Goal: Information Seeking & Learning: Learn about a topic

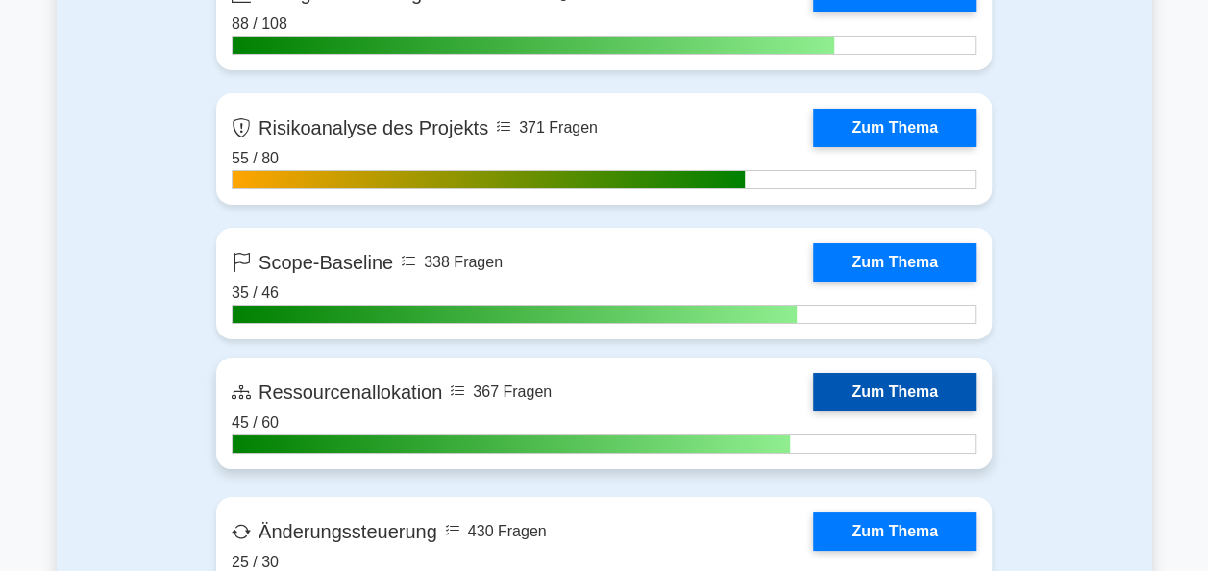
scroll to position [3364, 0]
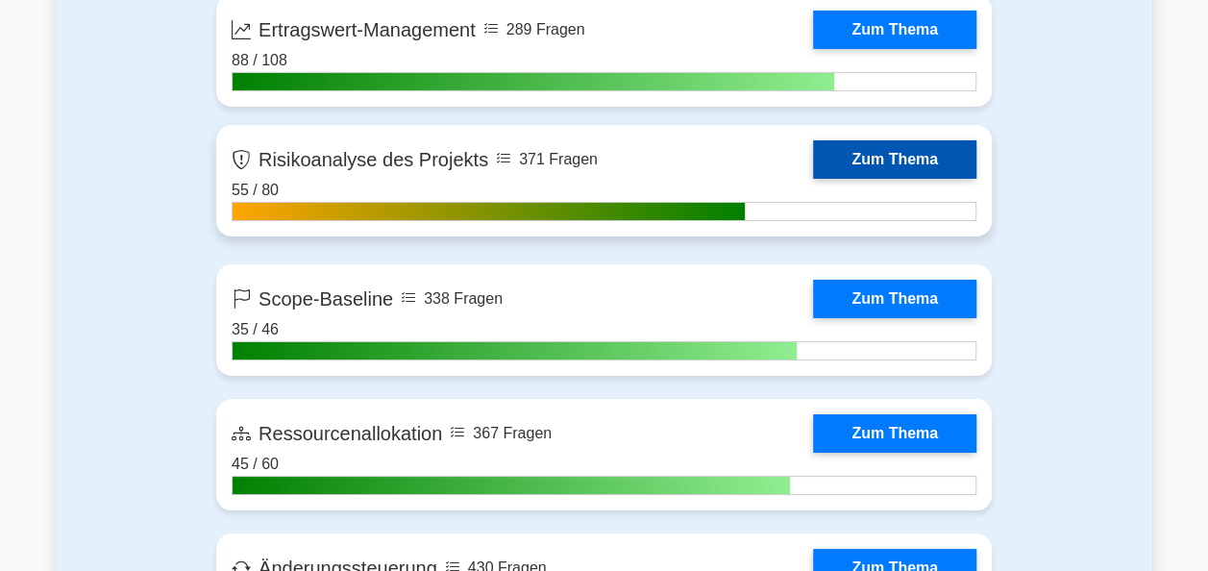
click at [913, 165] on link "Zum Thema" at bounding box center [894, 159] width 163 height 38
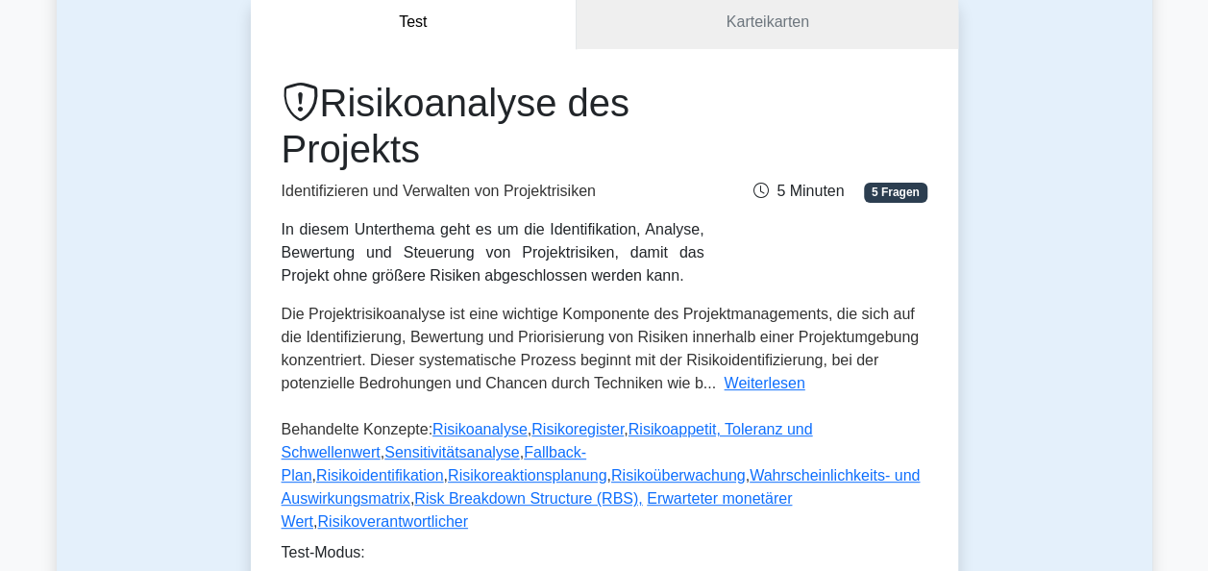
scroll to position [288, 0]
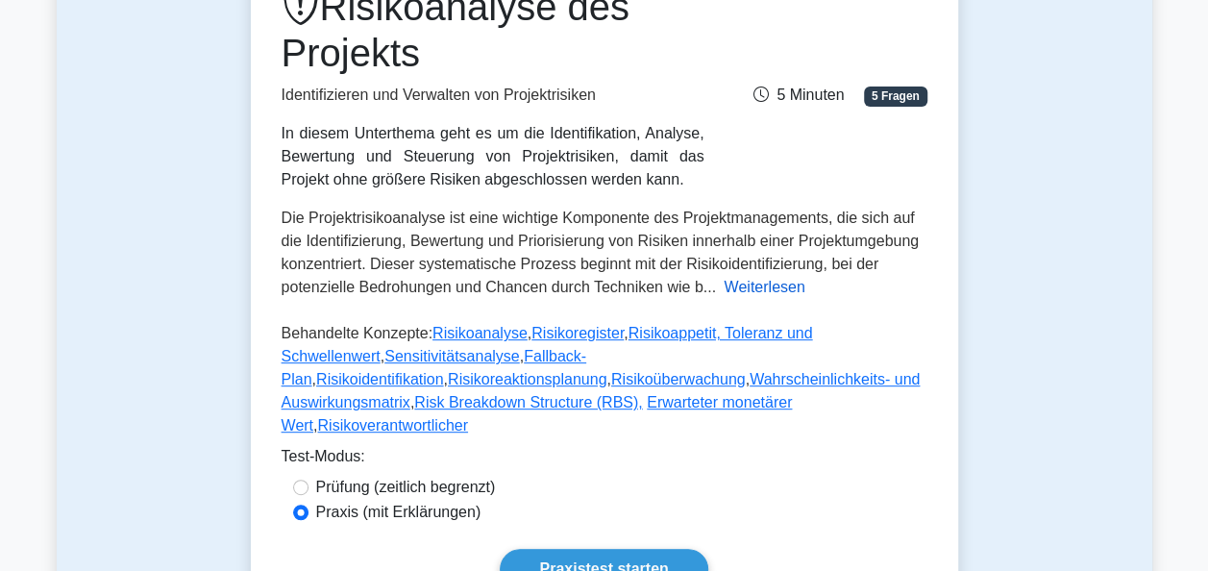
click at [769, 287] on button "Weiterlesen" at bounding box center [764, 287] width 81 height 23
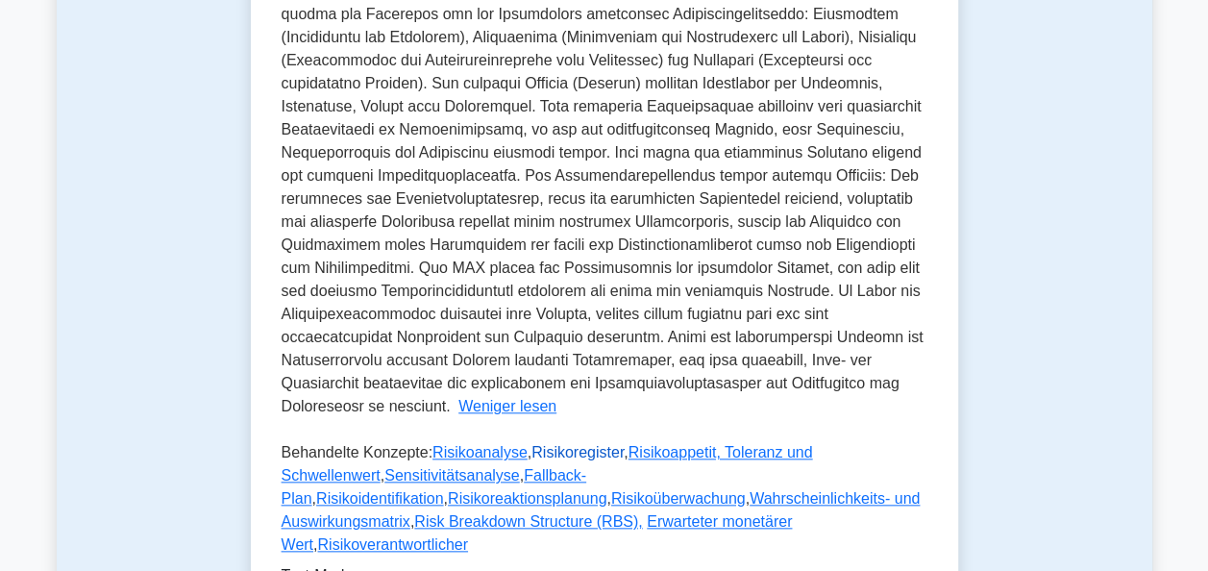
scroll to position [865, 0]
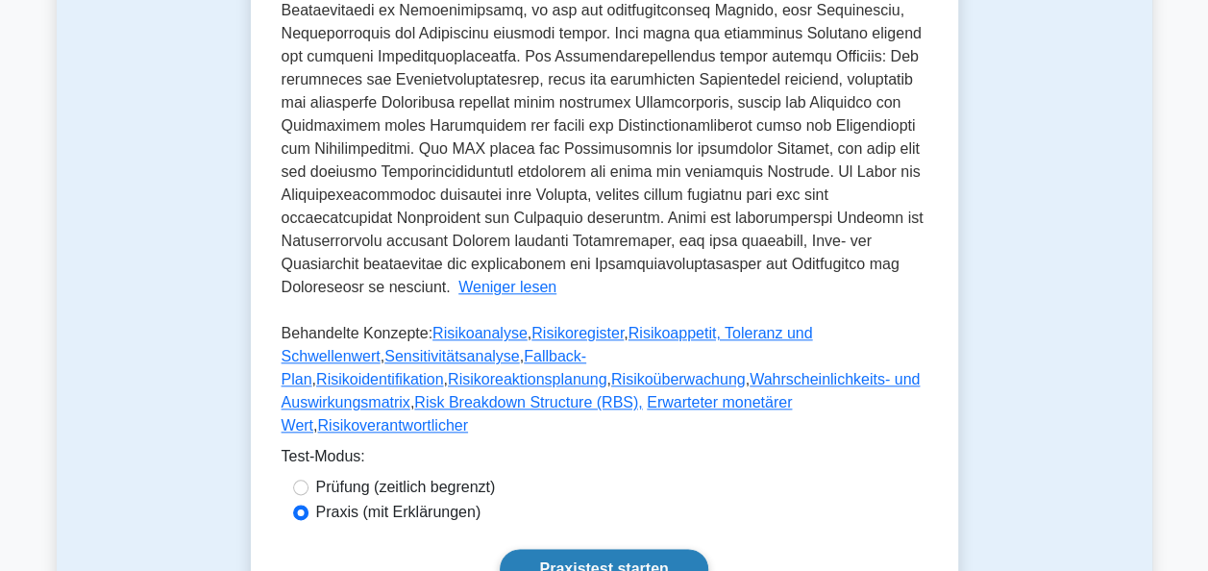
click at [619, 549] on link "Praxistest starten" at bounding box center [604, 569] width 208 height 40
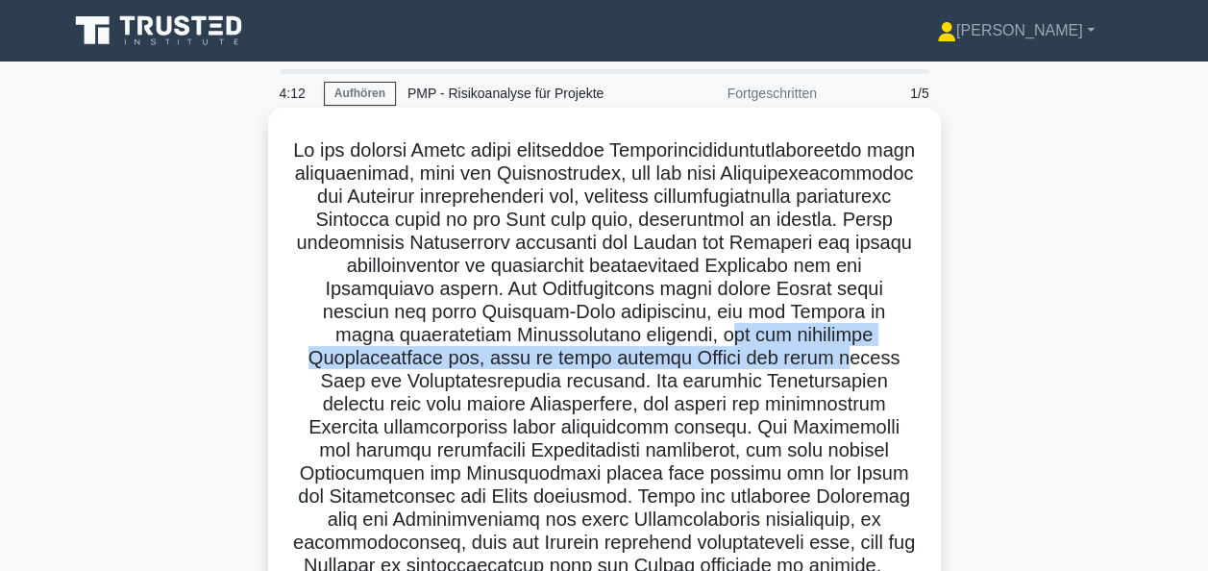
drag, startPoint x: 625, startPoint y: 336, endPoint x: 747, endPoint y: 367, distance: 125.9
click at [747, 367] on font ".spinner_0XTQ{transform-ursprung:mitte; animation:spinner_y6GP .75s linear unen…" at bounding box center [604, 357] width 622 height 436
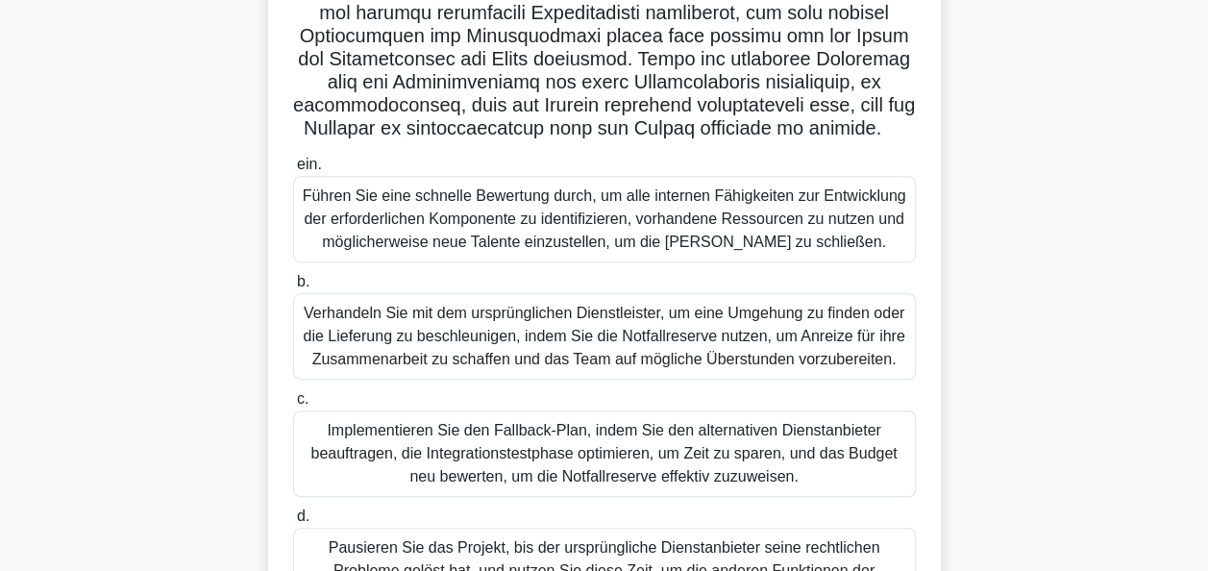
scroll to position [481, 0]
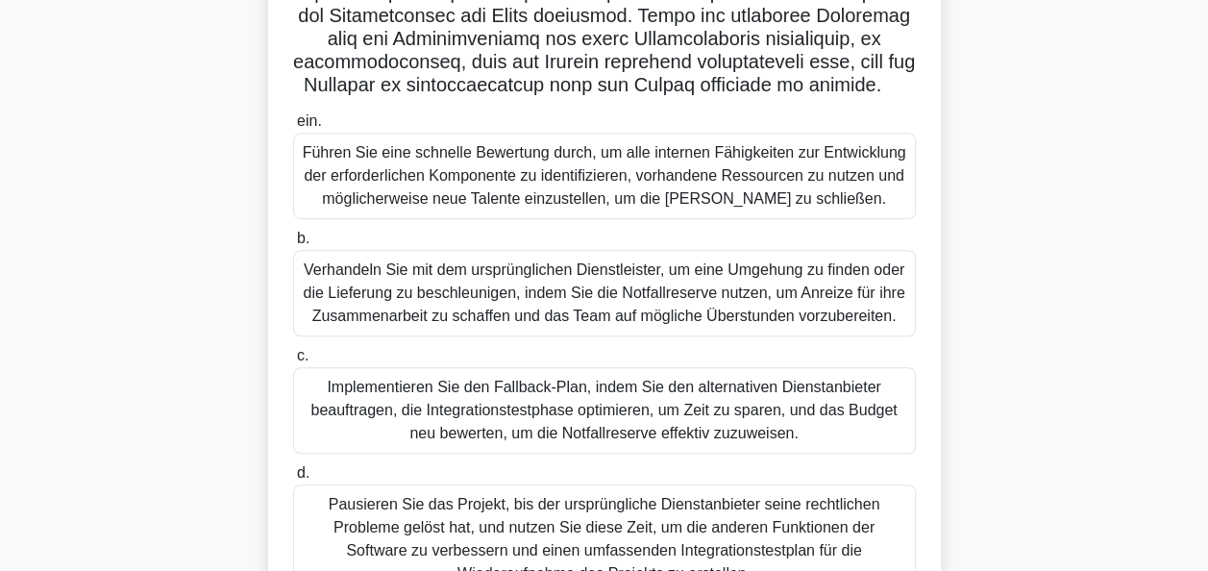
click at [616, 406] on div "Implementieren Sie den Fallback-Plan, indem Sie den alternativen Dienstanbieter…" at bounding box center [604, 410] width 623 height 87
click at [293, 362] on input "c. Implementieren Sie den Fallback-Plan, indem Sie den alternativen Dienstanbie…" at bounding box center [293, 356] width 0 height 12
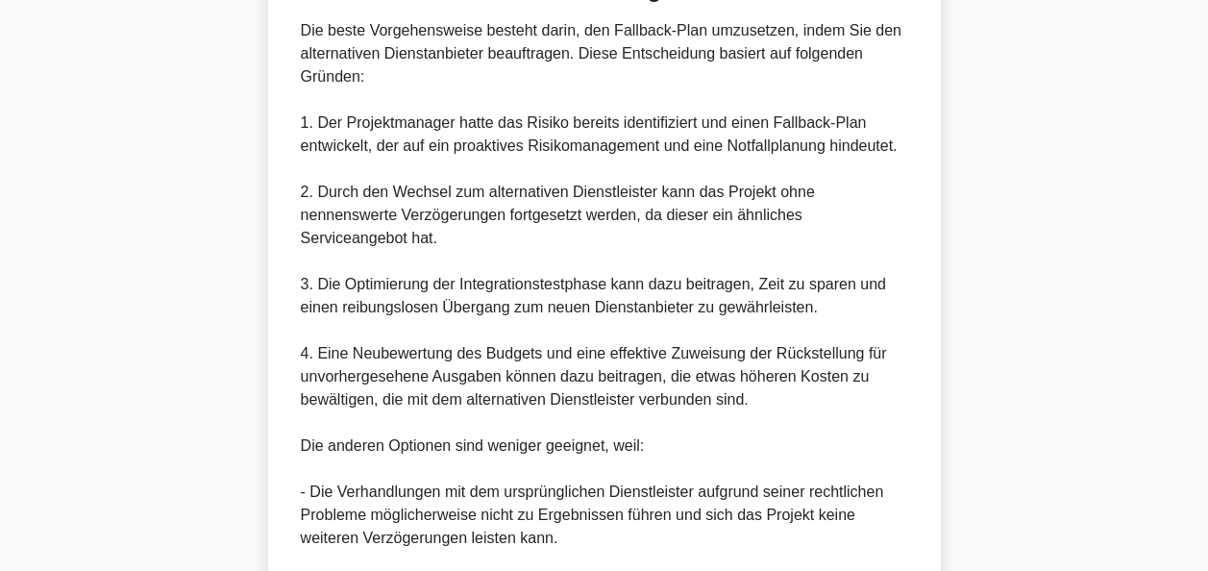
scroll to position [1346, 0]
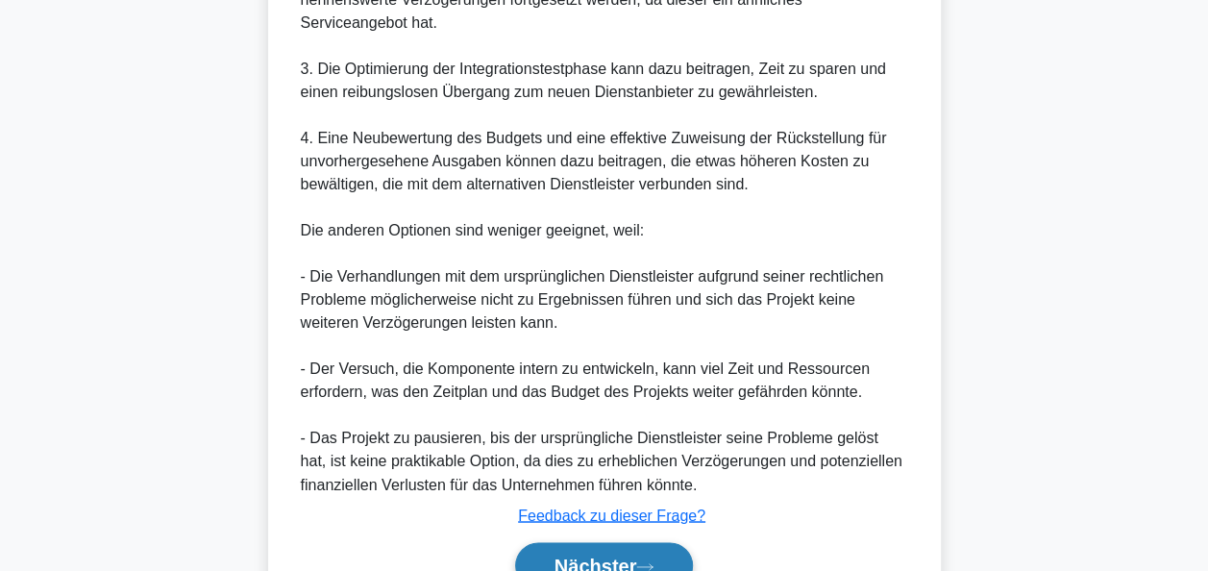
click at [641, 556] on button "Nächster" at bounding box center [604, 565] width 179 height 46
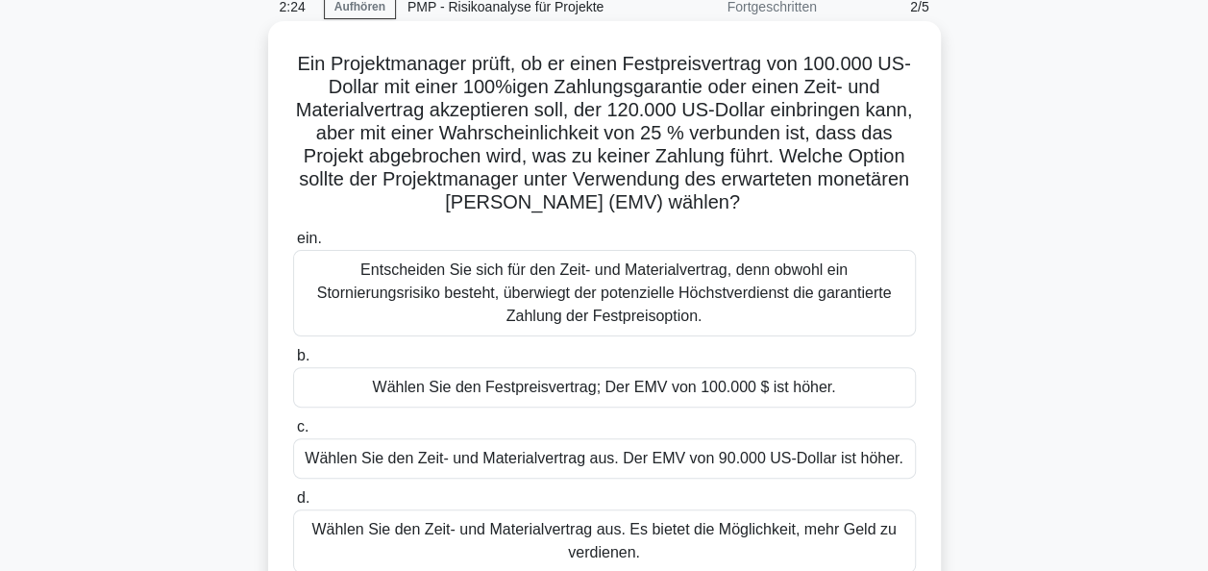
scroll to position [83, 0]
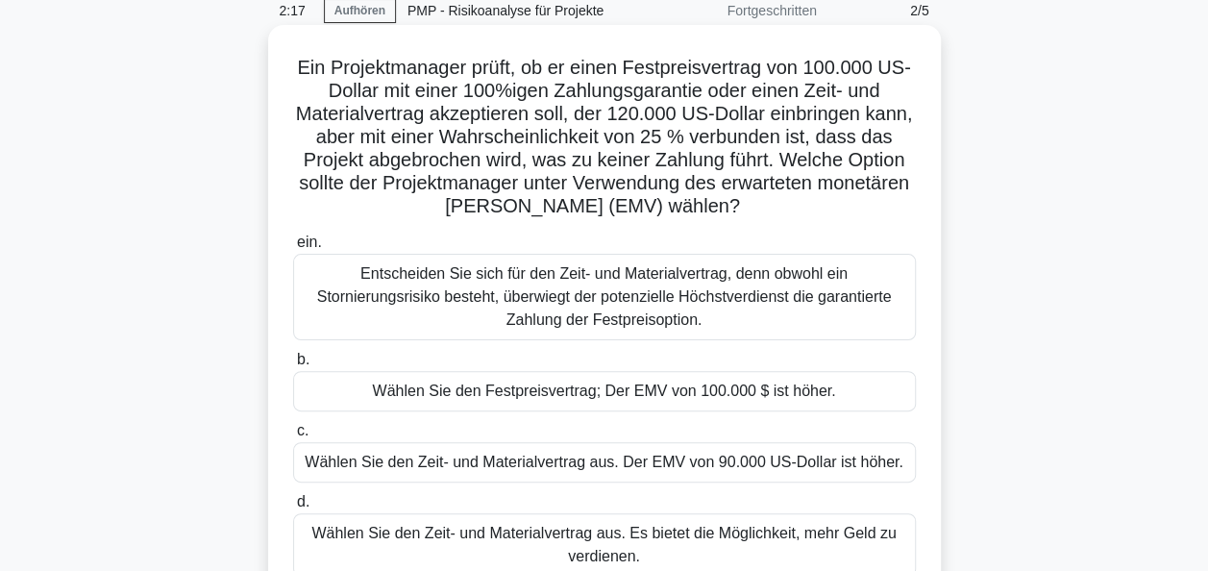
click at [667, 286] on div "Entscheiden Sie sich für den Zeit- und Materialvertrag, denn obwohl ein Stornie…" at bounding box center [604, 297] width 623 height 87
click at [293, 249] on input "ein. Entscheiden Sie sich für den Zeit- und Materialvertrag, denn obwohl ein St…" at bounding box center [293, 242] width 0 height 12
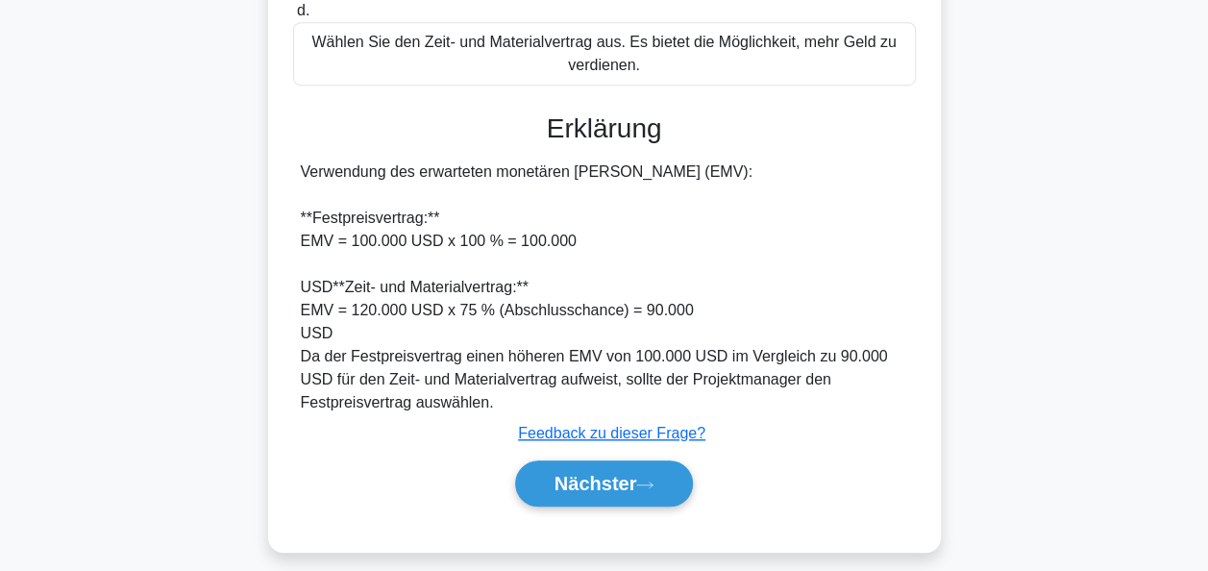
scroll to position [591, 0]
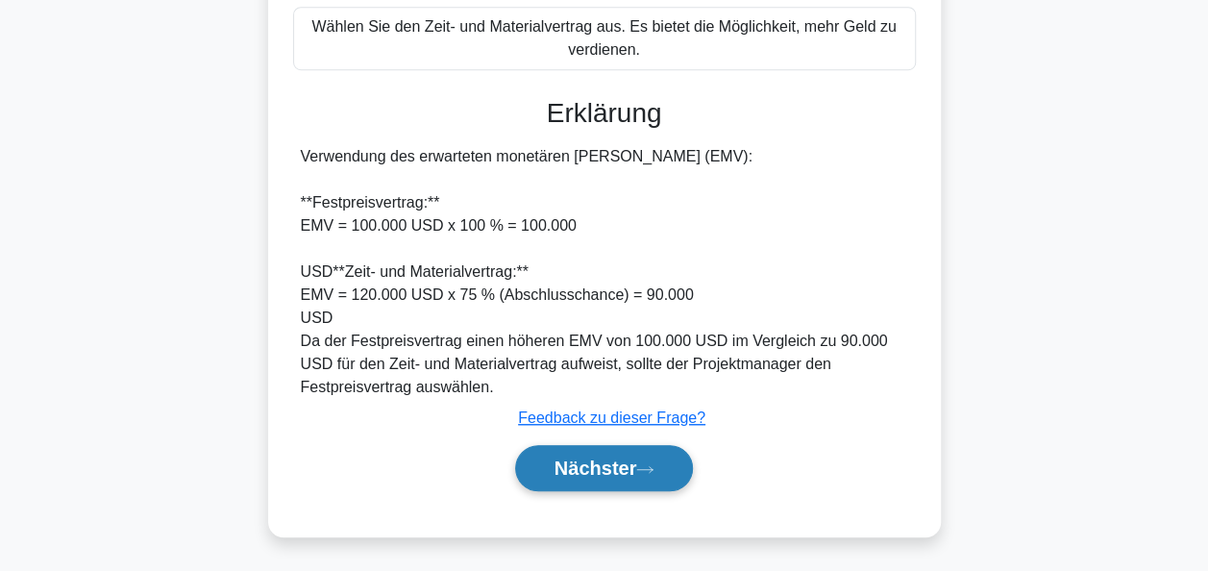
click at [643, 467] on icon at bounding box center [644, 469] width 17 height 11
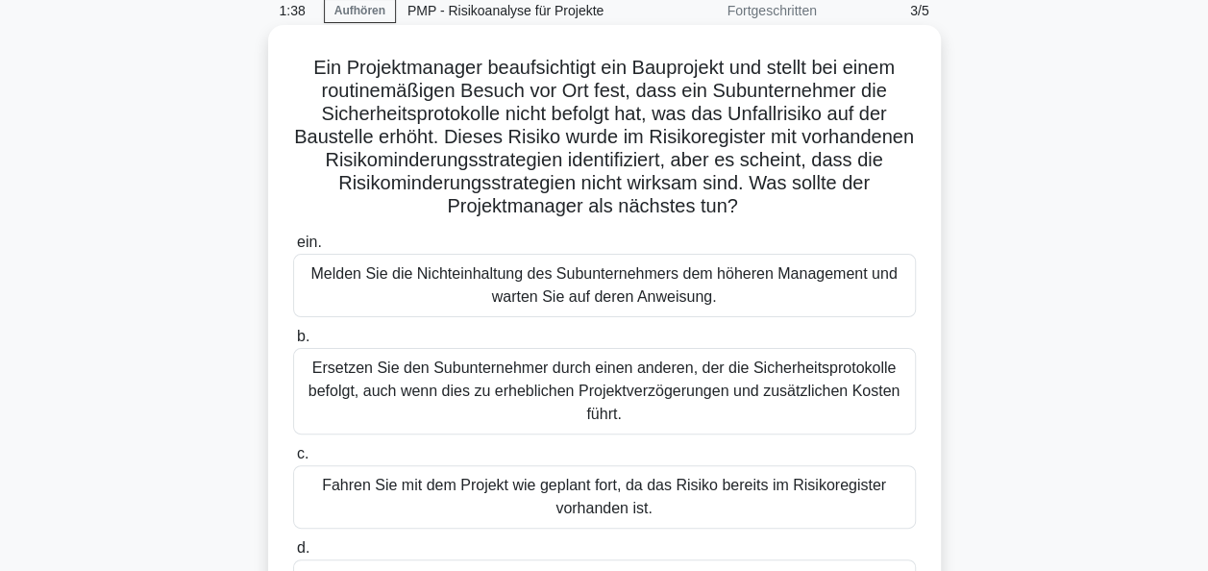
scroll to position [179, 0]
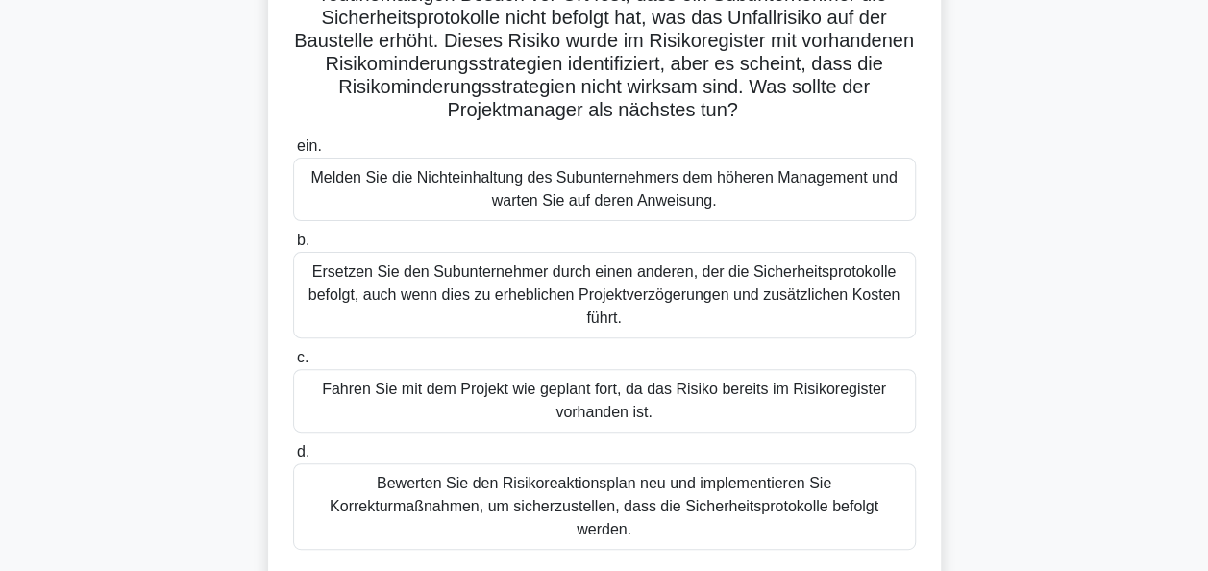
click at [679, 486] on div "Bewerten Sie den Risikoreaktionsplan neu und implementieren Sie Korrekturmaßnah…" at bounding box center [604, 506] width 623 height 87
click at [293, 458] on input "d. Bewerten Sie den Risikoreaktionsplan neu und implementieren Sie Korrekturmaß…" at bounding box center [293, 452] width 0 height 12
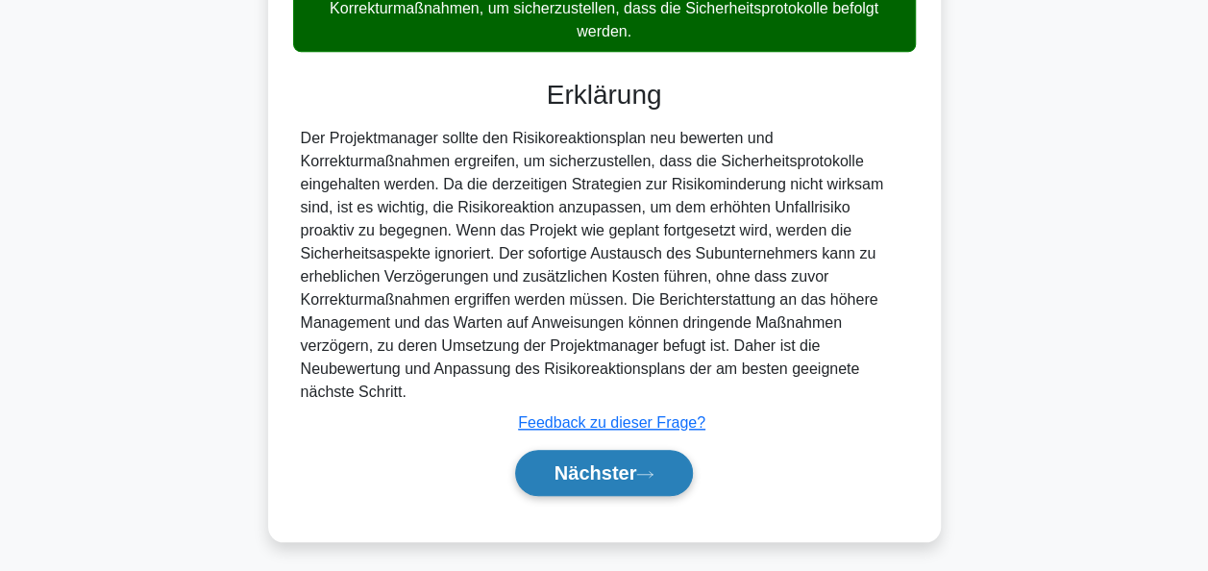
scroll to position [681, 0]
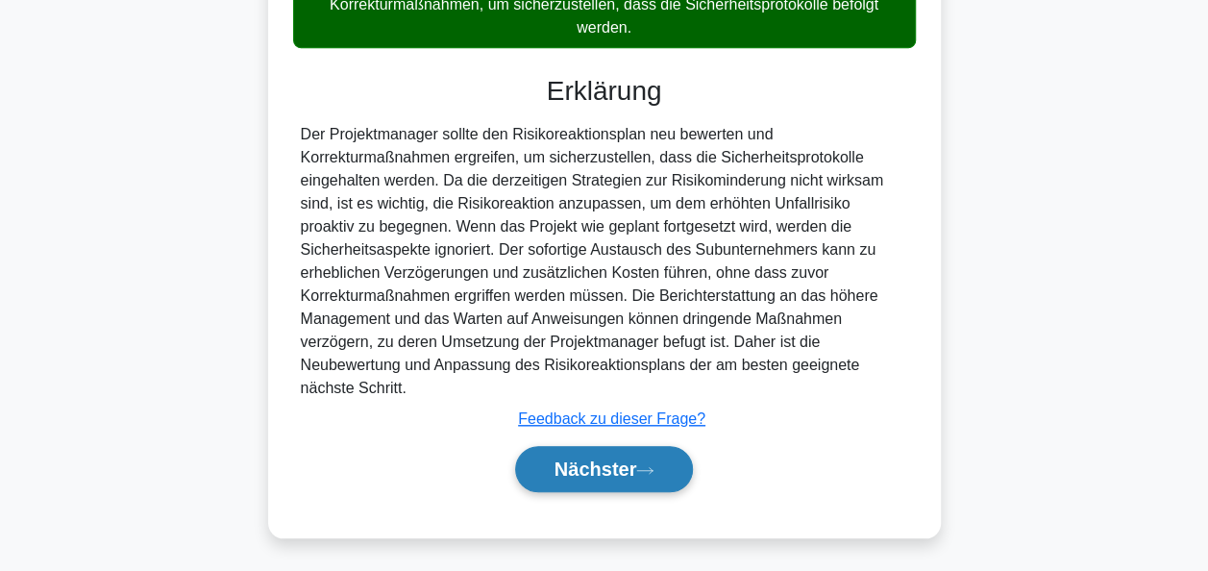
click at [632, 465] on font "Nächster" at bounding box center [596, 468] width 83 height 21
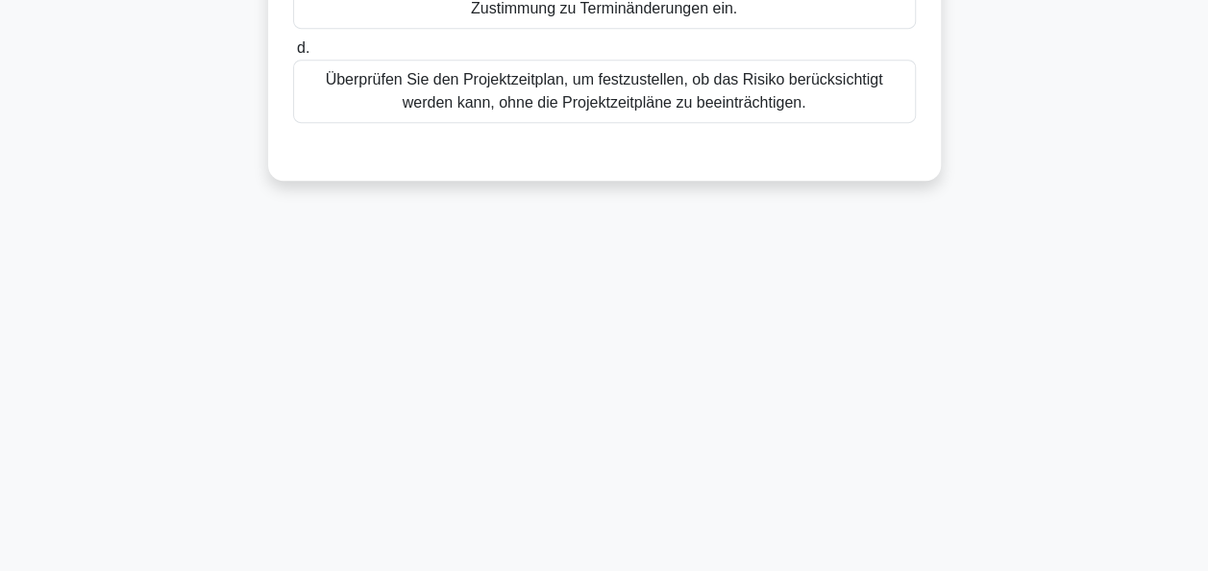
scroll to position [83, 0]
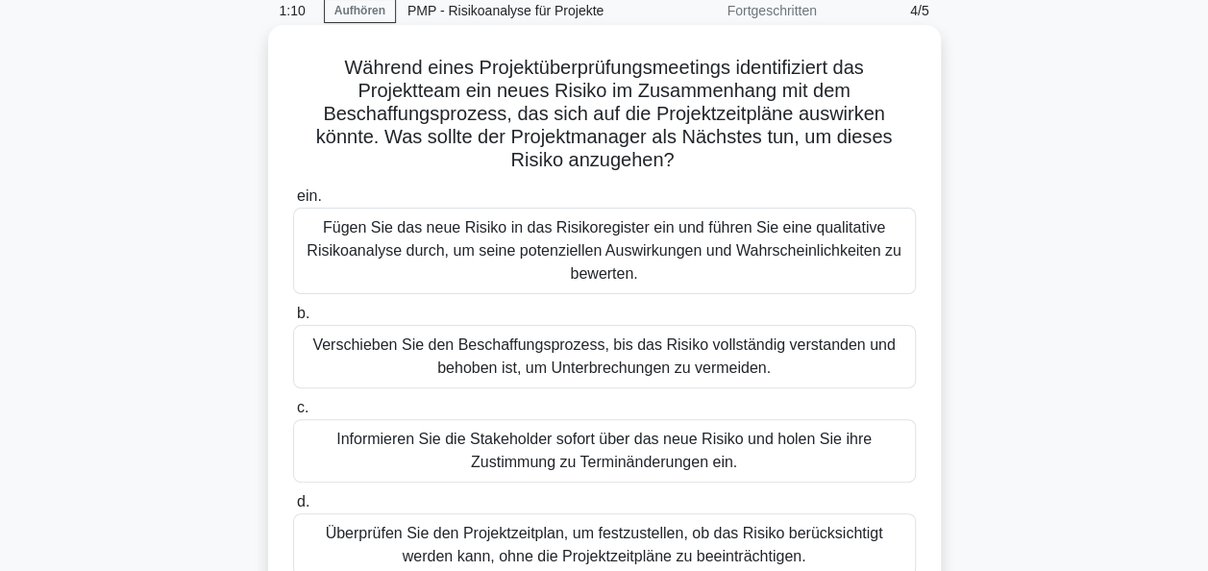
click at [656, 248] on div "Fügen Sie das neue Risiko in das Risikoregister ein und führen Sie eine qualita…" at bounding box center [604, 251] width 623 height 87
click at [293, 203] on input "ein. Fügen Sie das neue Risiko in das Risikoregister ein und führen Sie eine qu…" at bounding box center [293, 196] width 0 height 12
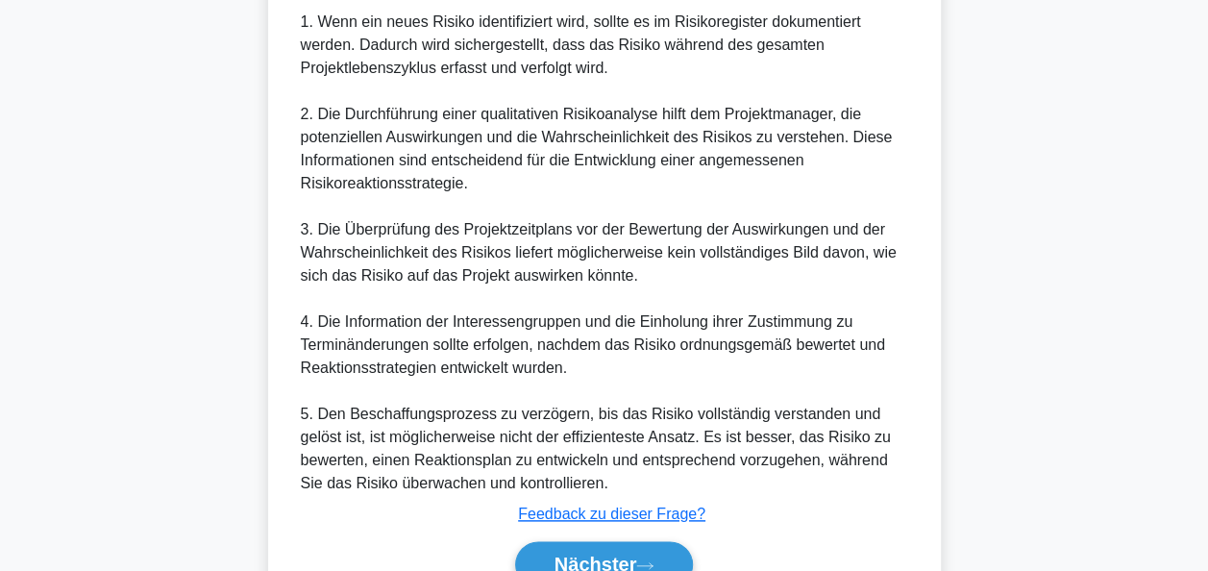
scroll to position [957, 0]
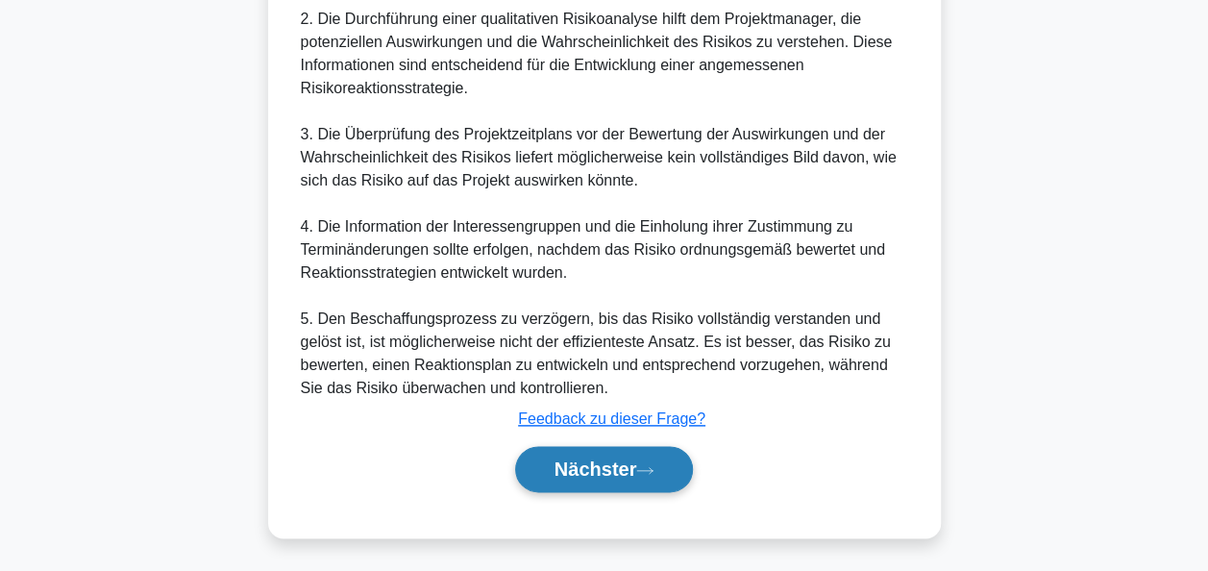
click at [596, 466] on font "Nächster" at bounding box center [596, 468] width 83 height 21
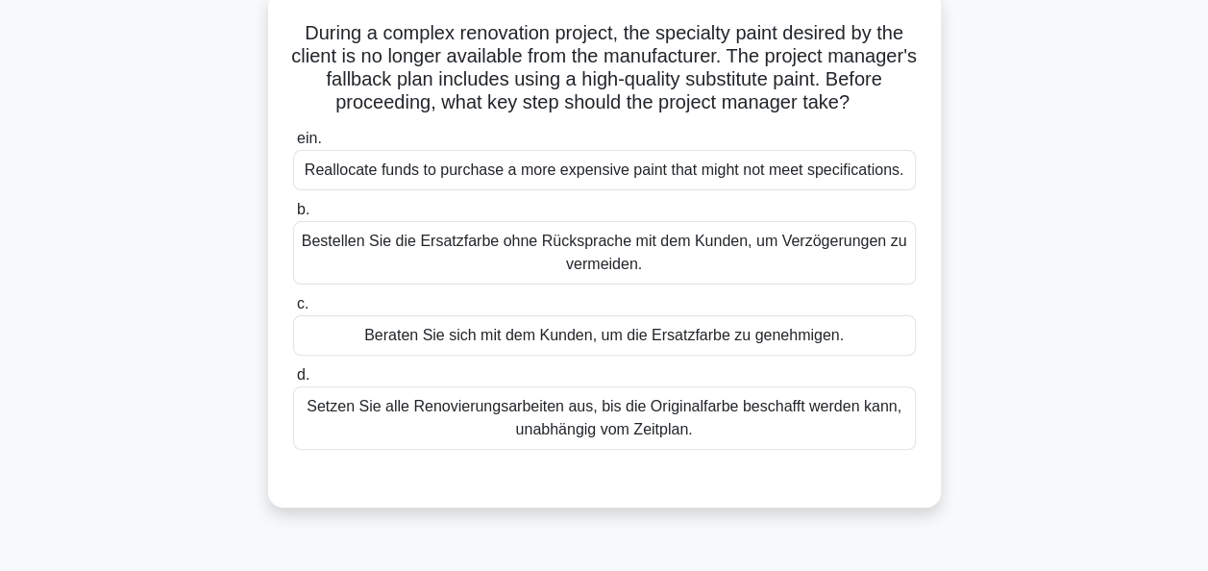
scroll to position [83, 0]
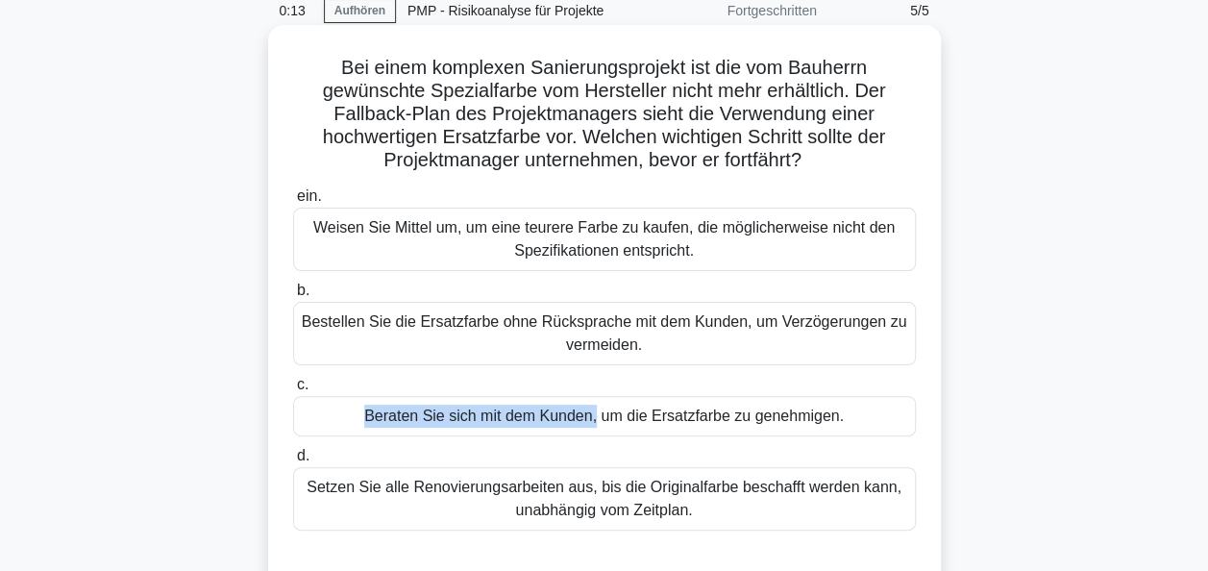
drag, startPoint x: 592, startPoint y: 415, endPoint x: 588, endPoint y: 380, distance: 35.8
click at [588, 380] on label "c. Beraten Sie sich mit dem Kunden, um die Ersatzfarbe zu genehmigen." at bounding box center [604, 404] width 623 height 63
drag, startPoint x: 588, startPoint y: 380, endPoint x: 619, endPoint y: 427, distance: 56.3
click at [619, 426] on div "Beraten Sie sich mit dem Kunden, um die Ersatzfarbe zu genehmigen." at bounding box center [604, 416] width 623 height 40
click at [293, 391] on input "c. Beraten Sie sich mit dem Kunden, um die Ersatzfarbe zu genehmigen." at bounding box center [293, 385] width 0 height 12
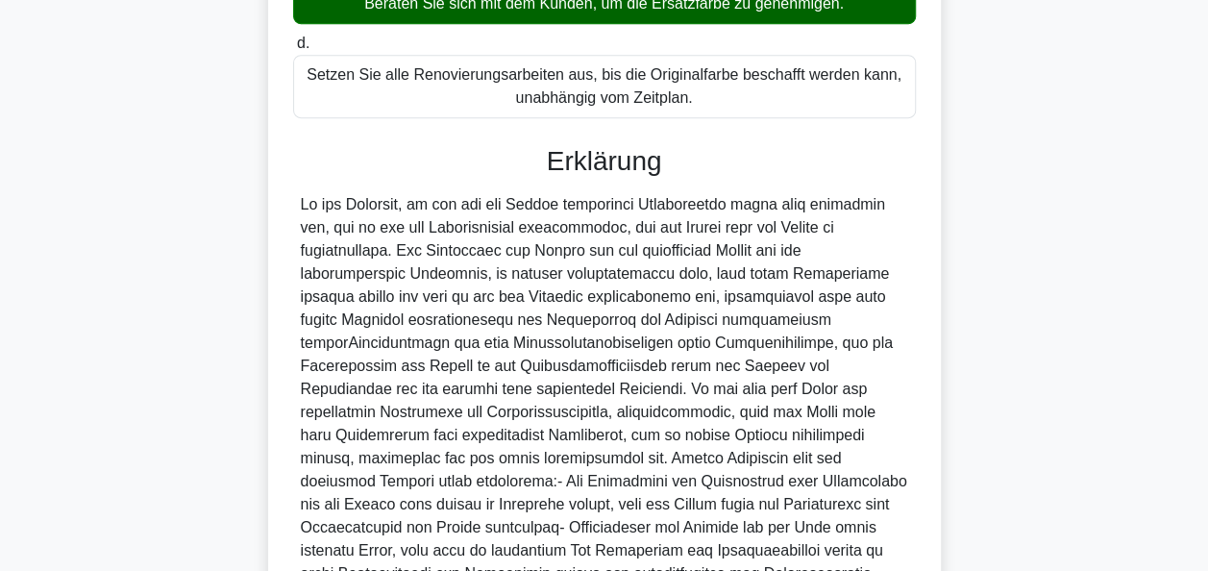
scroll to position [659, 0]
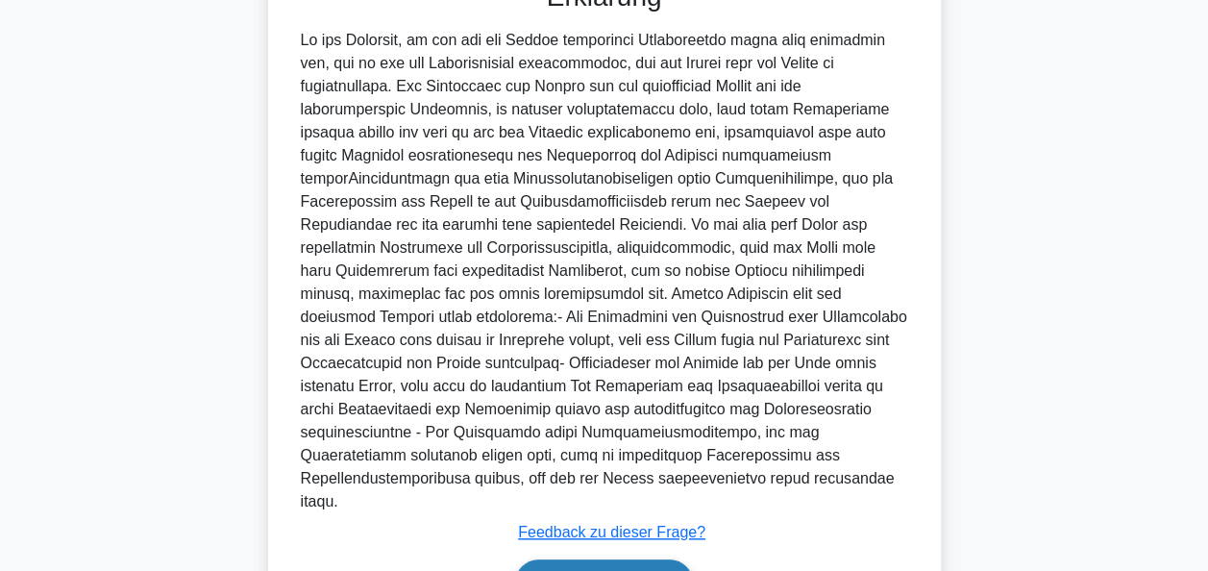
click at [607, 570] on font "Nächster" at bounding box center [596, 582] width 83 height 21
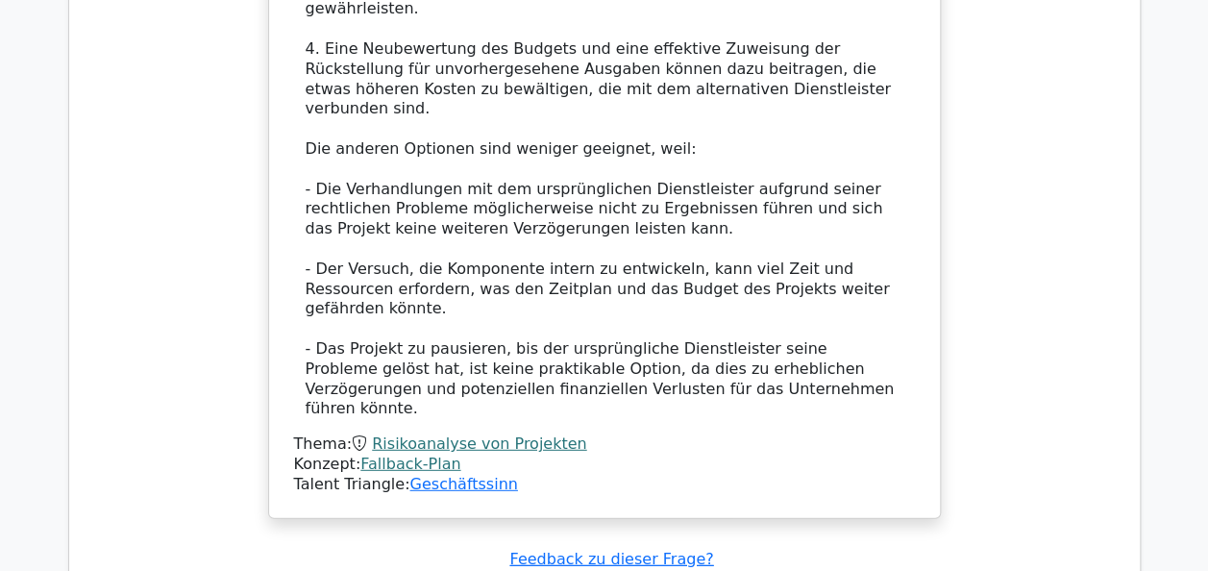
scroll to position [2595, 0]
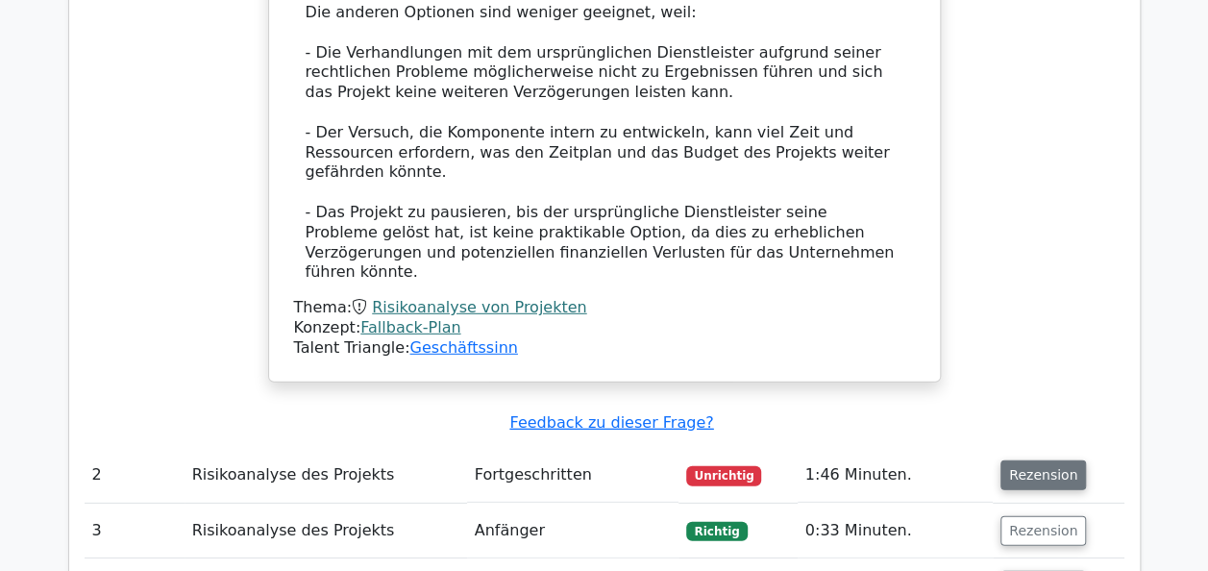
click at [1038, 460] on button "Rezension" at bounding box center [1044, 475] width 86 height 30
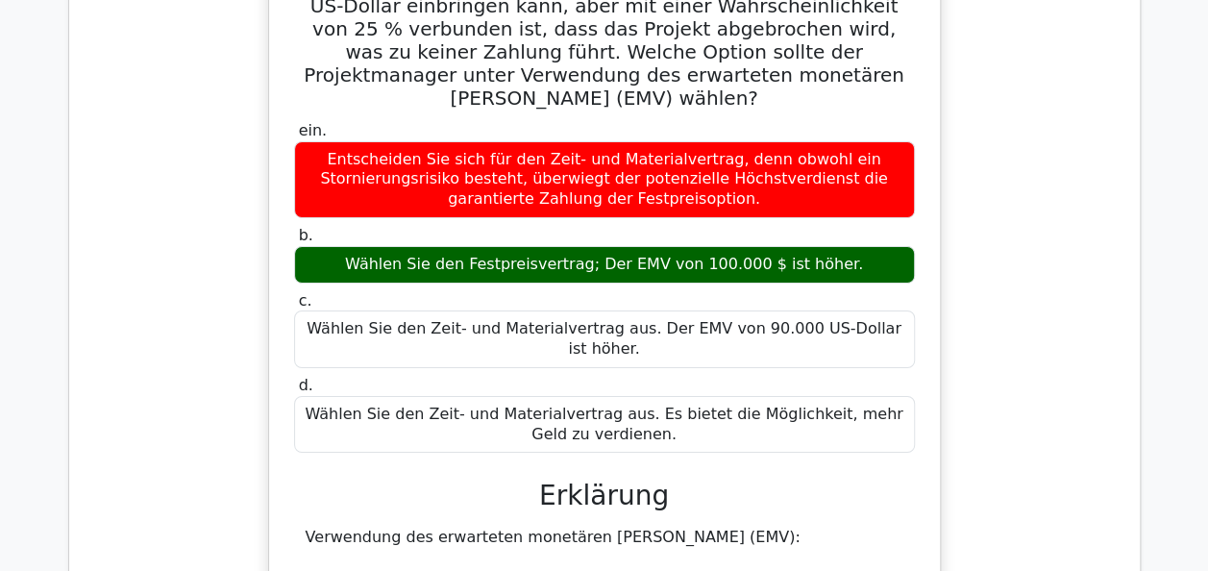
scroll to position [3172, 0]
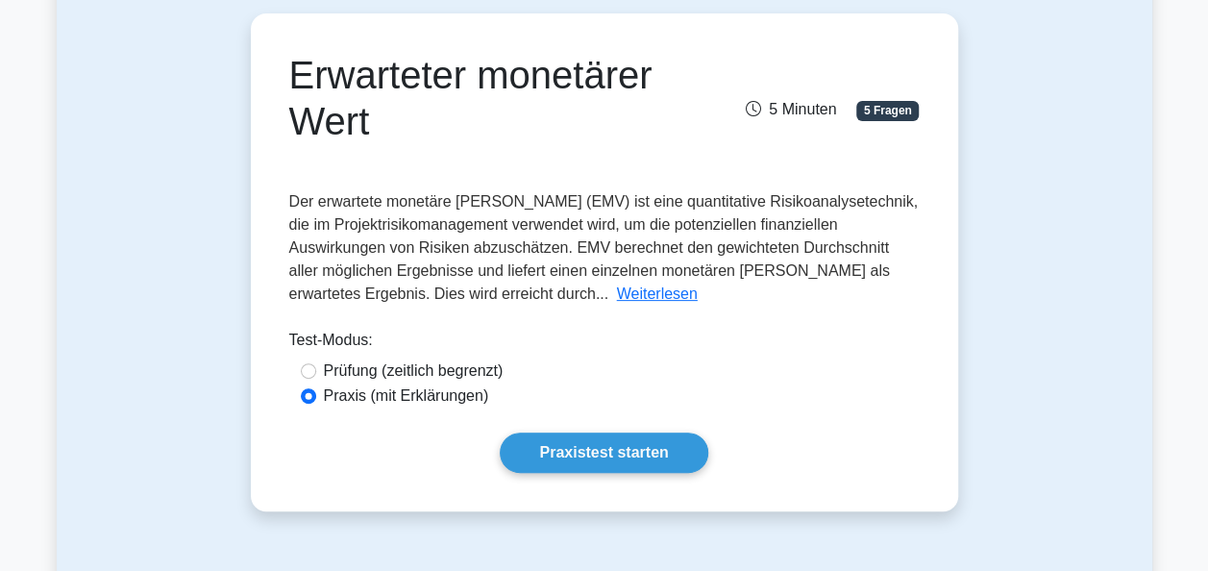
scroll to position [192, 0]
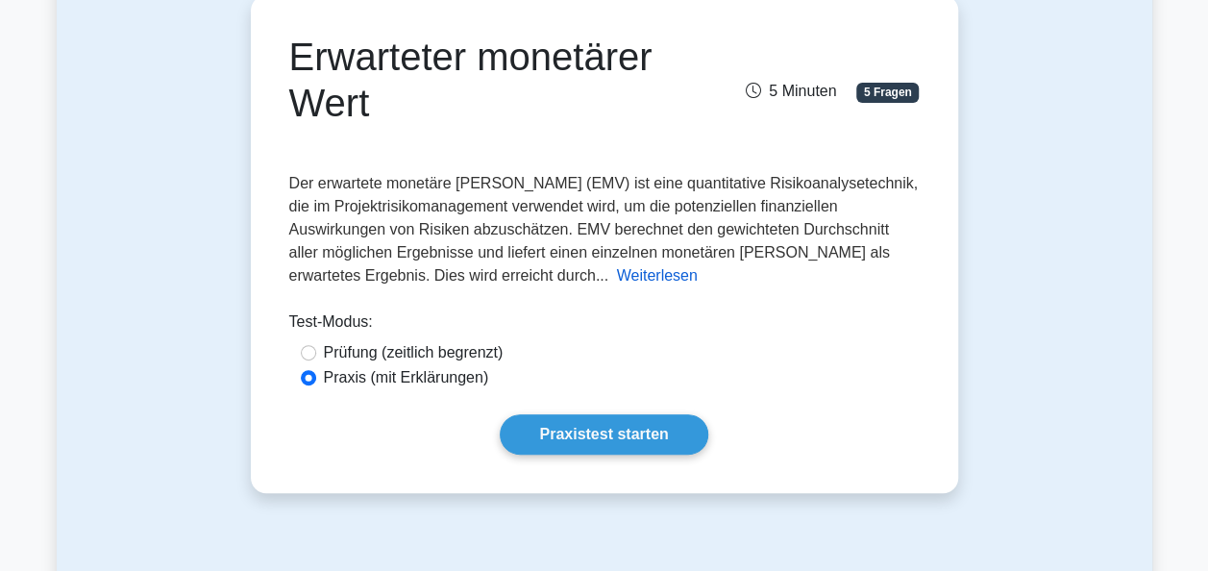
click at [617, 283] on button "Weiterlesen" at bounding box center [657, 275] width 81 height 23
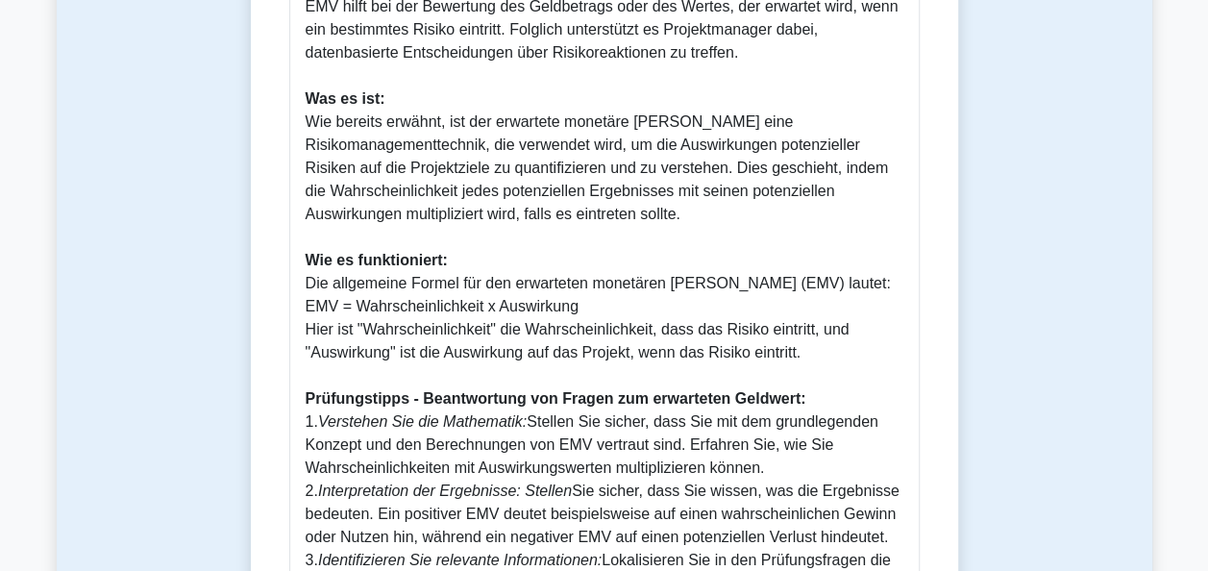
scroll to position [865, 0]
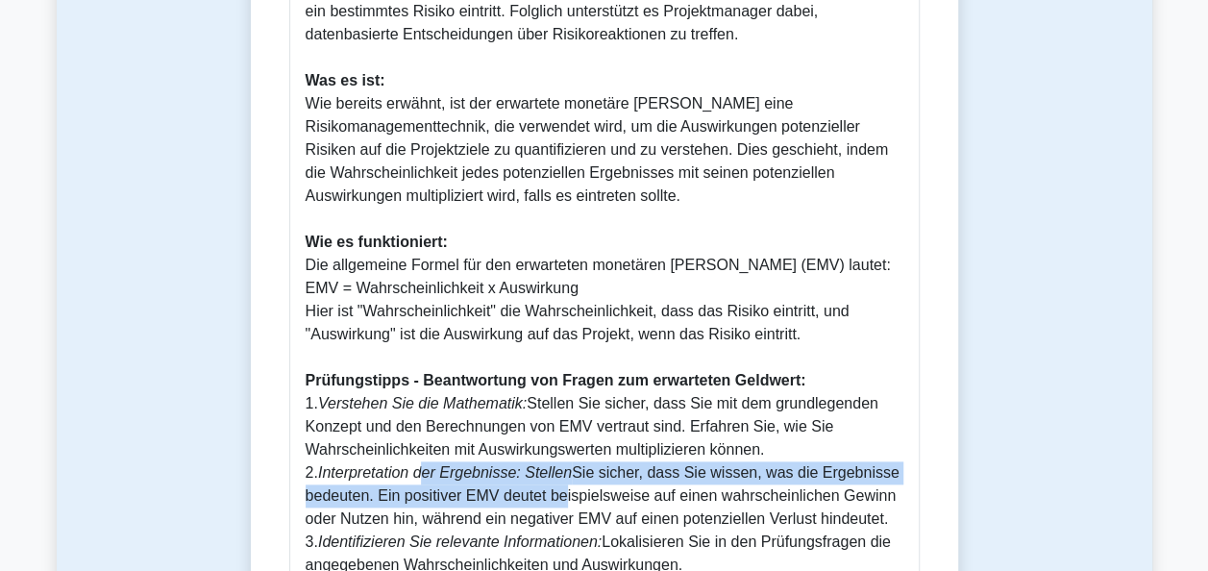
drag, startPoint x: 421, startPoint y: 425, endPoint x: 554, endPoint y: 454, distance: 135.7
click at [554, 454] on p "Der erwartete monetäre Wert (EMV) ist ein wichtiges Konzept in der Projektrisik…" at bounding box center [605, 265] width 598 height 900
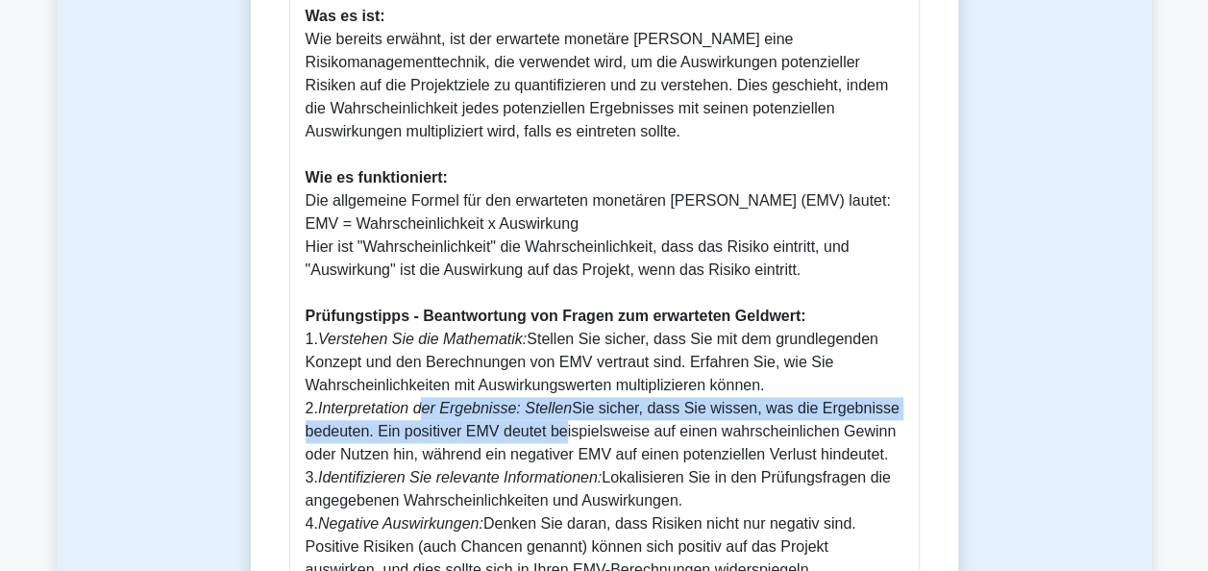
scroll to position [961, 0]
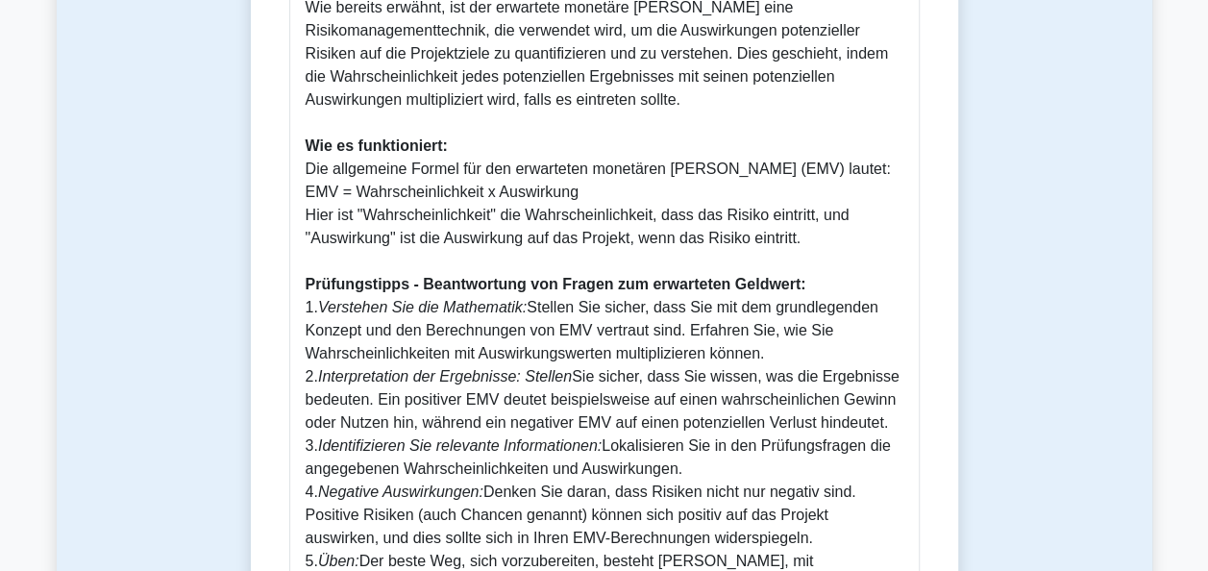
click at [519, 449] on p "Der erwartete monetäre Wert (EMV) ist ein wichtiges Konzept in der Projektrisik…" at bounding box center [605, 169] width 598 height 900
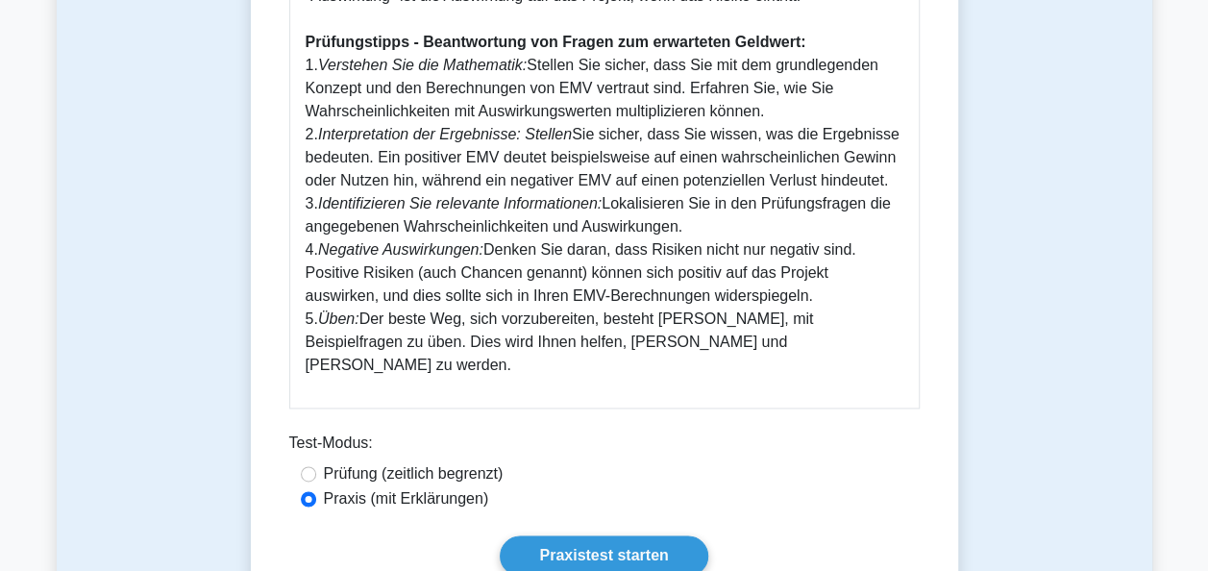
scroll to position [1250, 0]
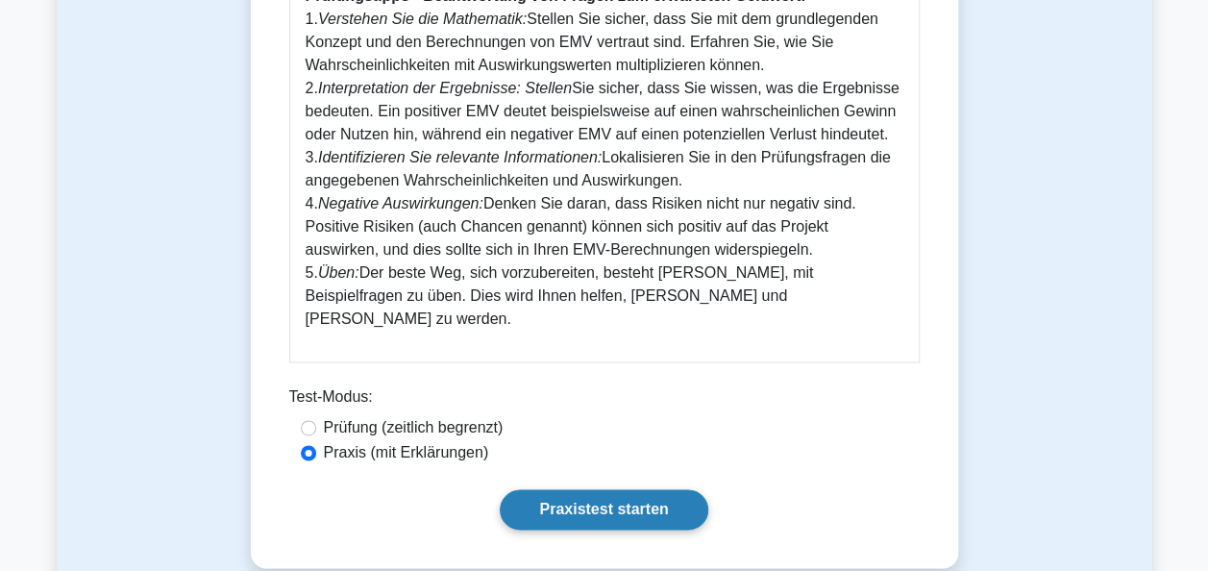
click at [577, 489] on link "Praxistest starten" at bounding box center [604, 509] width 208 height 40
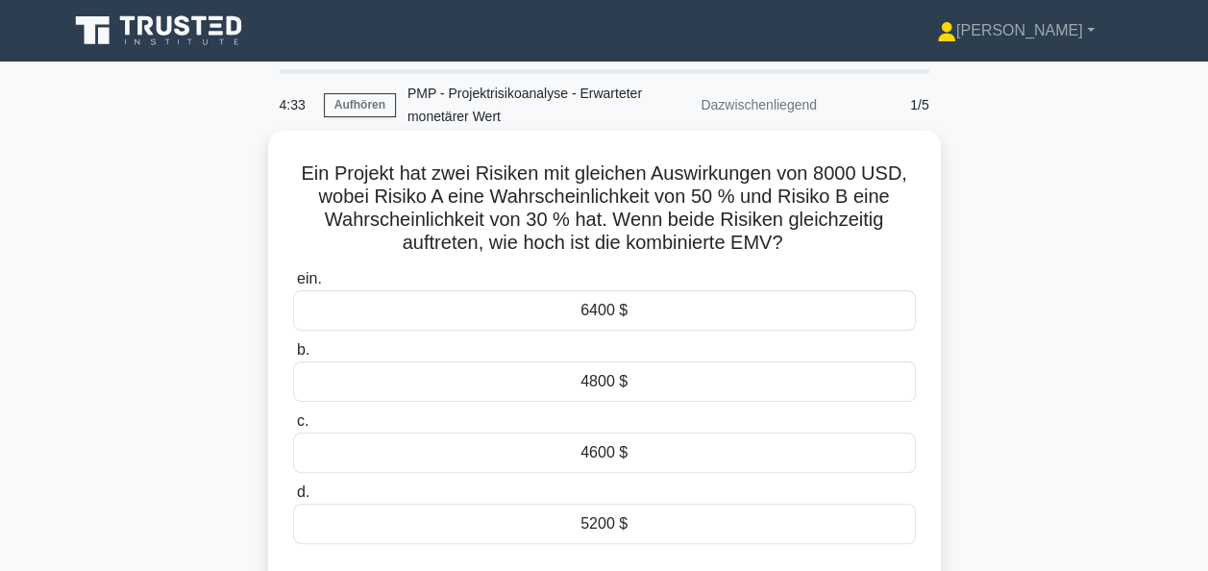
click at [602, 317] on div "6400 $" at bounding box center [604, 310] width 623 height 40
click at [293, 285] on input "ein. 6400 $" at bounding box center [293, 279] width 0 height 12
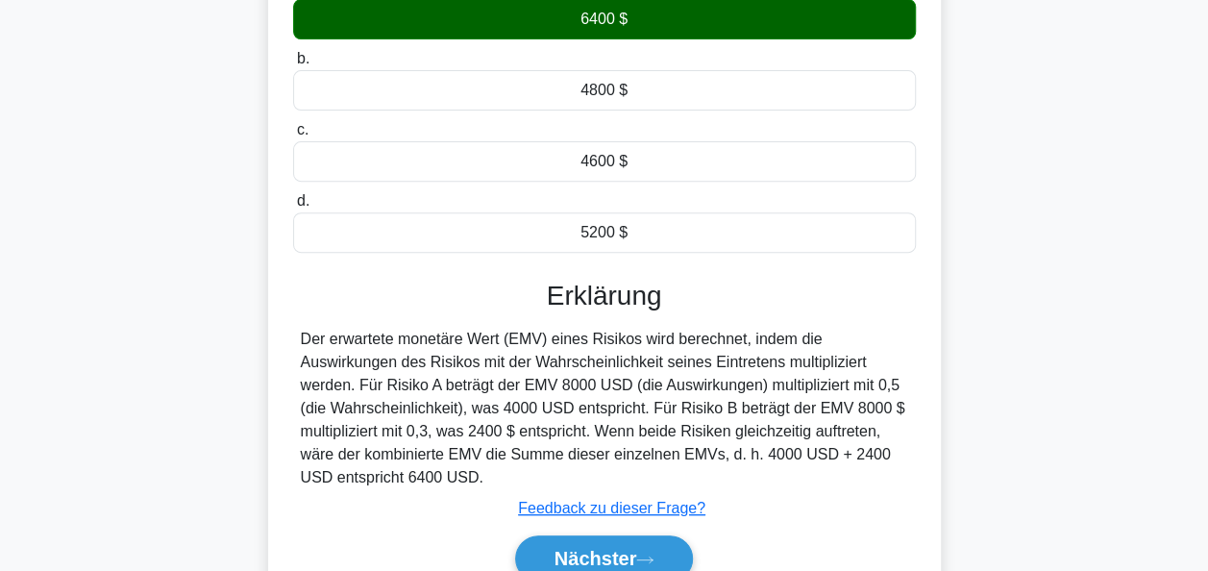
scroll to position [384, 0]
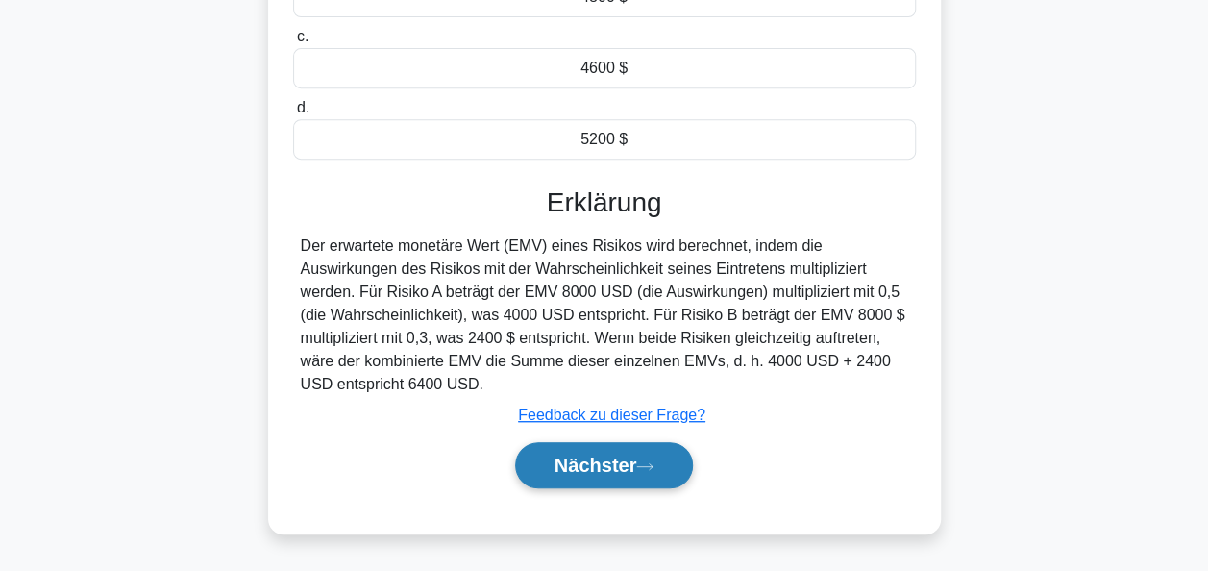
click at [598, 467] on font "Nächster" at bounding box center [596, 465] width 83 height 21
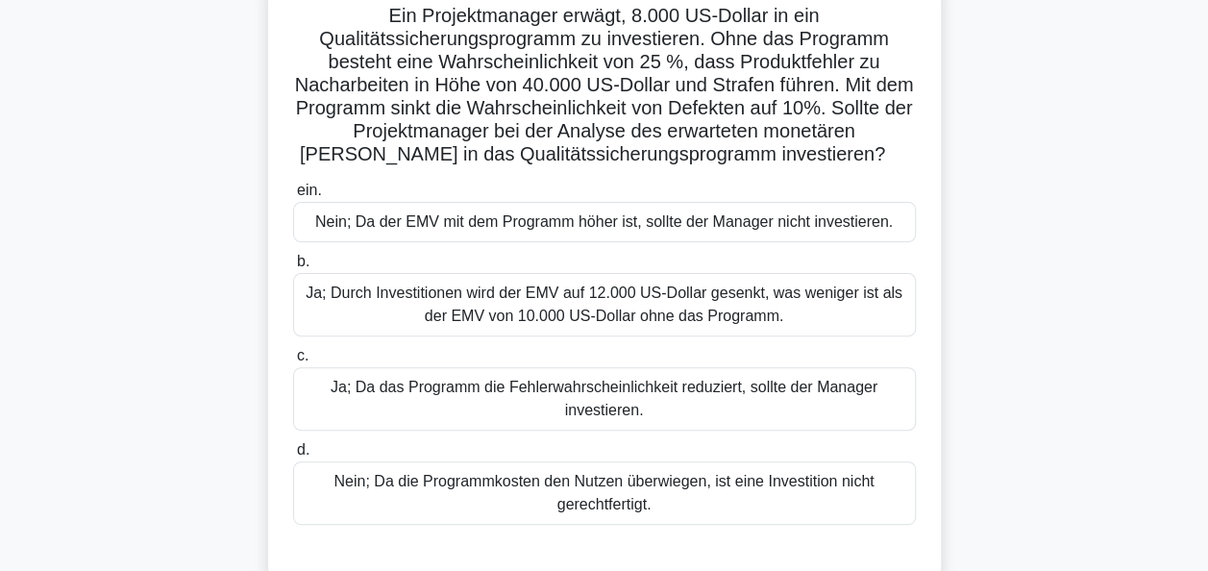
scroll to position [192, 0]
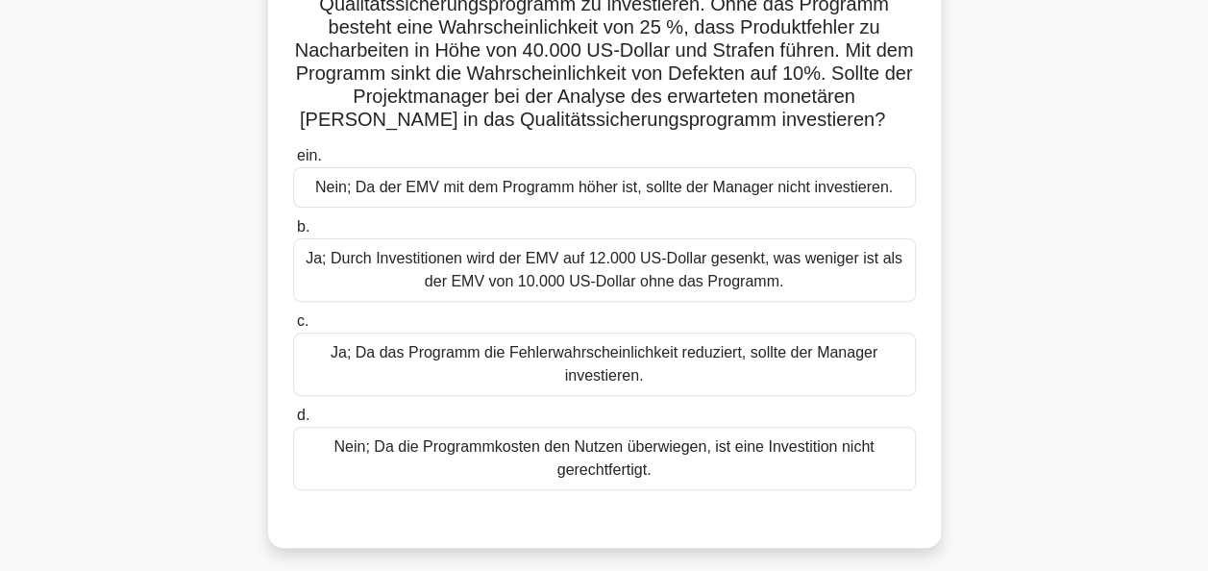
click at [627, 440] on div "Nein; Da die Programmkosten den Nutzen überwiegen, ist eine Investition nicht g…" at bounding box center [604, 458] width 623 height 63
click at [293, 422] on input "d. Nein; Da die Programmkosten den Nutzen überwiegen, ist eine Investition nich…" at bounding box center [293, 415] width 0 height 12
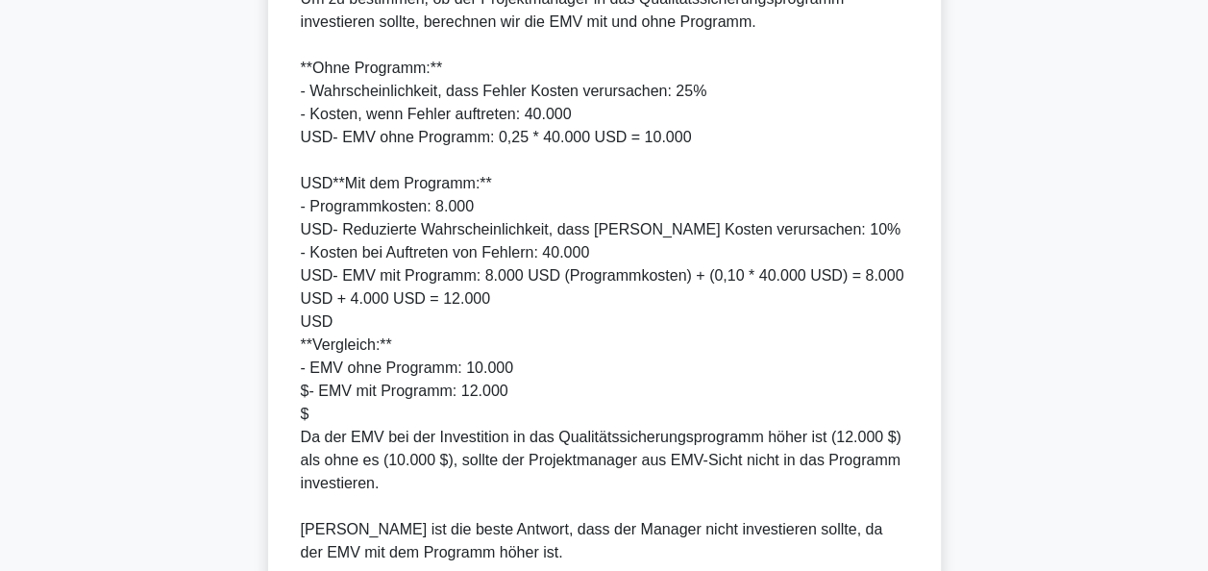
scroll to position [865, 0]
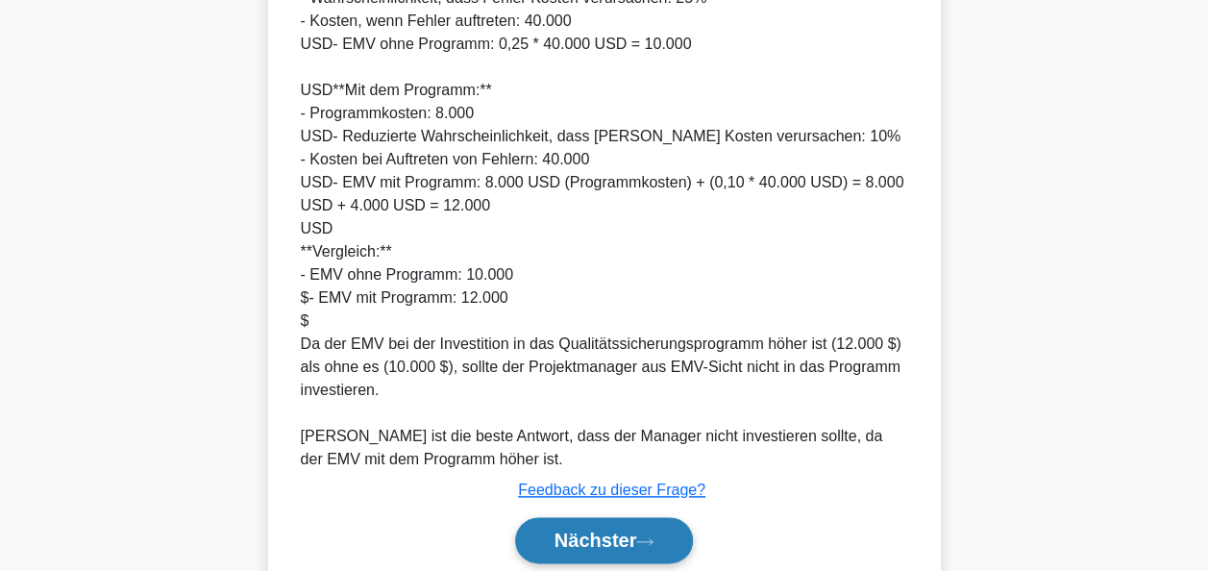
click at [617, 530] on font "Nächster" at bounding box center [596, 540] width 83 height 21
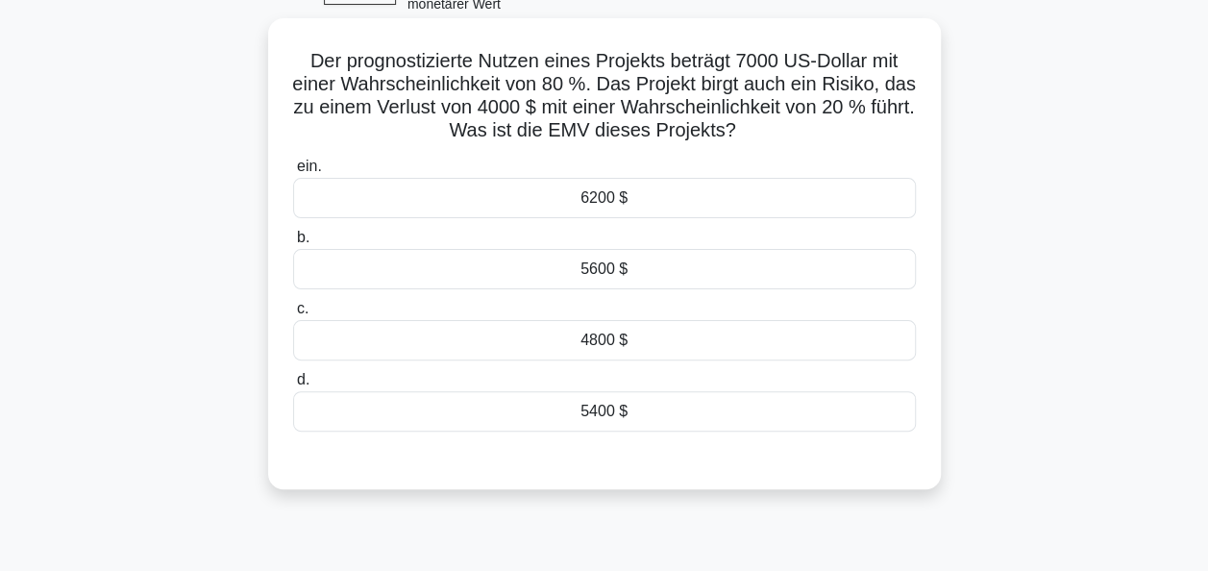
scroll to position [83, 0]
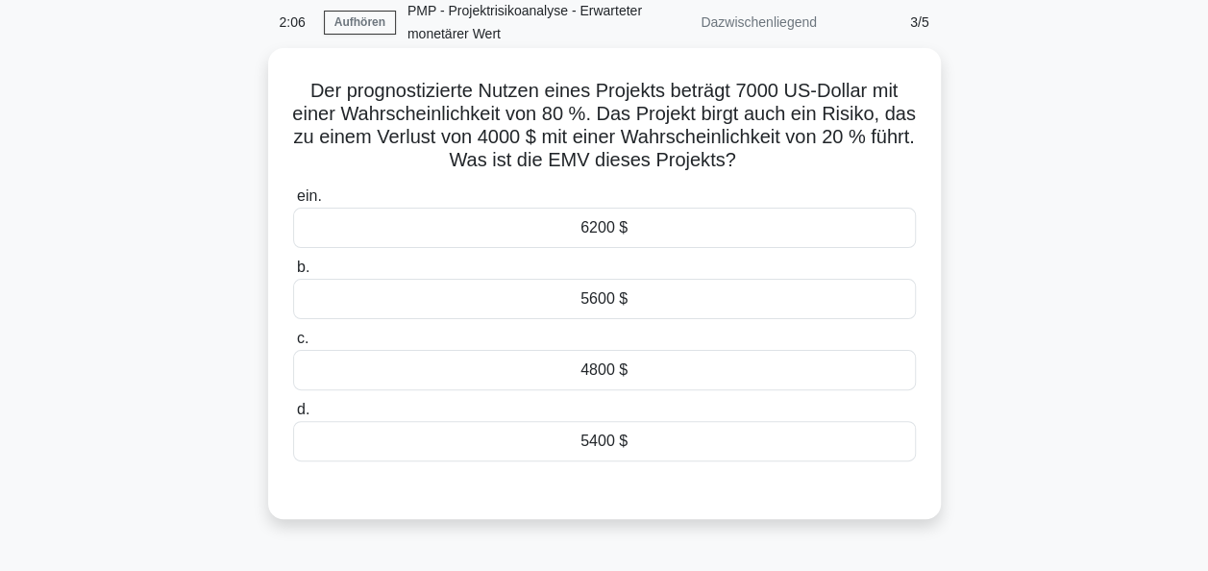
click at [610, 372] on div "4800 $" at bounding box center [604, 370] width 623 height 40
click at [293, 345] on input "c. 4800 $" at bounding box center [293, 339] width 0 height 12
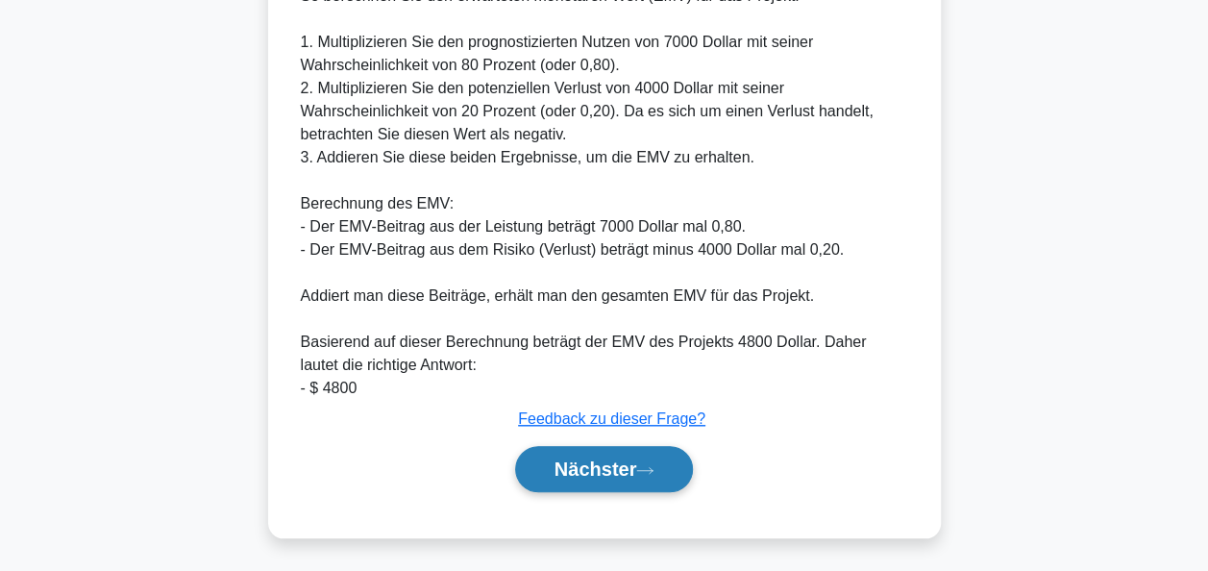
click at [585, 458] on font "Nächster" at bounding box center [596, 468] width 83 height 21
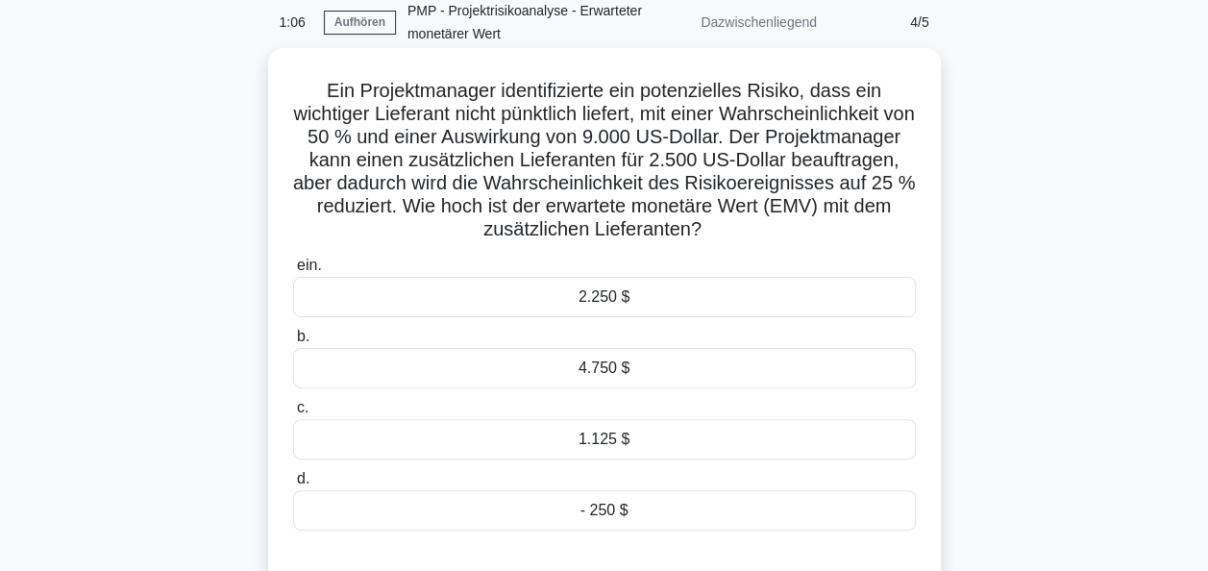
click at [613, 296] on div "2.250 $" at bounding box center [604, 297] width 623 height 40
click at [293, 272] on input "ein. 2.250 $" at bounding box center [293, 266] width 0 height 12
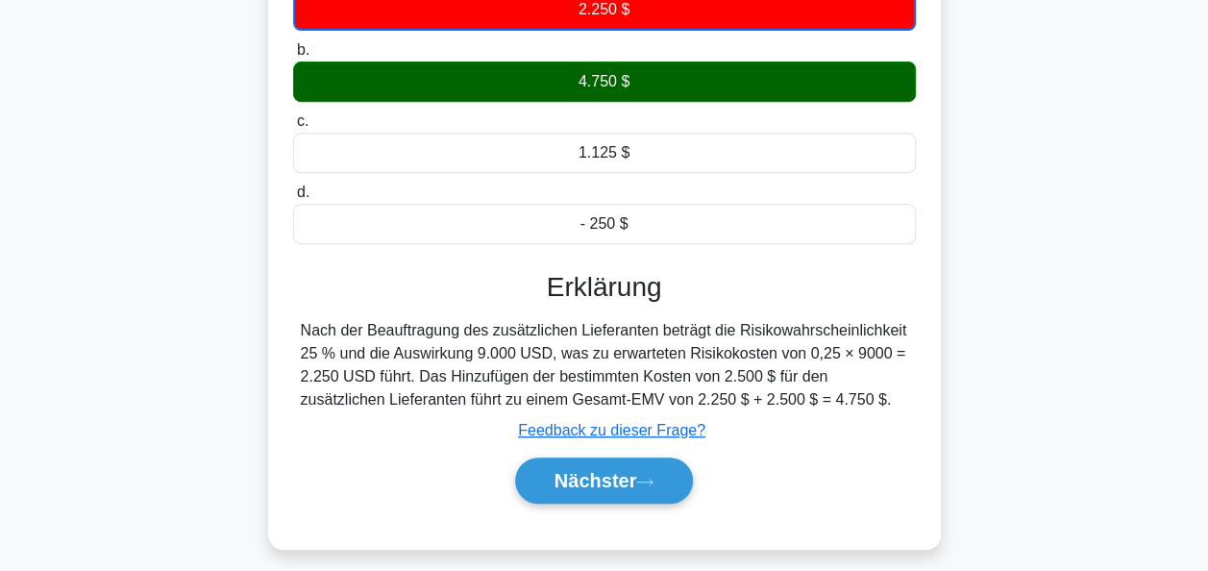
scroll to position [467, 0]
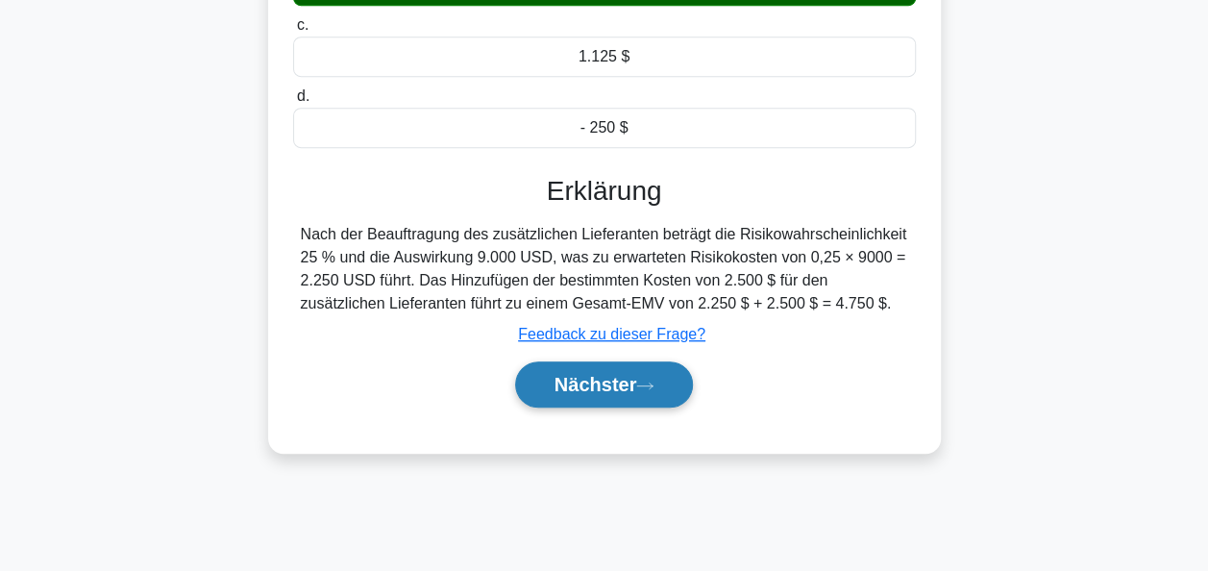
click at [650, 381] on icon at bounding box center [644, 386] width 17 height 11
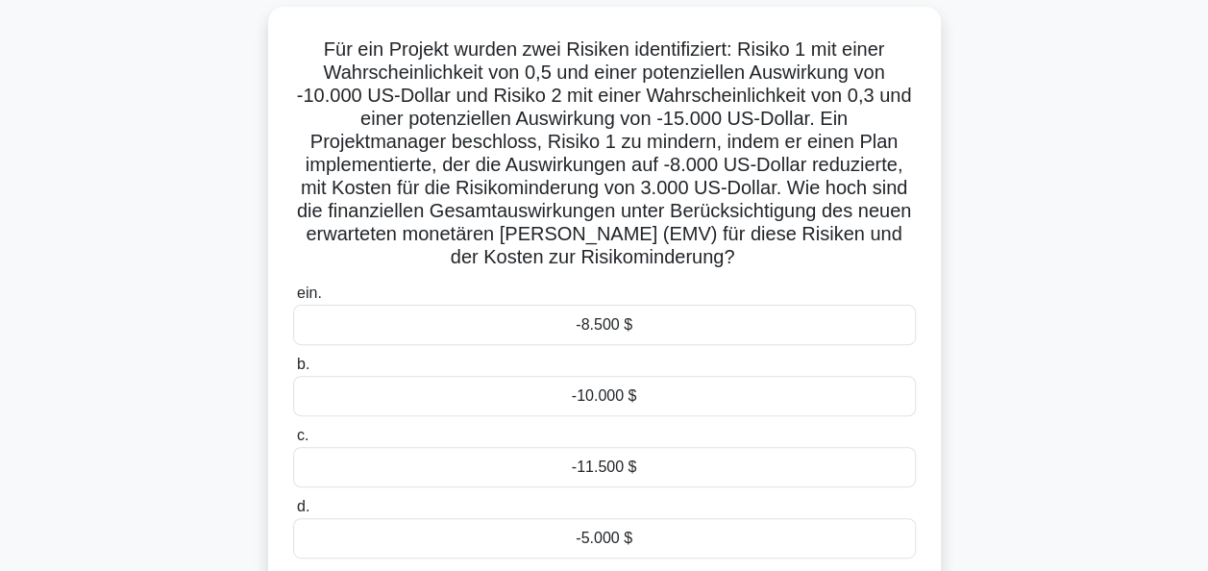
scroll to position [83, 0]
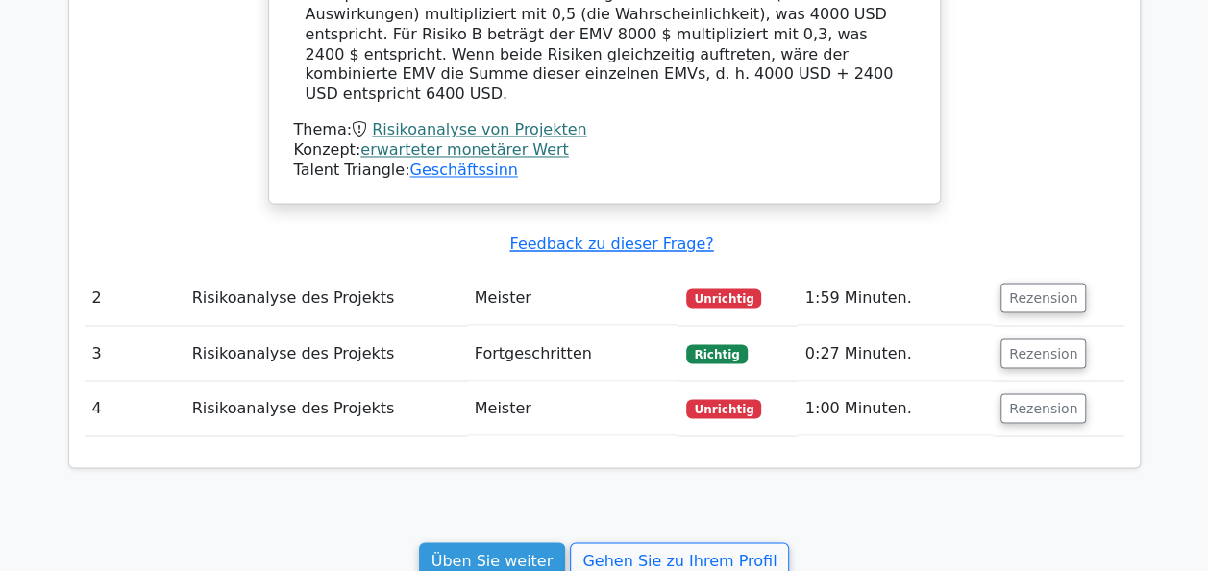
scroll to position [1634, 0]
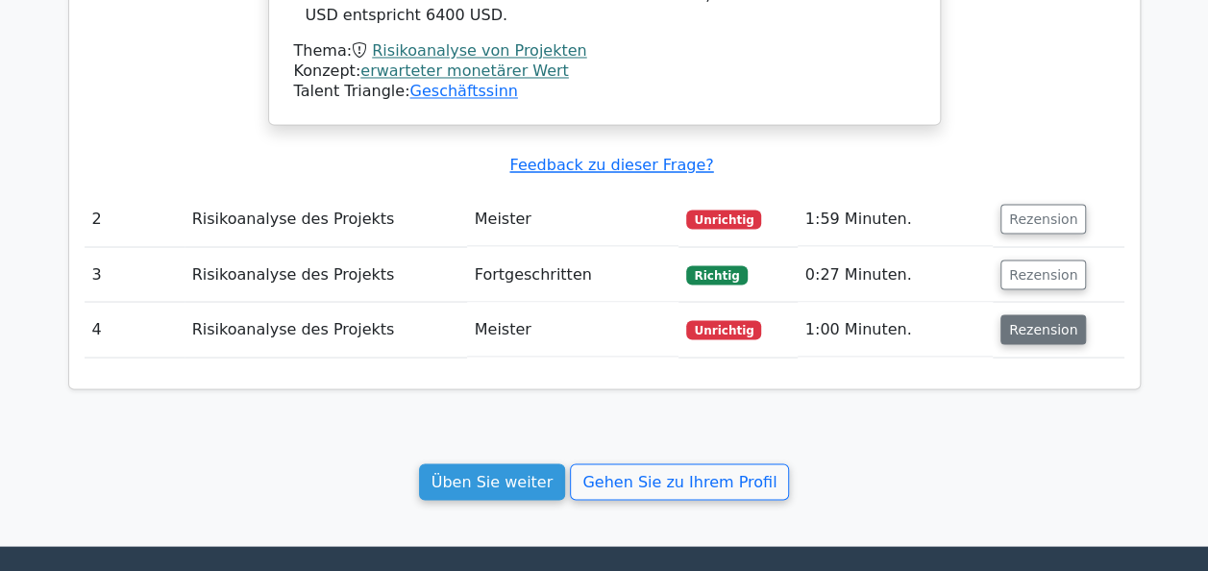
click at [1020, 314] on button "Rezension" at bounding box center [1044, 329] width 86 height 30
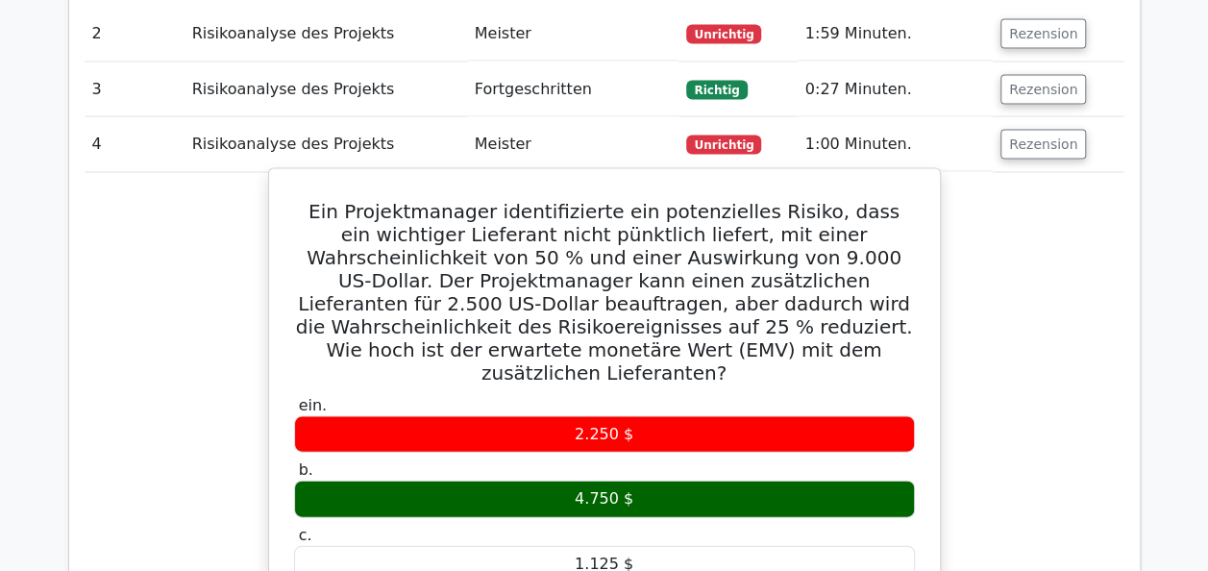
scroll to position [1826, 0]
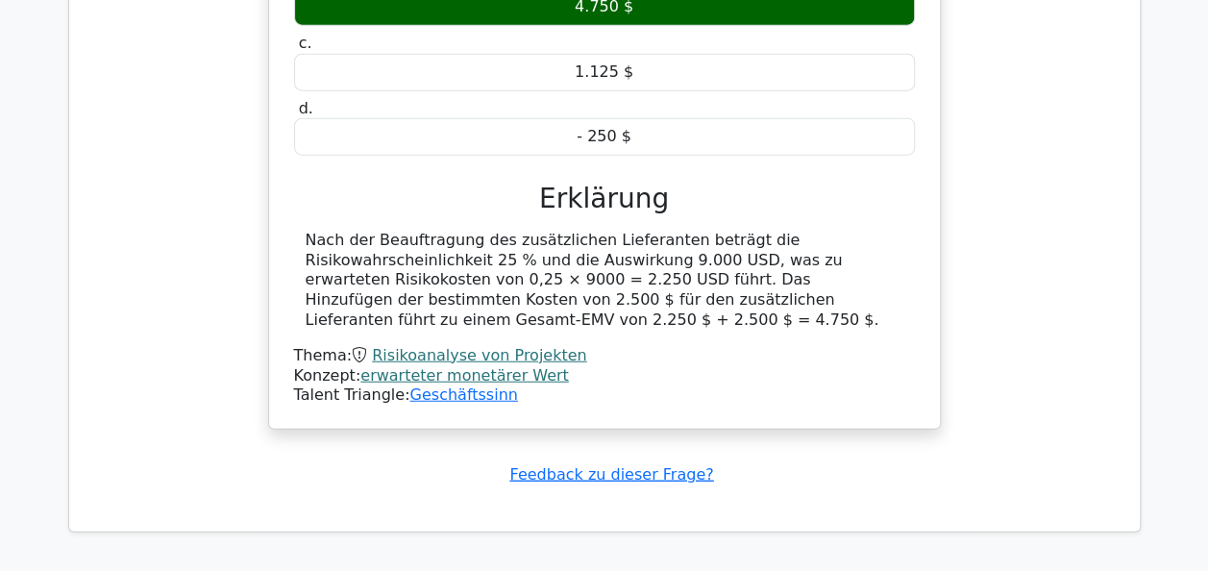
scroll to position [2326, 0]
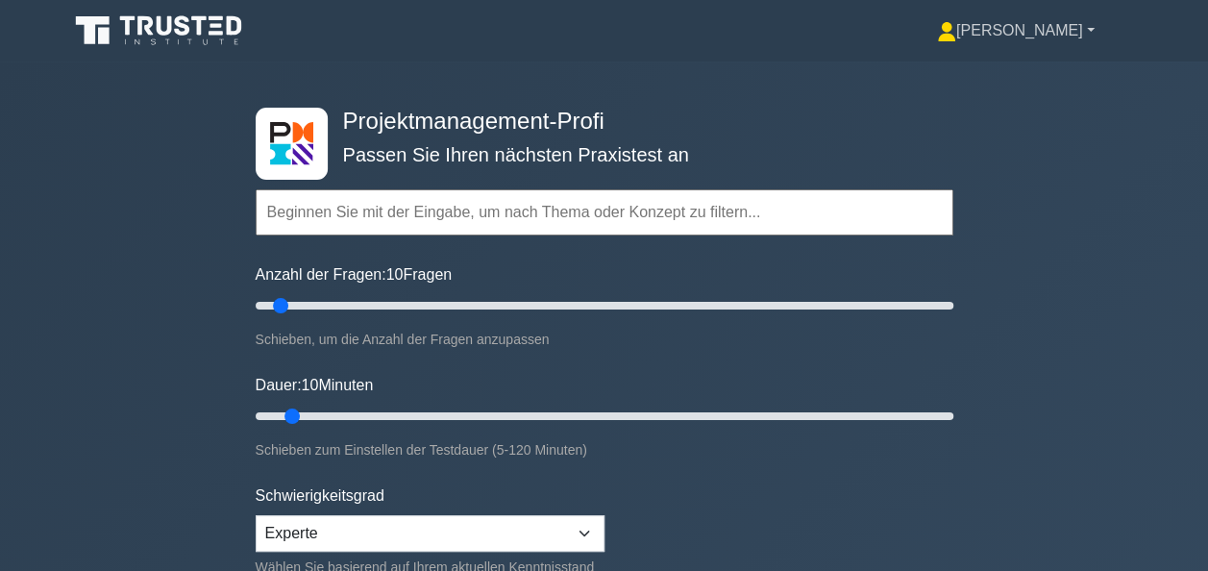
click at [1051, 38] on font "[PERSON_NAME]" at bounding box center [1019, 30] width 127 height 16
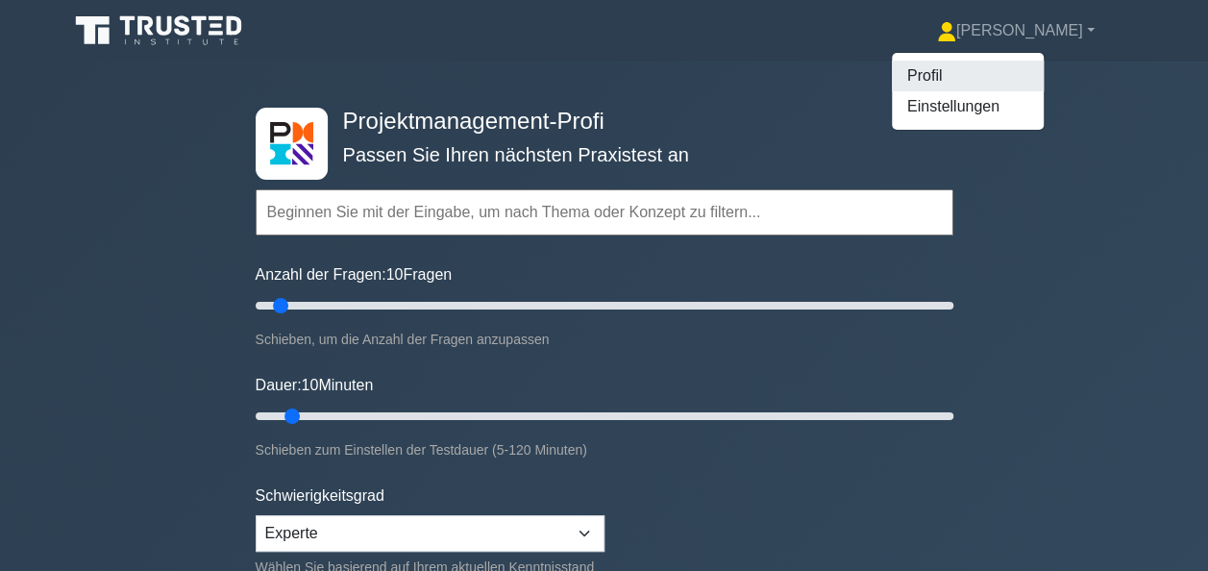
click at [1011, 73] on link "Profil" at bounding box center [968, 76] width 152 height 31
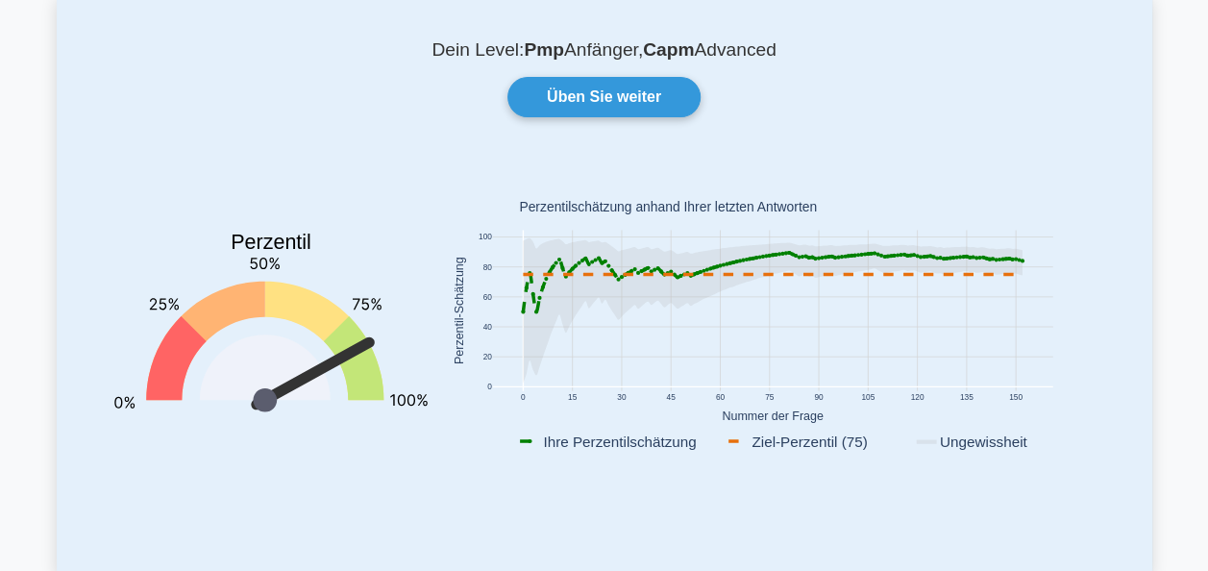
scroll to position [154, 0]
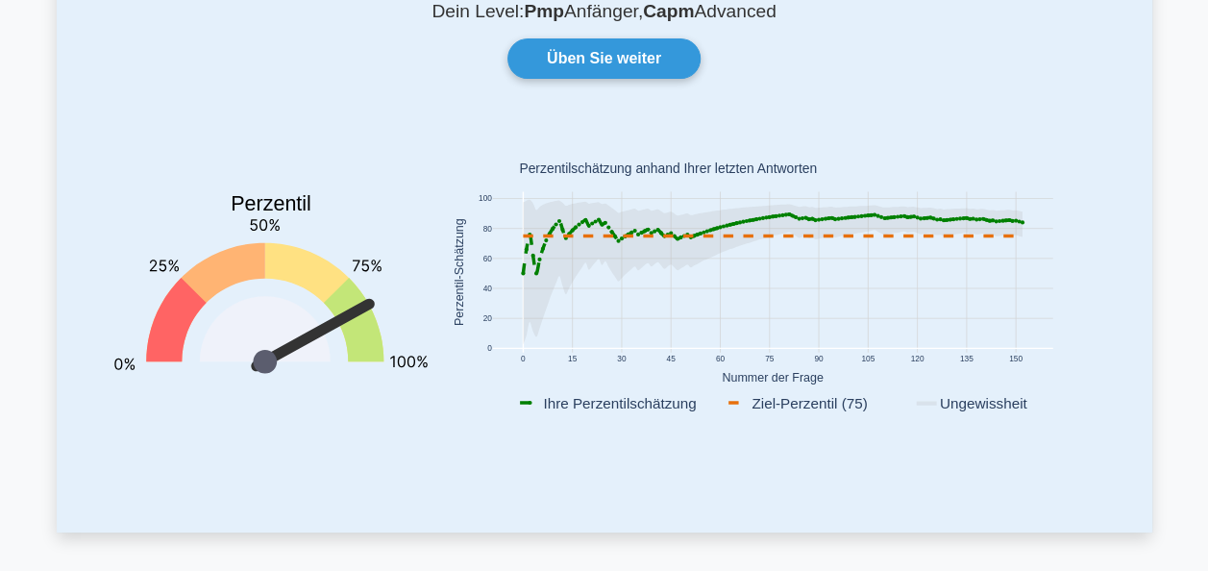
click at [427, 373] on div "Perzentil You are better than 84% of all users" at bounding box center [271, 294] width 336 height 338
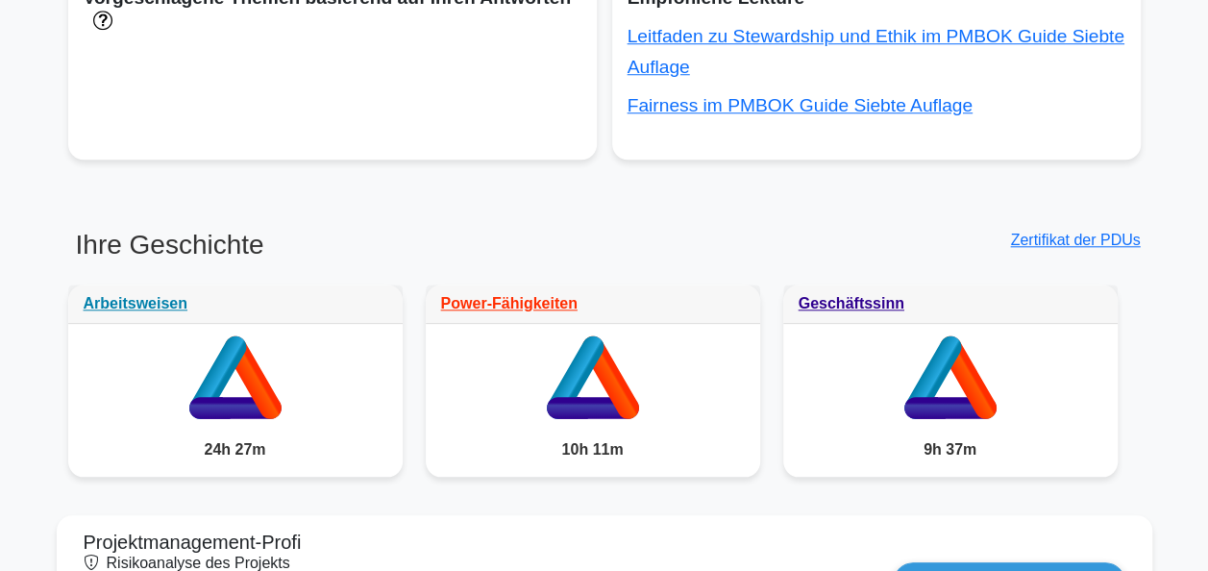
scroll to position [806, 0]
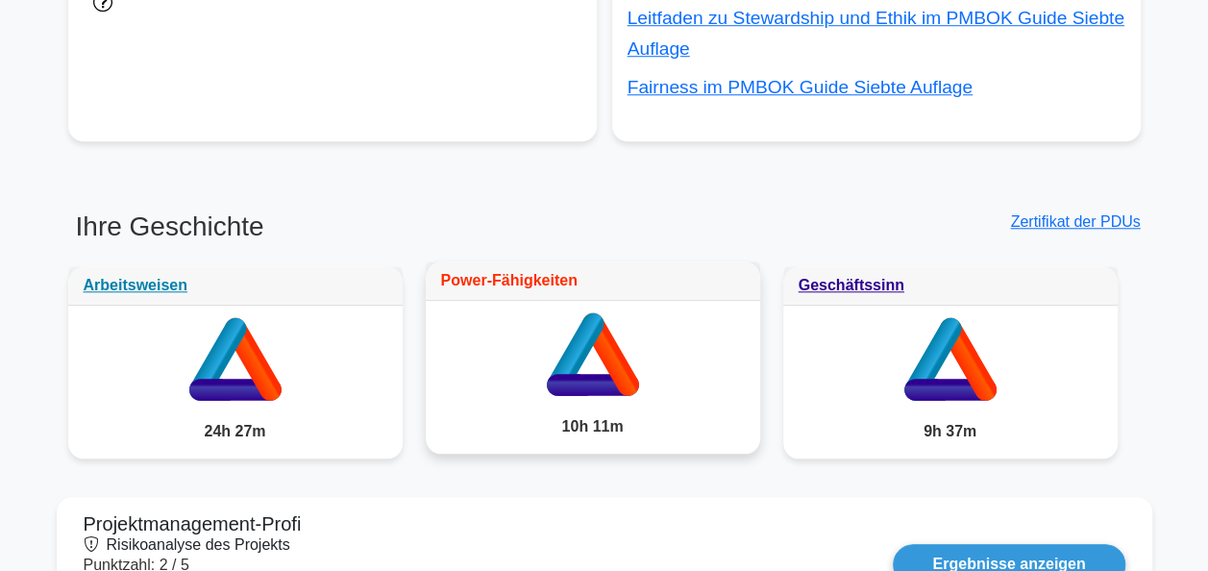
click at [548, 279] on link "Power-Fähigkeiten" at bounding box center [509, 280] width 136 height 16
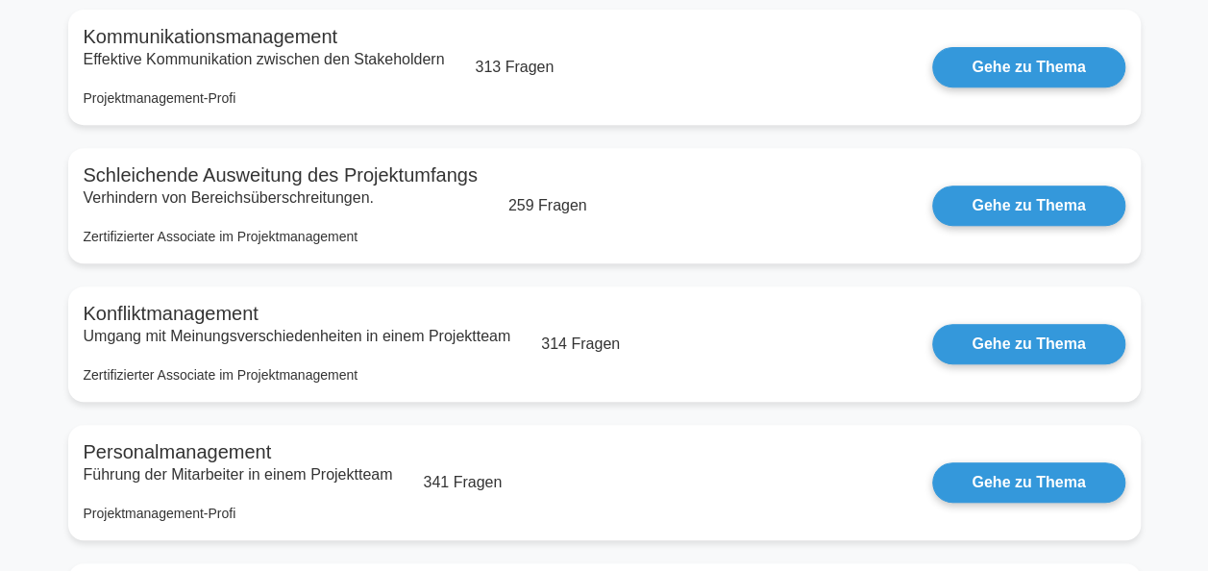
scroll to position [384, 0]
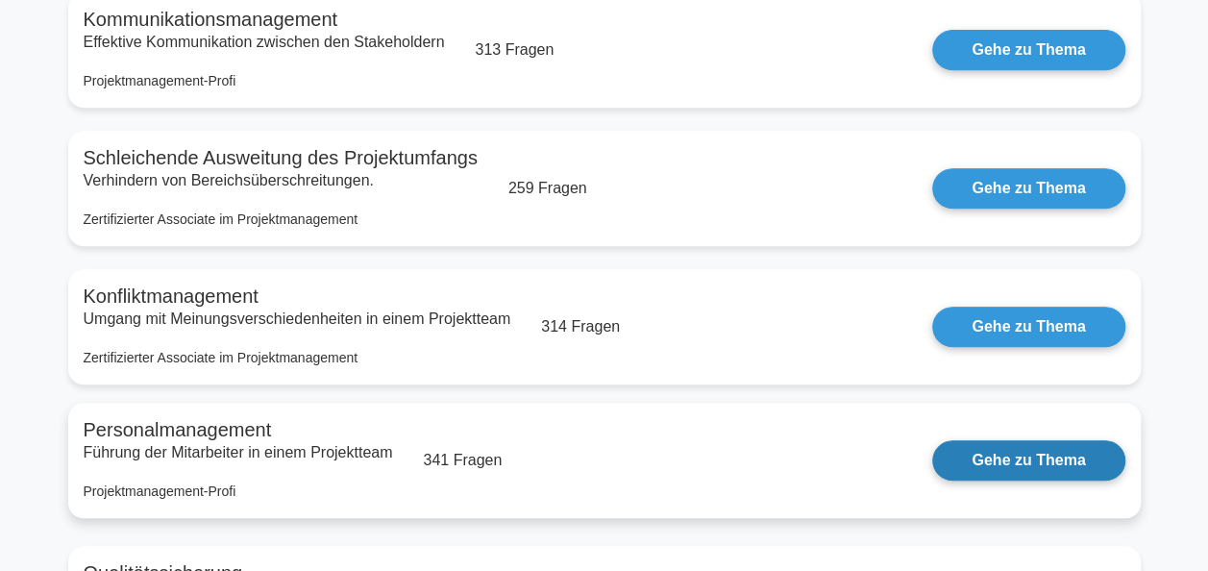
click at [1057, 463] on link "Gehe zu Thema" at bounding box center [1028, 460] width 192 height 40
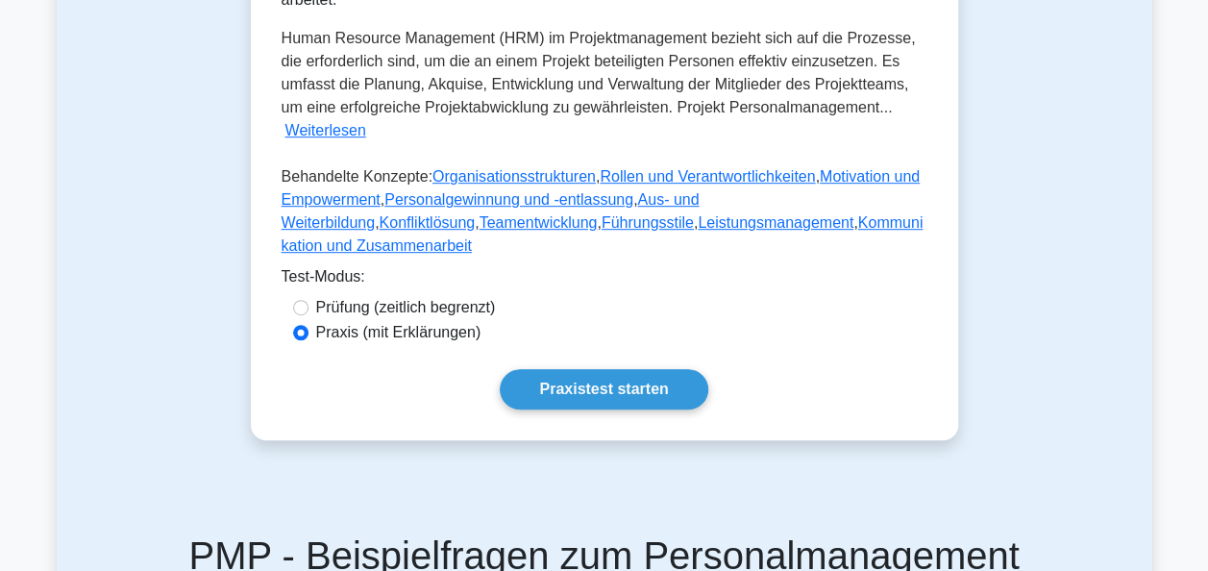
scroll to position [484, 0]
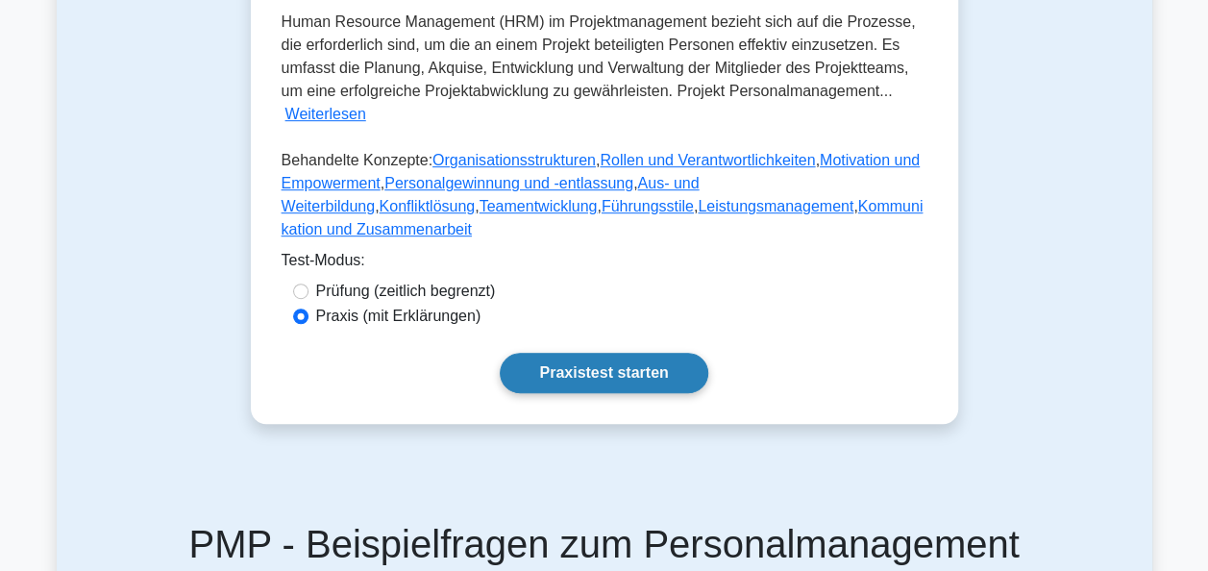
click at [623, 370] on link "Praxistest starten" at bounding box center [604, 373] width 208 height 40
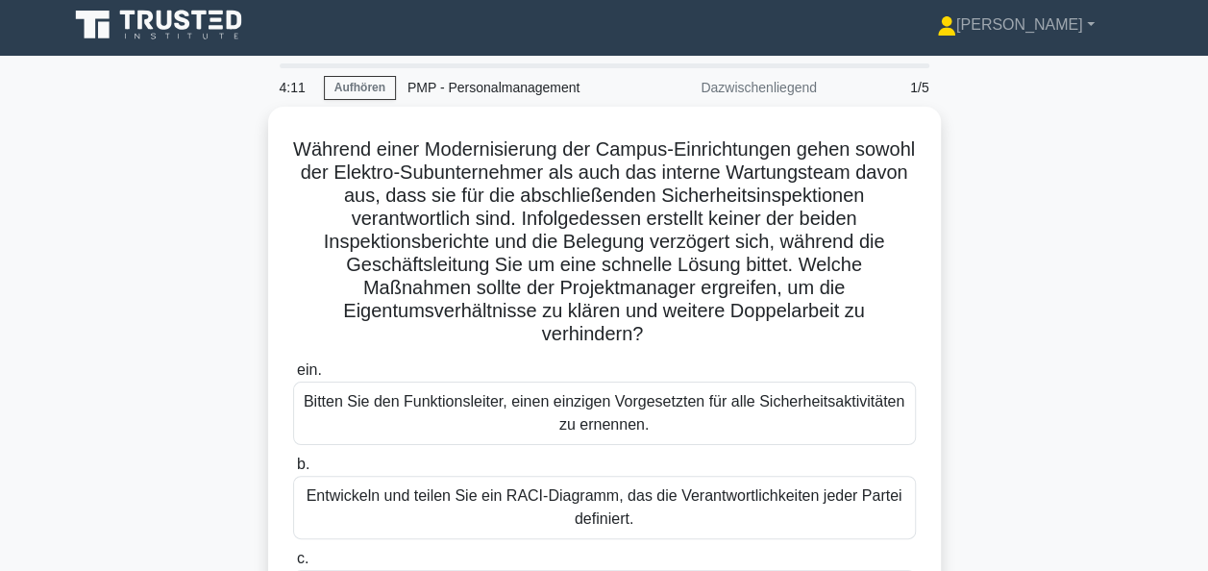
scroll to position [12, 0]
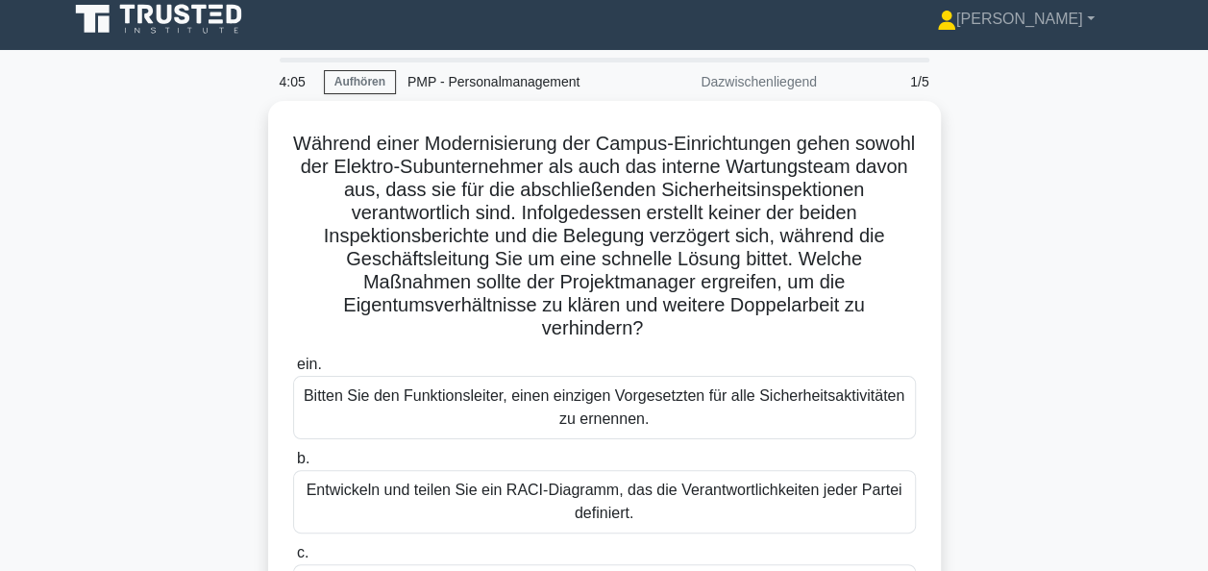
click at [1206, 557] on main "4:05 Aufhören PMP - Personalmanagement Dazwischenliegend 1/5 Während einer Mode…" at bounding box center [604, 538] width 1208 height 977
click at [1206, 557] on main "4:02 Aufhören PMP - Personalmanagement Dazwischenliegend 1/5 Während einer Mode…" at bounding box center [604, 538] width 1208 height 977
click at [1117, 487] on div "Während einer Modernisierung der Campus-Einrichtungen gehen sowohl der Elektro-…" at bounding box center [605, 463] width 1096 height 725
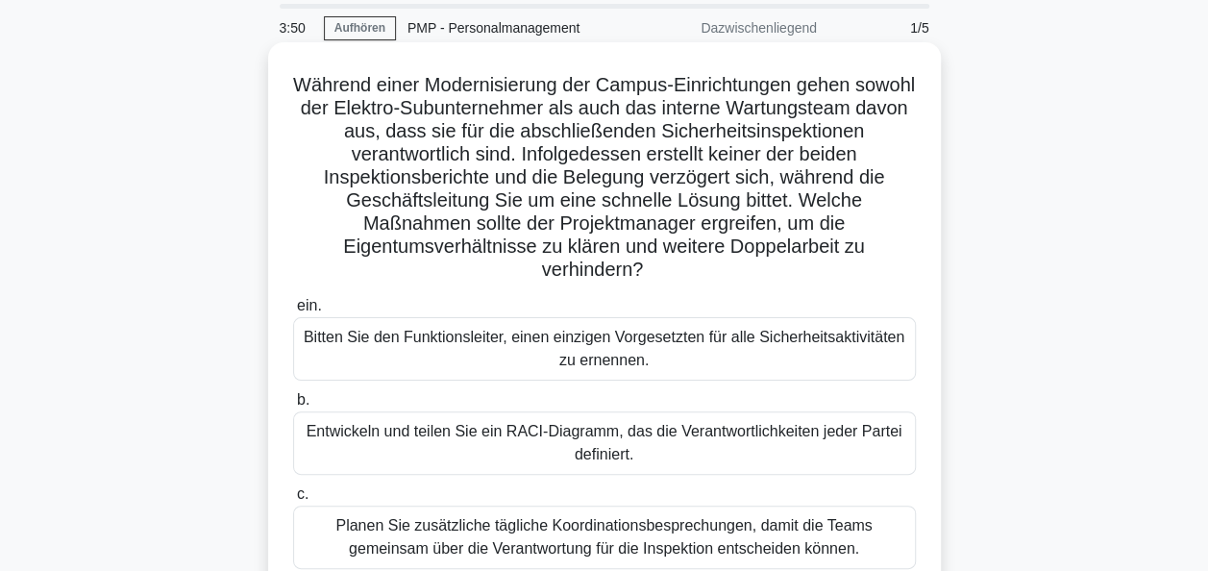
scroll to position [96, 0]
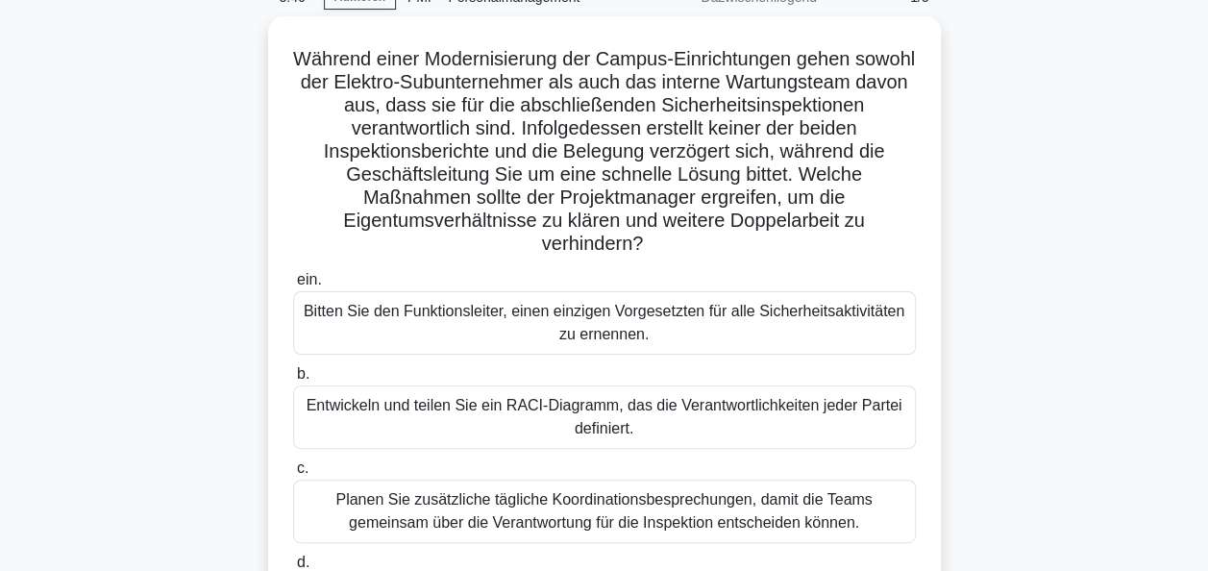
click at [1044, 298] on div "Während einer Modernisierung der Campus-Einrichtungen gehen sowohl der Elektro-…" at bounding box center [605, 378] width 1096 height 725
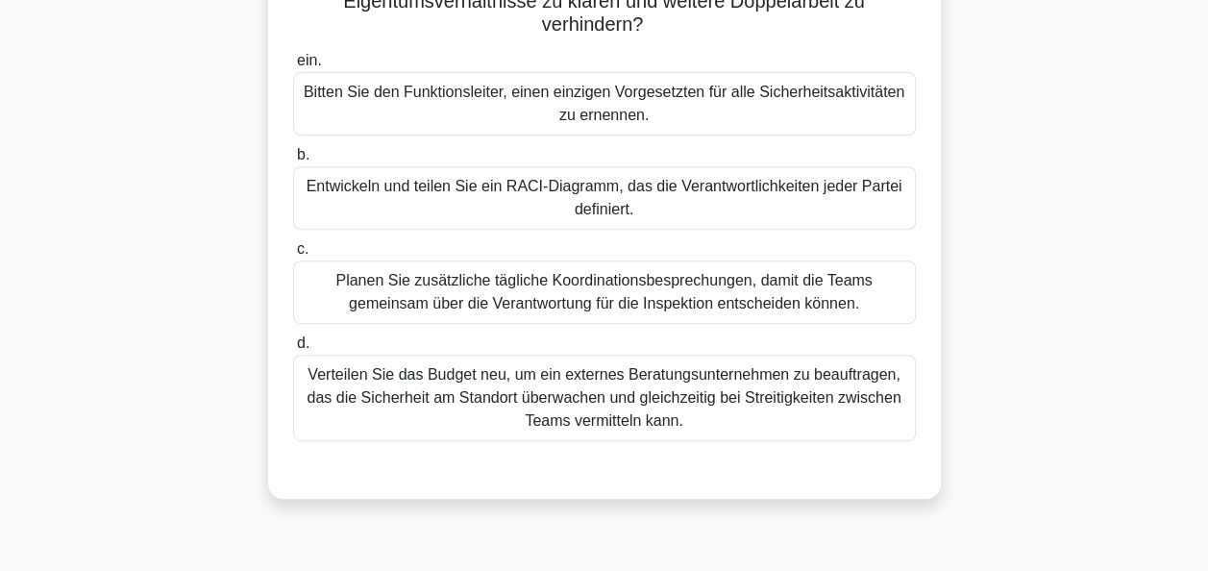
scroll to position [275, 0]
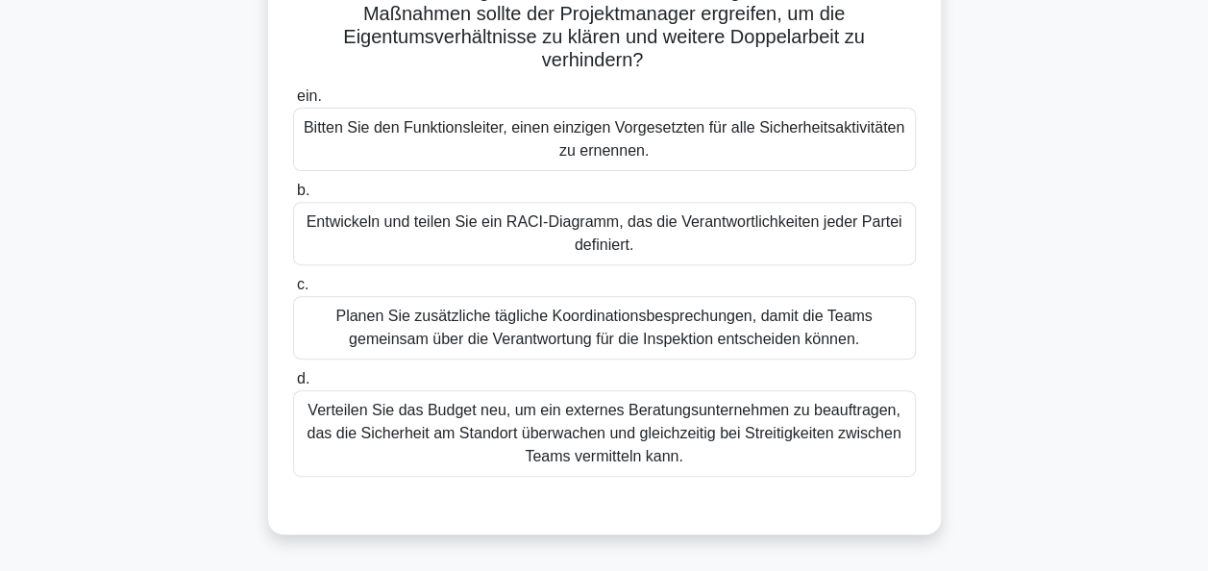
click at [598, 251] on div "Entwickeln und teilen Sie ein RACI-Diagramm, das die Verantwortlichkeiten jeder…" at bounding box center [604, 233] width 623 height 63
click at [293, 197] on input "b. Entwickeln und teilen Sie ein RACI-Diagramm, das die Verantwortlichkeiten je…" at bounding box center [293, 191] width 0 height 12
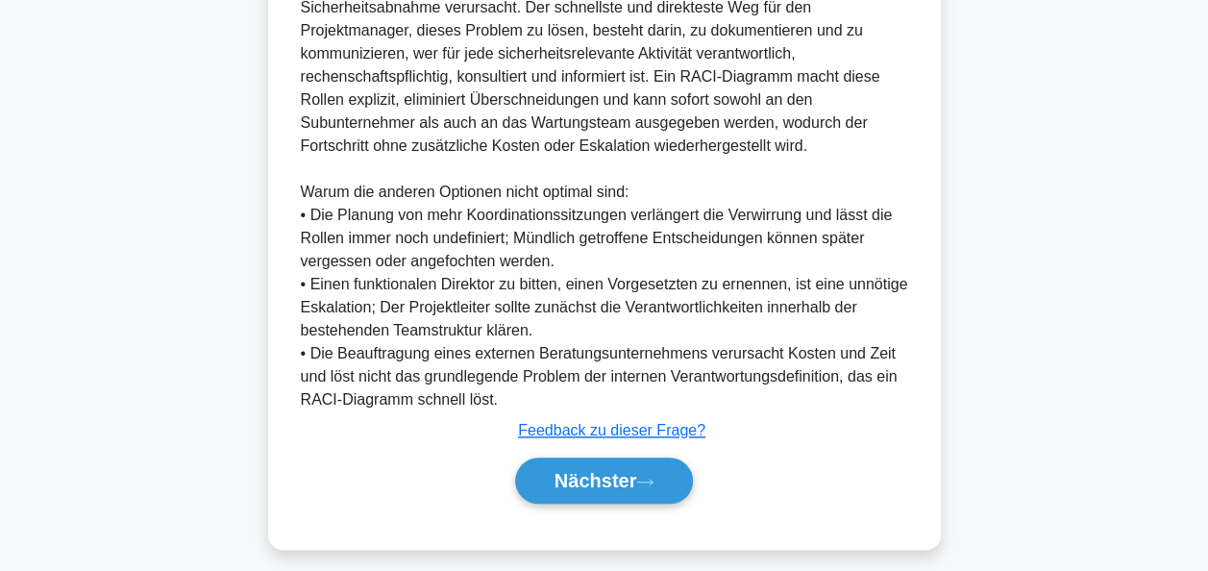
scroll to position [865, 0]
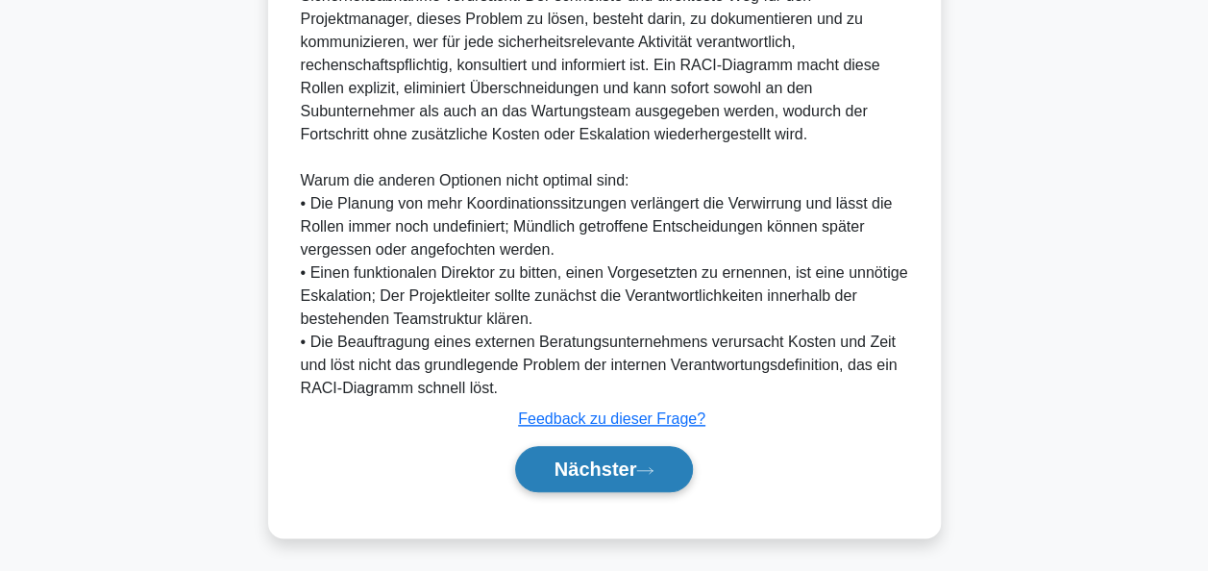
click at [661, 456] on button "Nächster" at bounding box center [604, 469] width 179 height 46
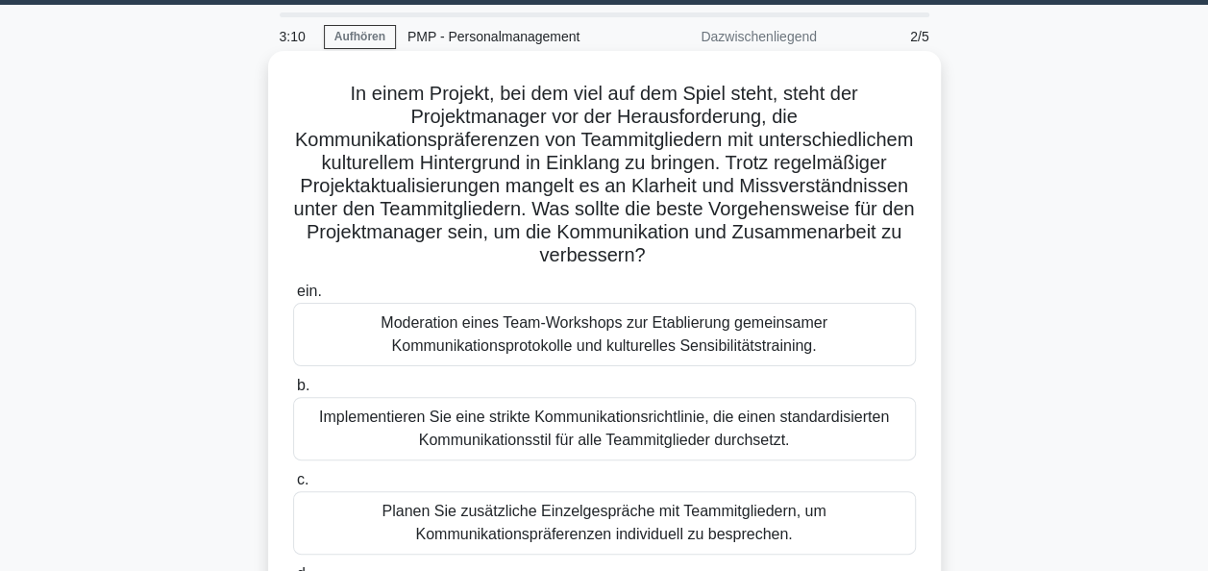
scroll to position [96, 0]
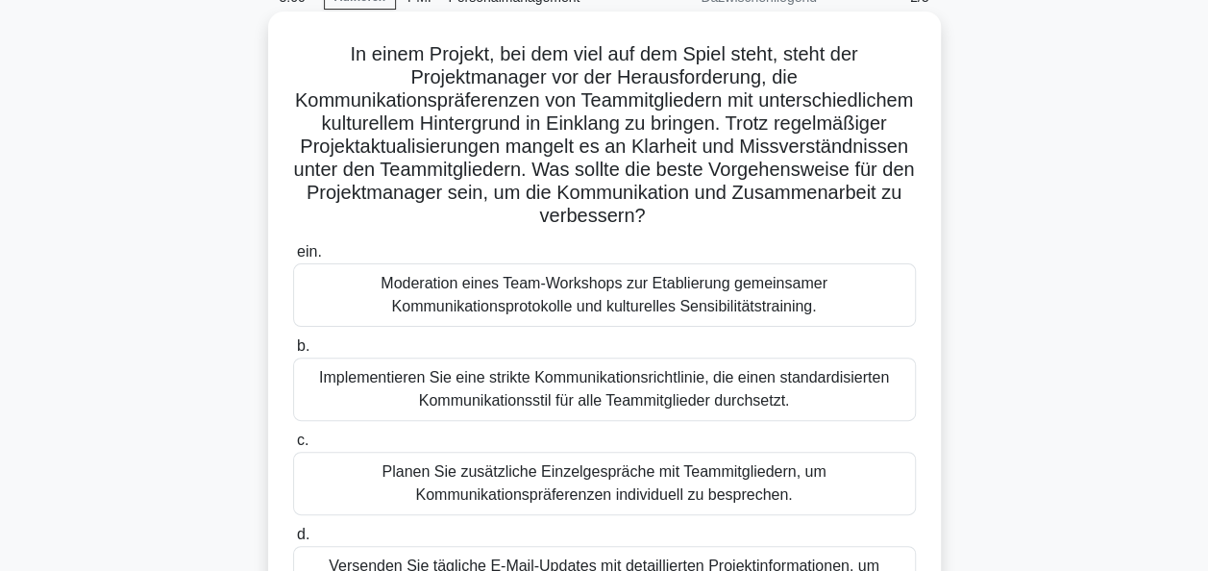
click at [604, 387] on div "Implementieren Sie eine strikte Kommunikationsrichtlinie, die einen standardisi…" at bounding box center [604, 389] width 623 height 63
click at [293, 353] on input "b. Implementieren Sie eine strikte Kommunikationsrichtlinie, die einen standard…" at bounding box center [293, 346] width 0 height 12
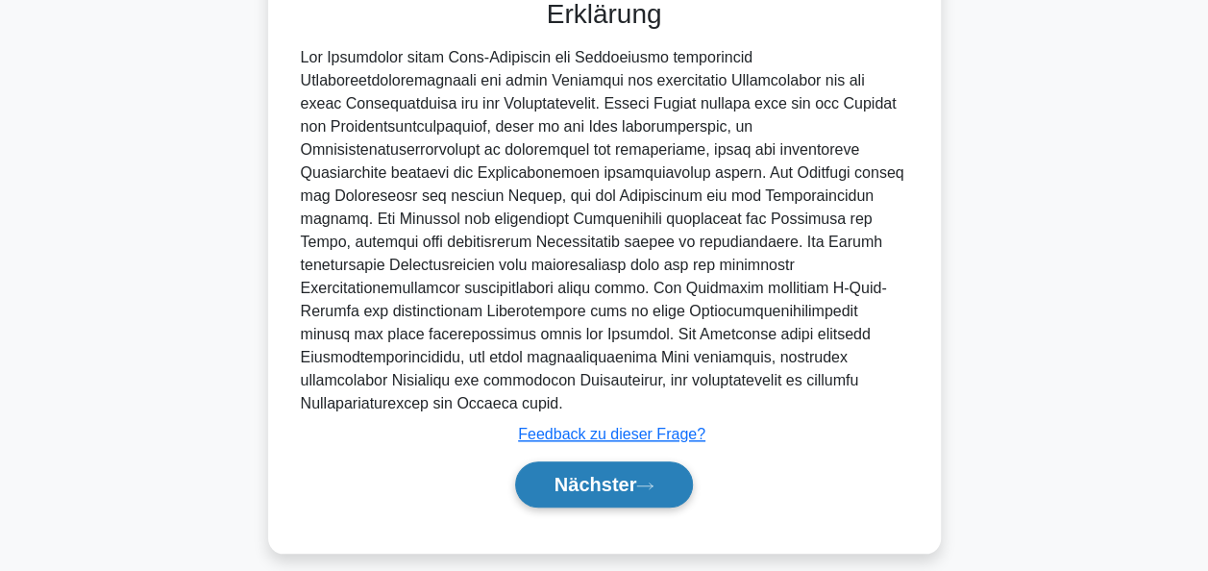
scroll to position [753, 0]
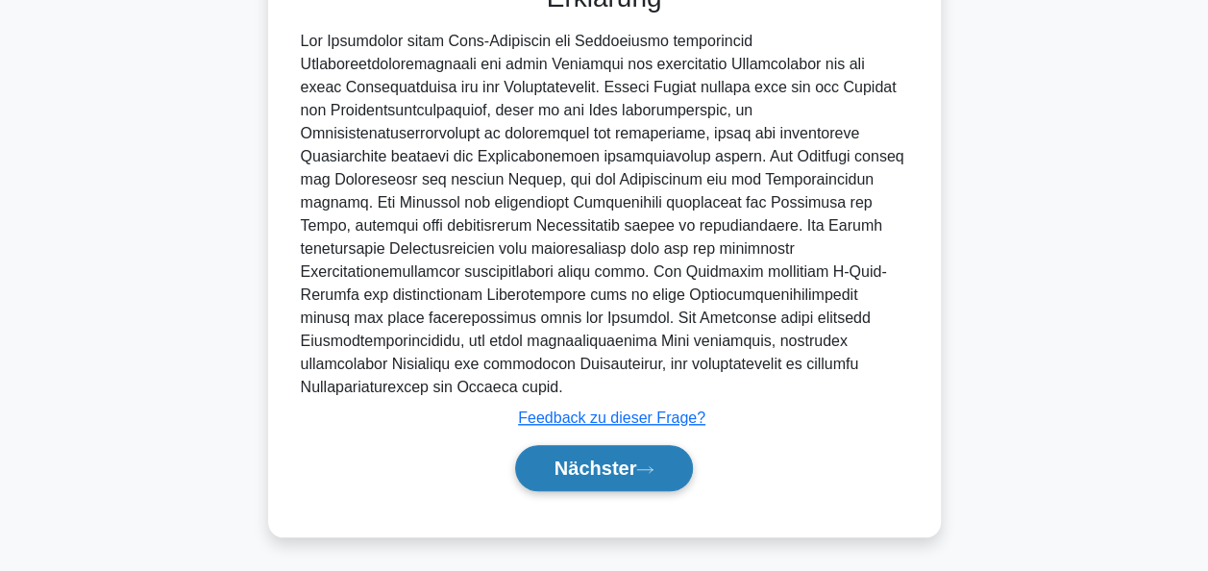
click at [638, 469] on icon at bounding box center [644, 469] width 17 height 11
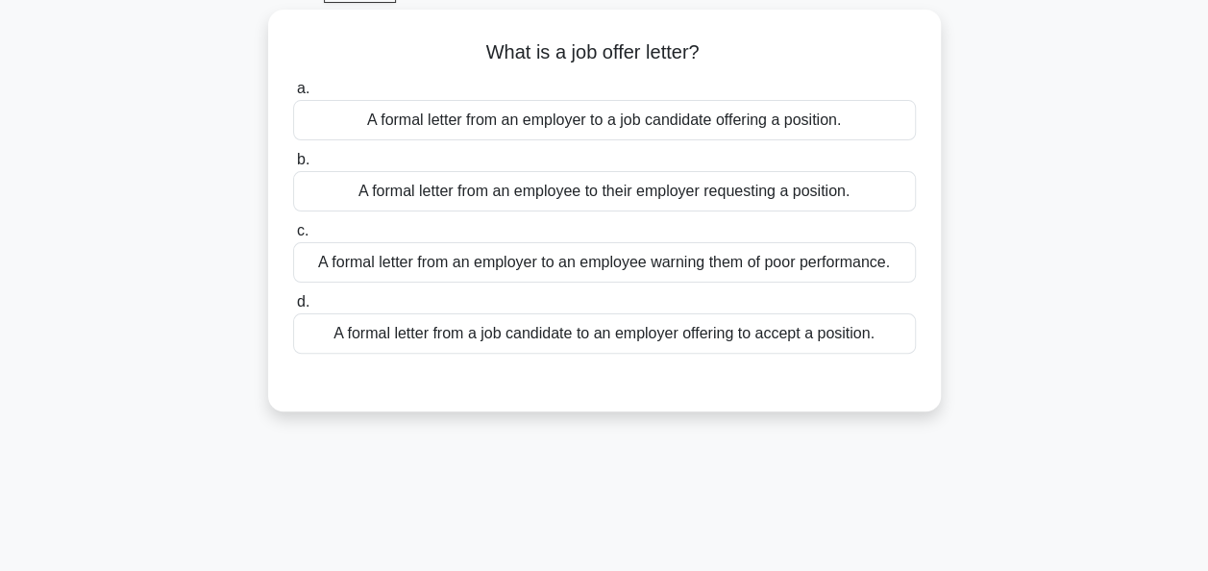
scroll to position [83, 0]
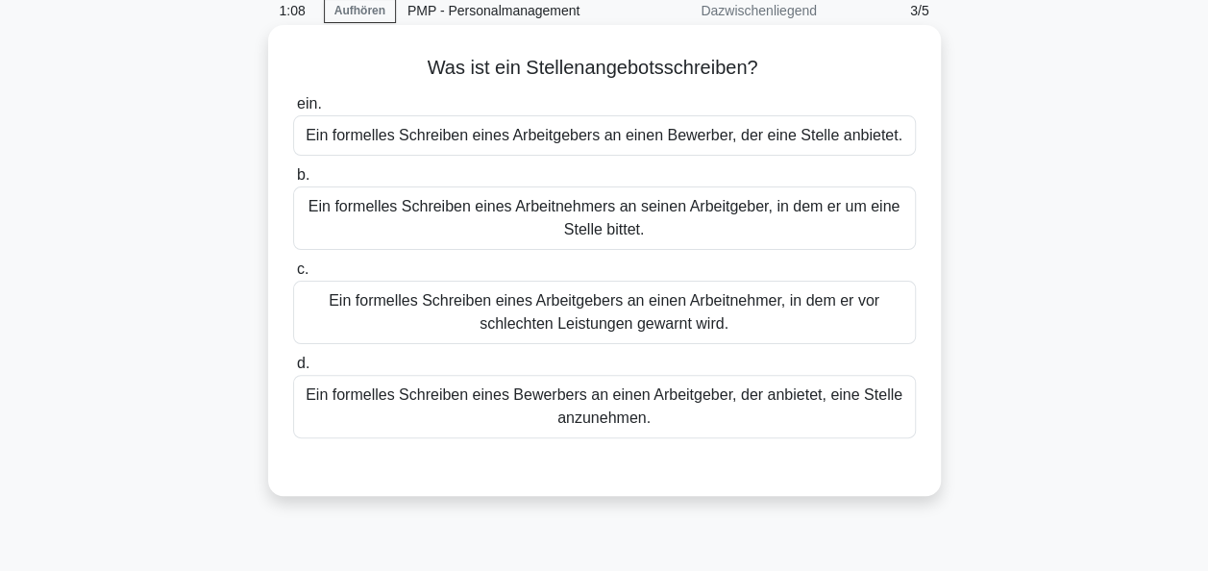
click at [627, 222] on div "Ein formelles Schreiben eines Arbeitnehmers an seinen Arbeitgeber, in dem er um…" at bounding box center [604, 217] width 623 height 63
click at [293, 182] on input "b. Ein formelles Schreiben eines Arbeitnehmers an seinen Arbeitgeber, in dem er…" at bounding box center [293, 175] width 0 height 12
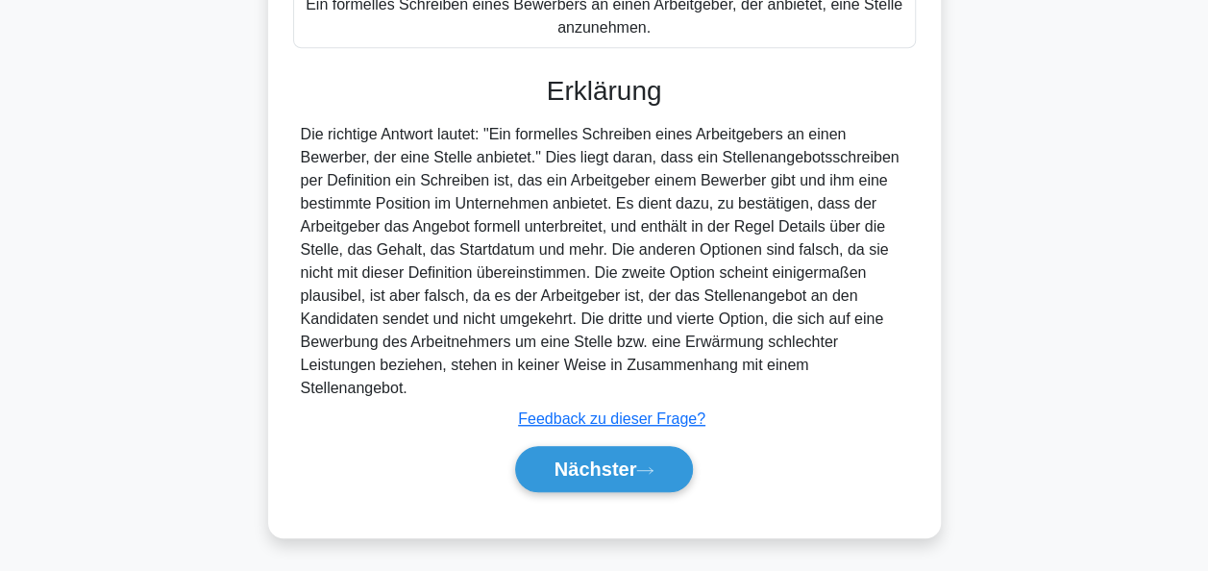
scroll to position [476, 0]
click at [609, 469] on font "Nächster" at bounding box center [596, 468] width 83 height 21
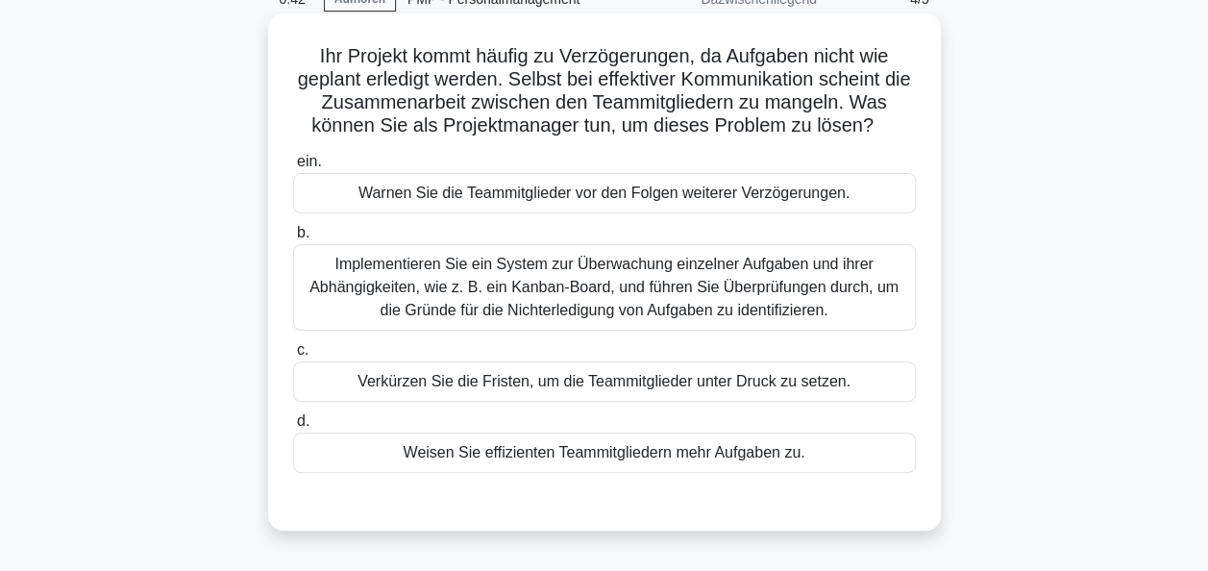
scroll to position [96, 0]
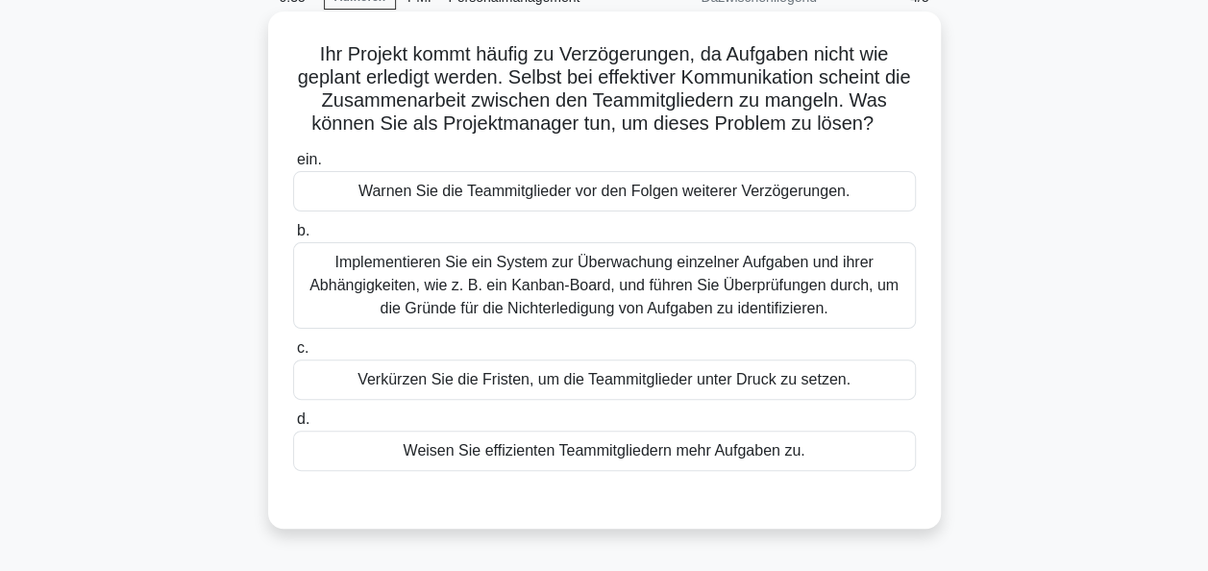
click at [536, 290] on div "Implementieren Sie ein System zur Überwachung einzelner Aufgaben und ihrer Abhä…" at bounding box center [604, 285] width 623 height 87
click at [293, 237] on input "b. Implementieren Sie ein System zur Überwachung einzelner Aufgaben und ihrer A…" at bounding box center [293, 231] width 0 height 12
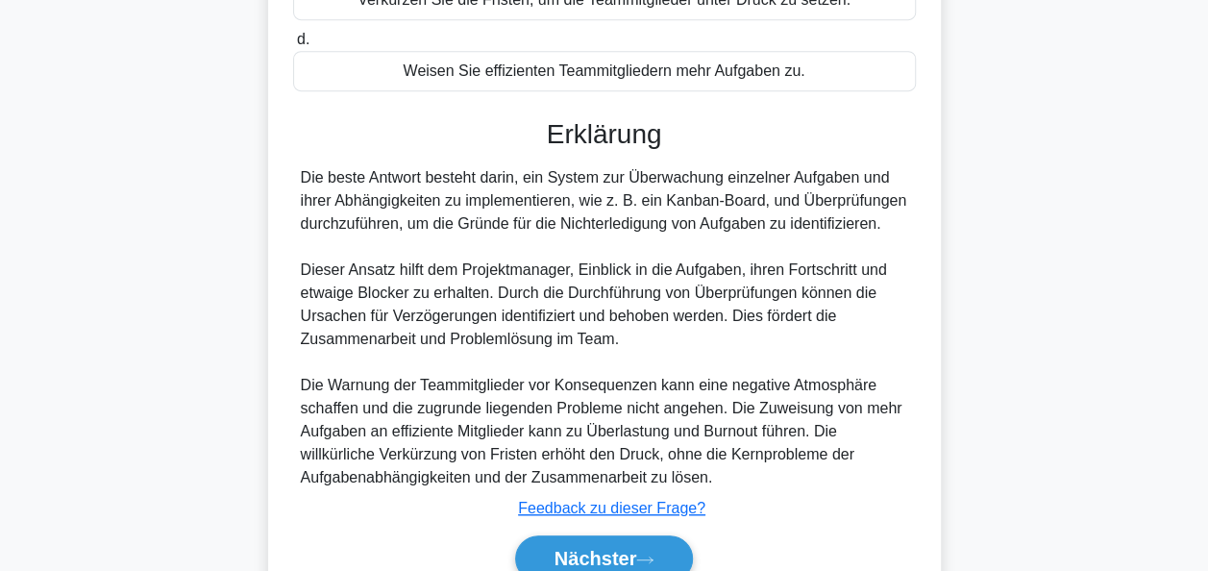
scroll to position [565, 0]
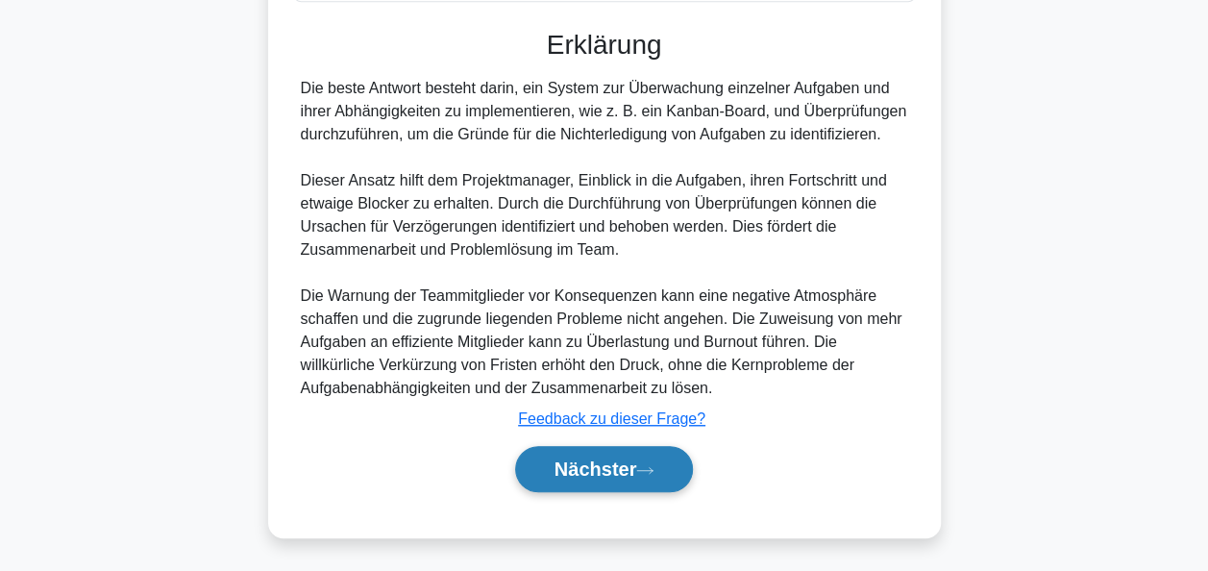
click at [559, 461] on font "Nächster" at bounding box center [596, 468] width 83 height 21
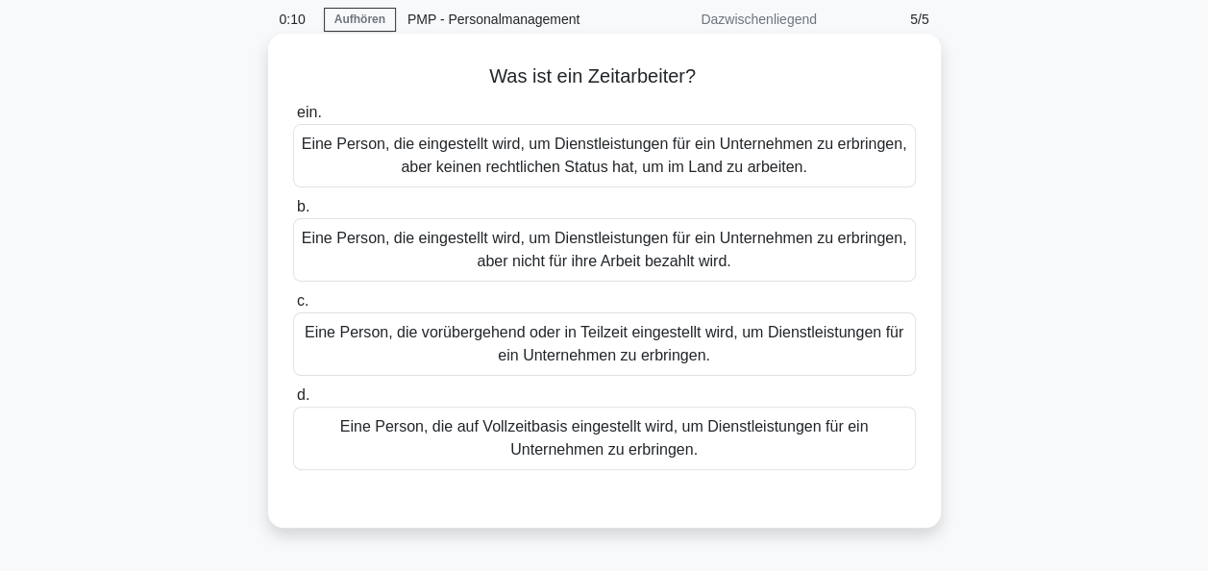
scroll to position [96, 0]
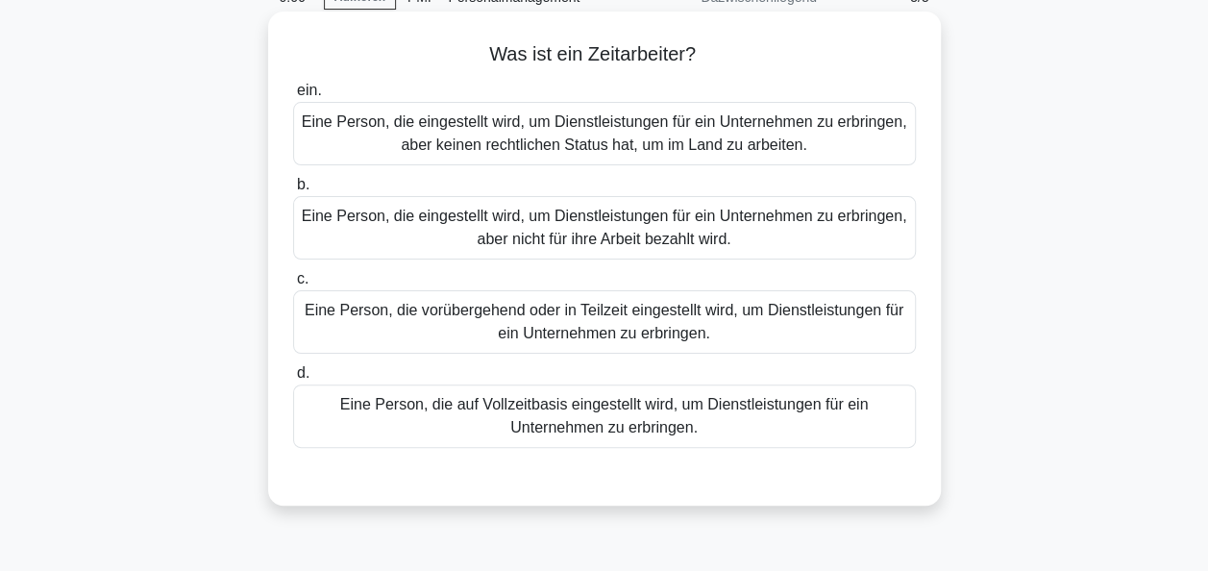
click at [596, 321] on div "Eine Person, die vorübergehend oder in Teilzeit eingestellt wird, um Dienstleis…" at bounding box center [604, 321] width 623 height 63
click at [293, 285] on input "c. Eine Person, die vorübergehend oder in Teilzeit eingestellt wird, um Dienstl…" at bounding box center [293, 279] width 0 height 12
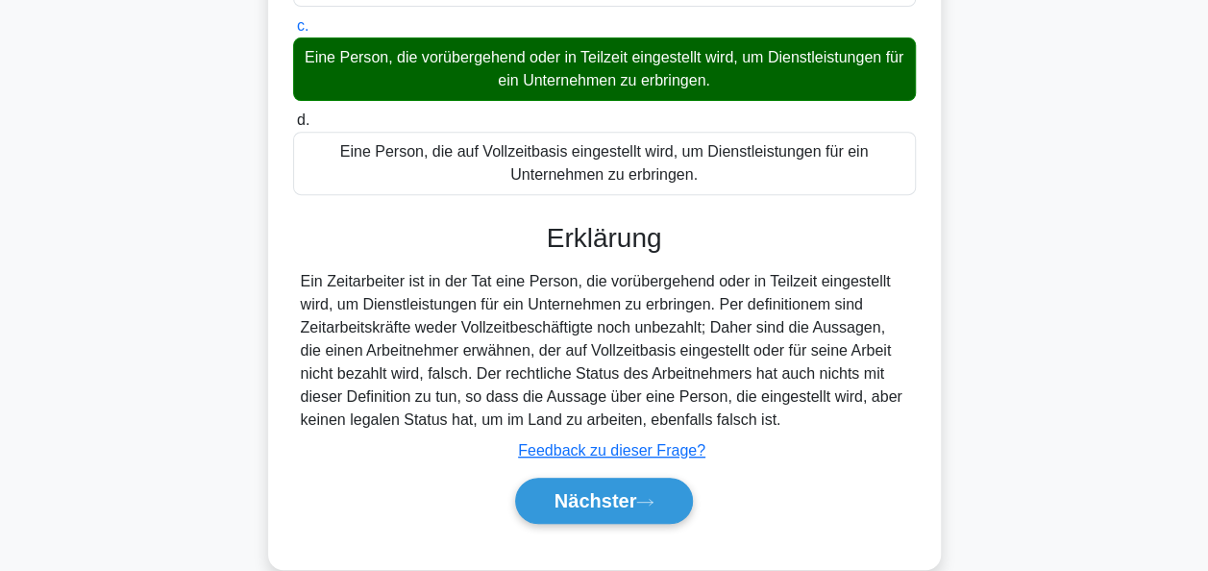
scroll to position [384, 0]
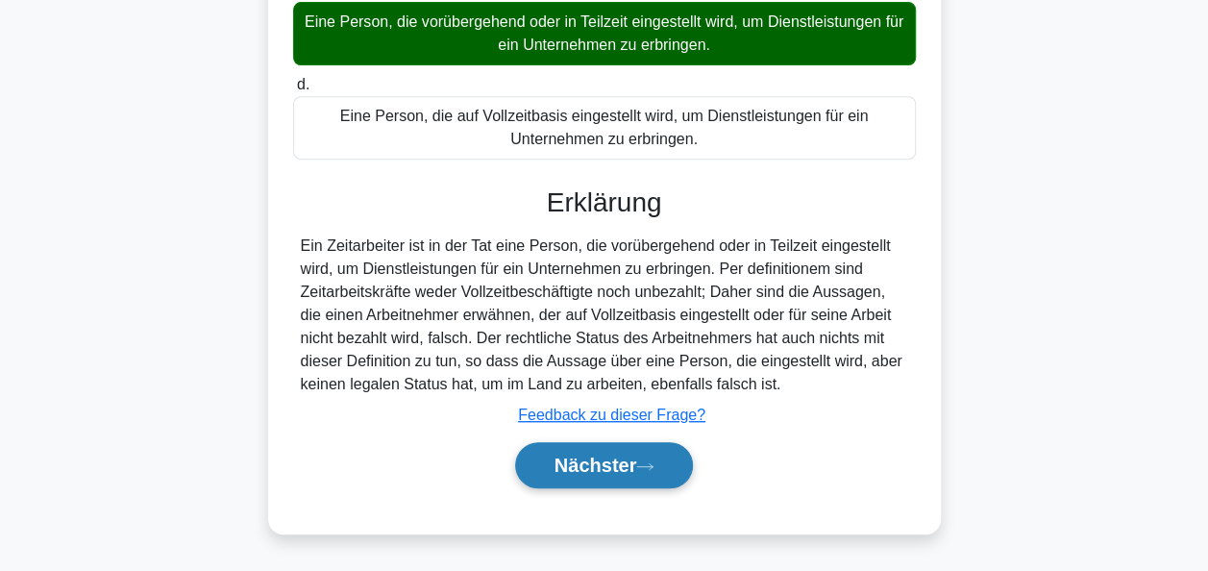
click at [597, 473] on font "Nächster" at bounding box center [596, 465] width 83 height 21
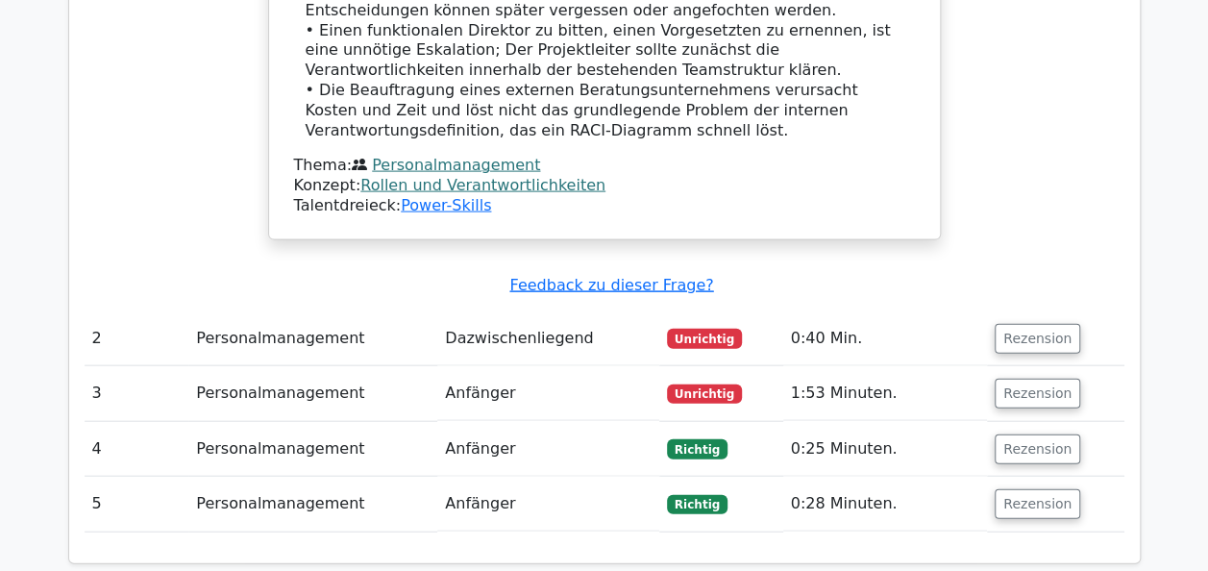
scroll to position [2018, 0]
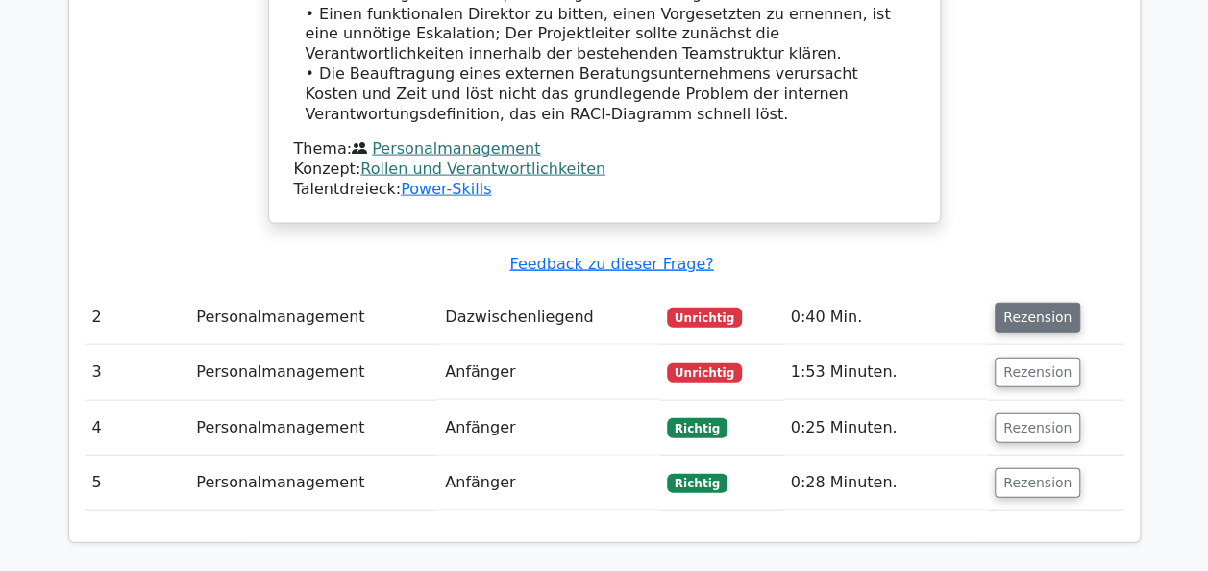
click at [1017, 303] on button "Rezension" at bounding box center [1038, 318] width 86 height 30
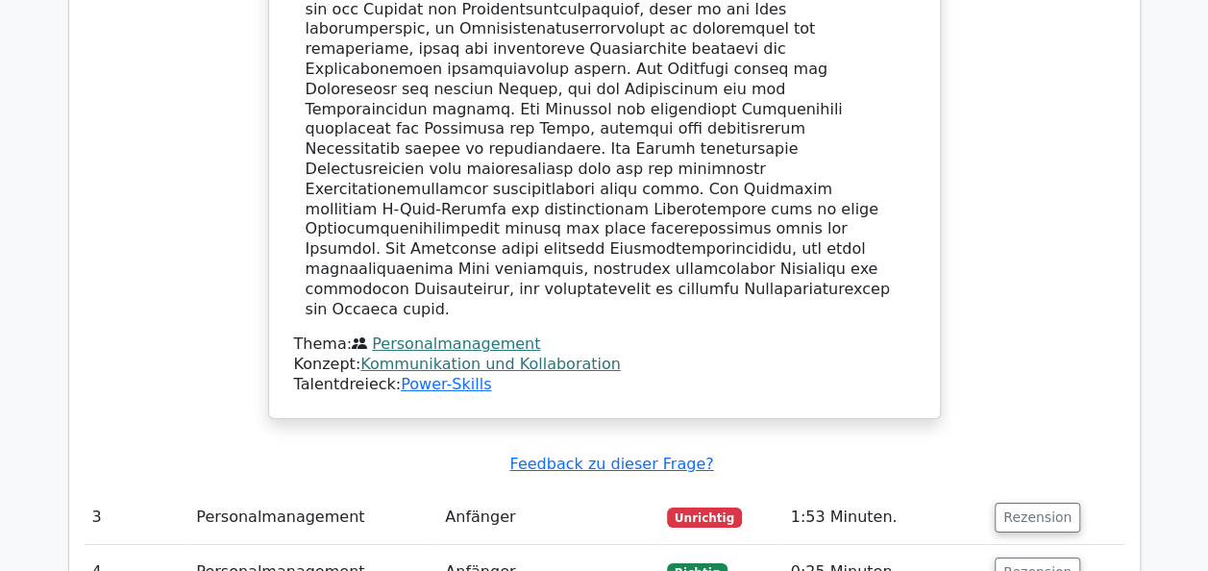
scroll to position [3449, 0]
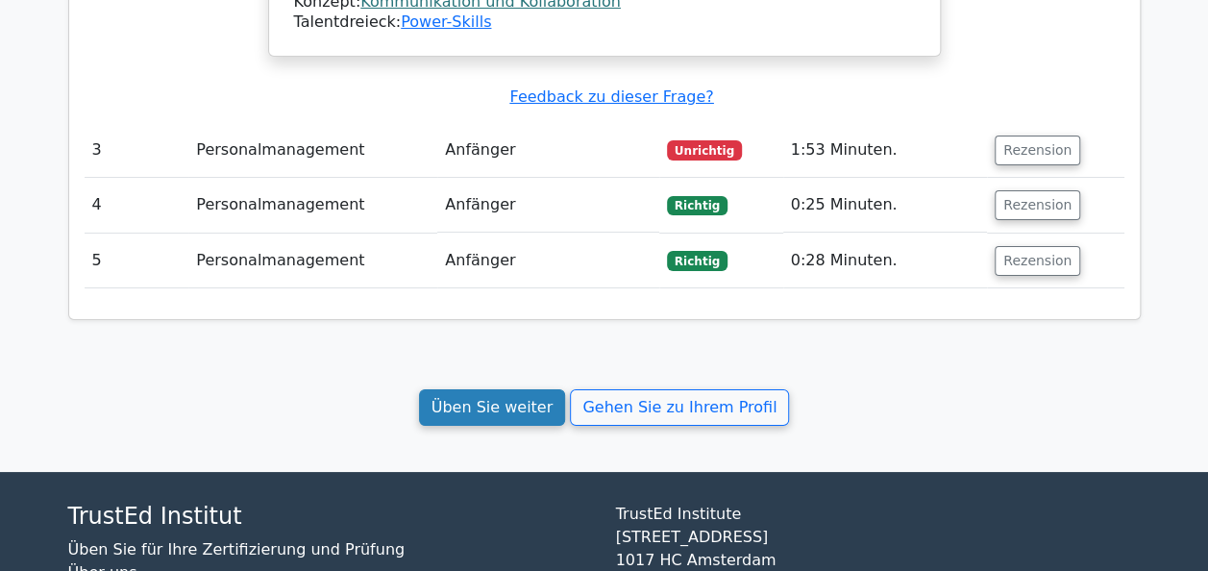
click at [527, 389] on link "Üben Sie weiter" at bounding box center [492, 407] width 147 height 37
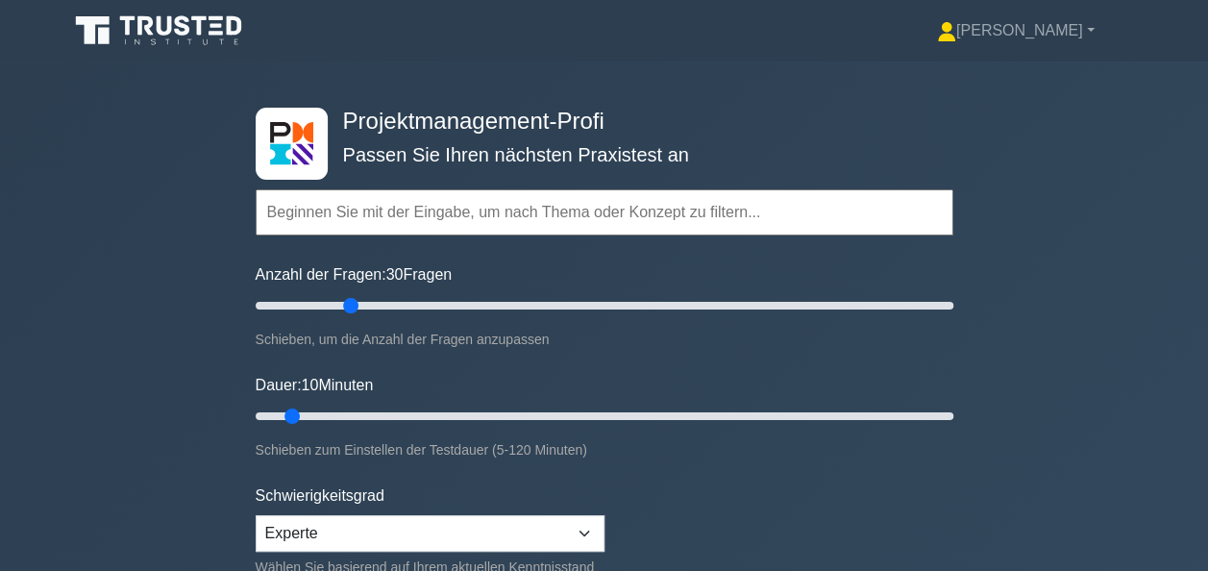
drag, startPoint x: 281, startPoint y: 308, endPoint x: 358, endPoint y: 309, distance: 76.9
type input "30"
click at [358, 309] on input "Anzahl der Fragen: 30 Fragen" at bounding box center [605, 305] width 698 height 23
drag, startPoint x: 290, startPoint y: 412, endPoint x: 459, endPoint y: 413, distance: 169.2
type input "40"
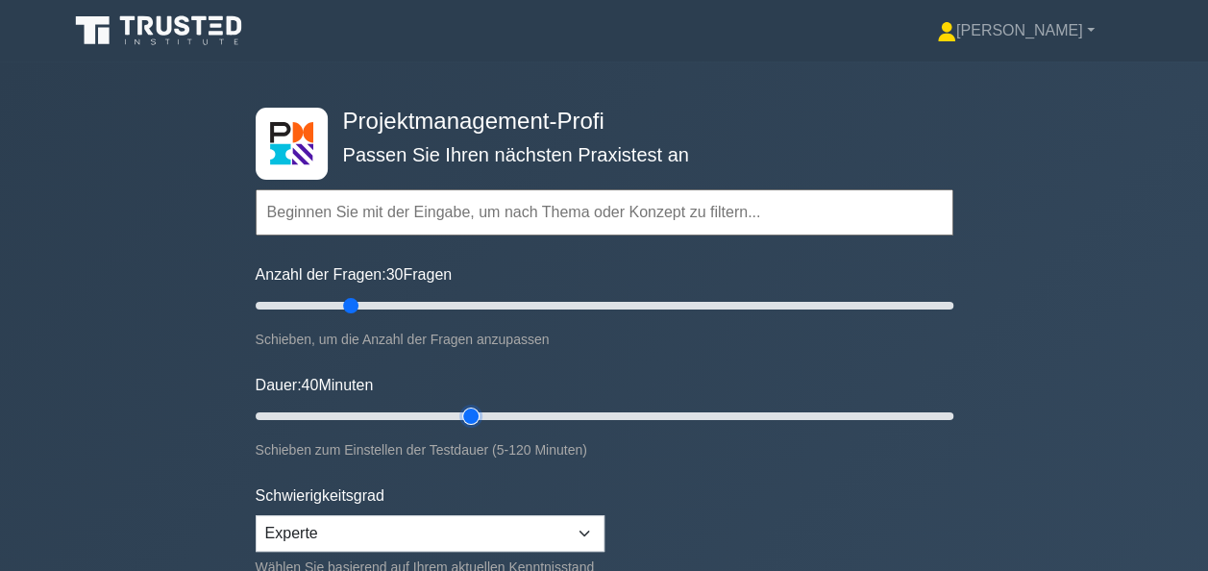
click at [459, 413] on input "Dauer: 40 Minuten" at bounding box center [605, 416] width 698 height 23
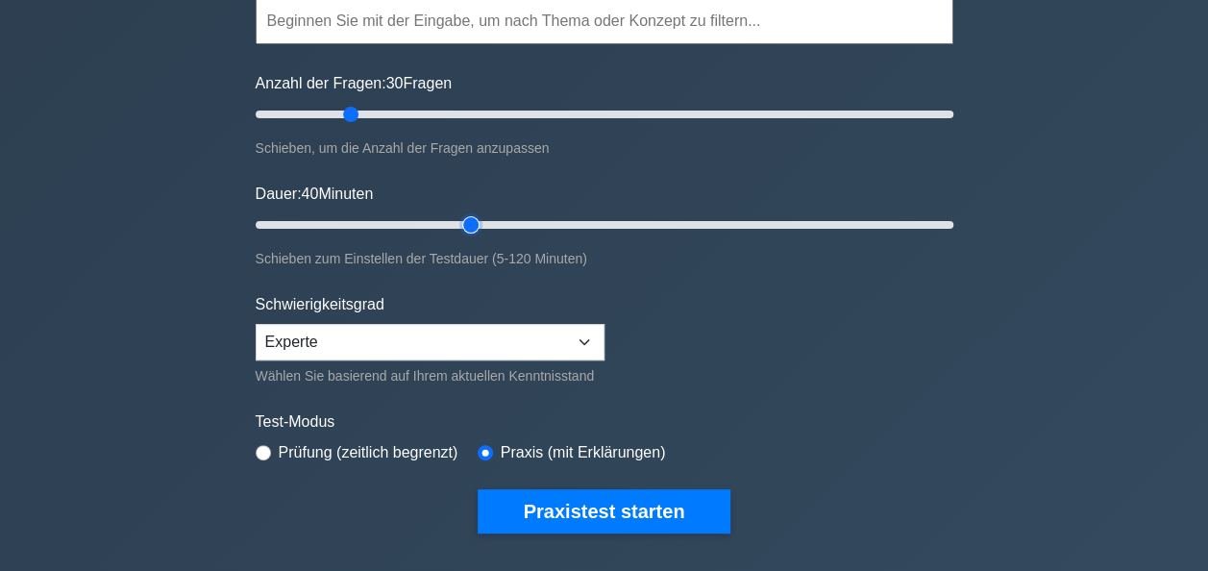
scroll to position [192, 0]
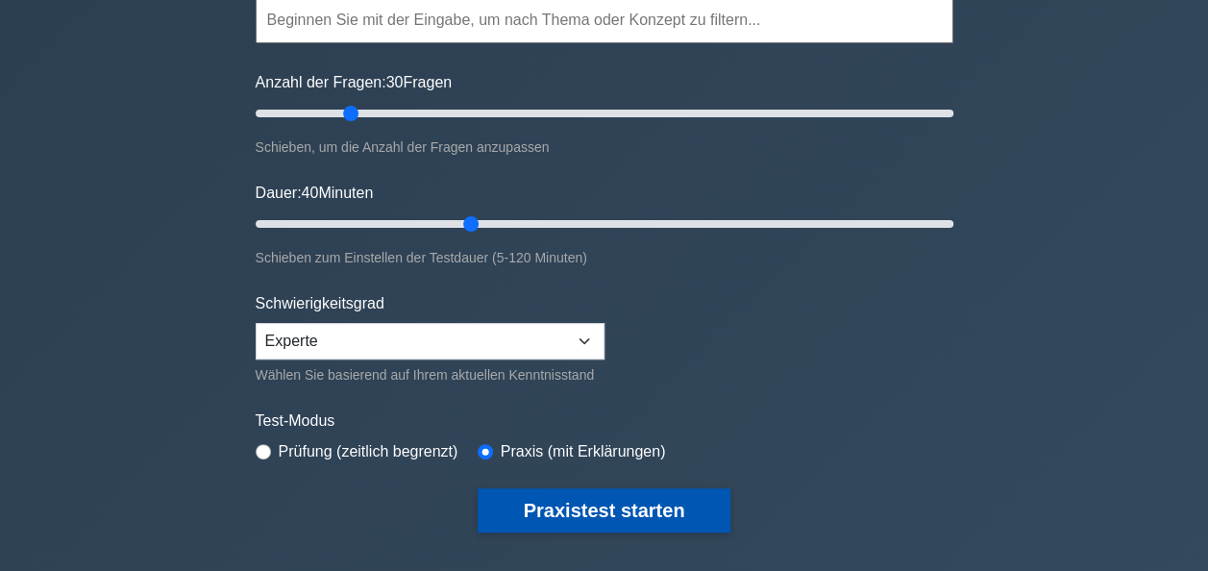
click at [607, 511] on button "Praxistest starten" at bounding box center [605, 510] width 254 height 44
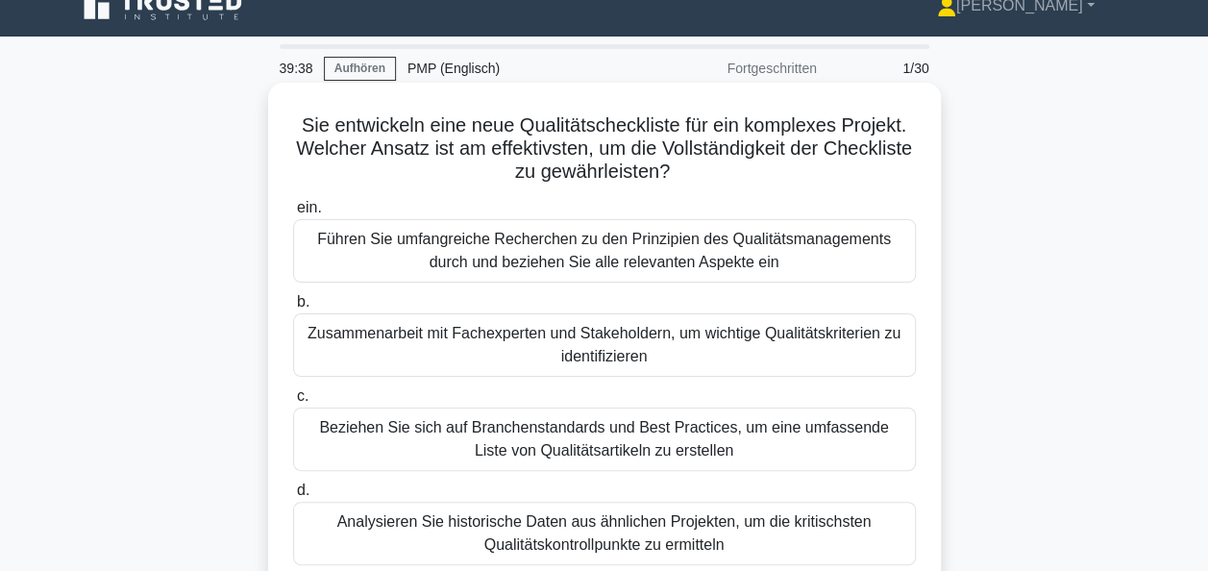
scroll to position [96, 0]
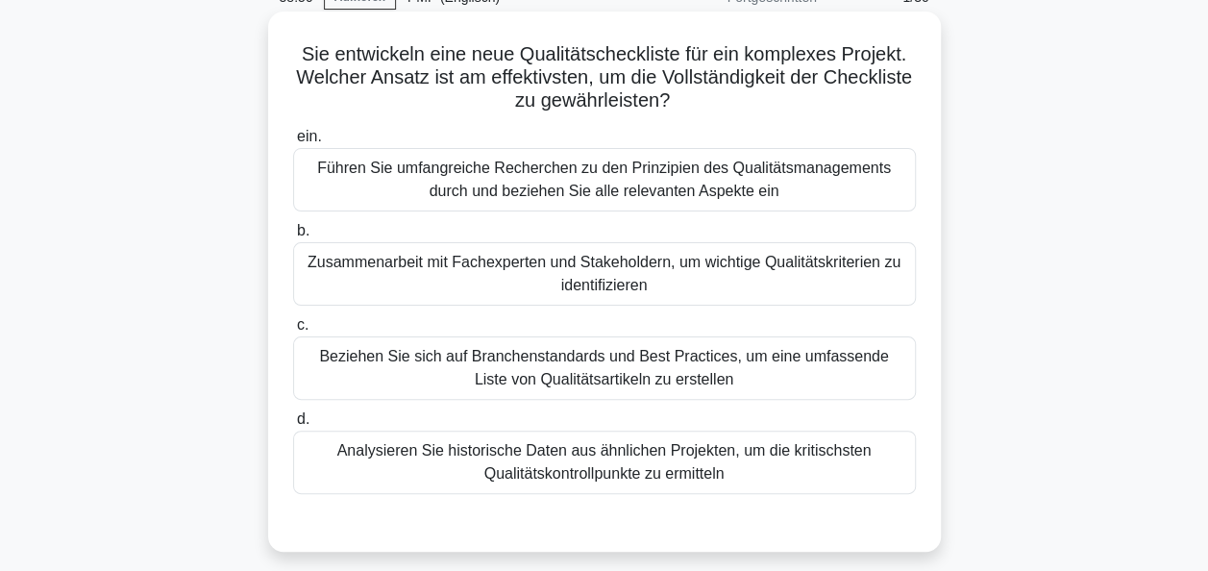
click at [606, 273] on div "Zusammenarbeit mit Fachexperten und Stakeholdern, um wichtige Qualitätskriterie…" at bounding box center [604, 273] width 623 height 63
click at [293, 237] on input "b. Zusammenarbeit mit Fachexperten und Stakeholdern, um wichtige Qualitätskrite…" at bounding box center [293, 231] width 0 height 12
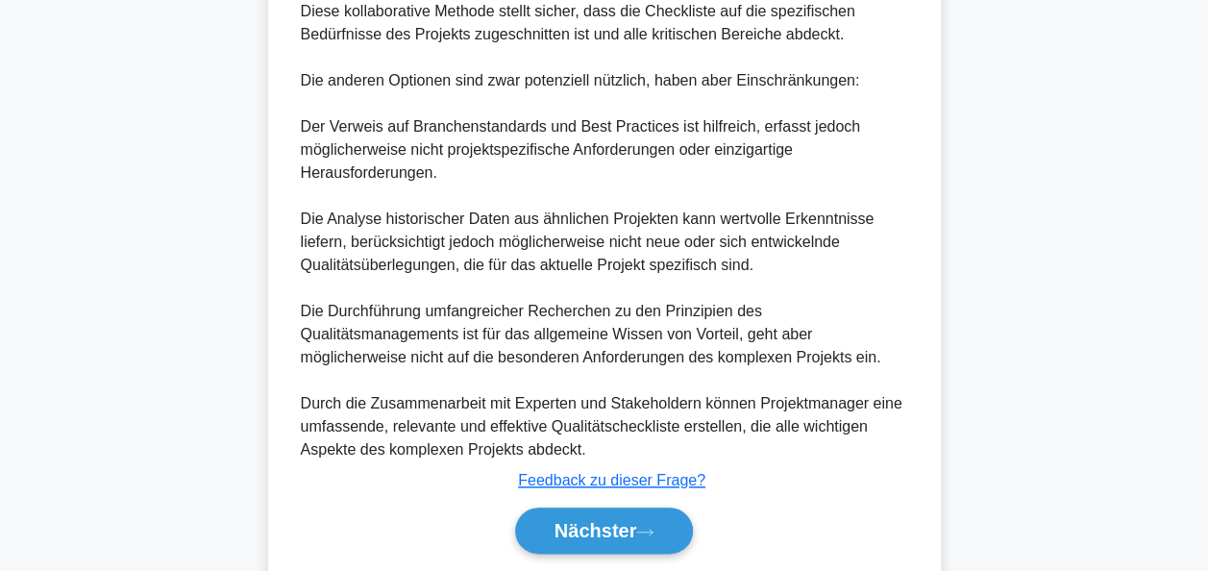
scroll to position [911, 0]
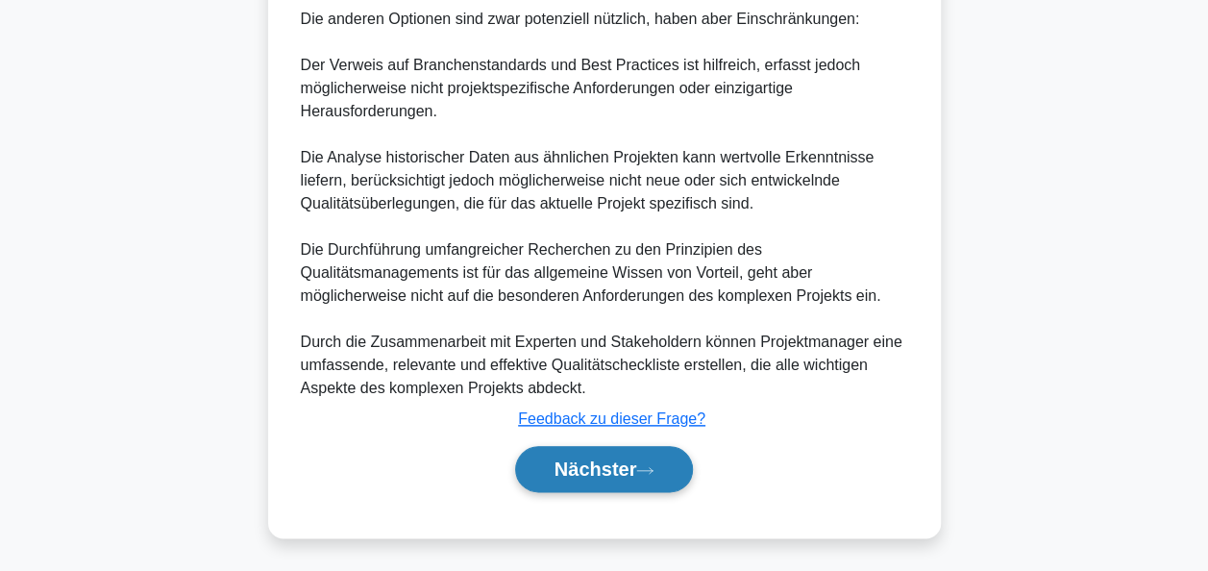
click at [610, 480] on button "Nächster" at bounding box center [604, 469] width 179 height 46
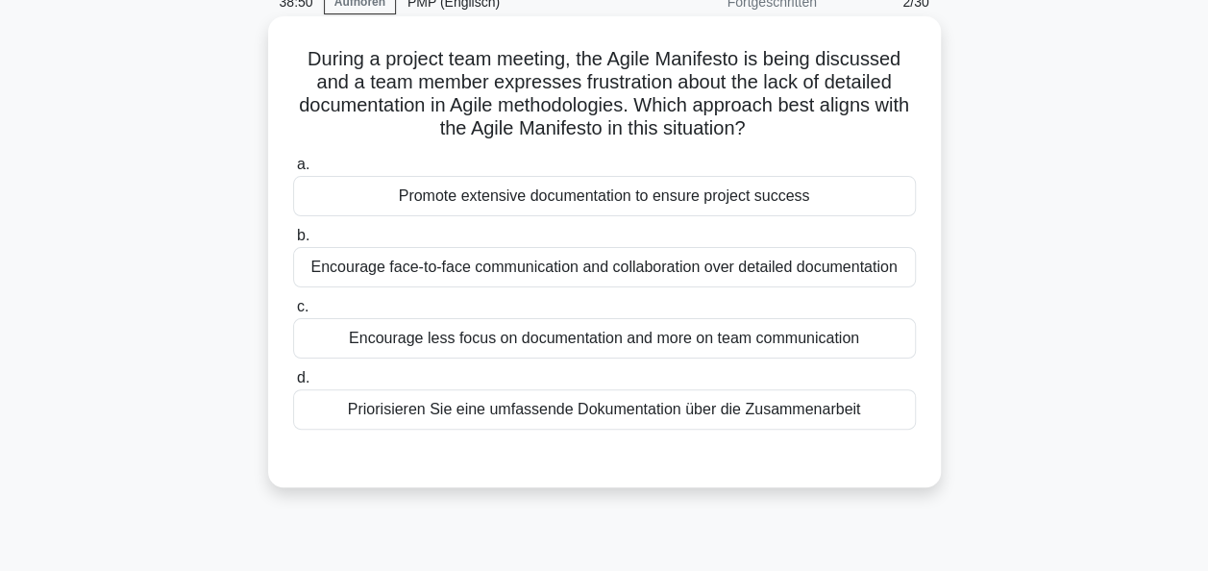
scroll to position [83, 0]
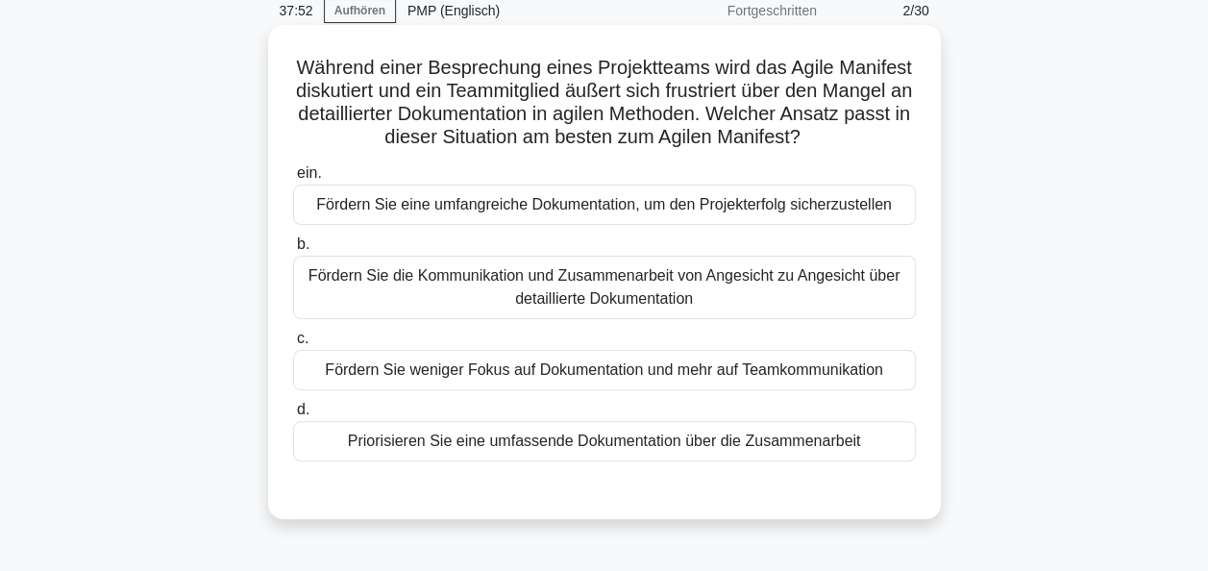
click at [572, 369] on div "Fördern Sie weniger Fokus auf Dokumentation und mehr auf Teamkommunikation" at bounding box center [604, 370] width 623 height 40
click at [293, 345] on input "c. Fördern Sie weniger Fokus auf Dokumentation und mehr auf Teamkommunikation" at bounding box center [293, 339] width 0 height 12
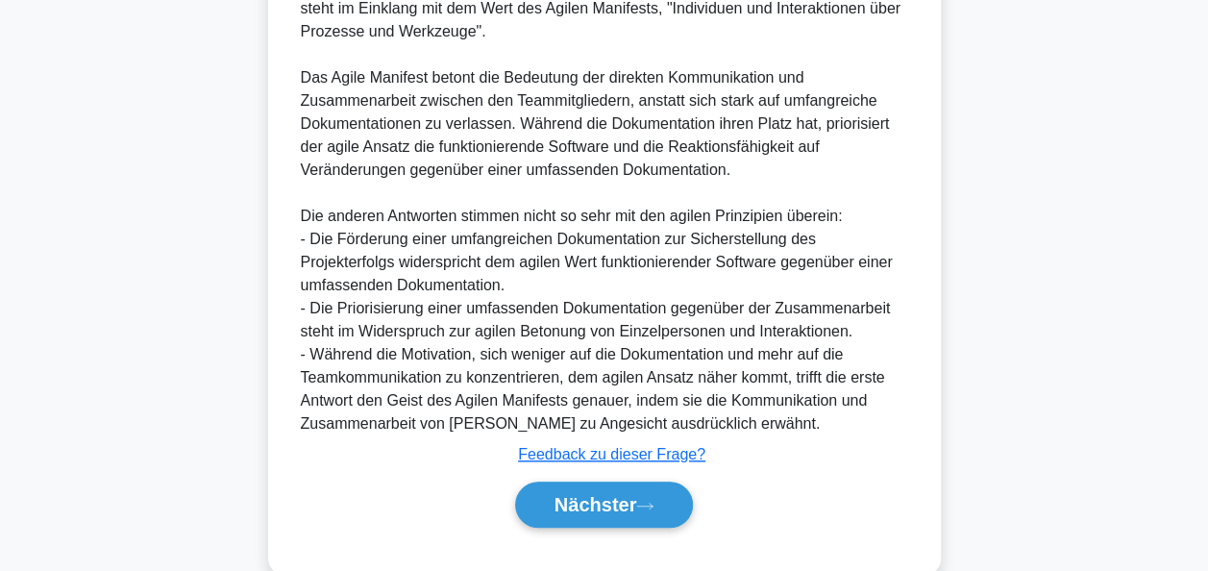
scroll to position [706, 0]
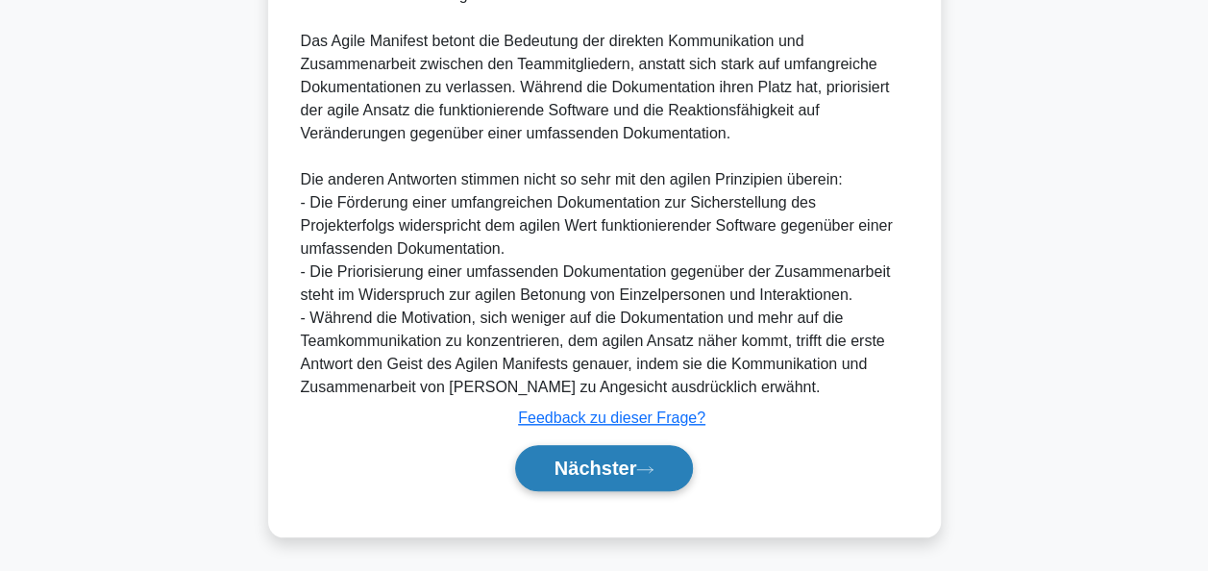
click at [621, 459] on font "Nächster" at bounding box center [596, 468] width 83 height 21
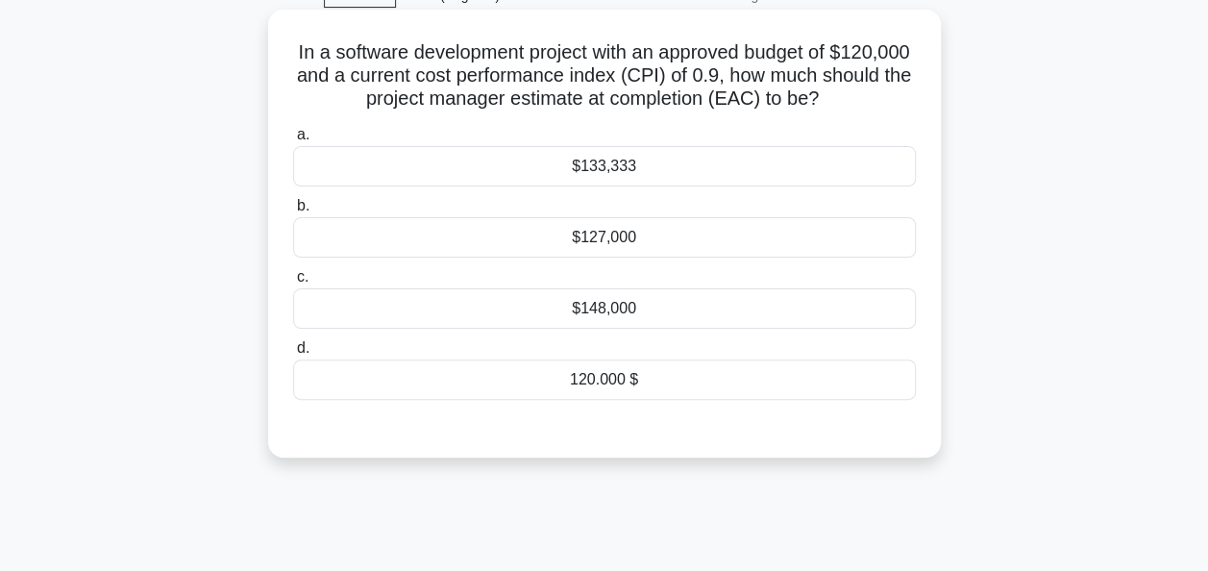
scroll to position [83, 0]
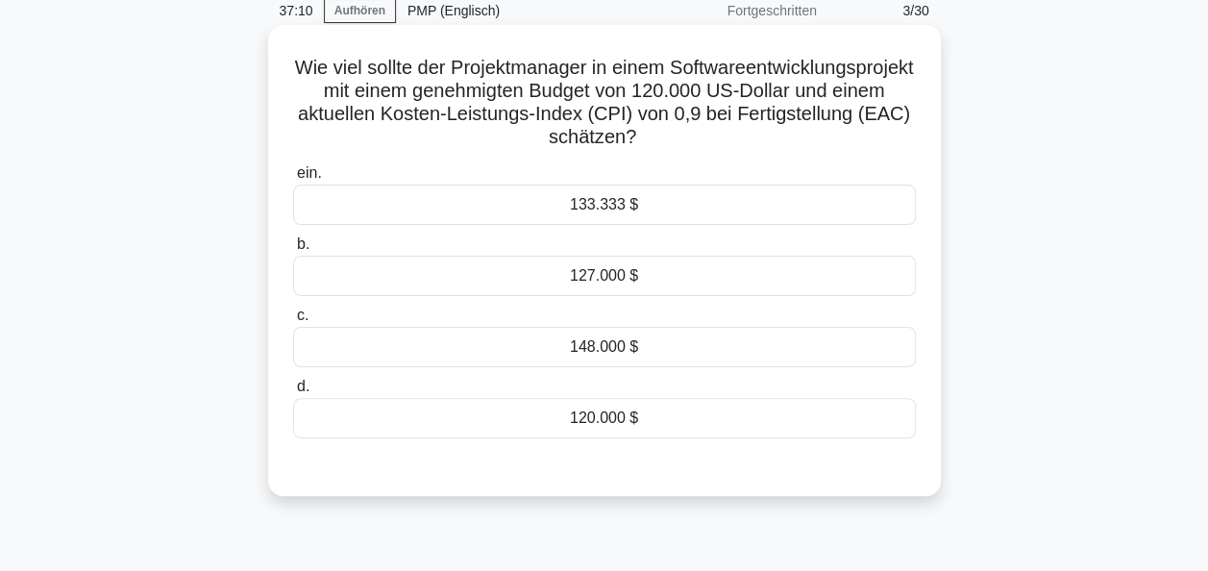
click at [596, 191] on div "133.333 $" at bounding box center [604, 205] width 623 height 40
click at [293, 180] on input "ein. 133.333 $" at bounding box center [293, 173] width 0 height 12
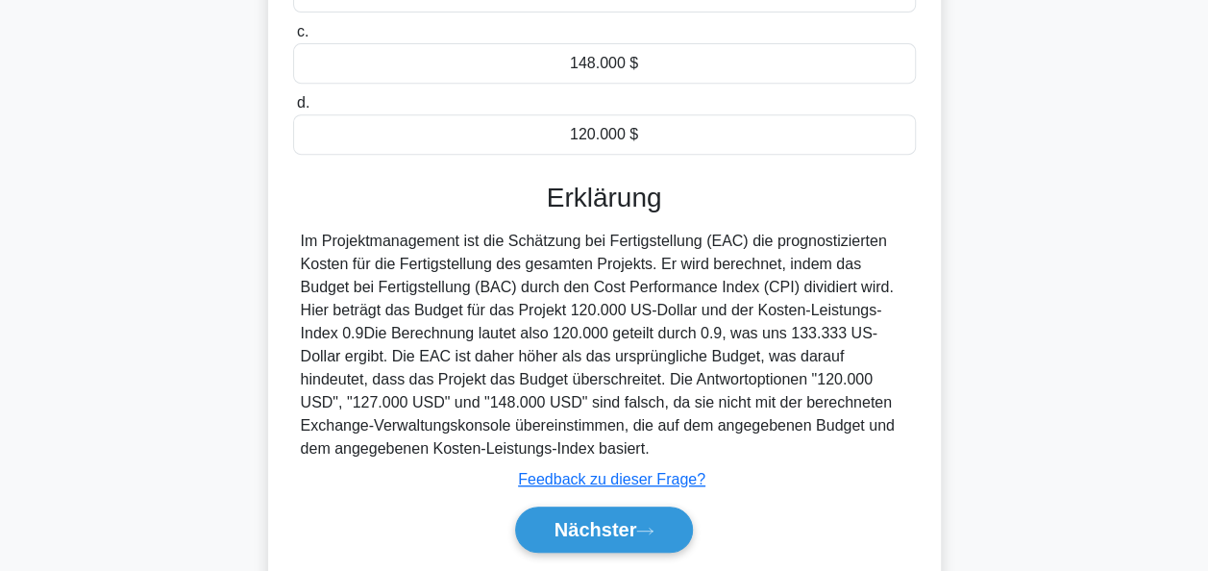
scroll to position [467, 0]
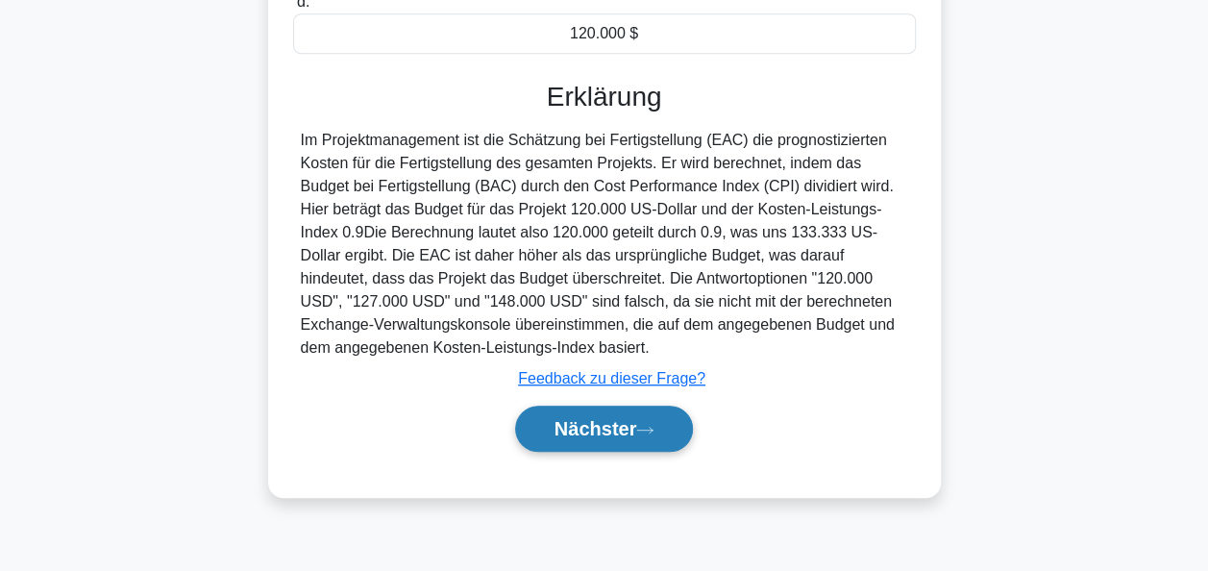
click at [622, 436] on font "Nächster" at bounding box center [596, 428] width 83 height 21
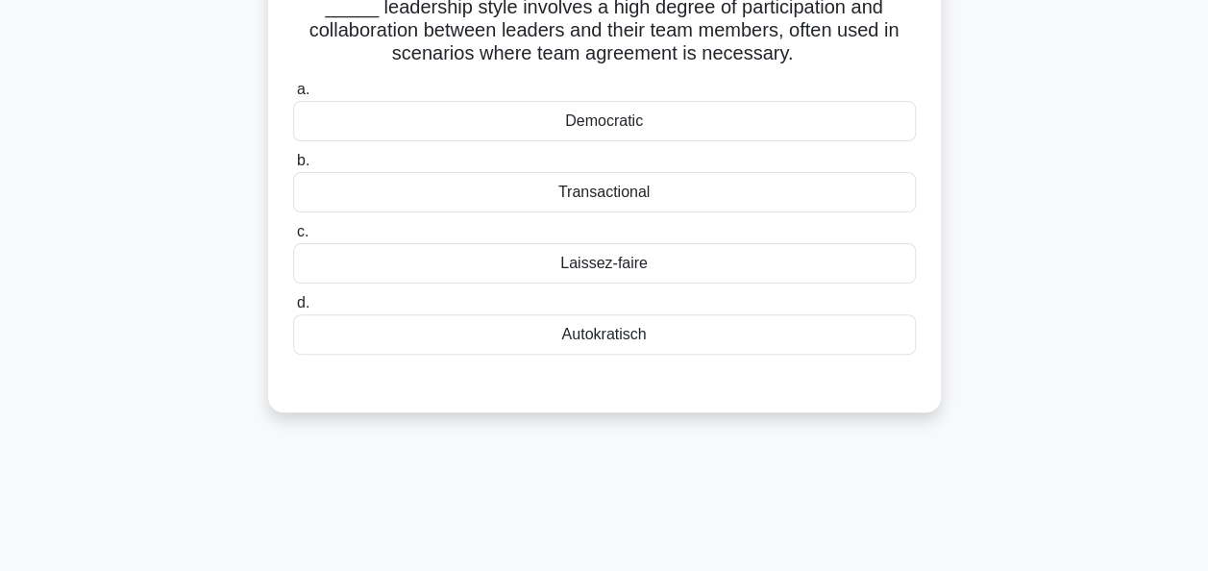
scroll to position [83, 0]
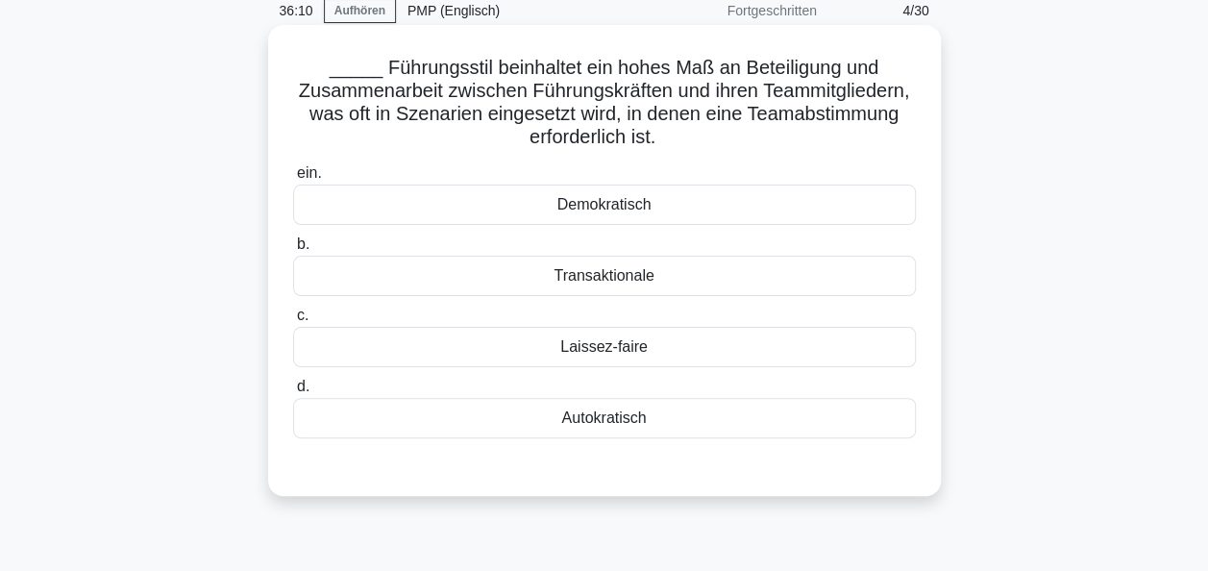
click at [606, 206] on div "Demokratisch" at bounding box center [604, 205] width 623 height 40
click at [293, 180] on input "ein. Demokratisch" at bounding box center [293, 173] width 0 height 12
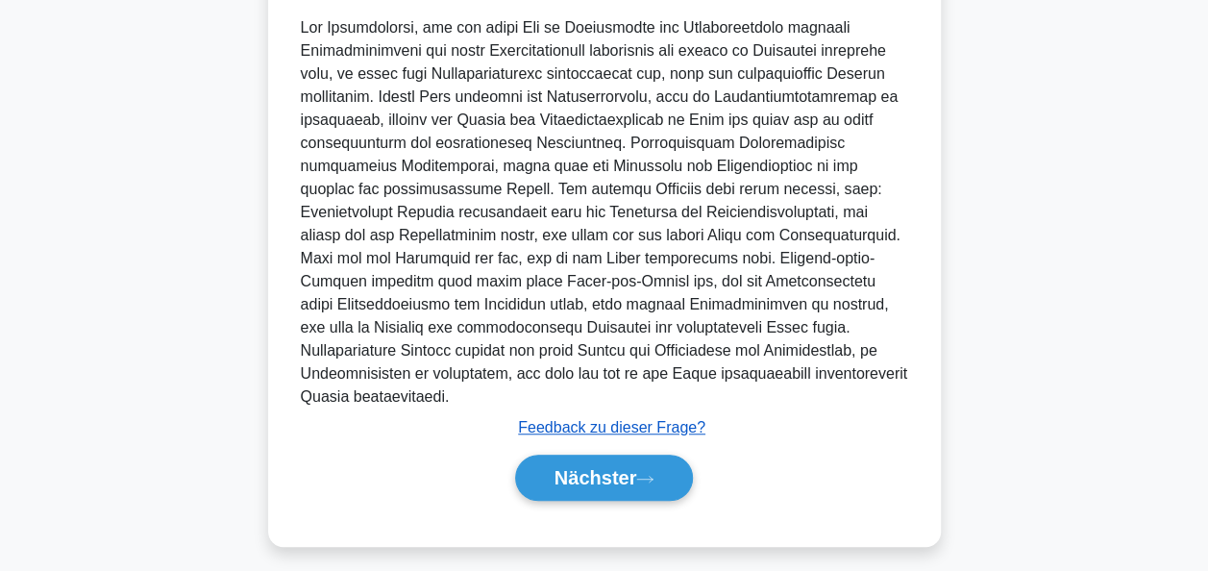
scroll to position [588, 0]
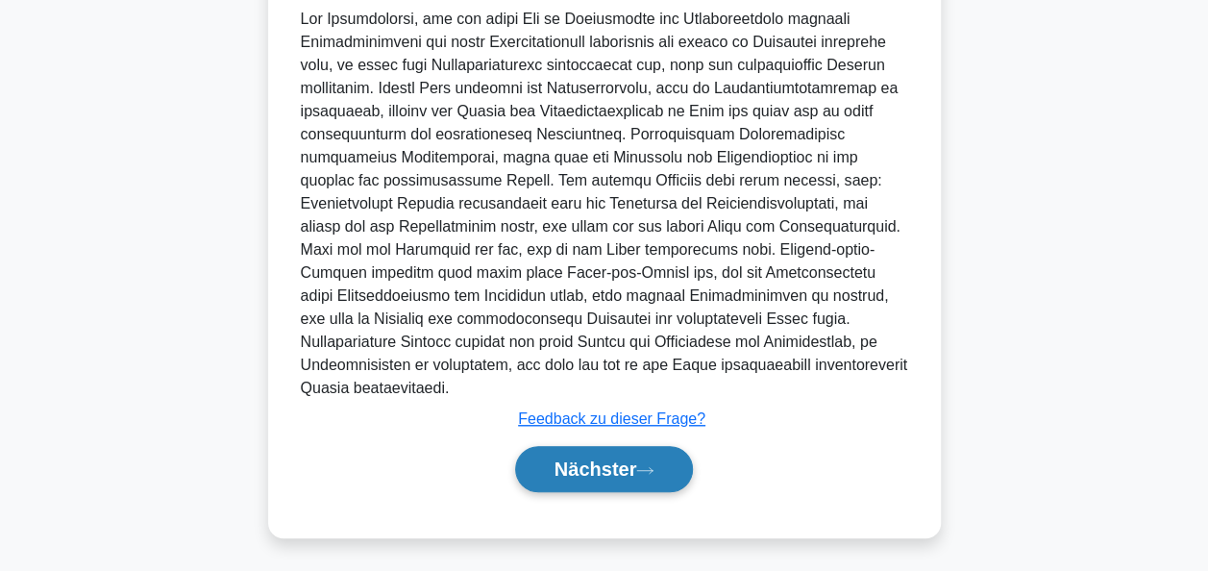
click at [612, 459] on font "Nächster" at bounding box center [596, 468] width 83 height 21
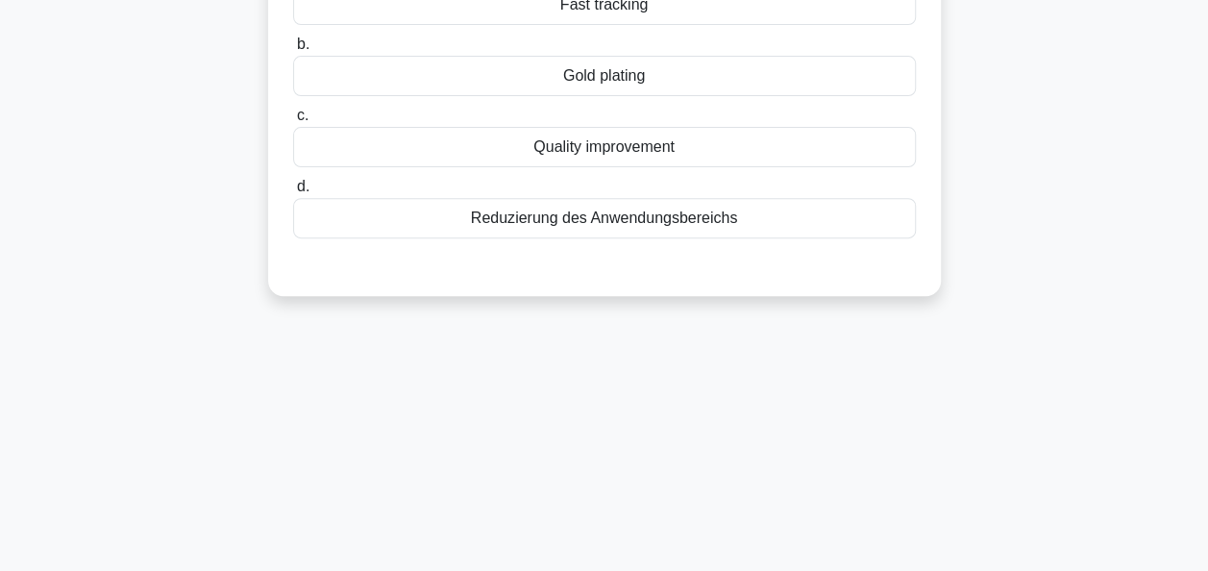
scroll to position [83, 0]
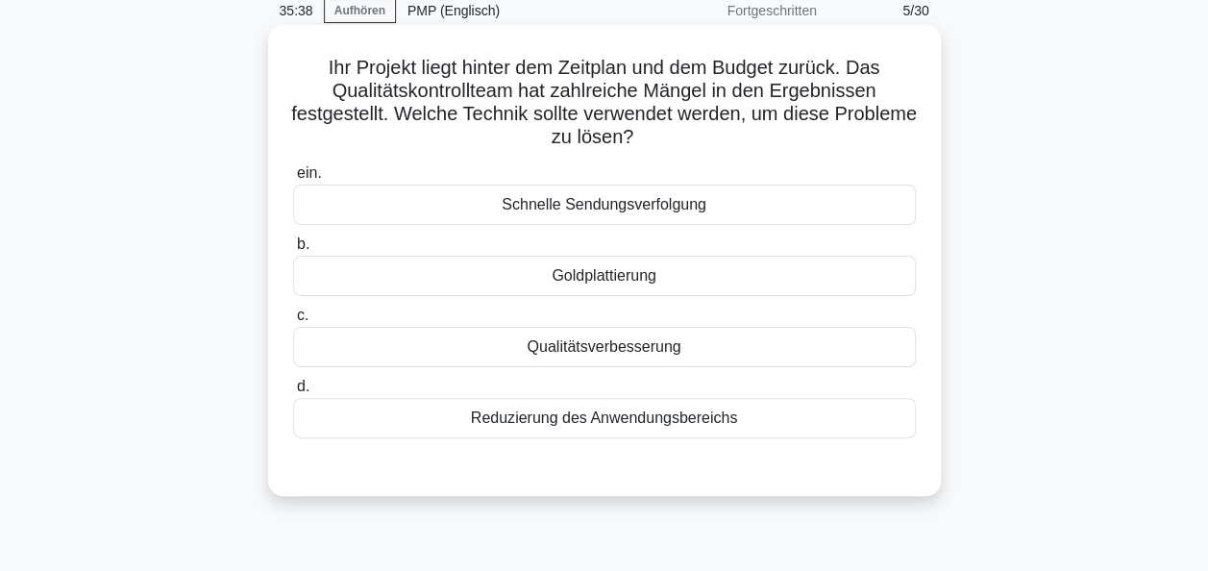
click at [611, 350] on div "Qualitätsverbesserung" at bounding box center [604, 347] width 623 height 40
click at [293, 322] on input "c. Qualitätsverbesserung" at bounding box center [293, 316] width 0 height 12
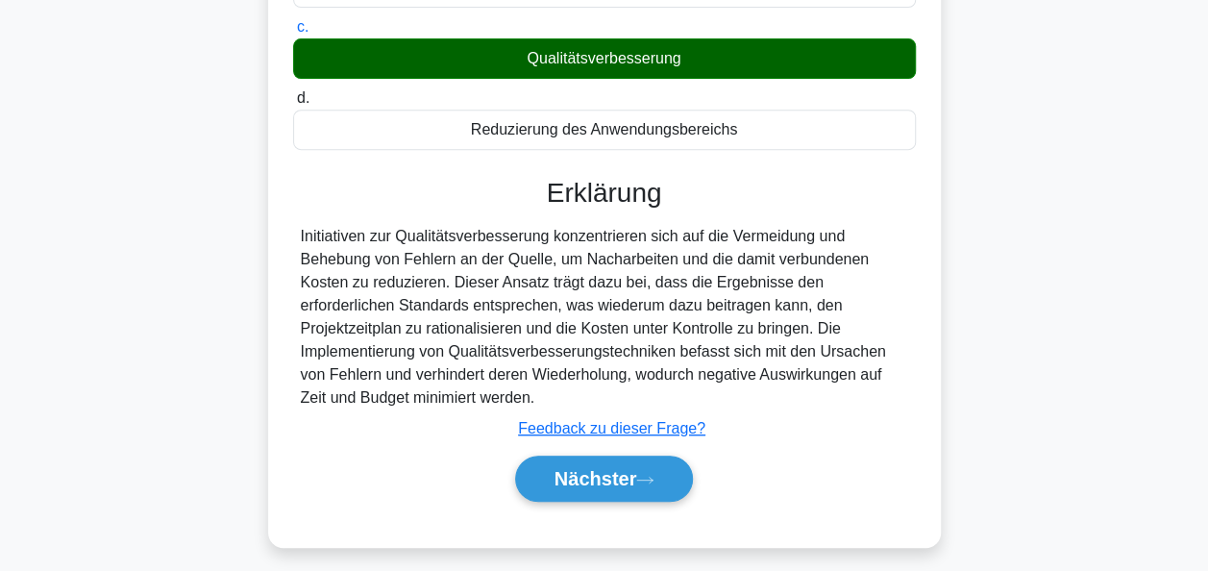
scroll to position [467, 0]
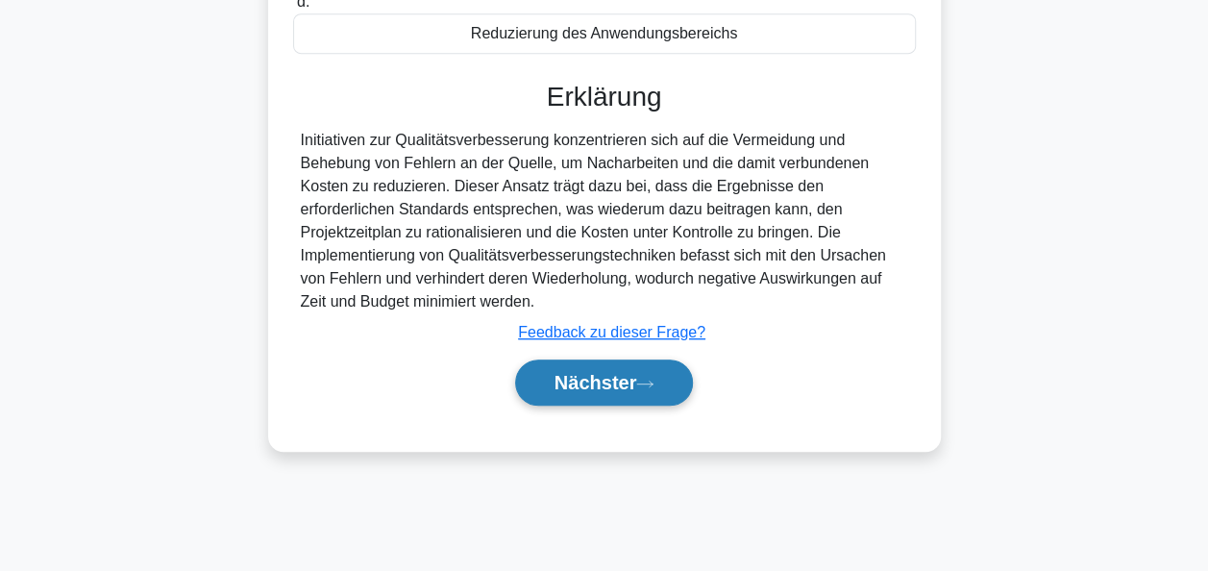
click at [642, 375] on button "Nächster" at bounding box center [604, 382] width 179 height 46
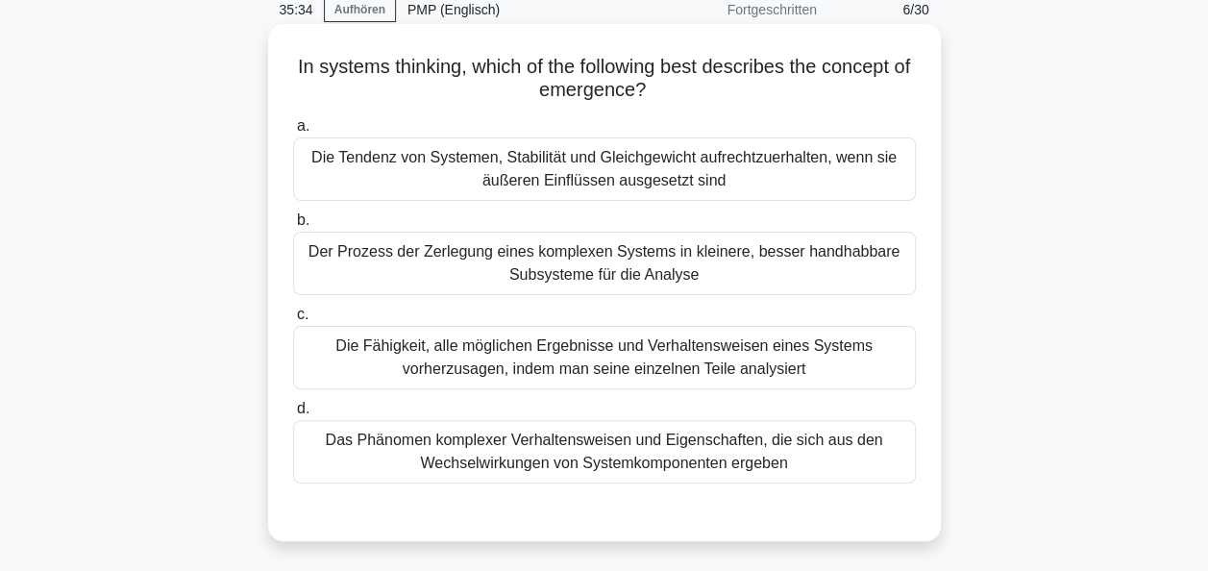
scroll to position [83, 0]
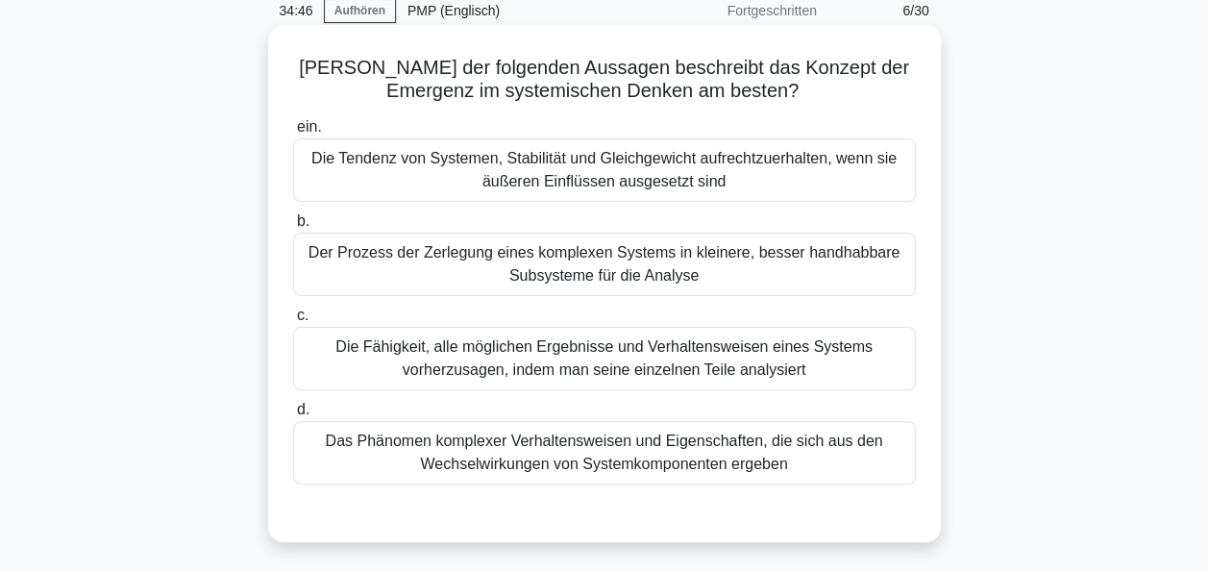
click at [622, 450] on div "Das Phänomen komplexer Verhaltensweisen und Eigenschaften, die sich aus den Wec…" at bounding box center [604, 452] width 623 height 63
click at [293, 416] on input "d. Das Phänomen komplexer Verhaltensweisen und Eigenschaften, die sich aus den …" at bounding box center [293, 410] width 0 height 12
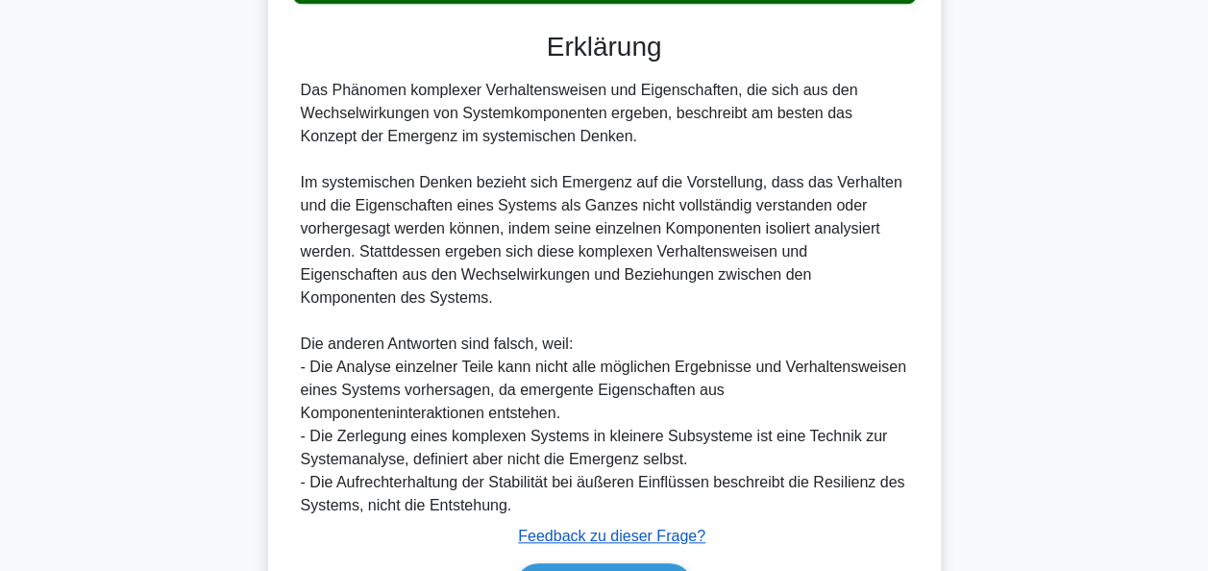
scroll to position [657, 0]
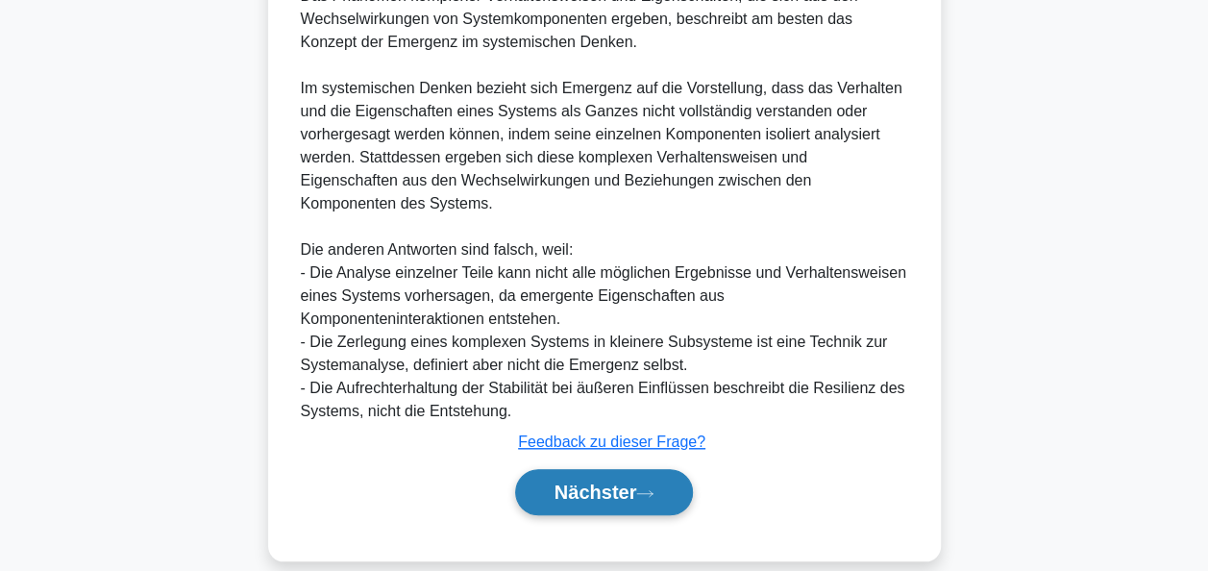
click at [624, 482] on font "Nächster" at bounding box center [596, 492] width 83 height 21
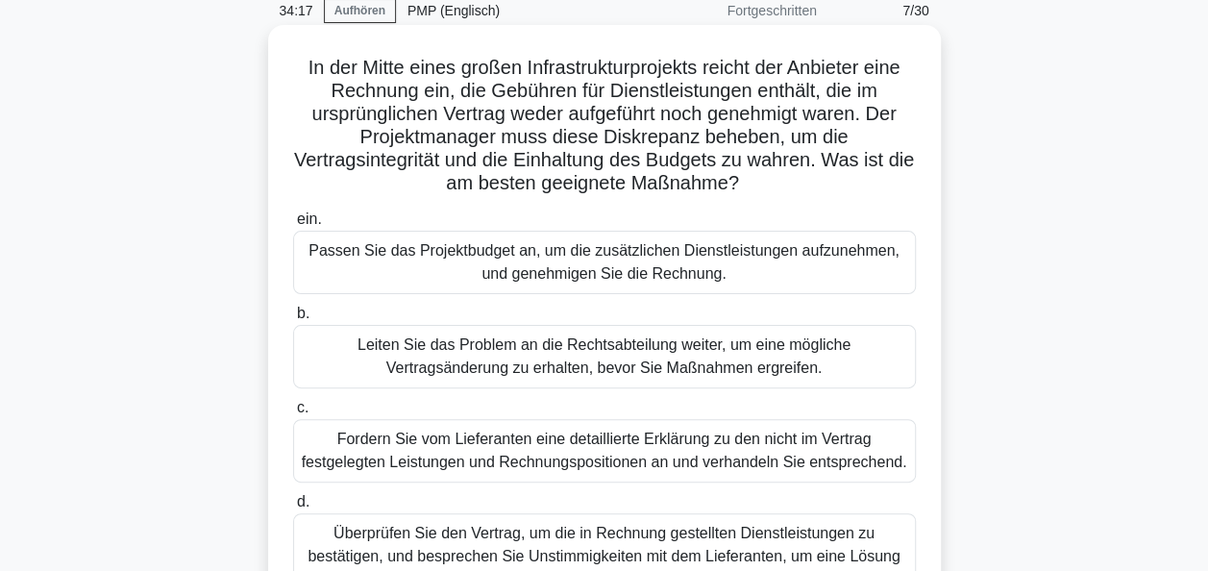
scroll to position [179, 0]
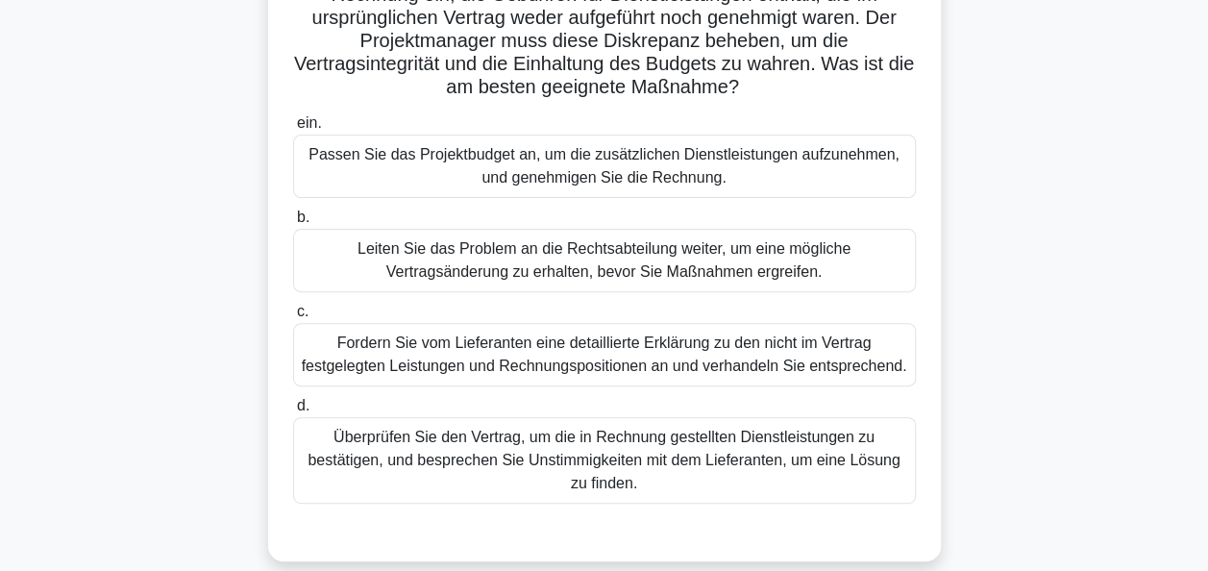
click at [667, 262] on div "Leiten Sie das Problem an die Rechtsabteilung weiter, um eine mögliche Vertrags…" at bounding box center [604, 260] width 623 height 63
click at [293, 224] on input "b. Leiten Sie das Problem an die Rechtsabteilung weiter, um eine mögliche Vertr…" at bounding box center [293, 217] width 0 height 12
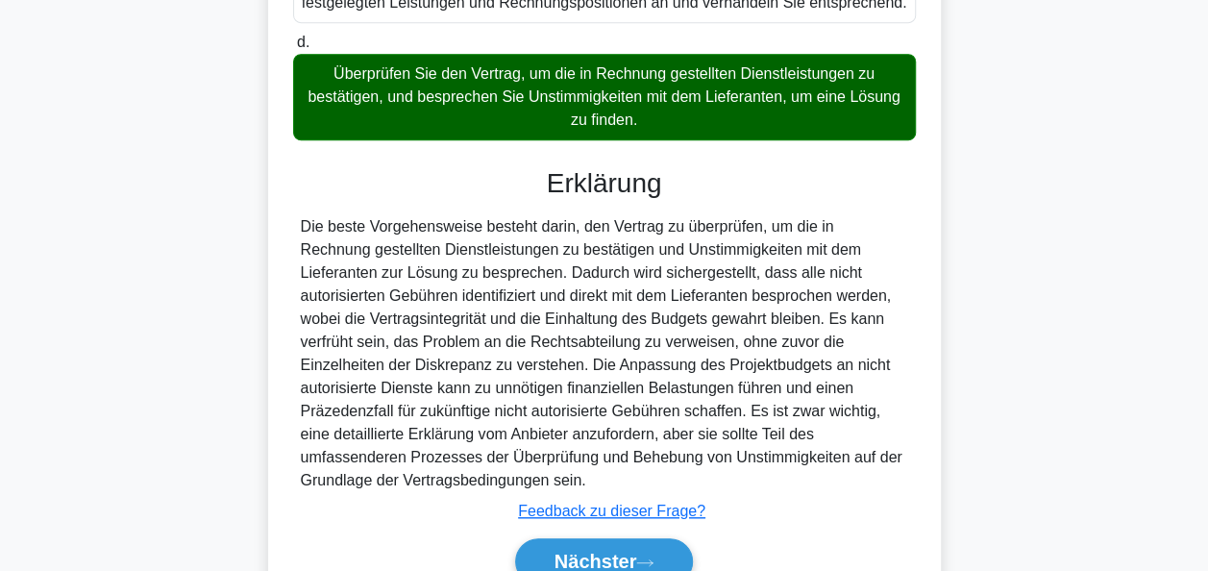
scroll to position [637, 0]
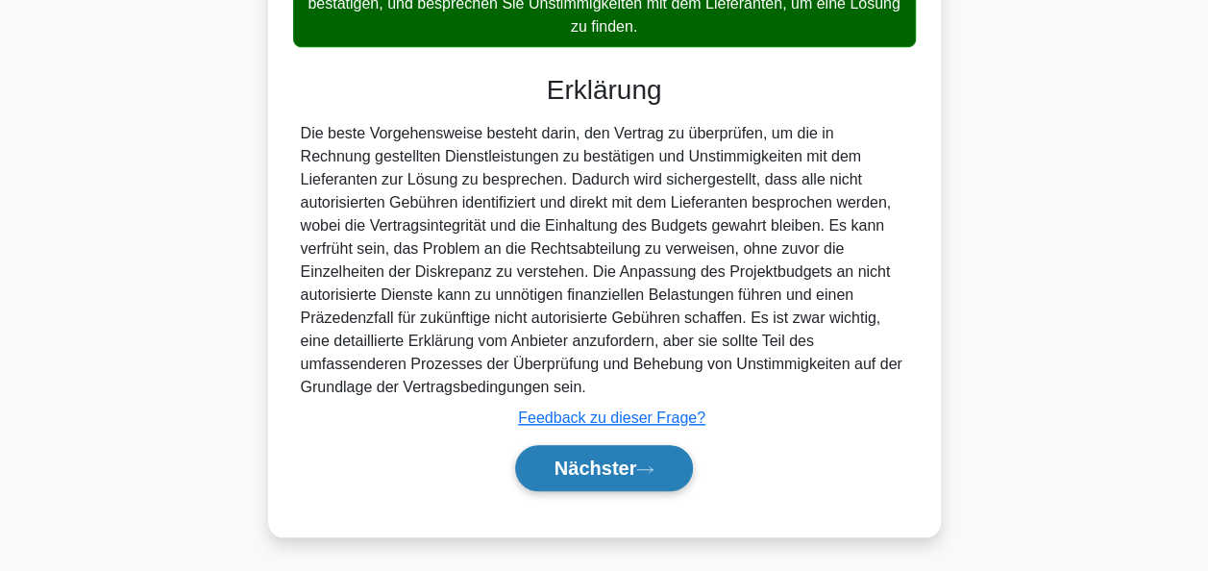
click at [619, 458] on font "Nächster" at bounding box center [596, 468] width 83 height 21
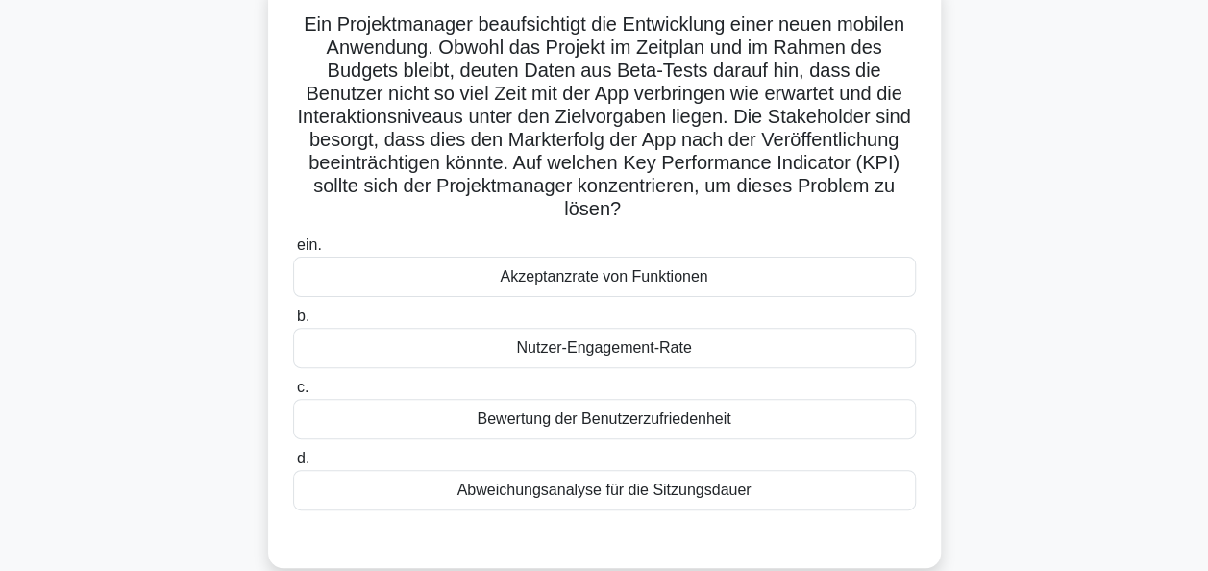
scroll to position [83, 0]
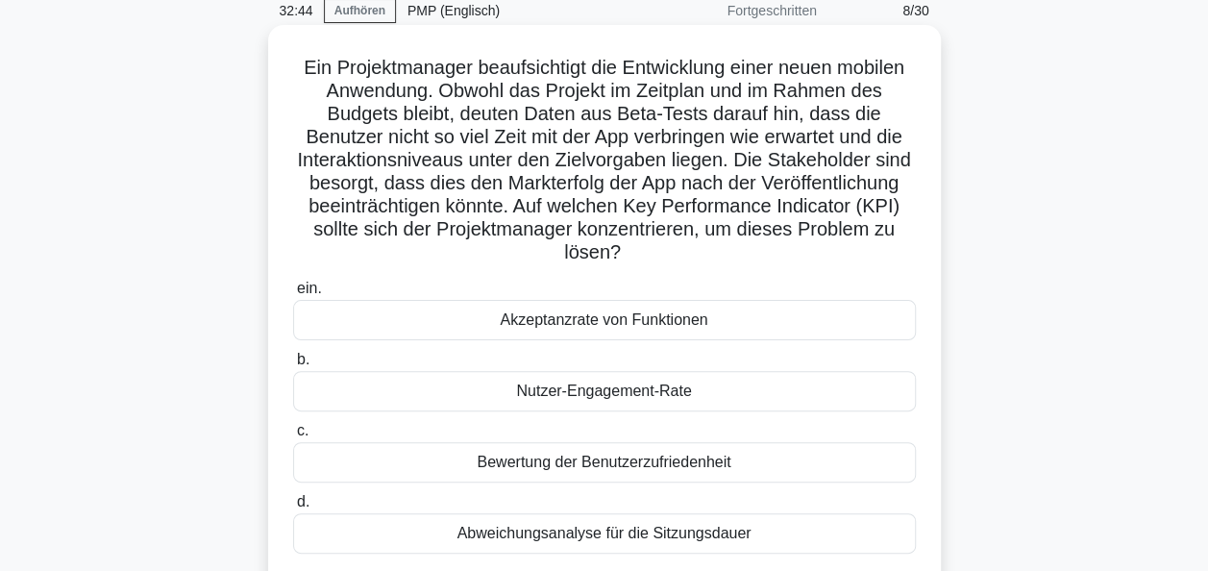
click at [595, 534] on div "Abweichungsanalyse für die Sitzungsdauer" at bounding box center [604, 533] width 623 height 40
click at [293, 508] on input "d. Abweichungsanalyse für die Sitzungsdauer" at bounding box center [293, 502] width 0 height 12
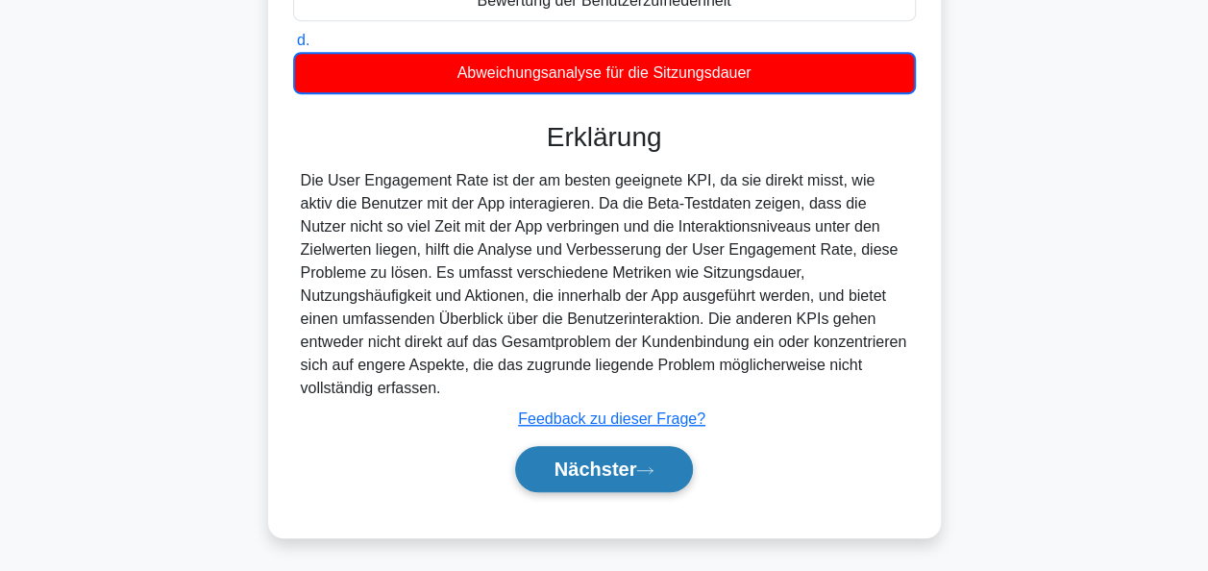
scroll to position [545, 0]
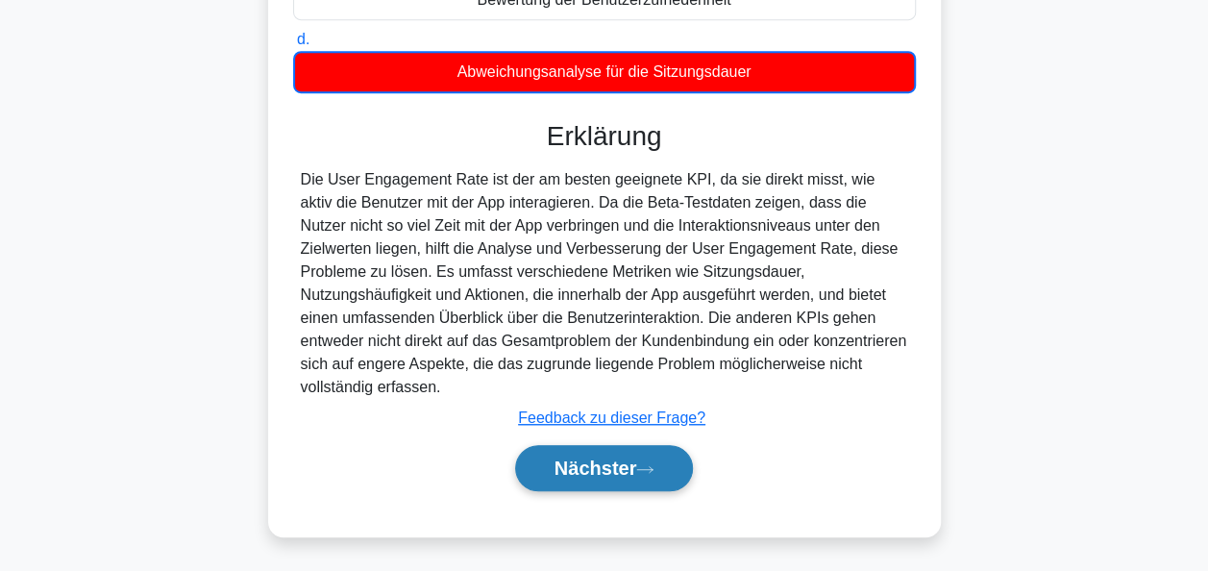
click at [602, 470] on font "Nächster" at bounding box center [596, 468] width 83 height 21
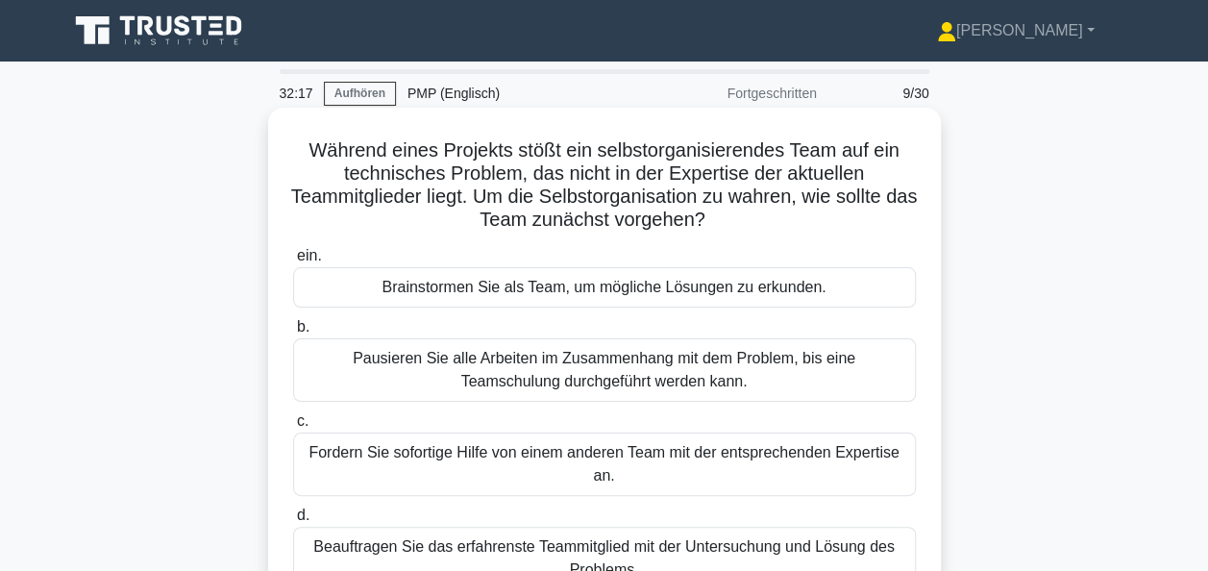
scroll to position [96, 0]
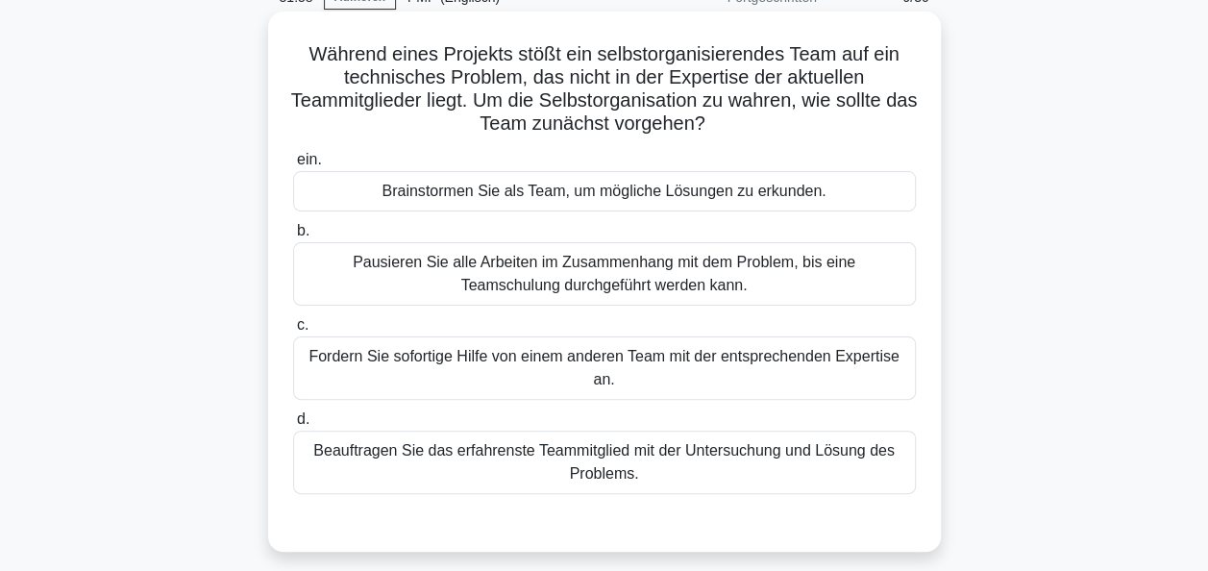
click at [577, 359] on div "Fordern Sie sofortige Hilfe von einem anderen Team mit der entsprechenden Exper…" at bounding box center [604, 367] width 623 height 63
click at [293, 332] on input "c. Fordern Sie sofortige Hilfe von einem anderen Team mit der entsprechenden Ex…" at bounding box center [293, 325] width 0 height 12
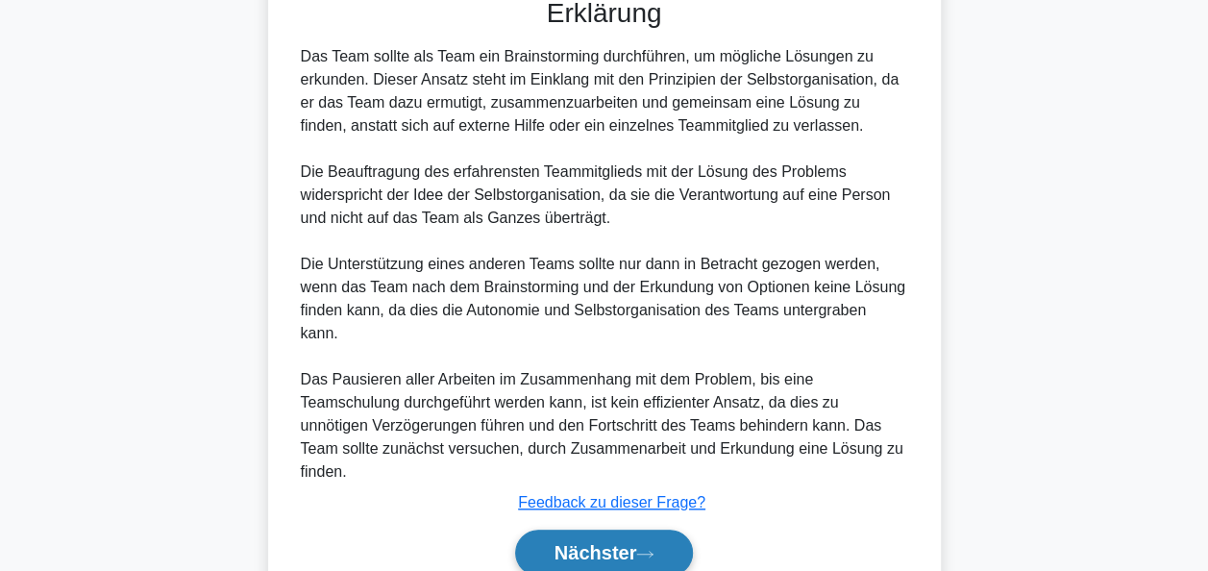
scroll to position [660, 0]
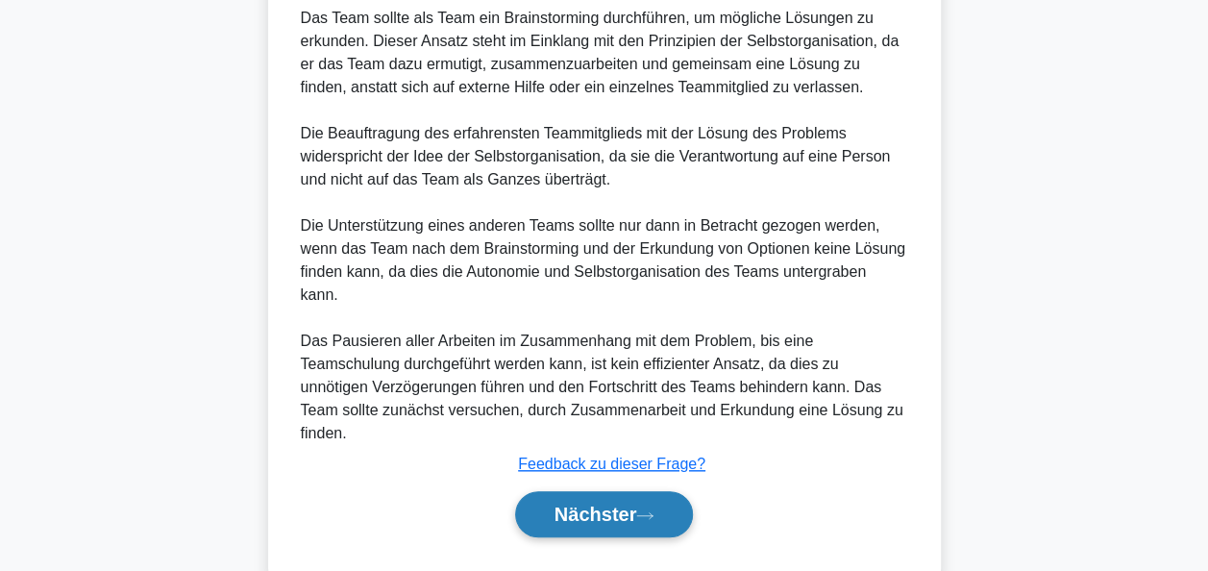
click at [607, 491] on button "Nächster" at bounding box center [604, 514] width 179 height 46
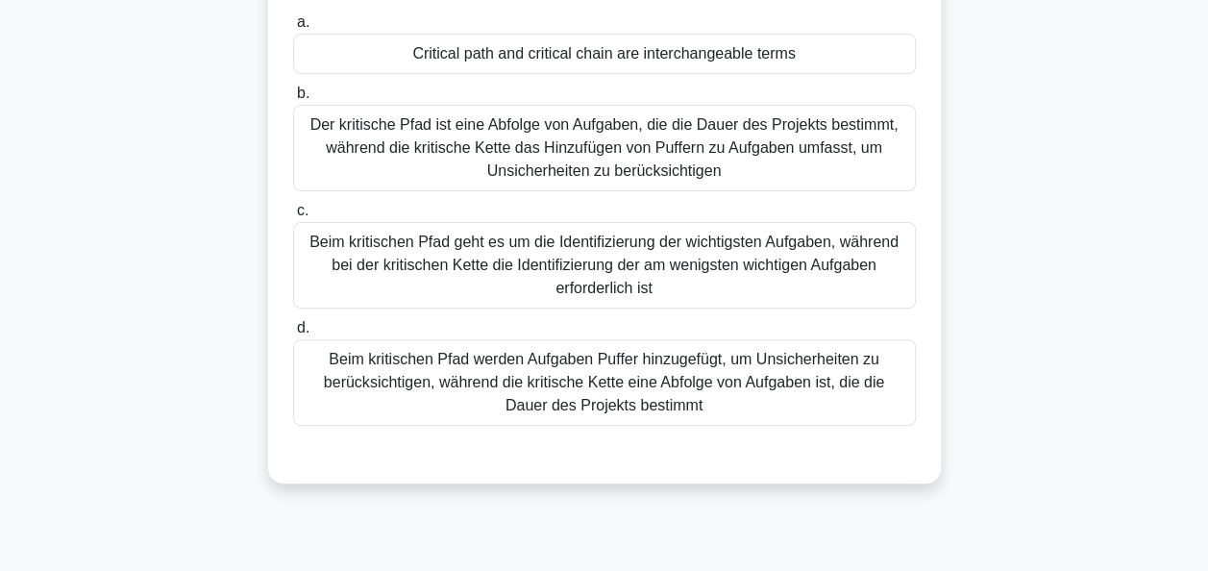
scroll to position [83, 0]
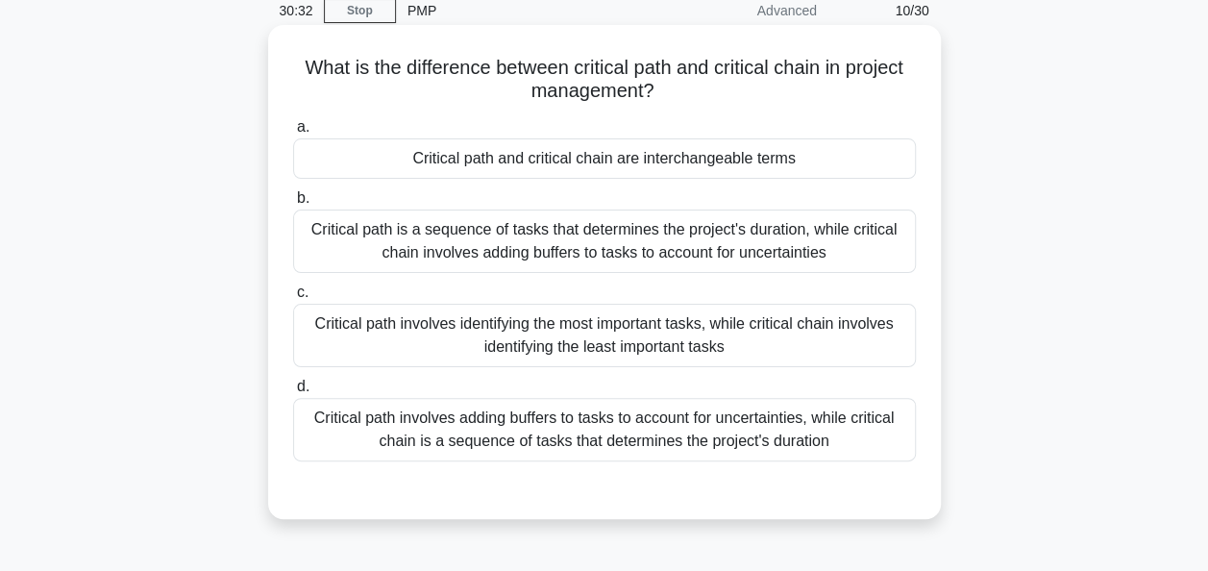
click at [532, 235] on div "Critical path is a sequence of tasks that determines the project's duration, wh…" at bounding box center [604, 241] width 623 height 63
click at [293, 205] on input "b. Critical path is a sequence of tasks that determines the project's duration,…" at bounding box center [293, 198] width 0 height 12
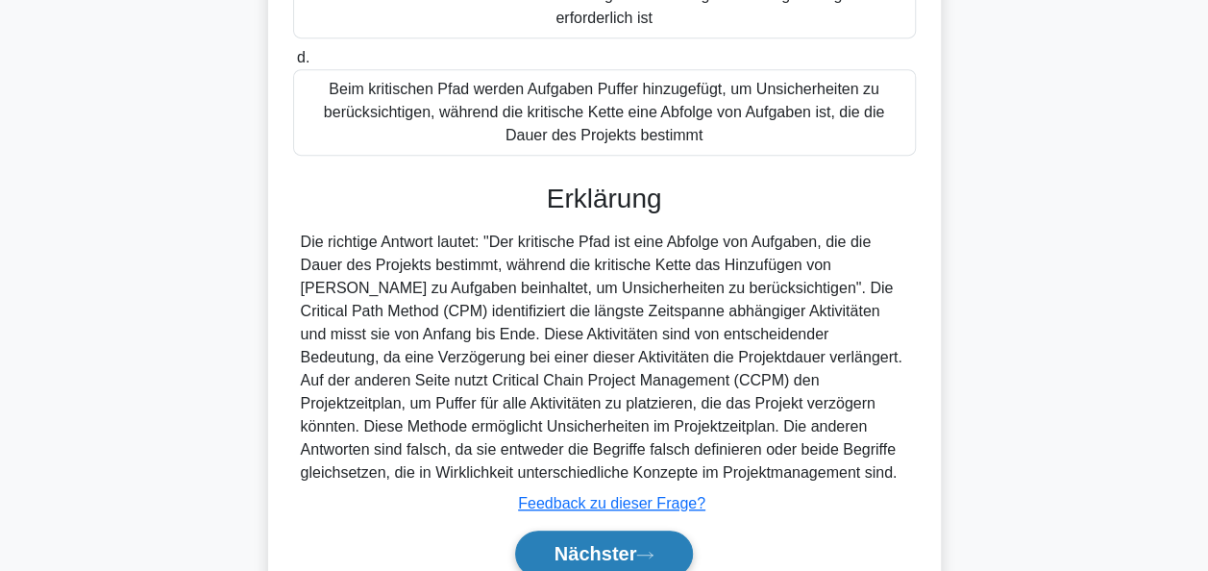
scroll to position [542, 0]
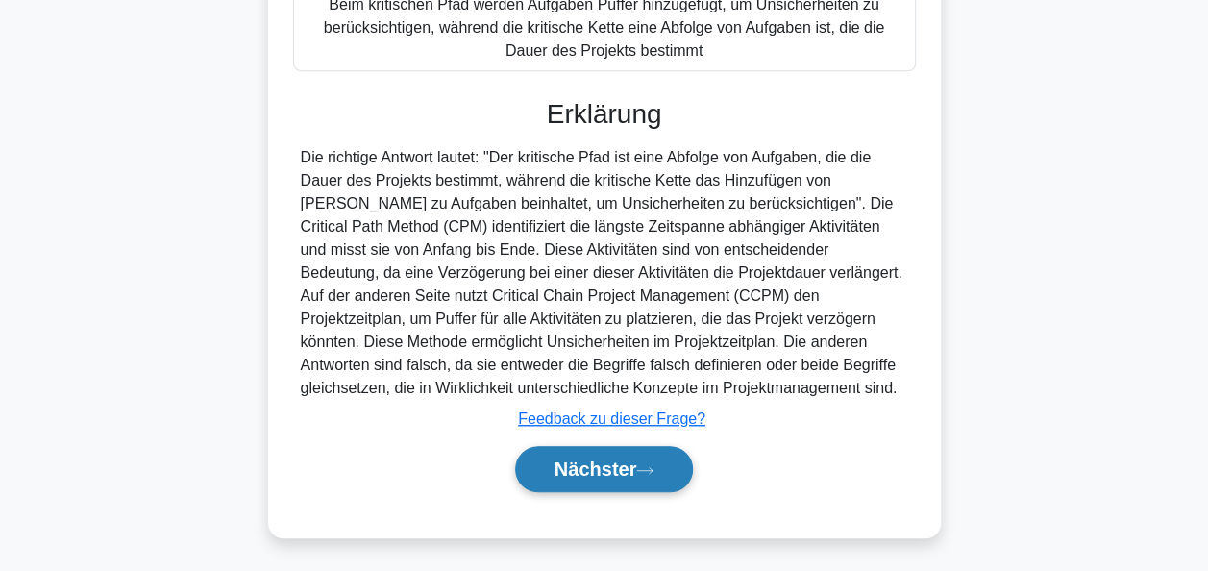
click at [644, 473] on icon at bounding box center [644, 470] width 17 height 11
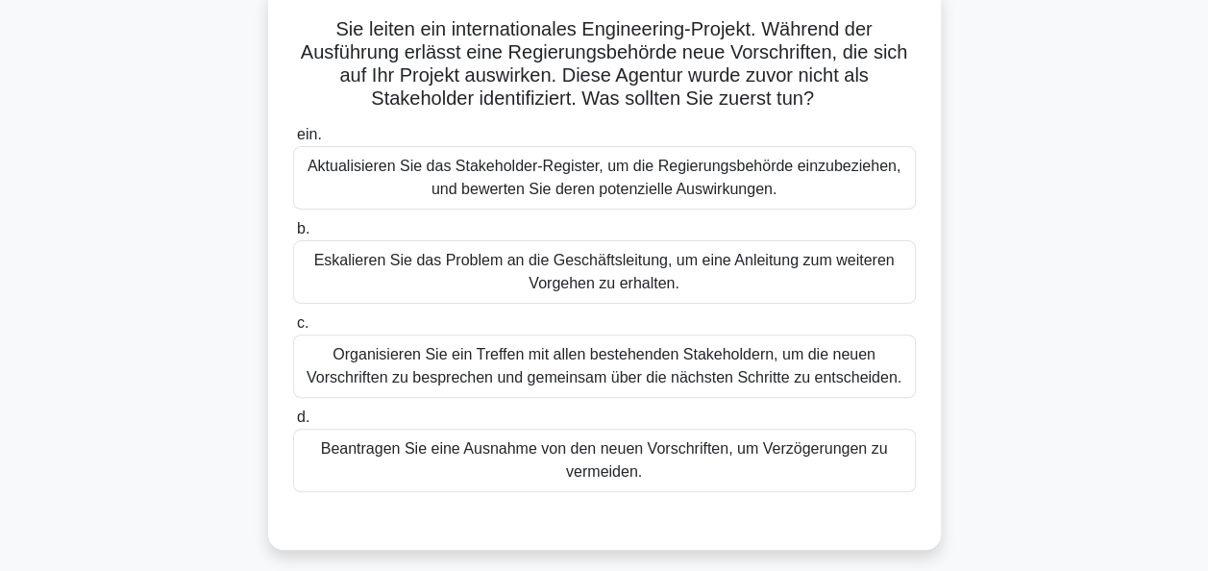
scroll to position [83, 0]
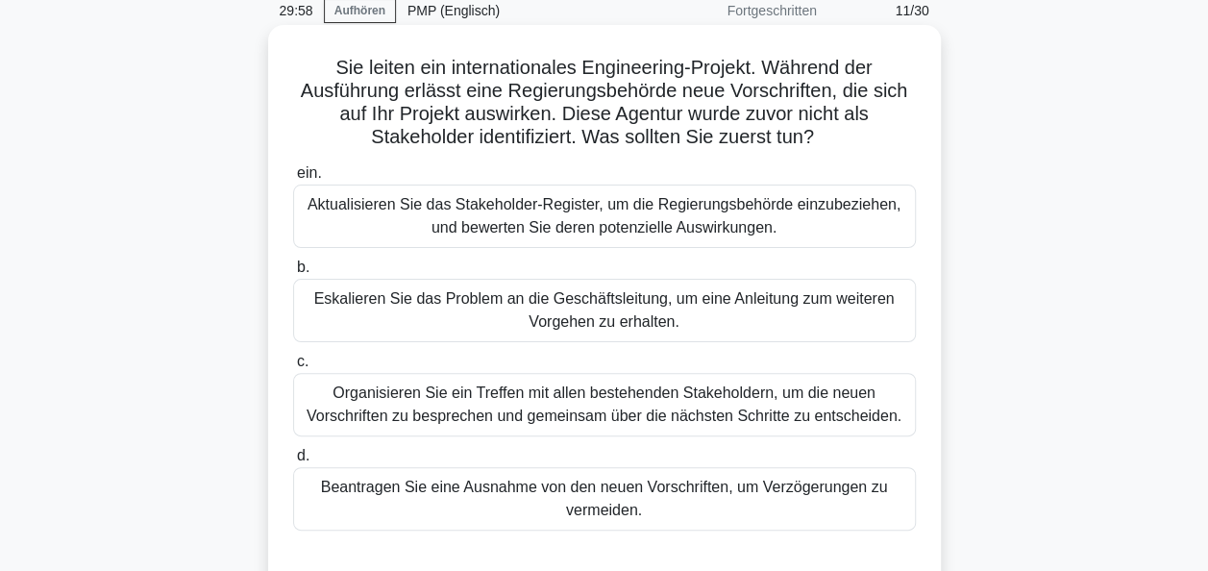
click at [655, 218] on div "Aktualisieren Sie das Stakeholder-Register, um die Regierungsbehörde einzubezie…" at bounding box center [604, 216] width 623 height 63
click at [293, 180] on input "ein. Aktualisieren Sie das Stakeholder-Register, um die Regierungsbehörde einzu…" at bounding box center [293, 173] width 0 height 12
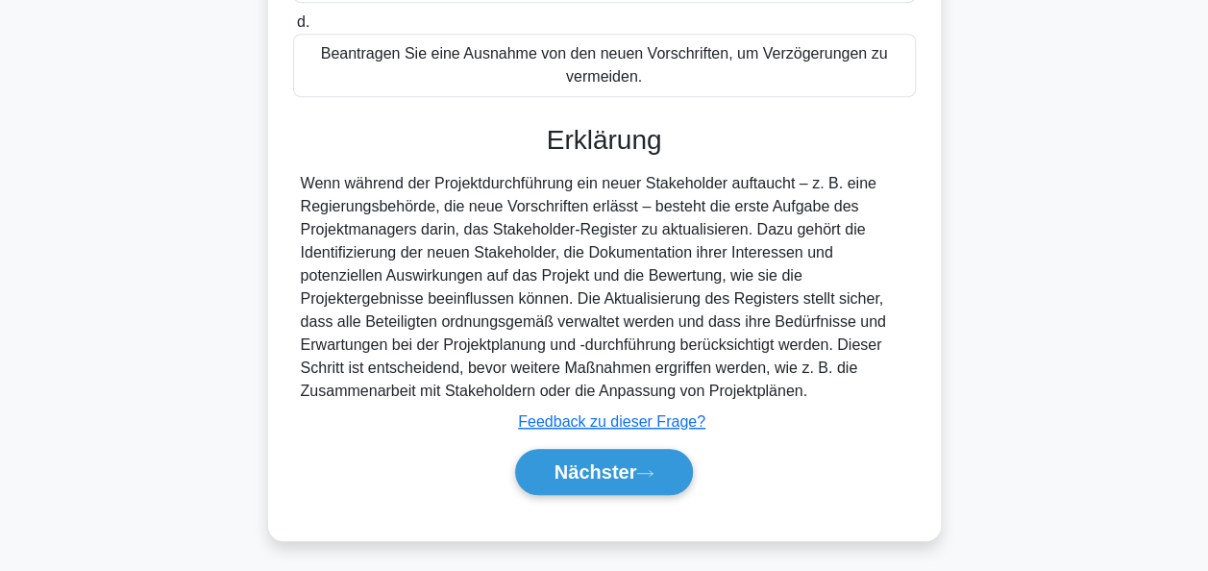
scroll to position [519, 0]
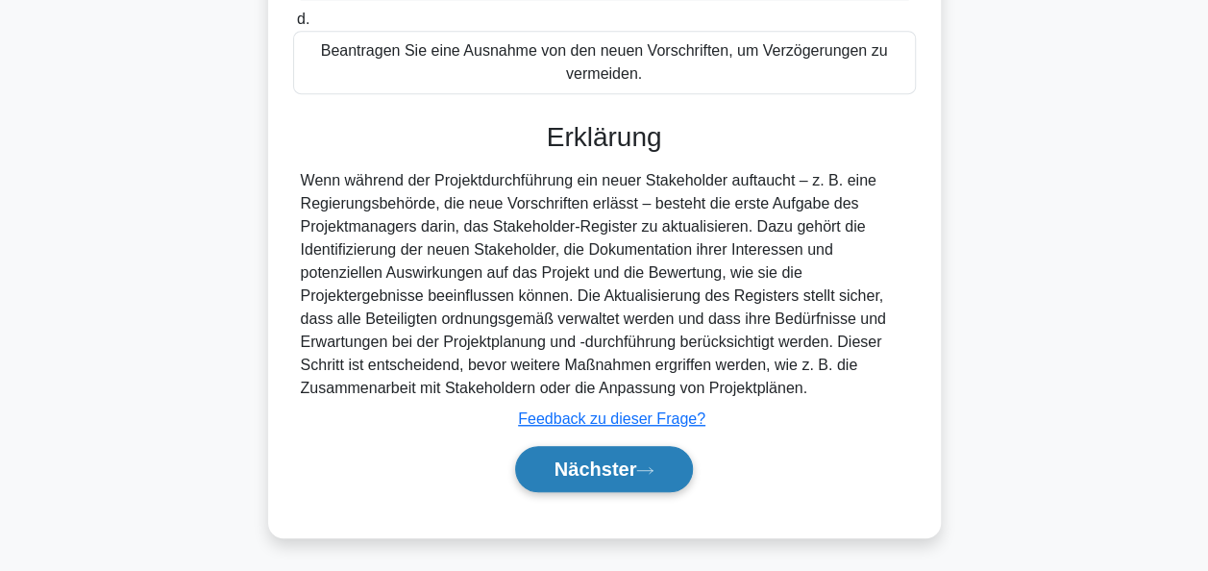
click at [602, 471] on font "Nächster" at bounding box center [596, 468] width 83 height 21
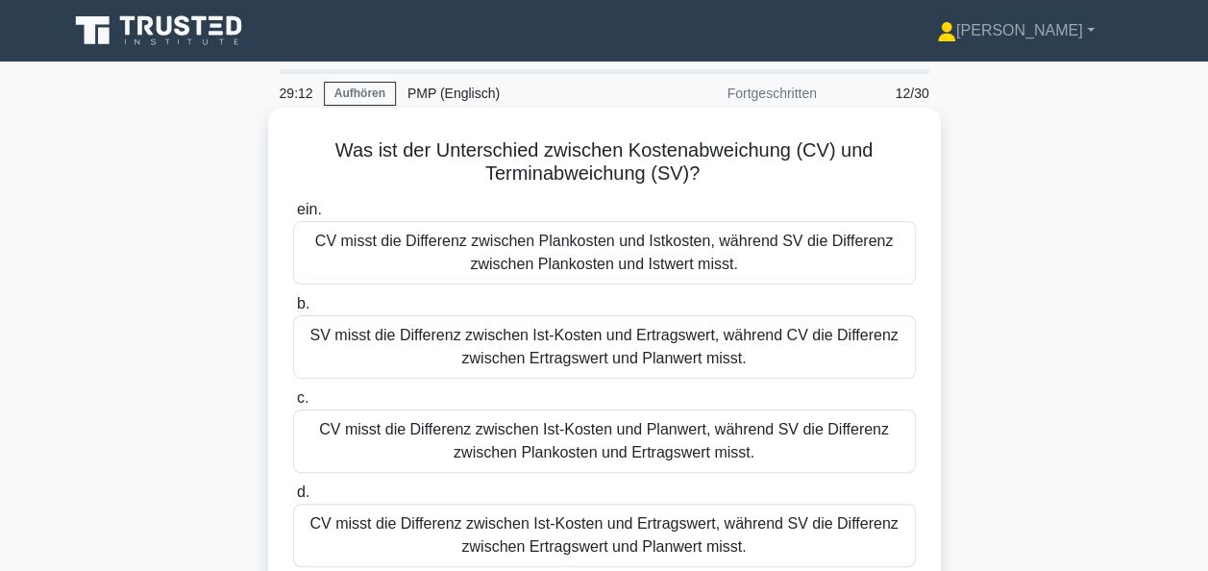
scroll to position [96, 0]
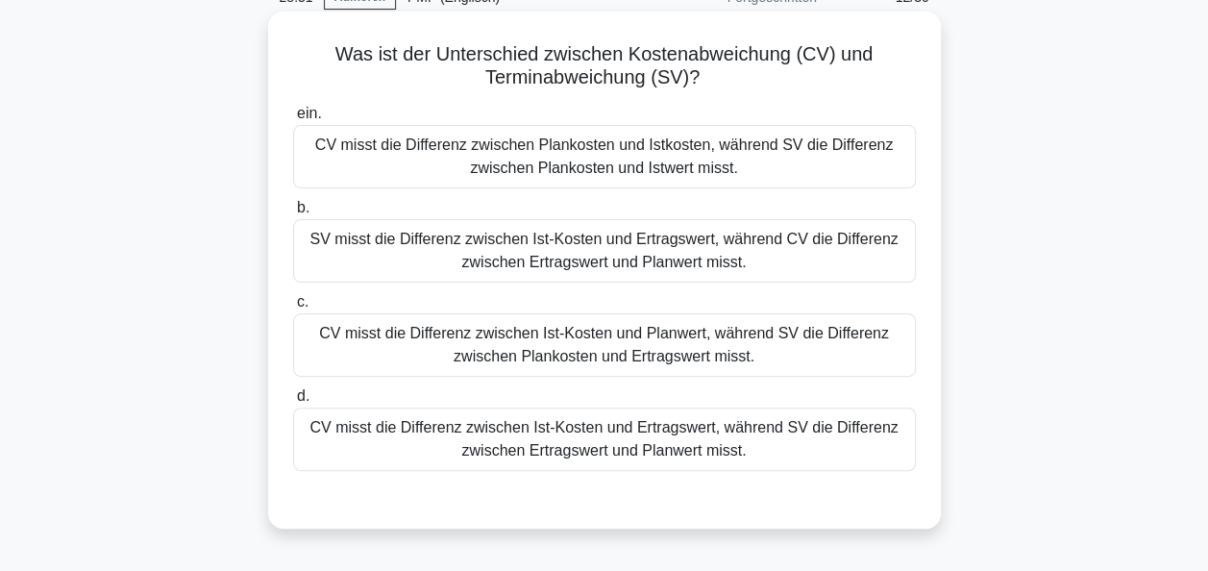
click at [622, 352] on div "CV misst die Differenz zwischen Ist-Kosten und Planwert, während SV die Differe…" at bounding box center [604, 344] width 623 height 63
click at [293, 309] on input "c. CV misst die Differenz zwischen Ist-Kosten und Planwert, während SV die Diff…" at bounding box center [293, 302] width 0 height 12
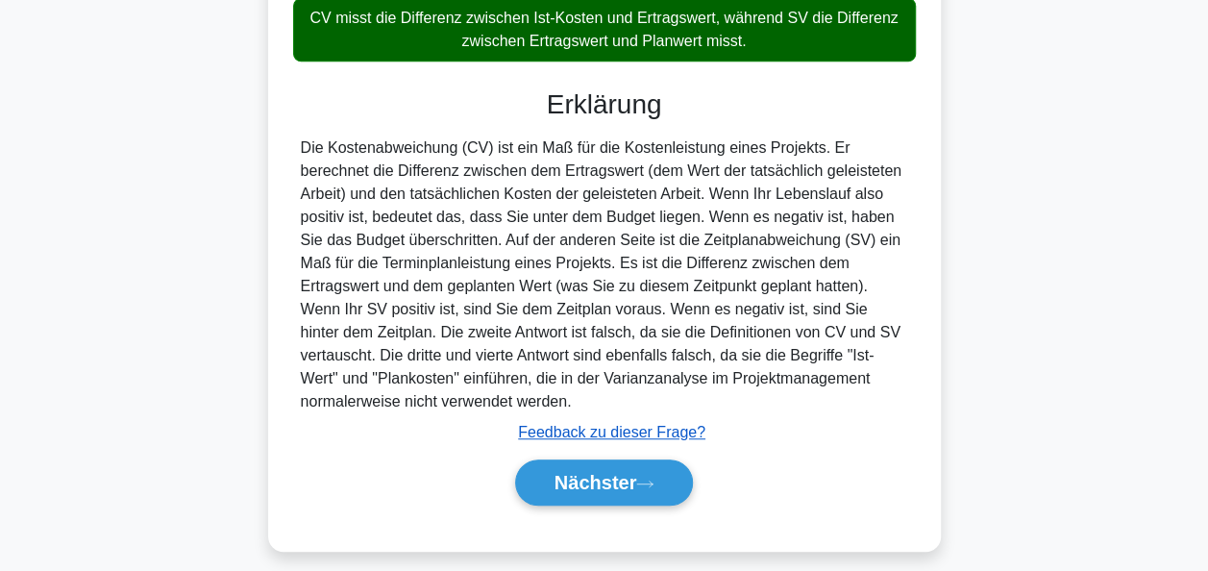
scroll to position [522, 0]
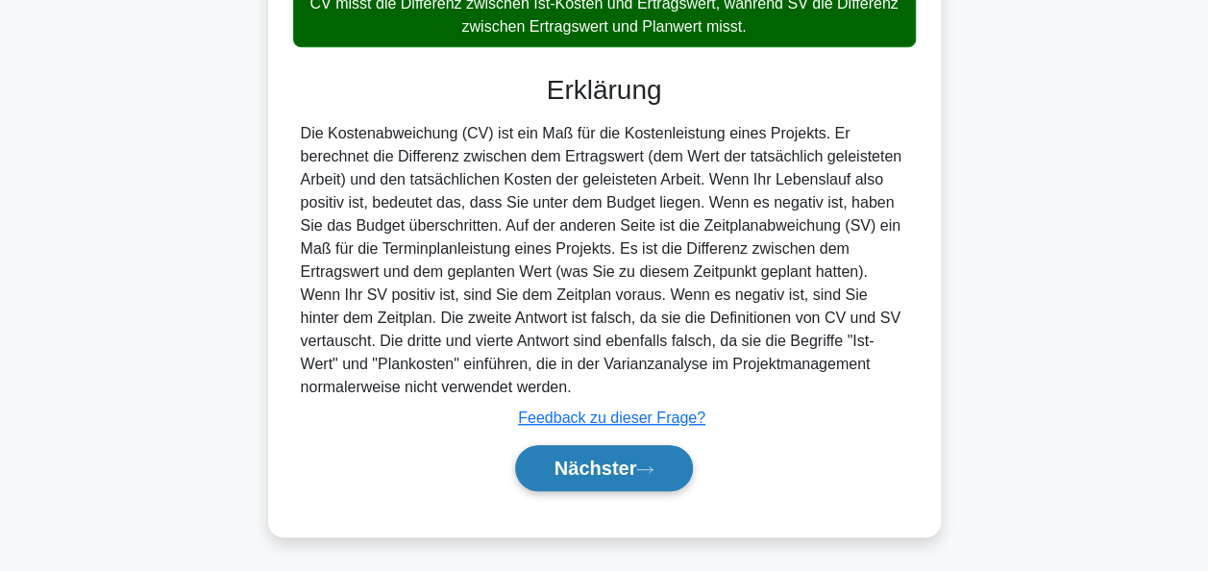
click at [622, 463] on font "Nächster" at bounding box center [596, 468] width 83 height 21
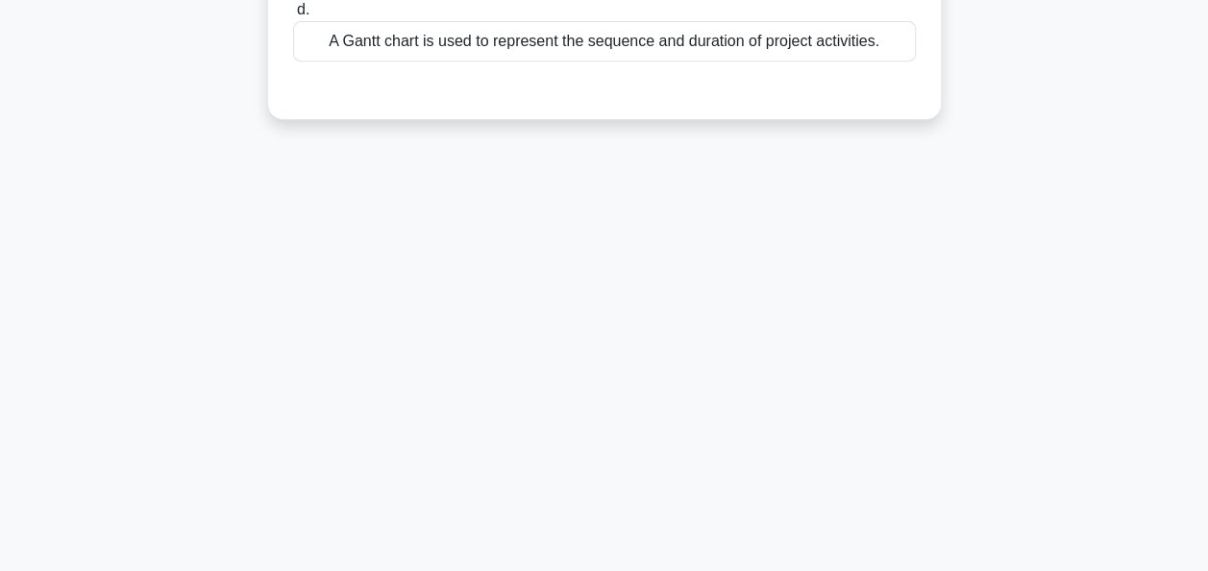
scroll to position [83, 0]
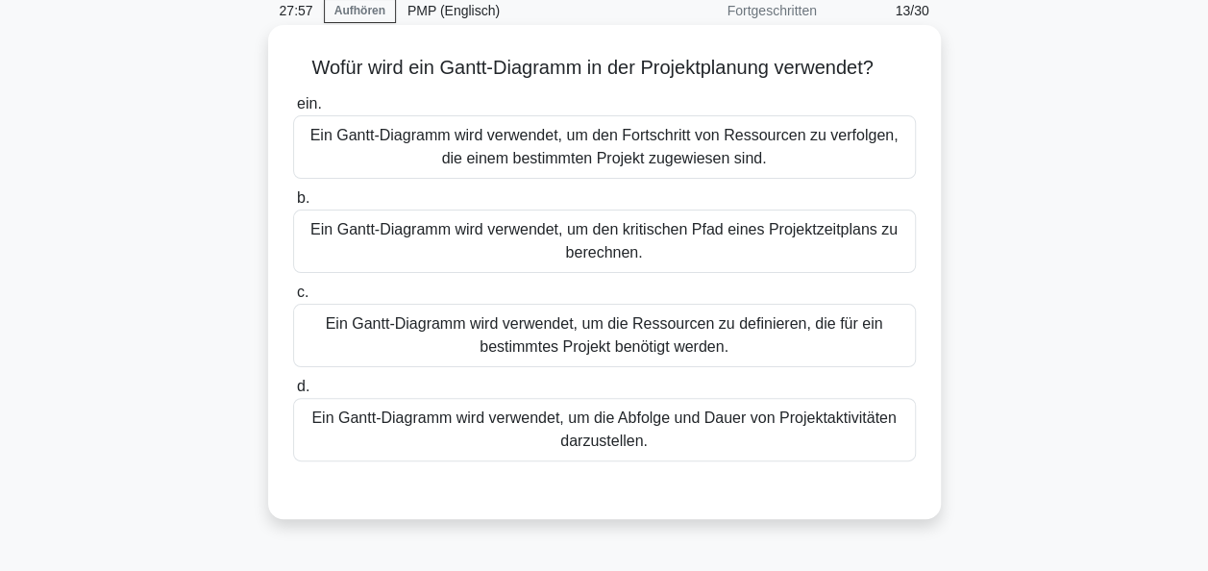
click at [607, 444] on div "Ein Gantt-Diagramm wird verwendet, um die Abfolge und Dauer von Projektaktivitä…" at bounding box center [604, 429] width 623 height 63
click at [293, 393] on input "d. Ein Gantt-Diagramm wird verwendet, um die Abfolge und Dauer von Projektaktiv…" at bounding box center [293, 387] width 0 height 12
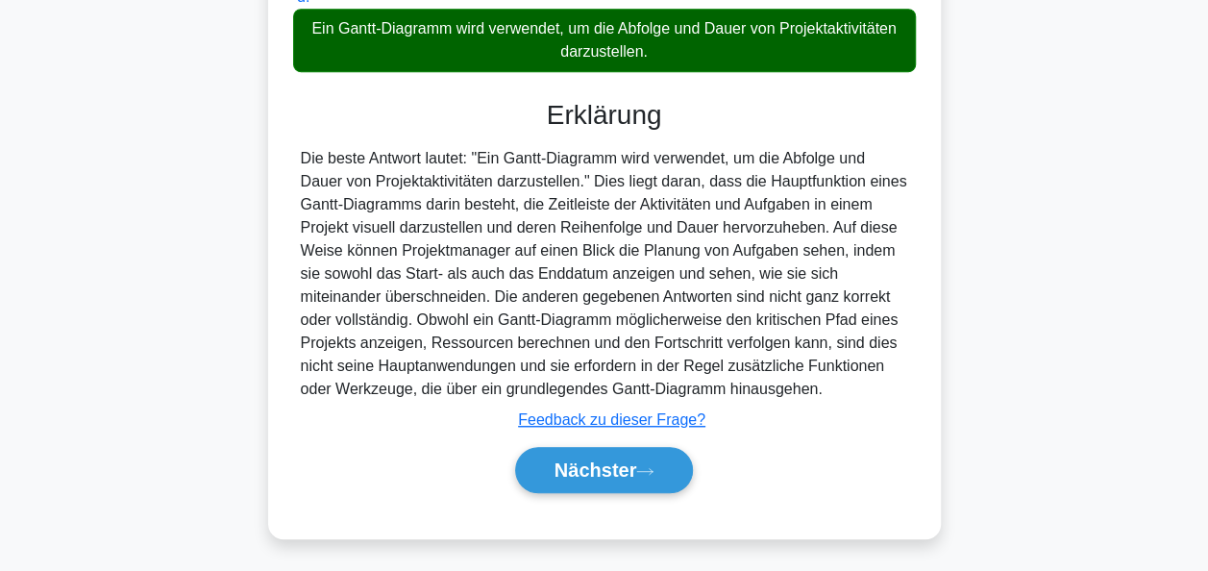
scroll to position [473, 0]
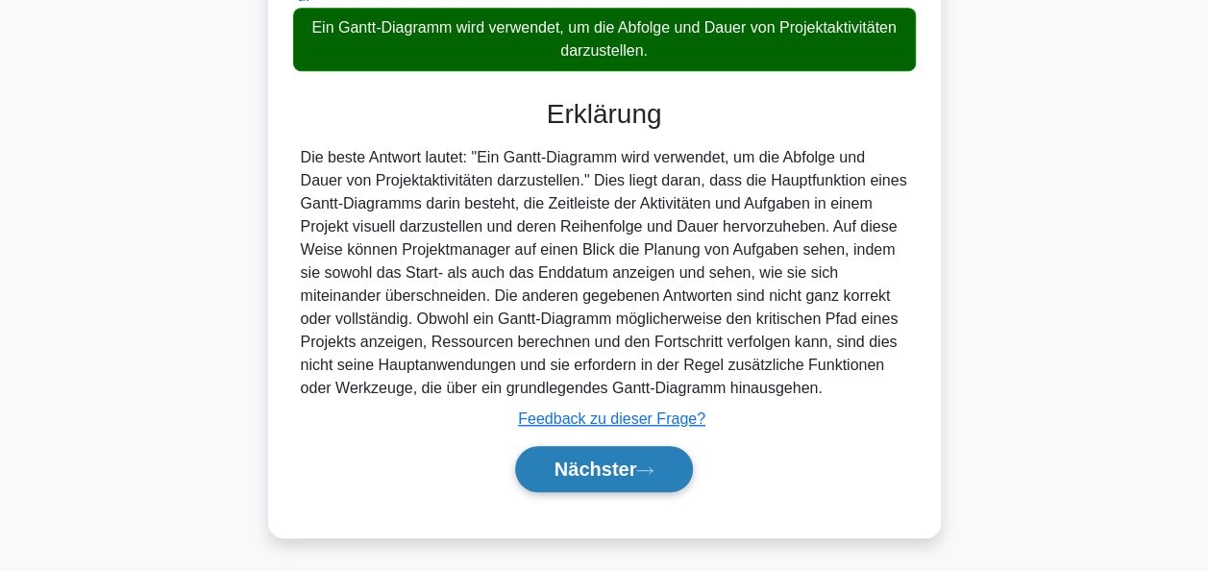
click at [636, 446] on button "Nächster" at bounding box center [604, 469] width 179 height 46
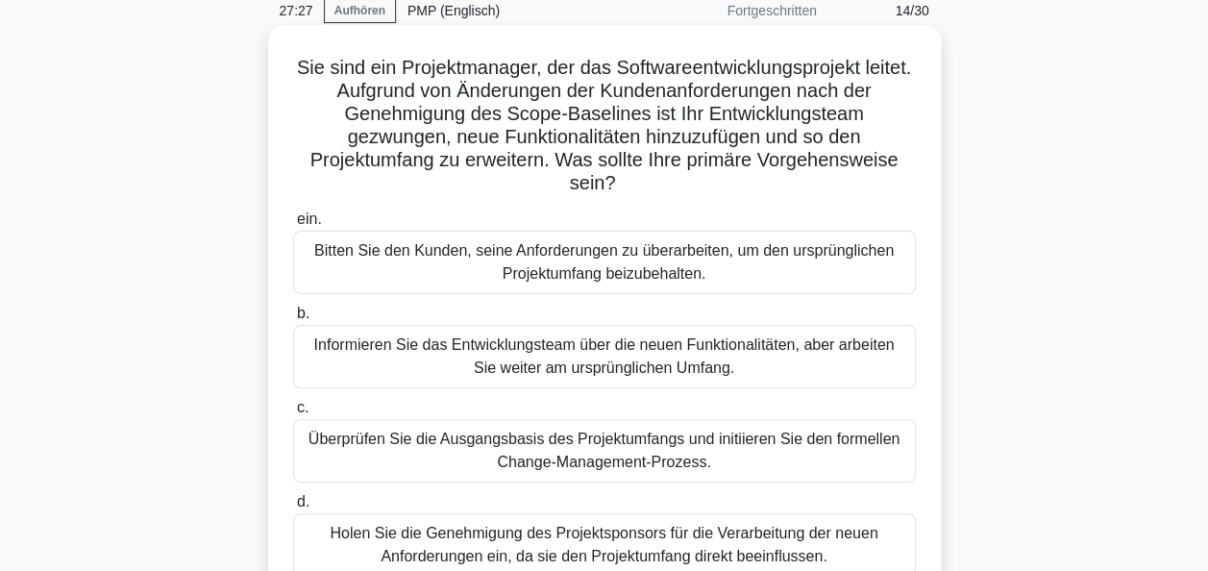
scroll to position [179, 0]
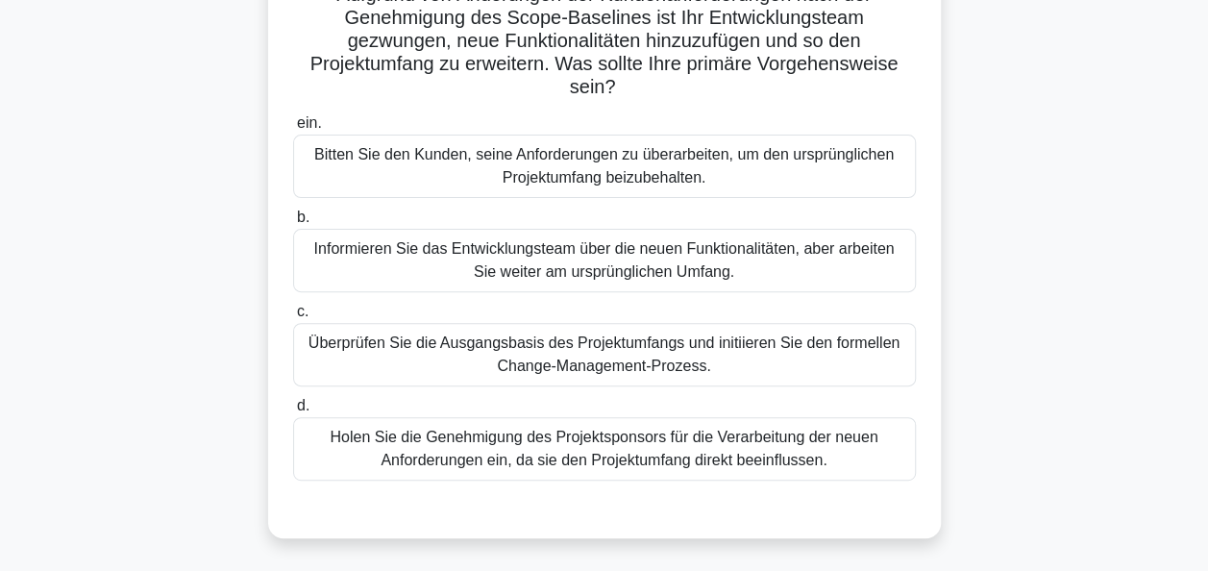
click at [724, 350] on div "Überprüfen Sie die Ausgangsbasis des Projektumfangs und initiieren Sie den form…" at bounding box center [604, 354] width 623 height 63
click at [293, 318] on input "c. Überprüfen Sie die Ausgangsbasis des Projektumfangs und initiieren Sie den f…" at bounding box center [293, 312] width 0 height 12
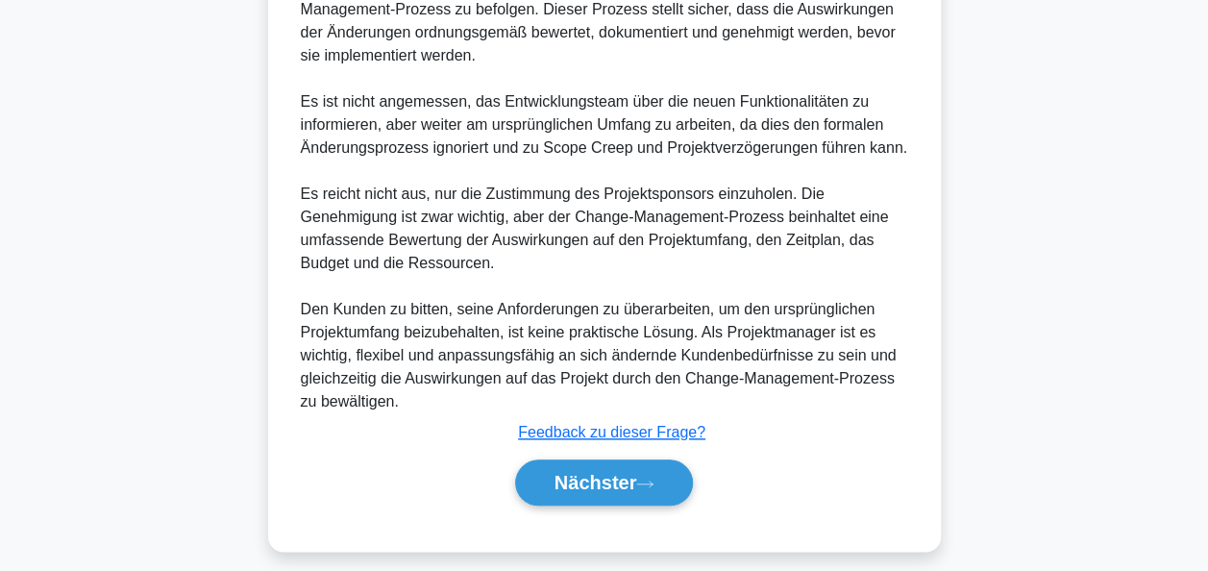
scroll to position [852, 0]
click at [609, 477] on font "Nächster" at bounding box center [596, 482] width 83 height 21
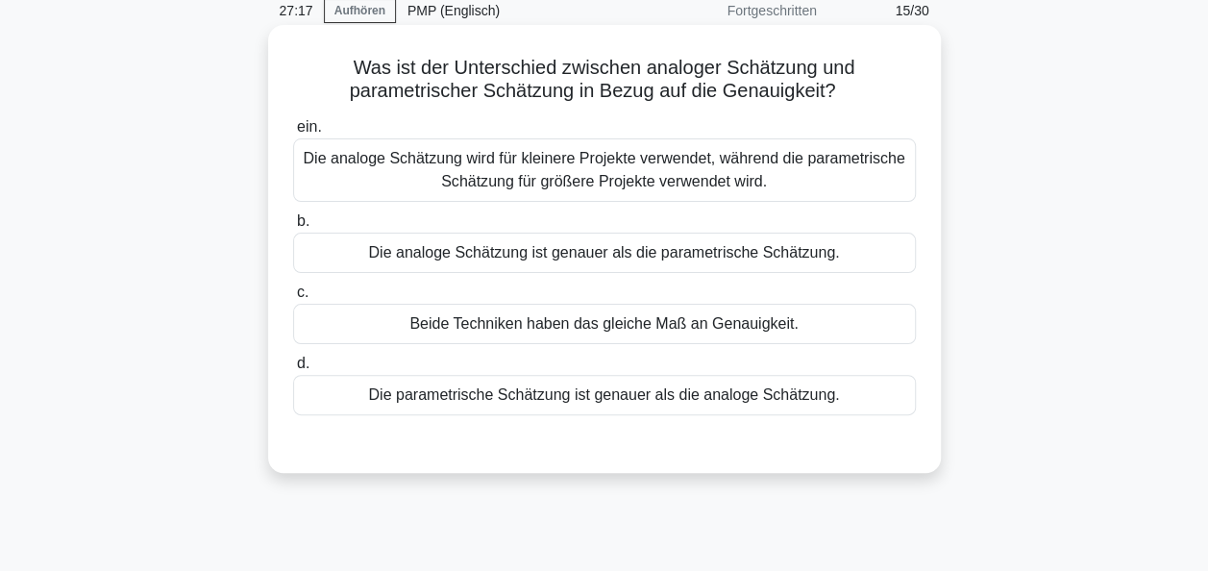
scroll to position [0, 0]
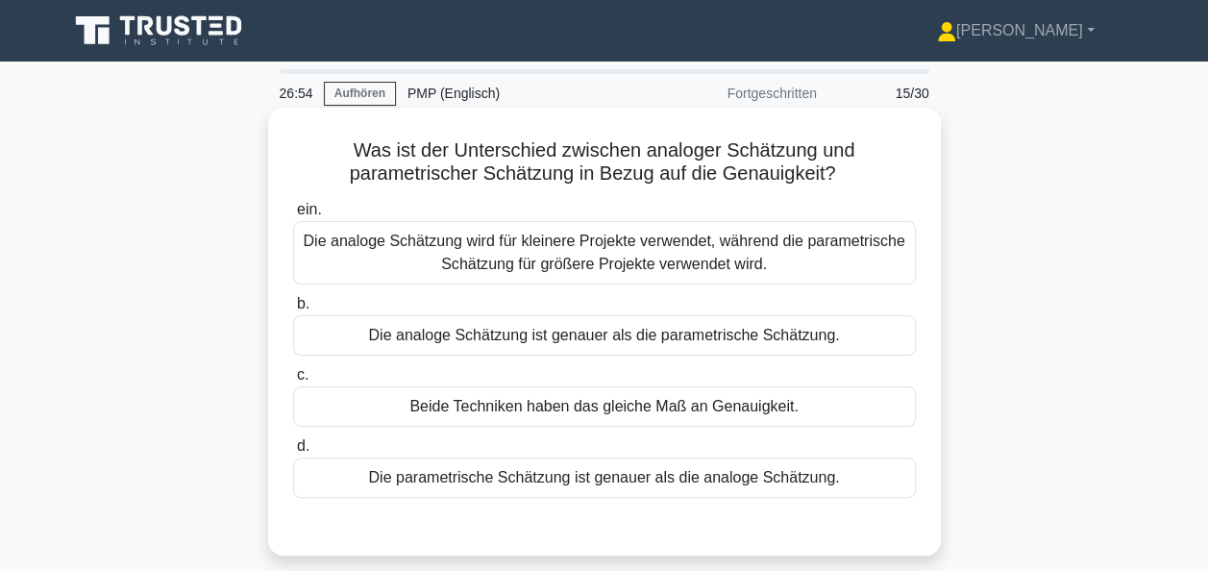
click at [561, 481] on div "Die parametrische Schätzung ist genauer als die analoge Schätzung." at bounding box center [604, 478] width 623 height 40
click at [293, 453] on input "d. Die parametrische Schätzung ist genauer als die analoge Schätzung." at bounding box center [293, 446] width 0 height 12
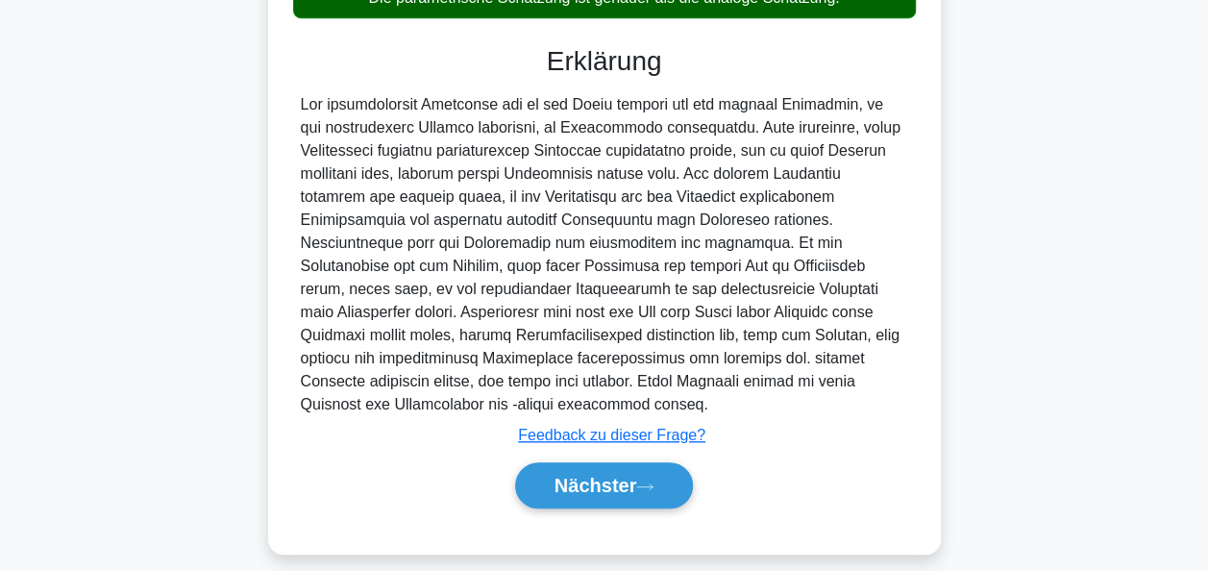
scroll to position [481, 0]
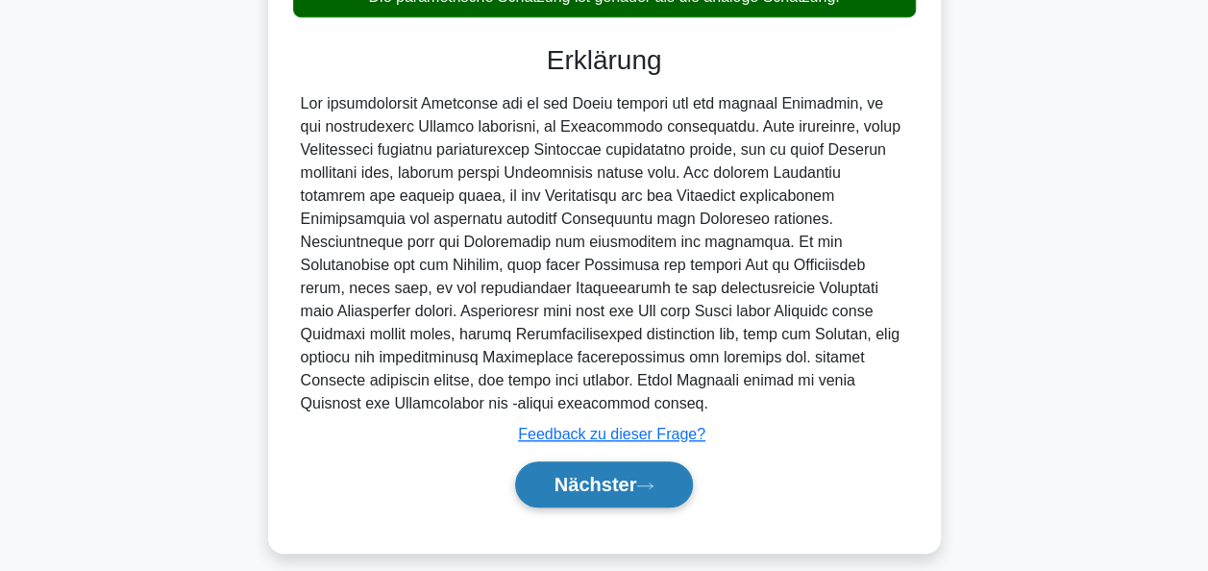
click at [615, 482] on font "Nächster" at bounding box center [596, 484] width 83 height 21
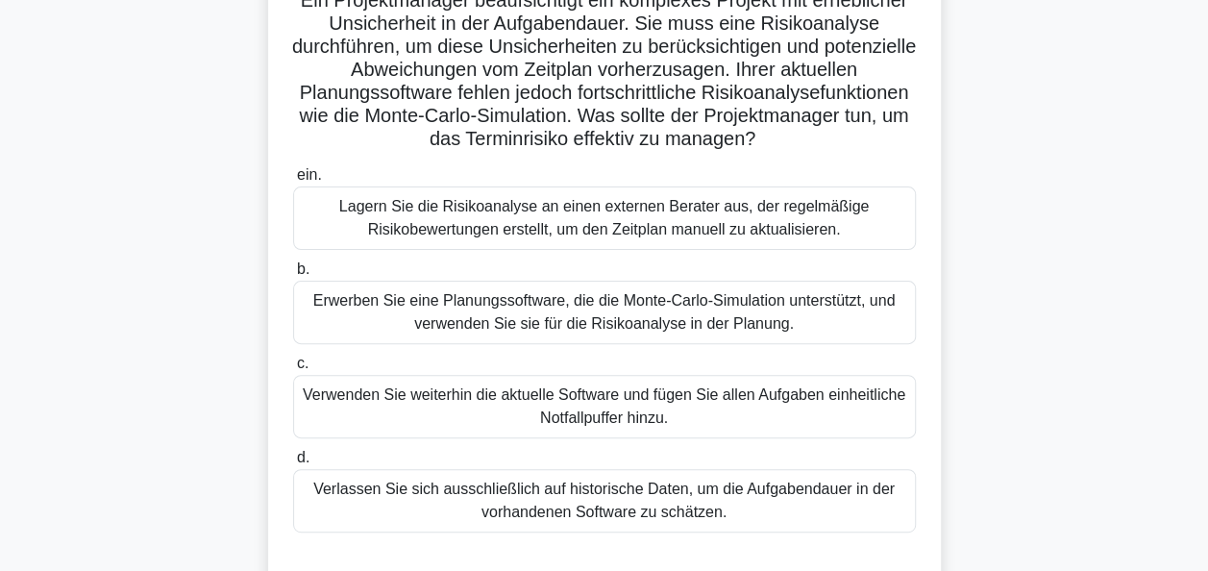
scroll to position [179, 0]
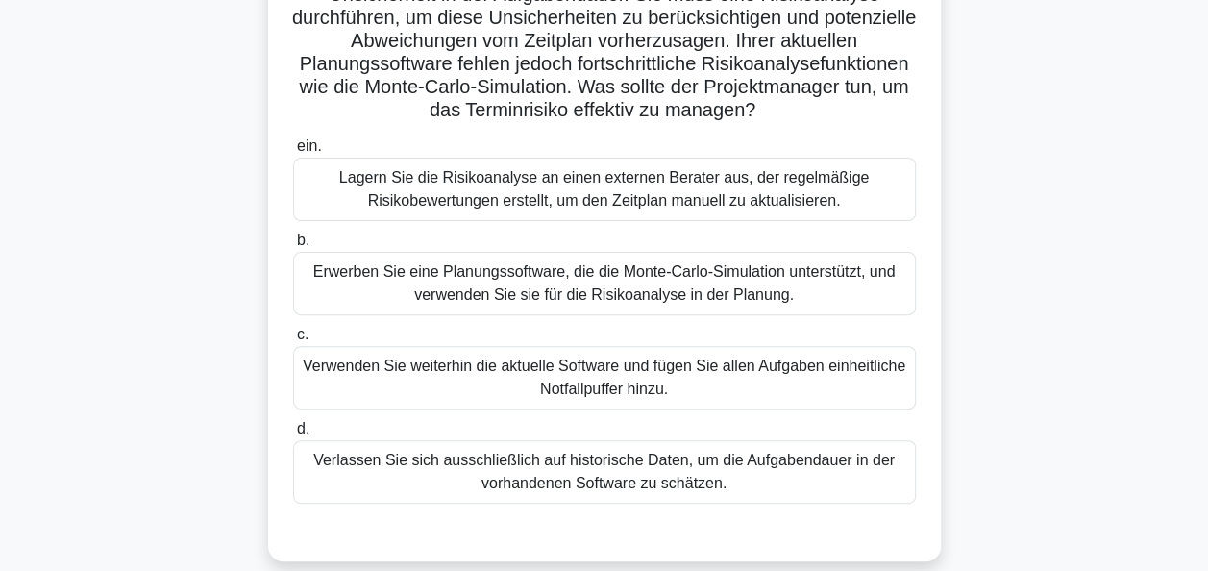
click at [648, 284] on div "Erwerben Sie eine Planungssoftware, die die Monte-Carlo-Simulation unterstützt,…" at bounding box center [604, 283] width 623 height 63
click at [293, 247] on input "b. Erwerben Sie eine Planungssoftware, die die Monte-Carlo-Simulation unterstüt…" at bounding box center [293, 241] width 0 height 12
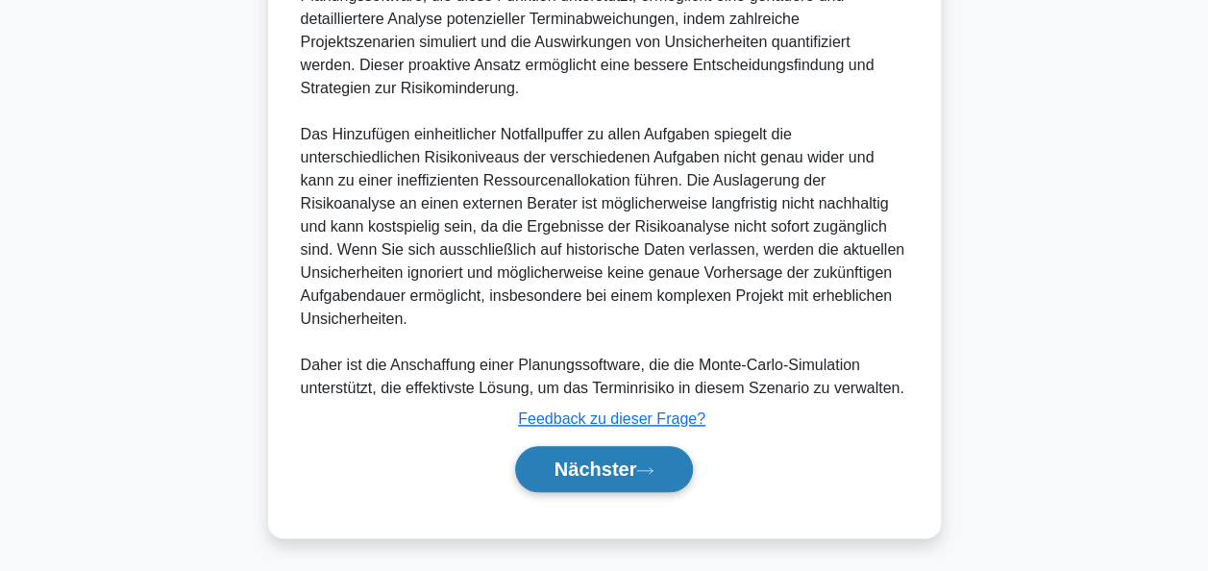
click at [661, 458] on button "Nächster" at bounding box center [604, 469] width 179 height 46
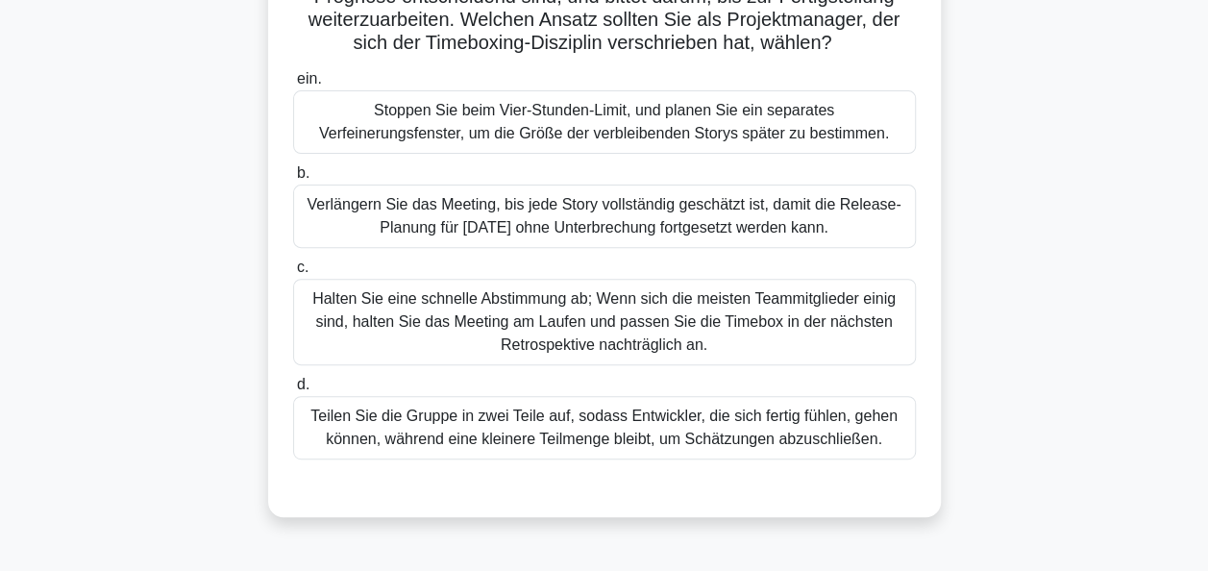
scroll to position [275, 0]
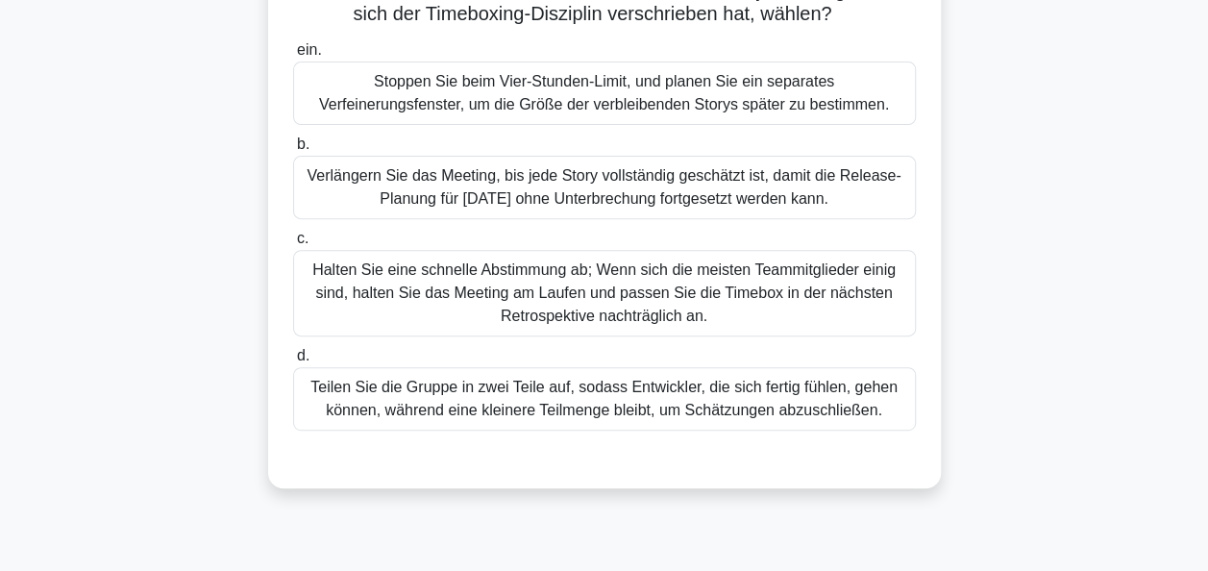
click at [559, 104] on div "Stoppen Sie beim Vier-Stunden-Limit, und planen Sie ein separates Verfeinerungs…" at bounding box center [604, 93] width 623 height 63
click at [293, 57] on input "ein. Stoppen Sie beim Vier-Stunden-Limit, und planen Sie ein separates Verfeine…" at bounding box center [293, 50] width 0 height 12
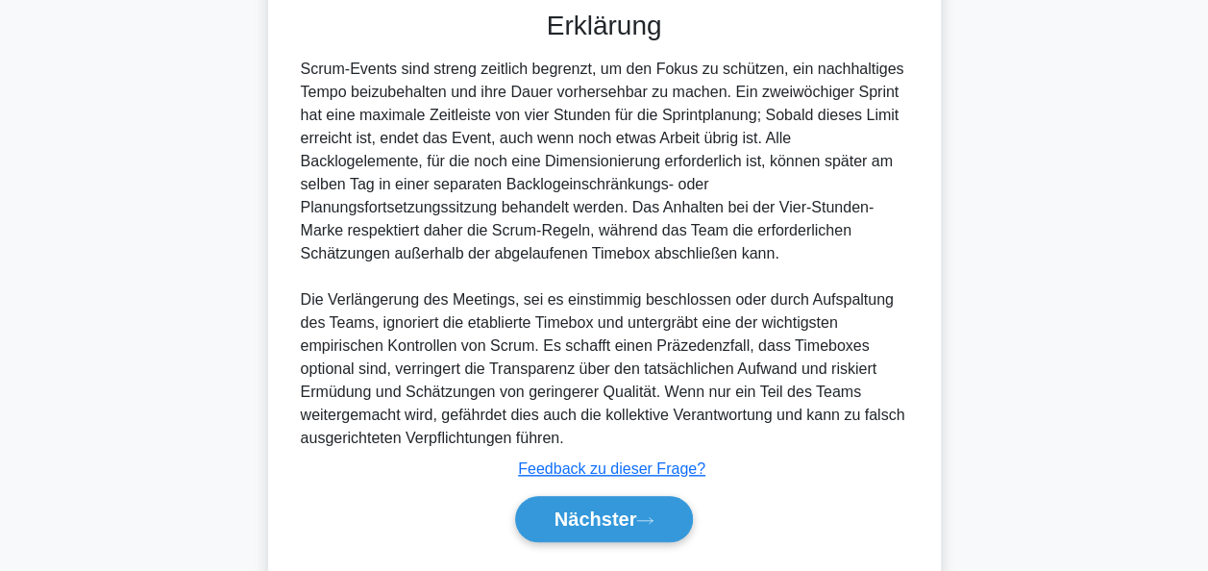
scroll to position [755, 0]
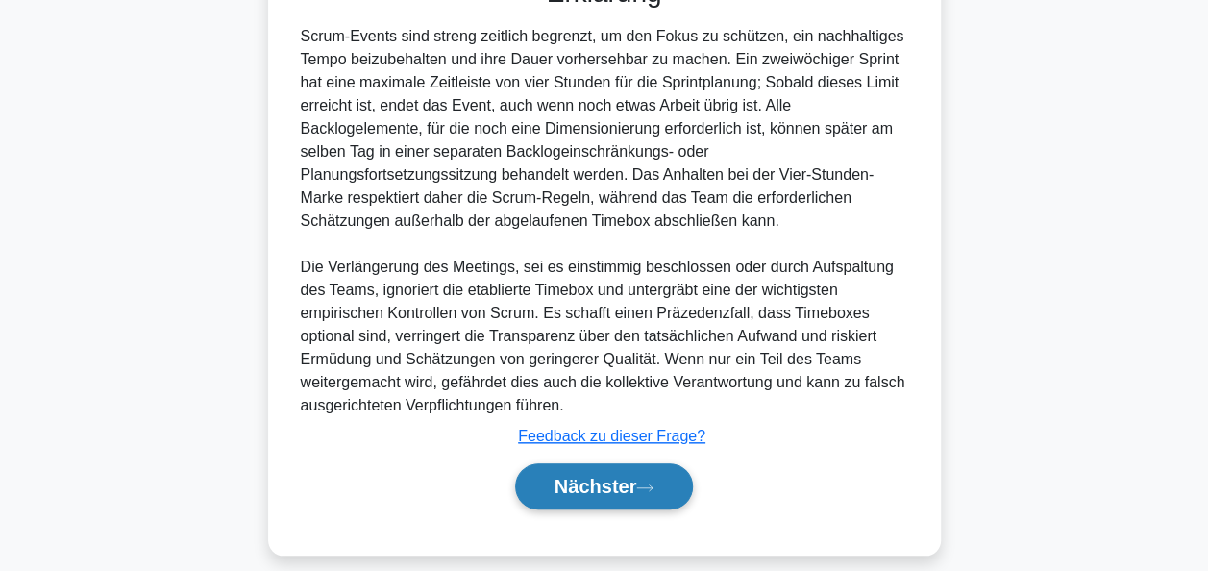
click at [607, 488] on font "Nächster" at bounding box center [596, 486] width 83 height 21
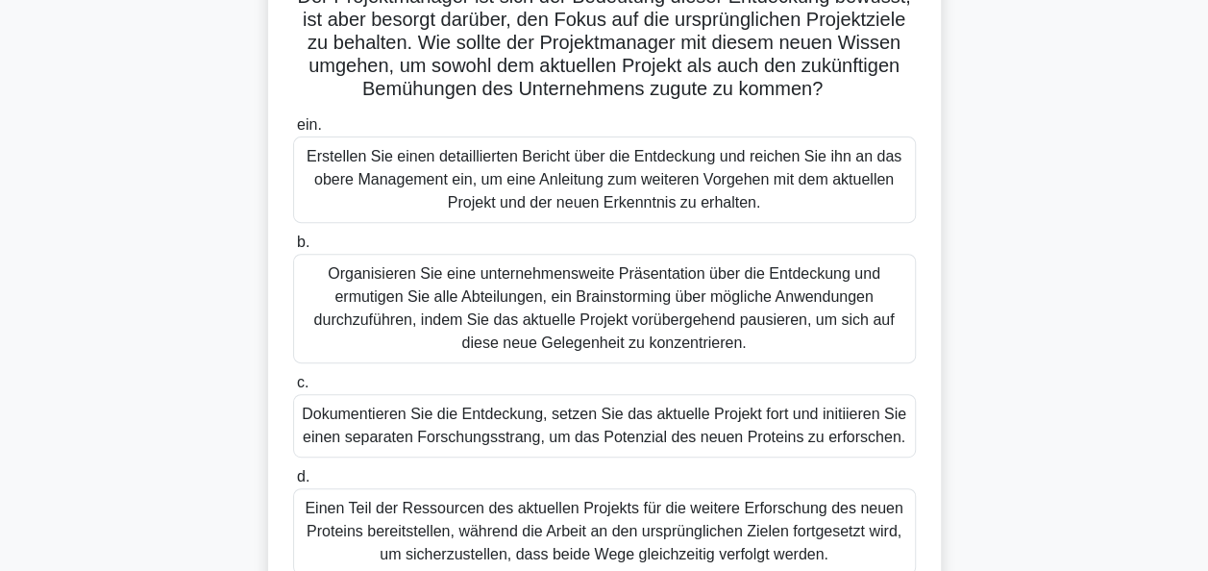
scroll to position [275, 0]
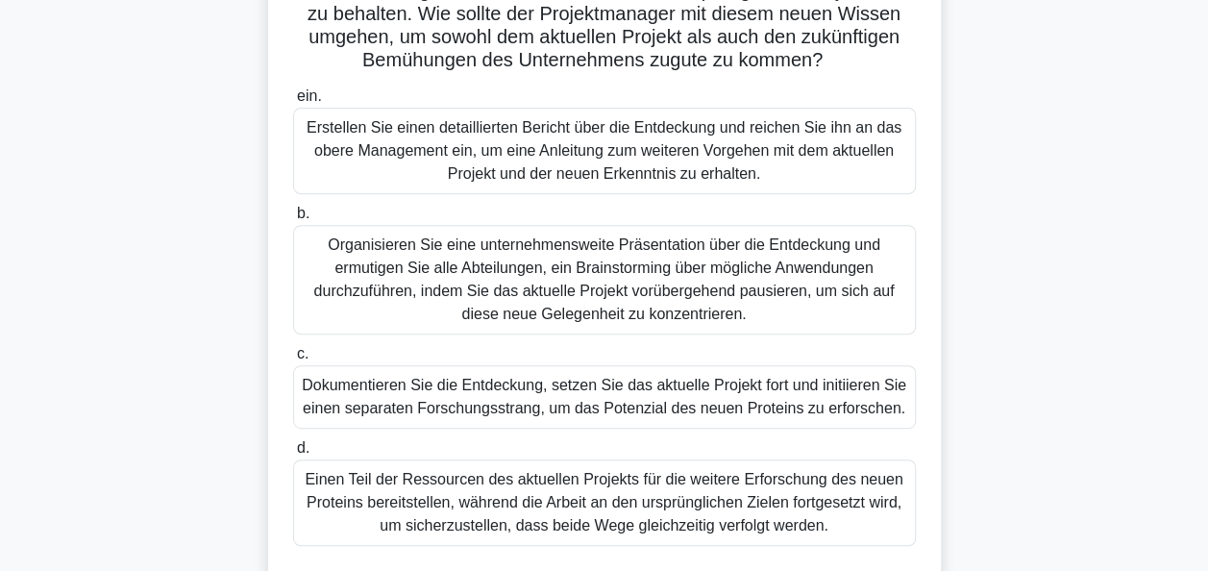
click at [527, 389] on div "Dokumentieren Sie die Entdeckung, setzen Sie das aktuelle Projekt fort und init…" at bounding box center [604, 396] width 623 height 63
click at [293, 360] on input "c. Dokumentieren Sie die Entdeckung, setzen Sie das aktuelle Projekt fort und i…" at bounding box center [293, 354] width 0 height 12
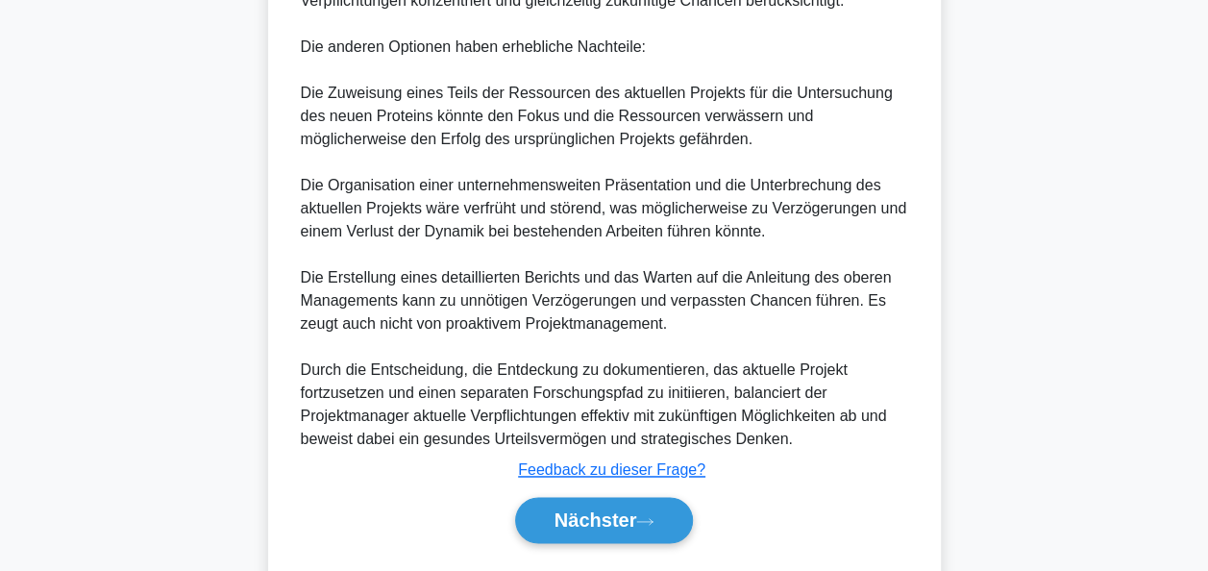
scroll to position [1236, 0]
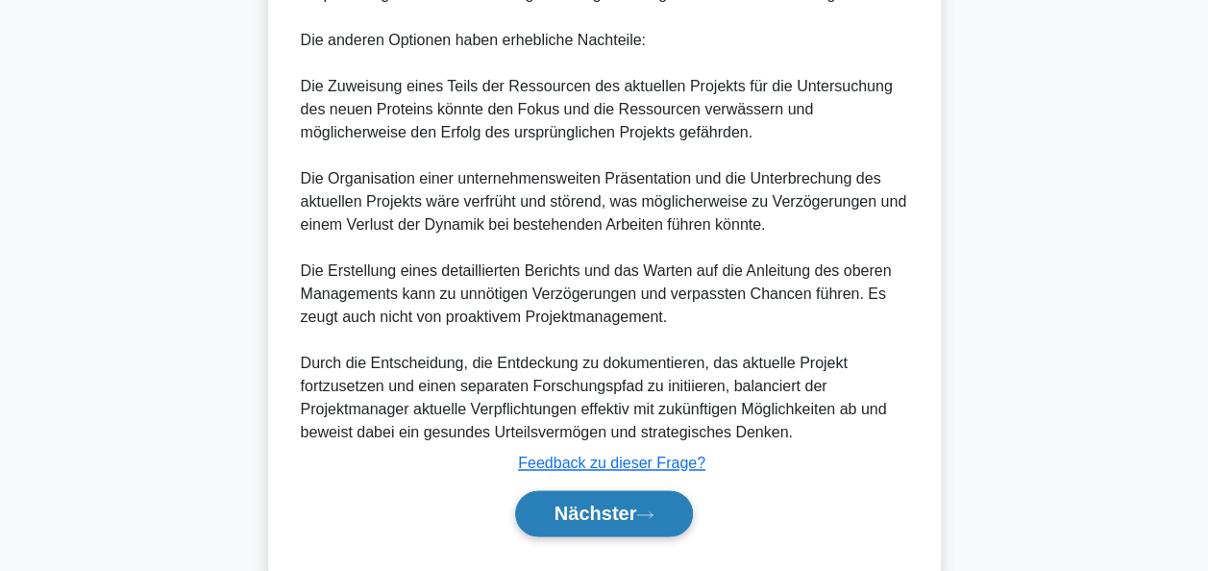
click at [655, 536] on button "Nächster" at bounding box center [604, 513] width 179 height 46
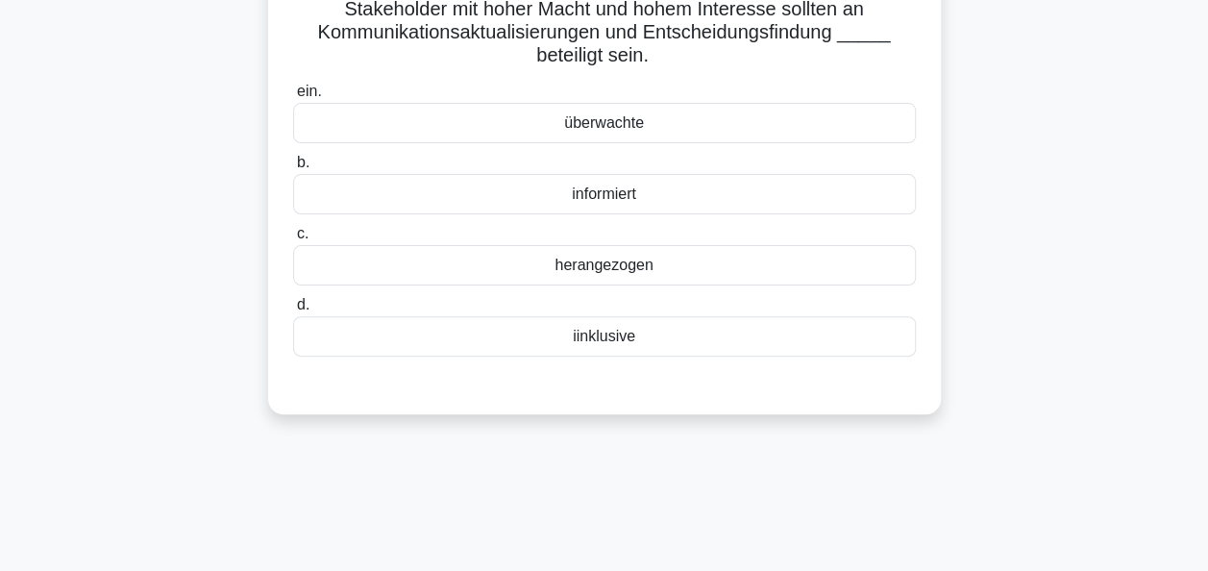
scroll to position [83, 0]
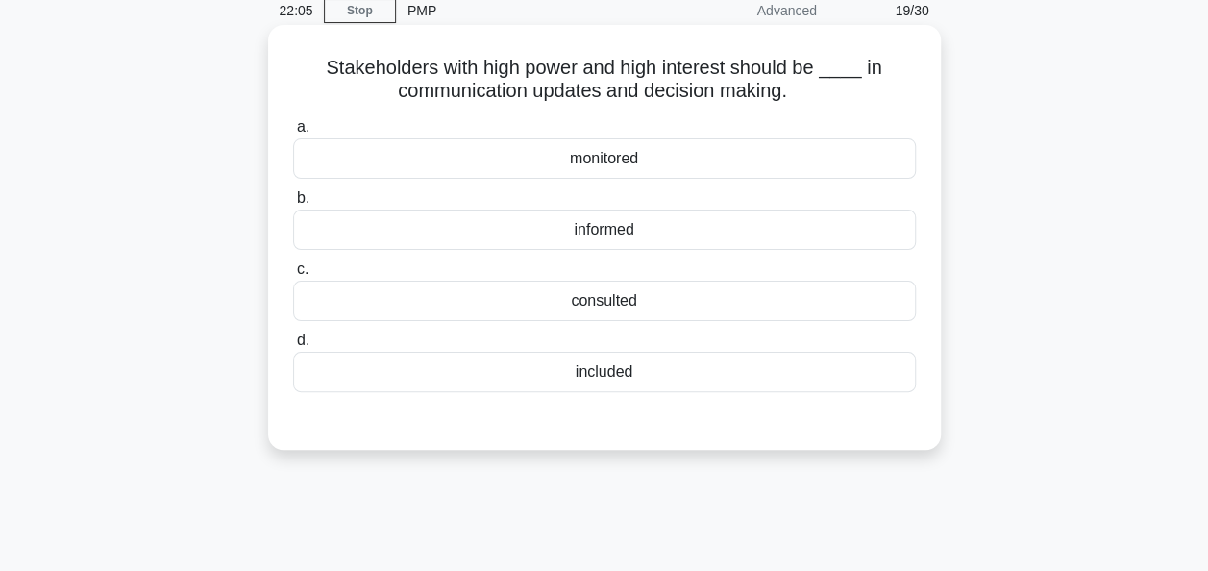
click at [613, 299] on div "consulted" at bounding box center [604, 301] width 623 height 40
click at [293, 276] on input "c. consulted" at bounding box center [293, 269] width 0 height 12
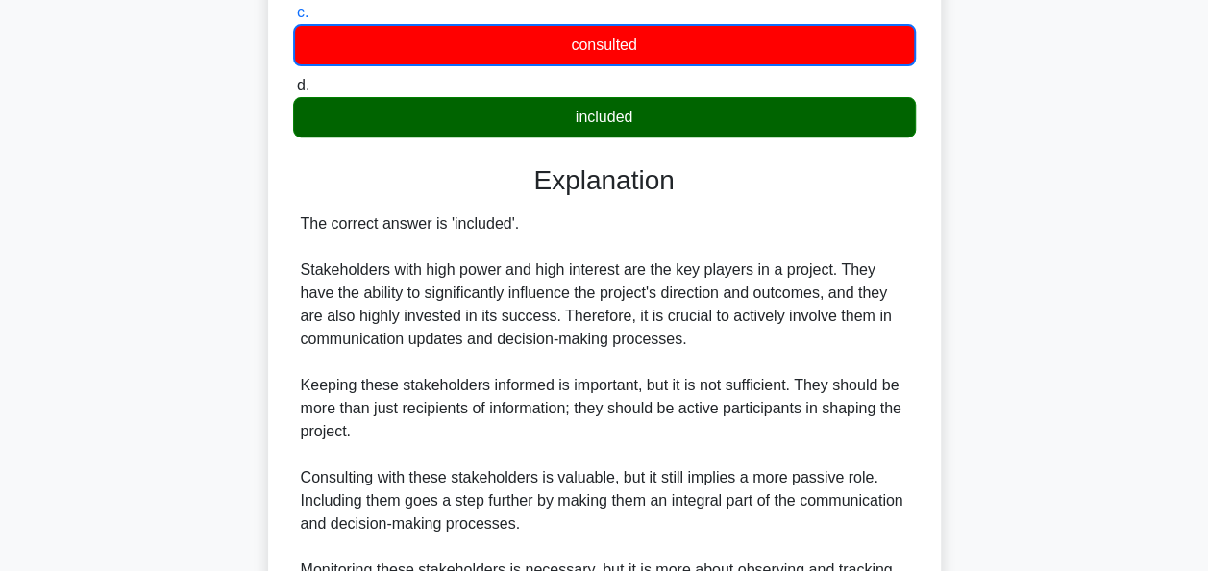
scroll to position [376, 0]
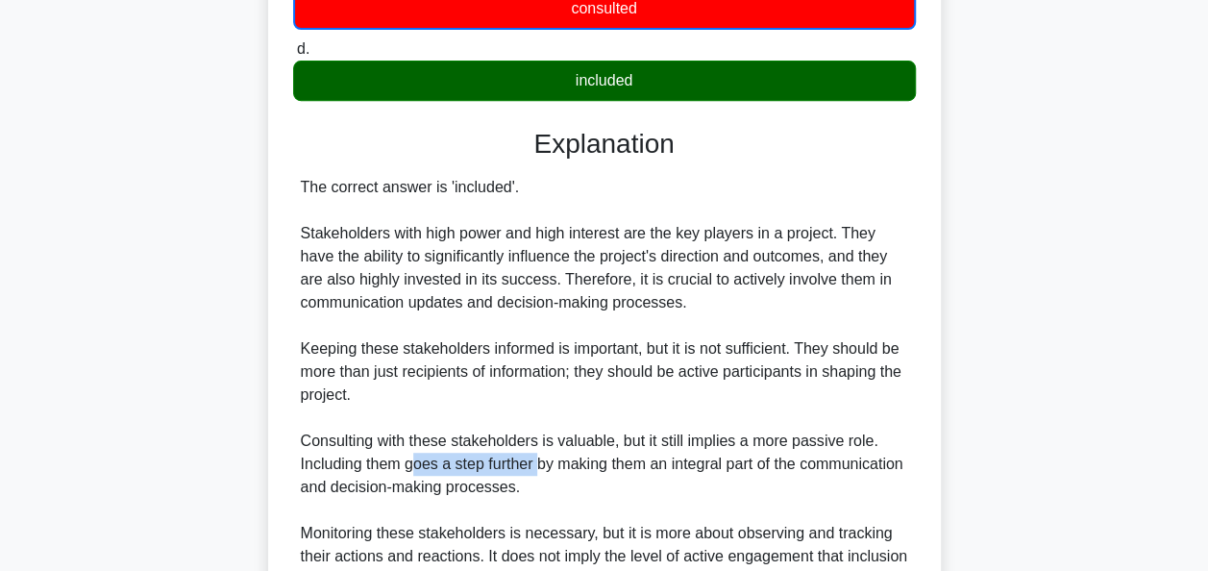
drag, startPoint x: 414, startPoint y: 467, endPoint x: 543, endPoint y: 462, distance: 128.9
click at [543, 462] on div "The correct answer is 'included'. Stakeholders with high power and high interes…" at bounding box center [604, 383] width 607 height 415
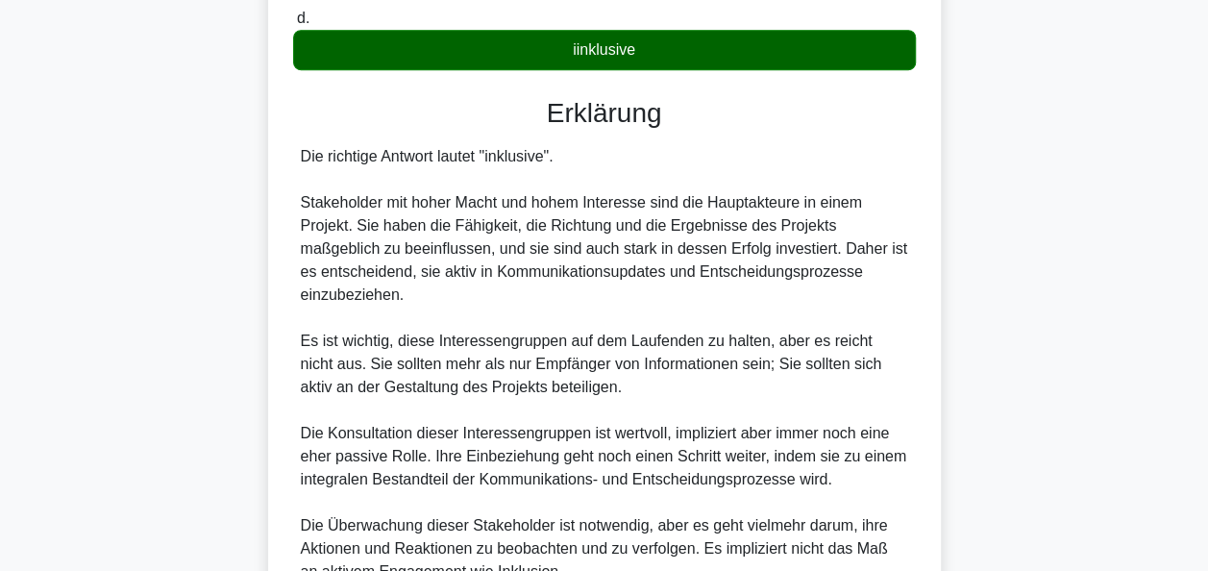
scroll to position [614, 0]
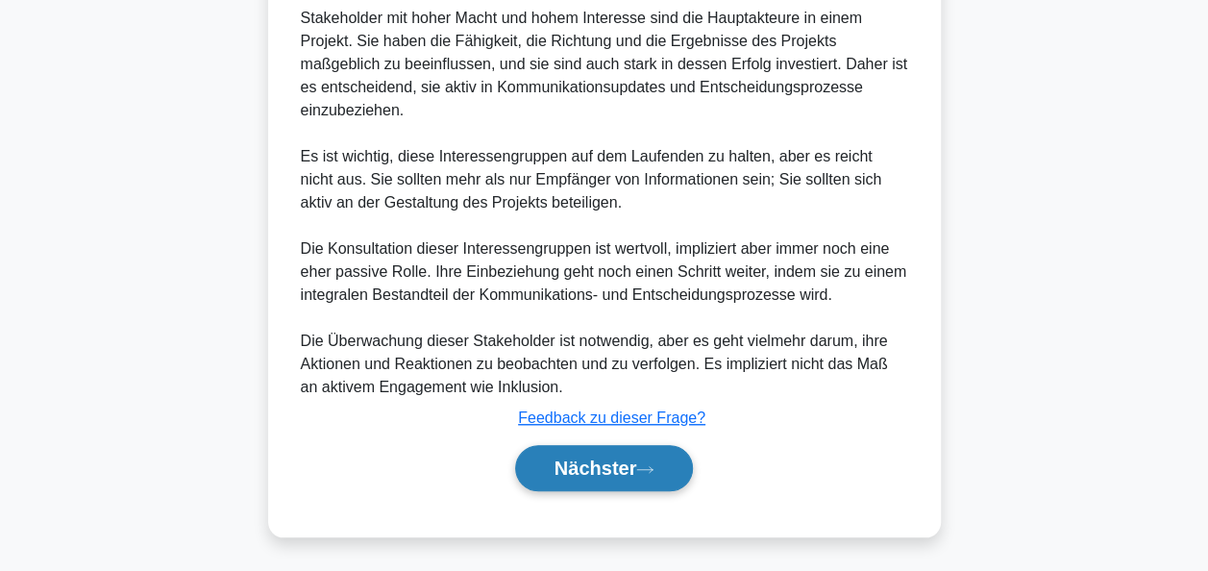
click at [596, 458] on font "Nächster" at bounding box center [596, 468] width 83 height 21
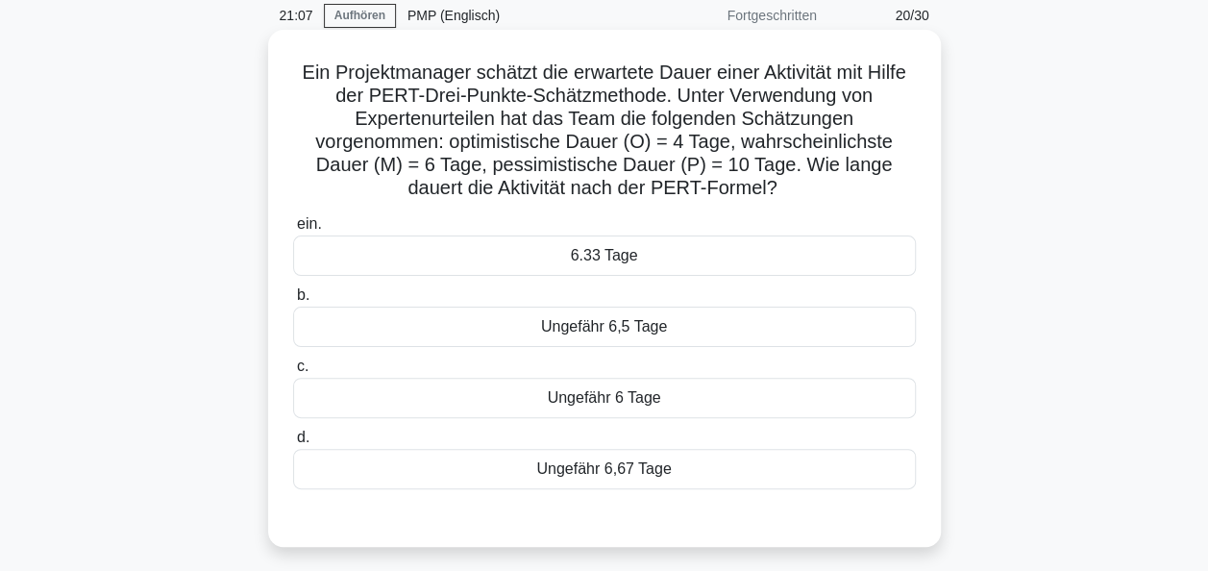
scroll to position [0, 0]
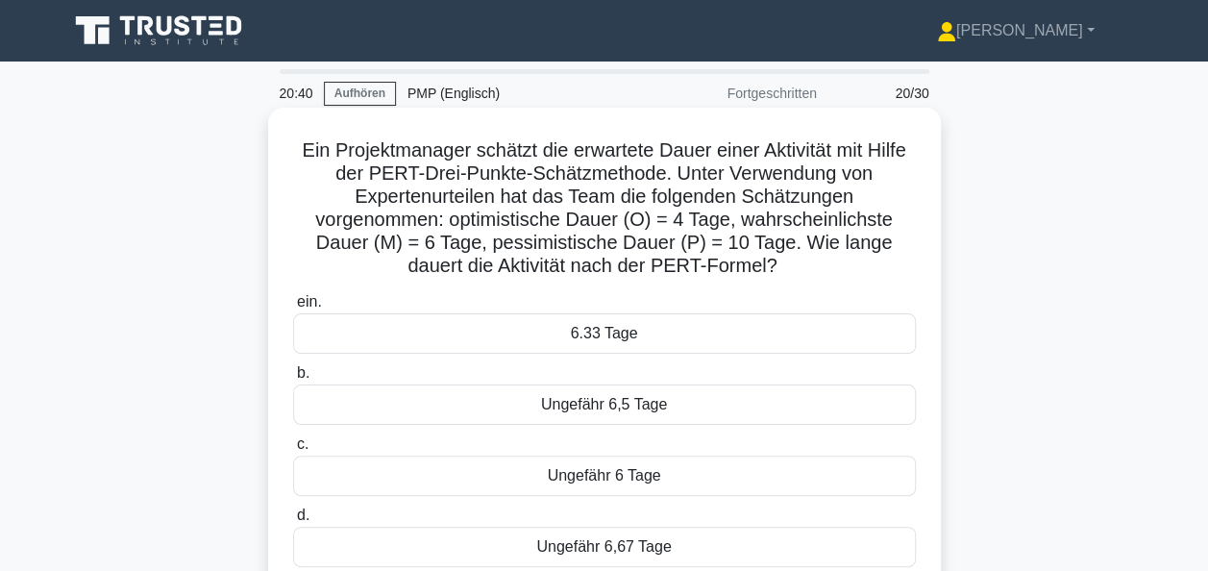
click at [580, 344] on div "6.33 Tage" at bounding box center [604, 333] width 623 height 40
click at [293, 309] on input "ein. 6.33 Tage" at bounding box center [293, 302] width 0 height 12
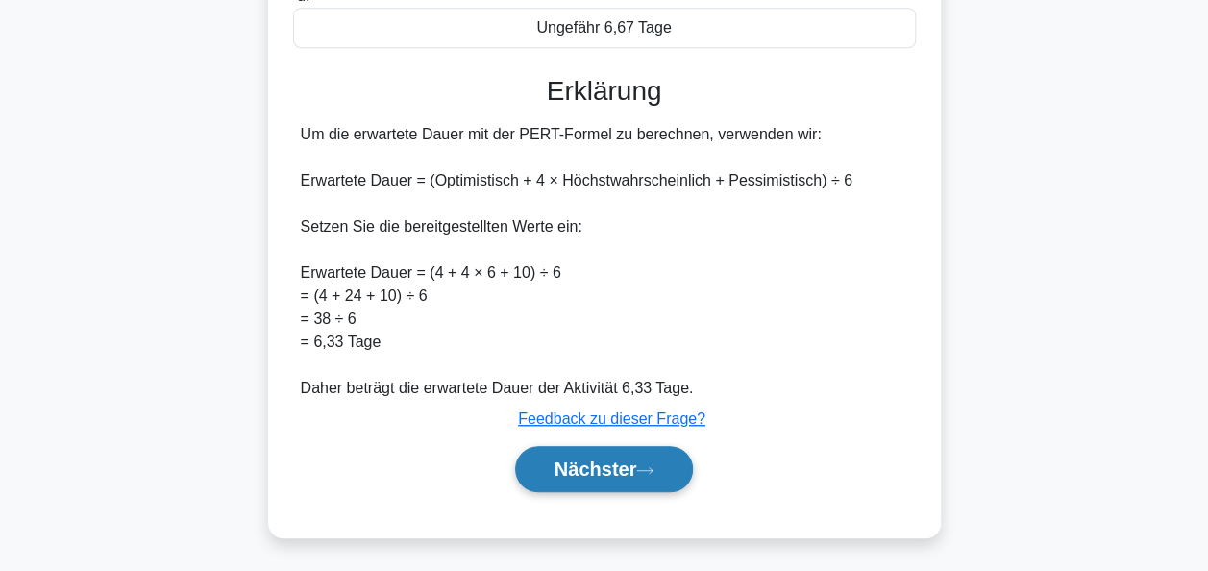
click at [616, 463] on font "Nächster" at bounding box center [596, 468] width 83 height 21
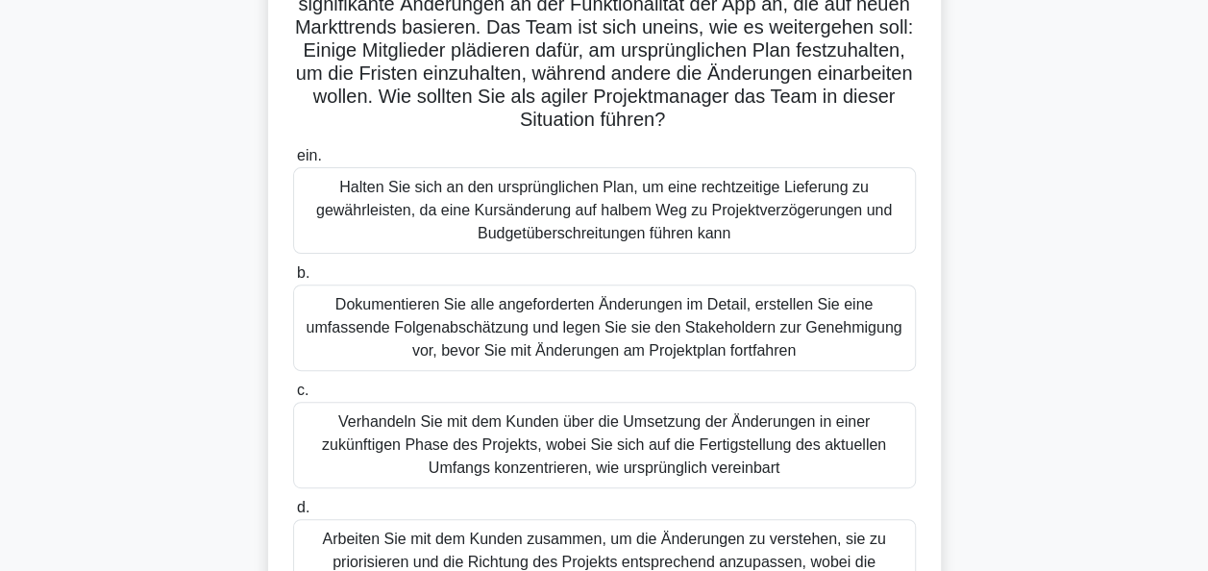
scroll to position [288, 0]
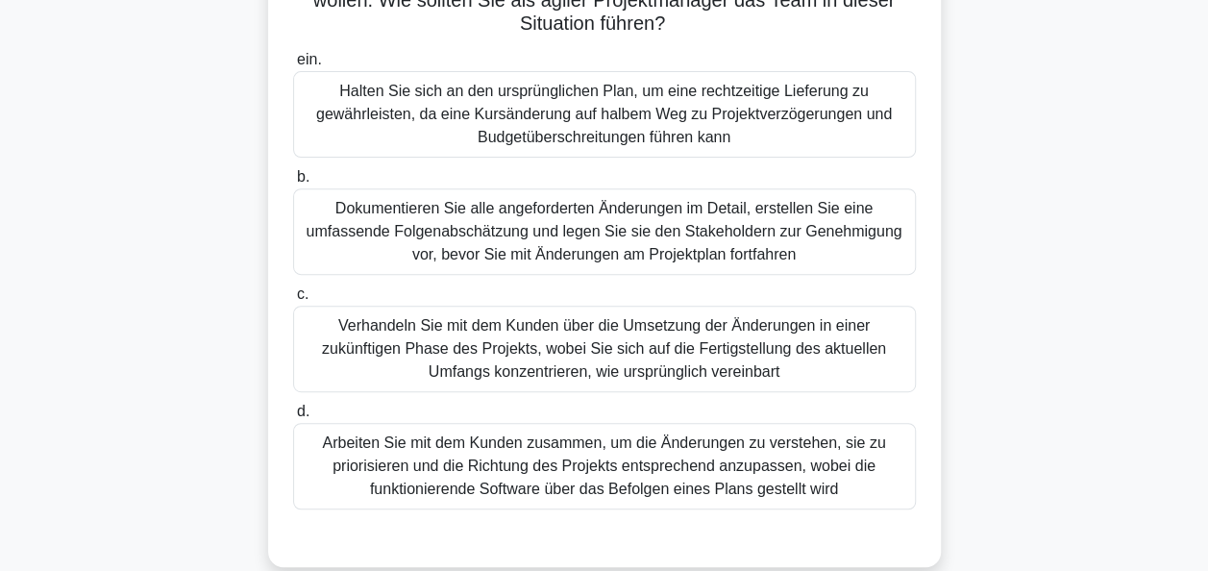
click at [622, 473] on div "Arbeiten Sie mit dem Kunden zusammen, um die Änderungen zu verstehen, sie zu pr…" at bounding box center [604, 466] width 623 height 87
click at [293, 418] on input "d. Arbeiten Sie mit dem Kunden zusammen, um die Änderungen zu verstehen, sie zu…" at bounding box center [293, 412] width 0 height 12
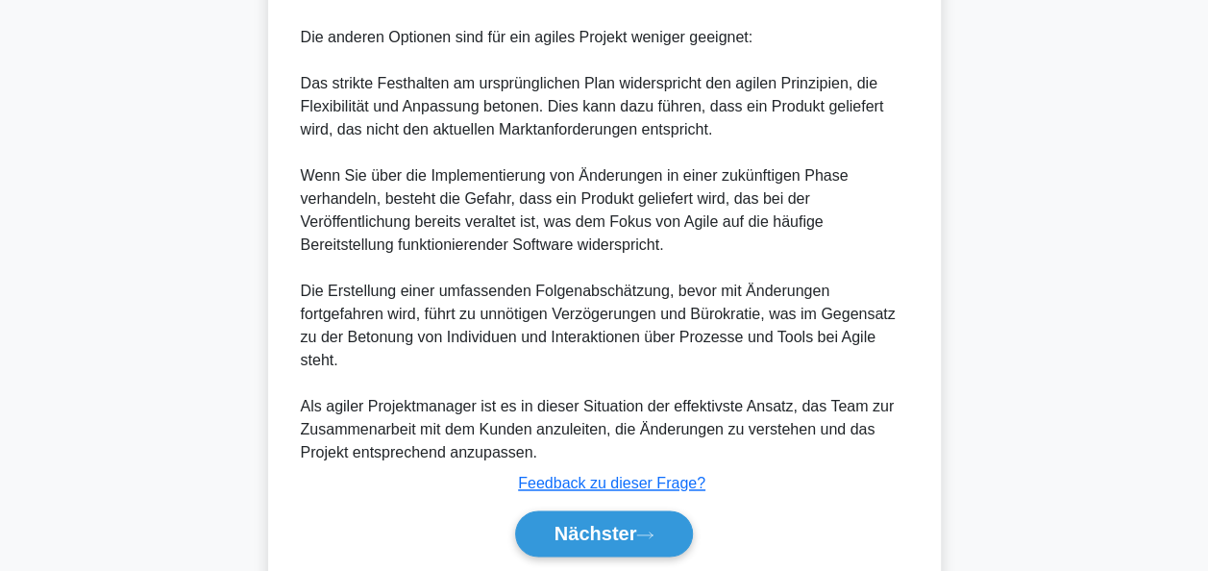
scroll to position [1188, 0]
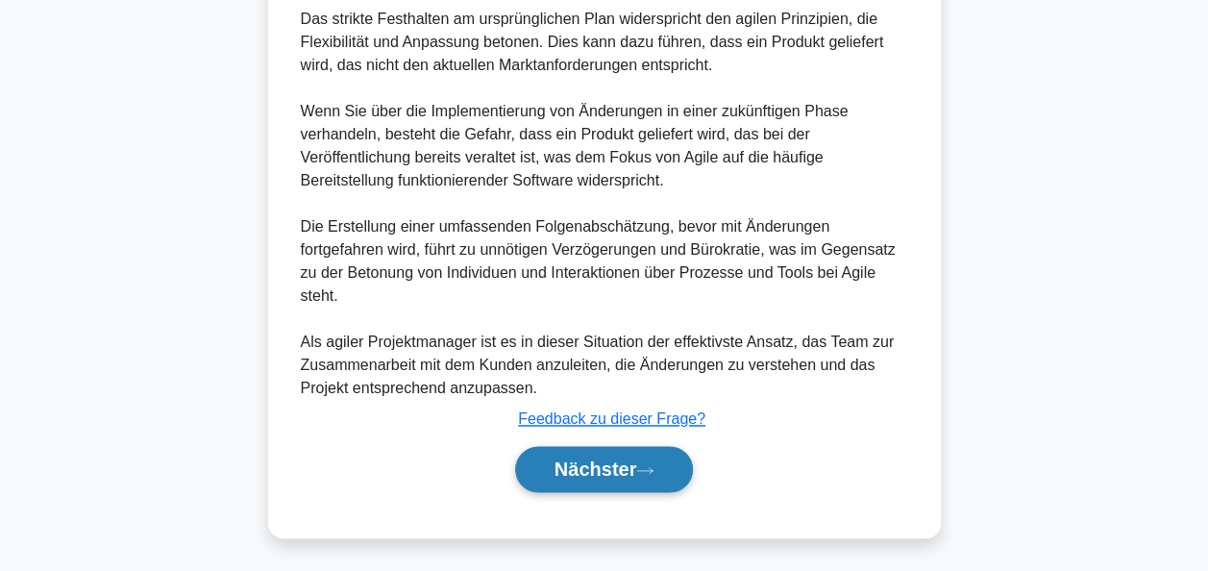
click at [586, 468] on font "Nächster" at bounding box center [596, 468] width 83 height 21
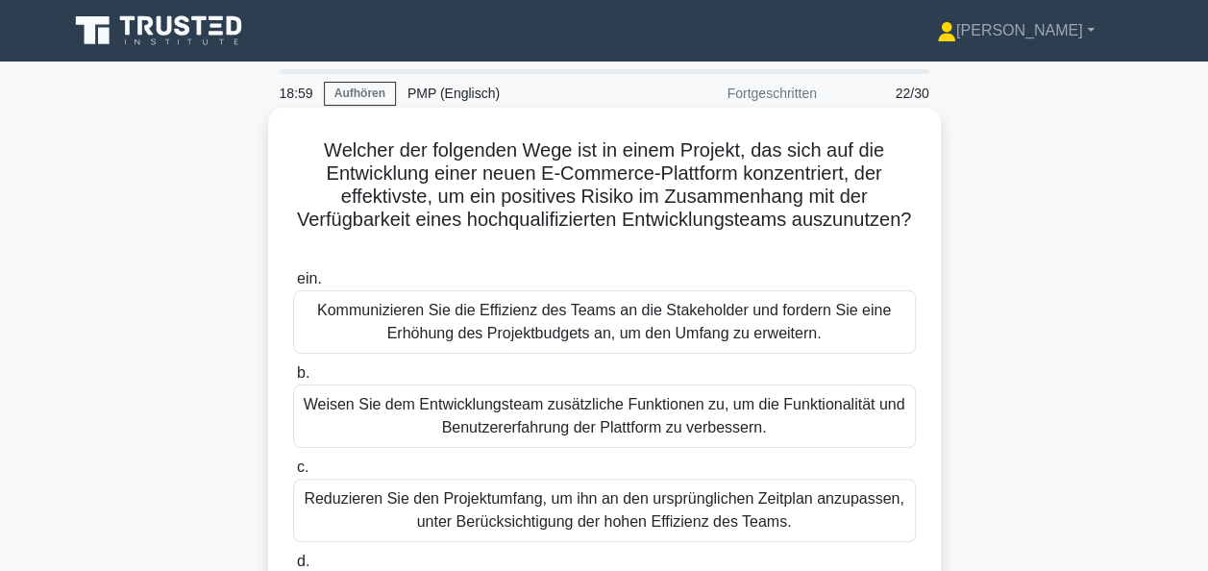
scroll to position [96, 0]
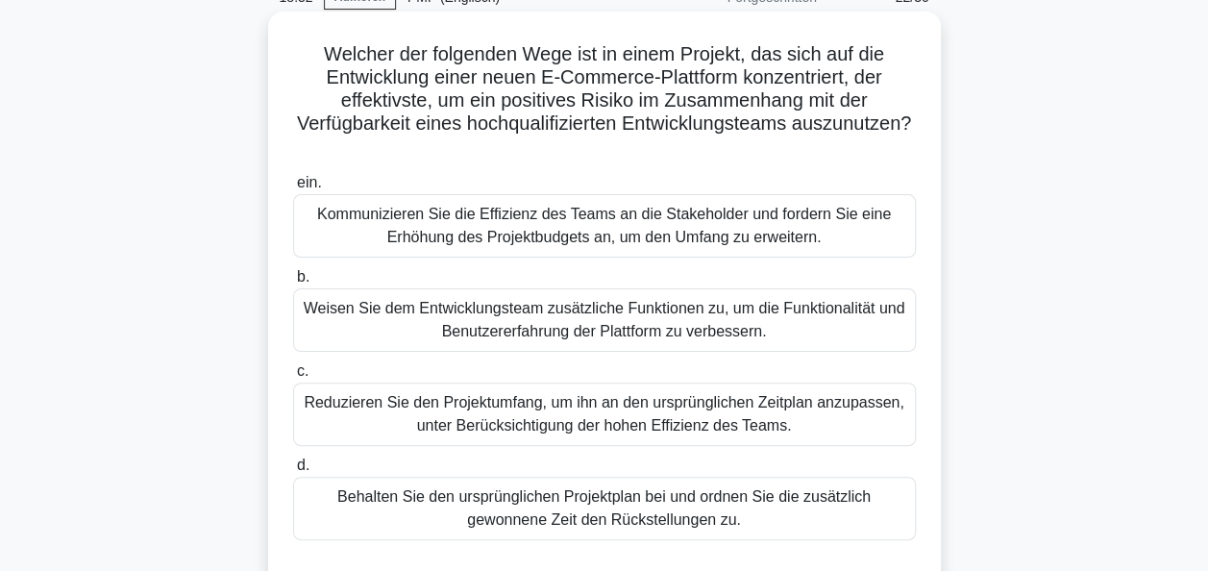
click at [561, 320] on div "Weisen Sie dem Entwicklungsteam zusätzliche Funktionen zu, um die Funktionalitä…" at bounding box center [604, 319] width 623 height 63
click at [293, 284] on input "b. Weisen Sie dem Entwicklungsteam zusätzliche Funktionen zu, um die Funktional…" at bounding box center [293, 277] width 0 height 12
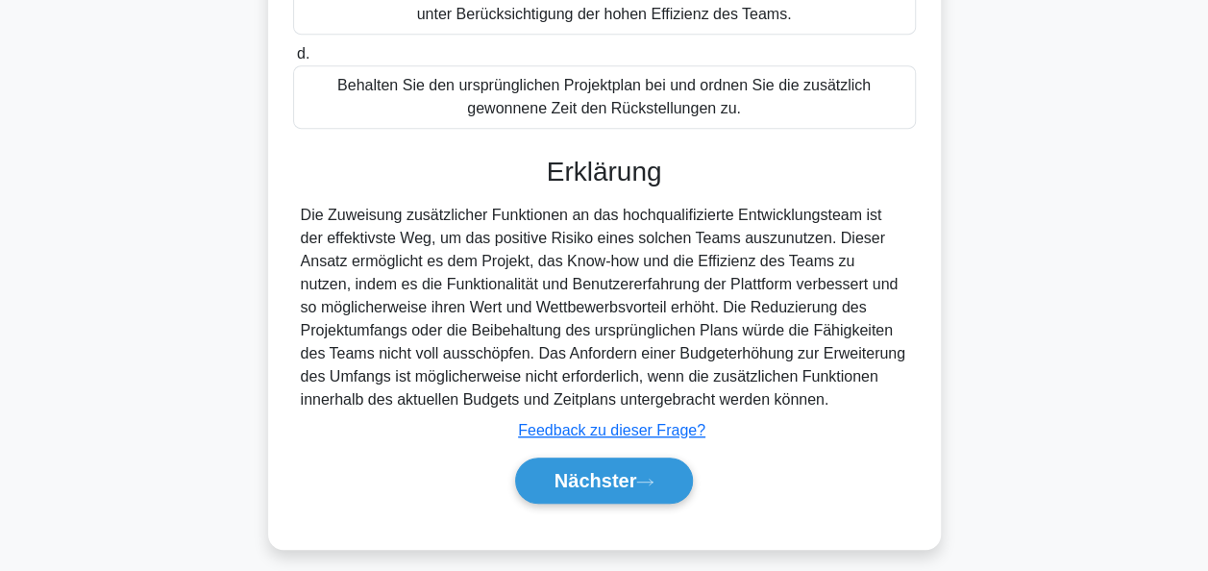
scroll to position [519, 0]
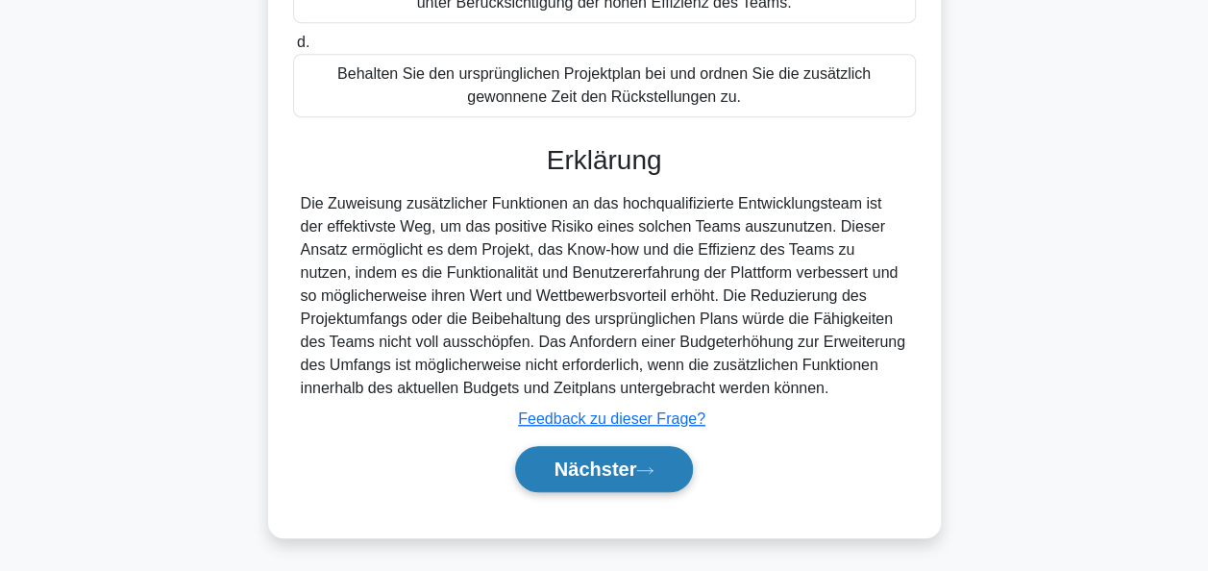
click at [596, 462] on font "Nächster" at bounding box center [596, 468] width 83 height 21
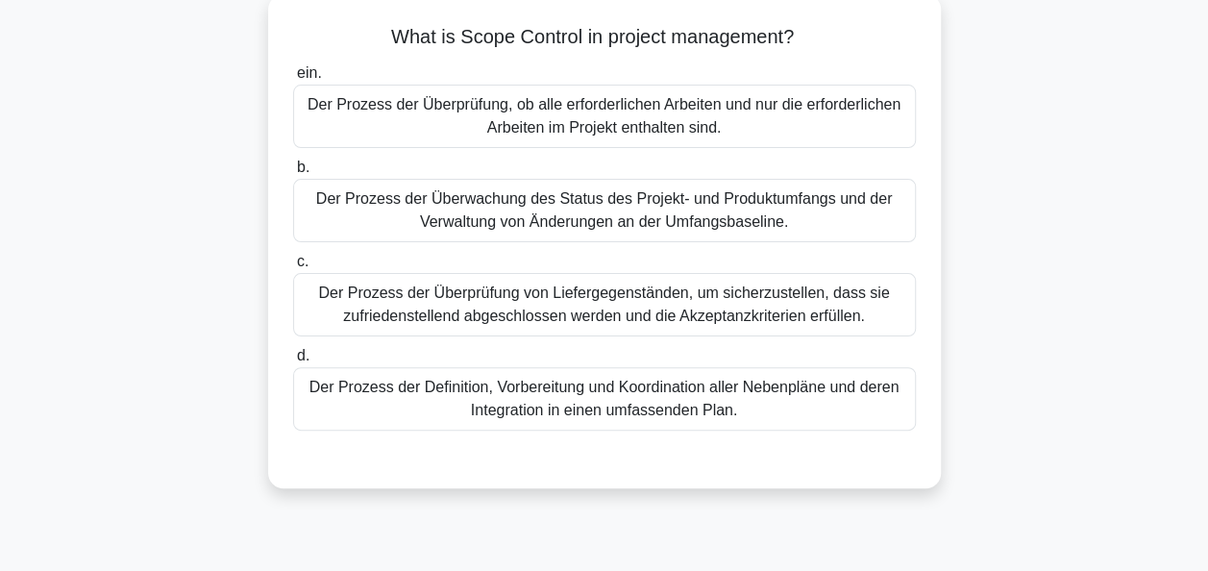
scroll to position [83, 0]
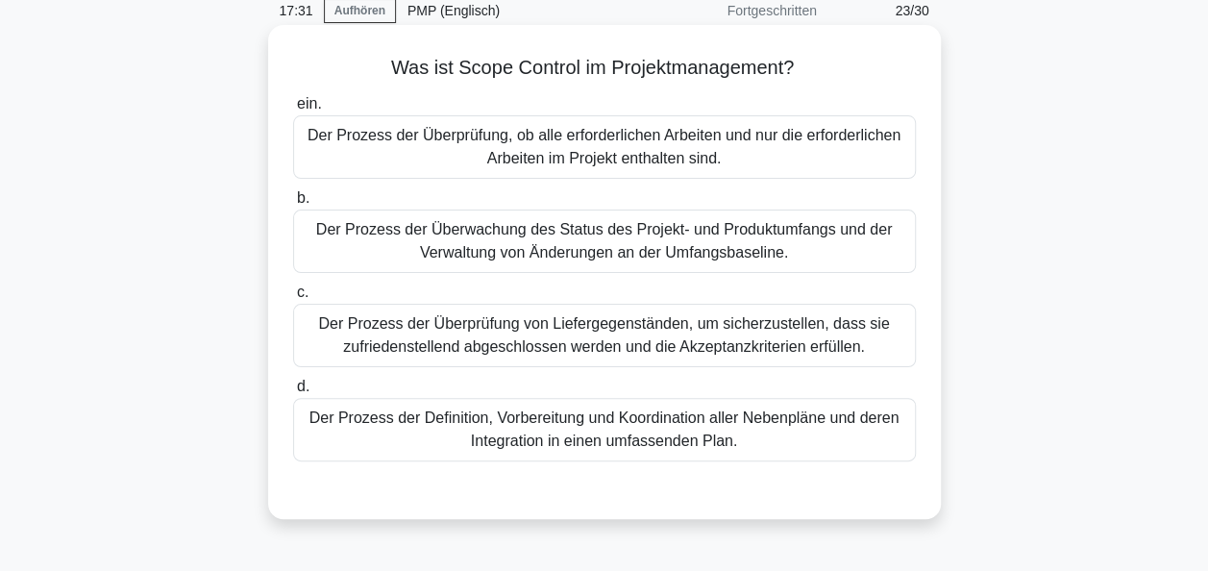
click at [572, 344] on div "Der Prozess der Überprüfung von Liefergegenständen, um sicherzustellen, dass si…" at bounding box center [604, 335] width 623 height 63
click at [293, 299] on input "c. Der Prozess der Überprüfung von Liefergegenständen, um sicherzustellen, dass…" at bounding box center [293, 292] width 0 height 12
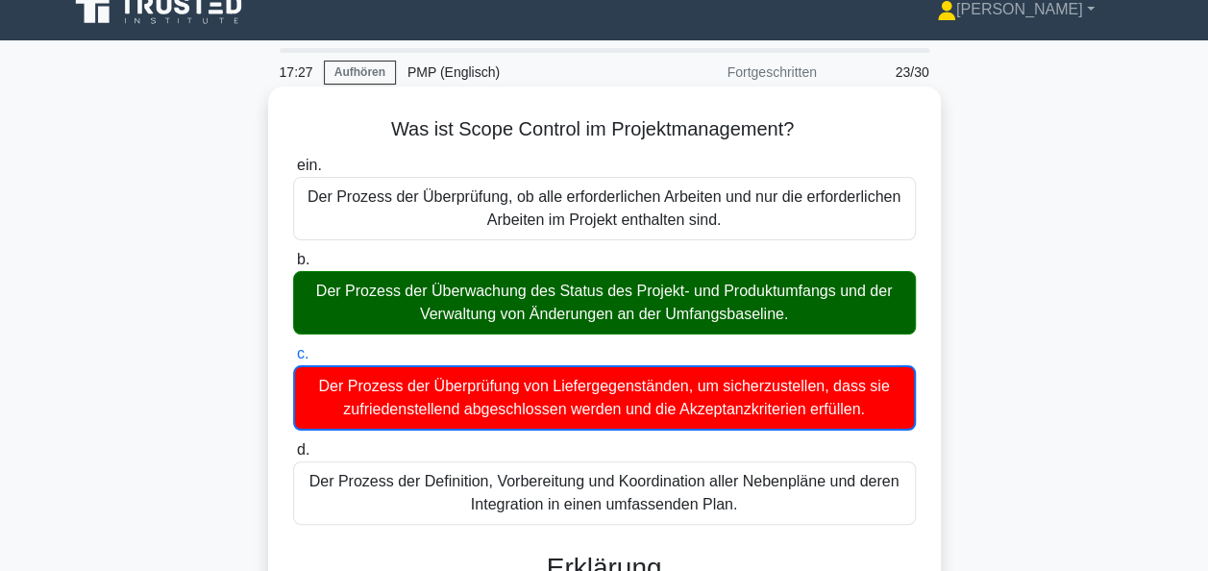
scroll to position [0, 0]
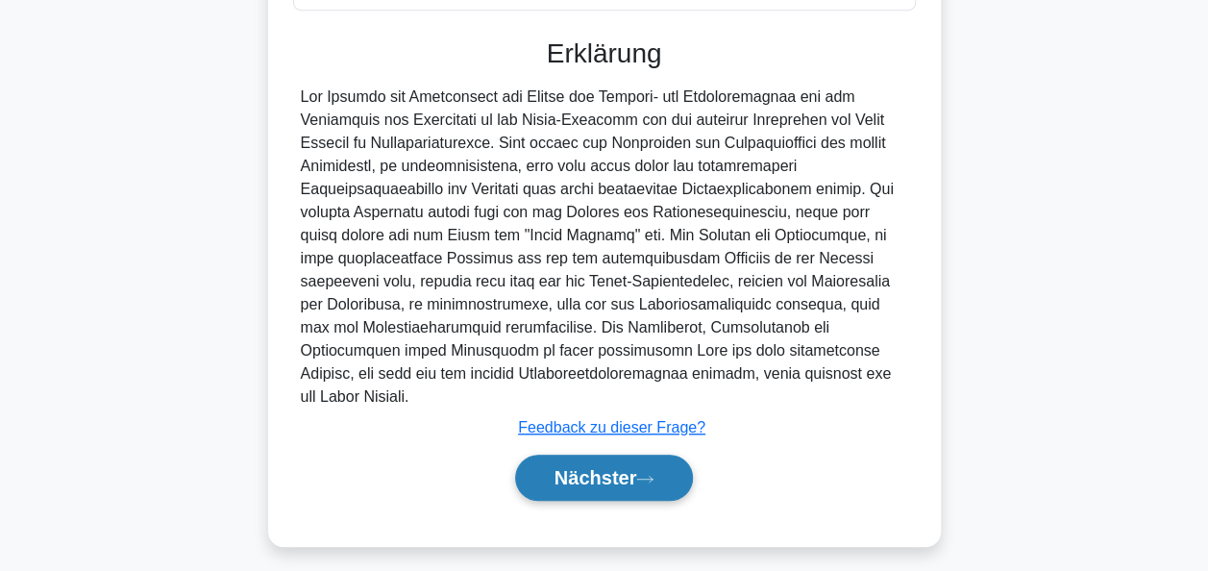
scroll to position [545, 0]
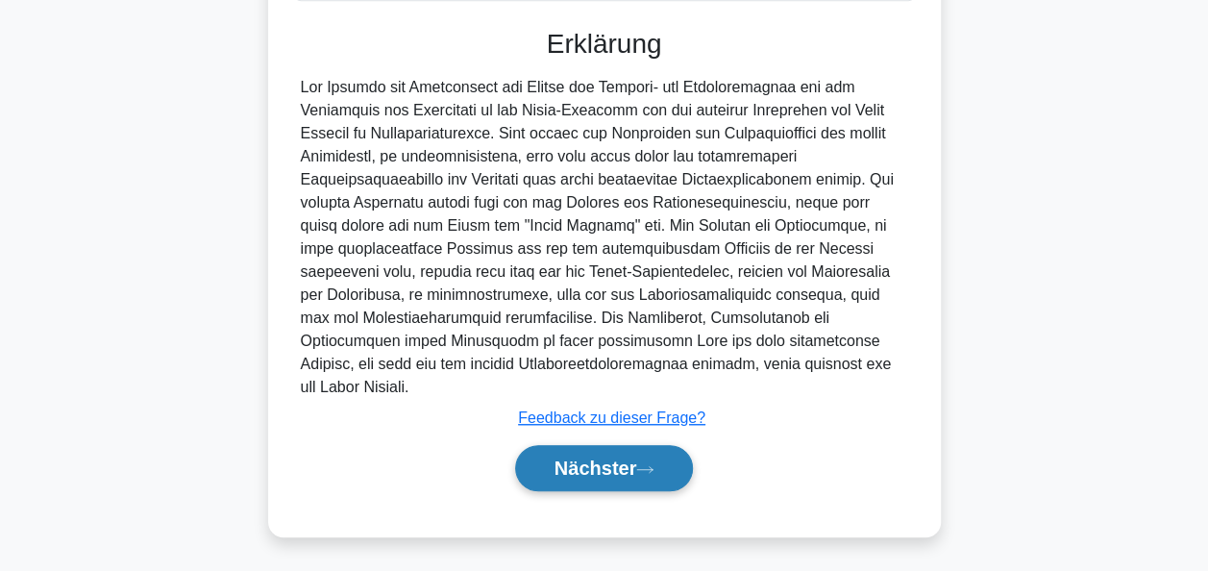
click at [601, 471] on font "Nächster" at bounding box center [596, 468] width 83 height 21
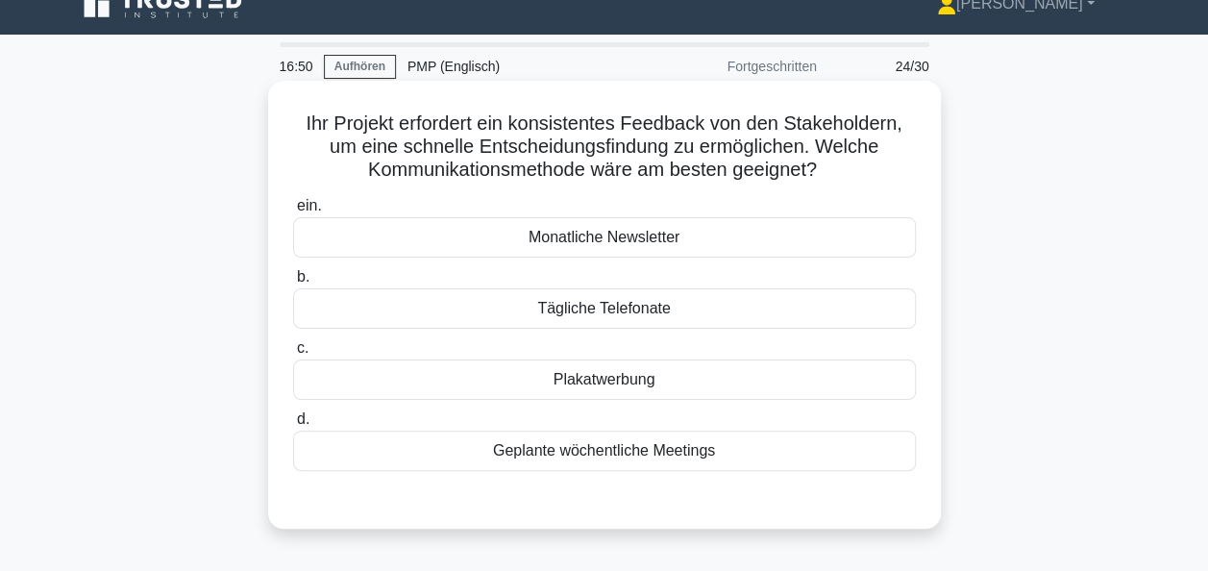
scroll to position [0, 0]
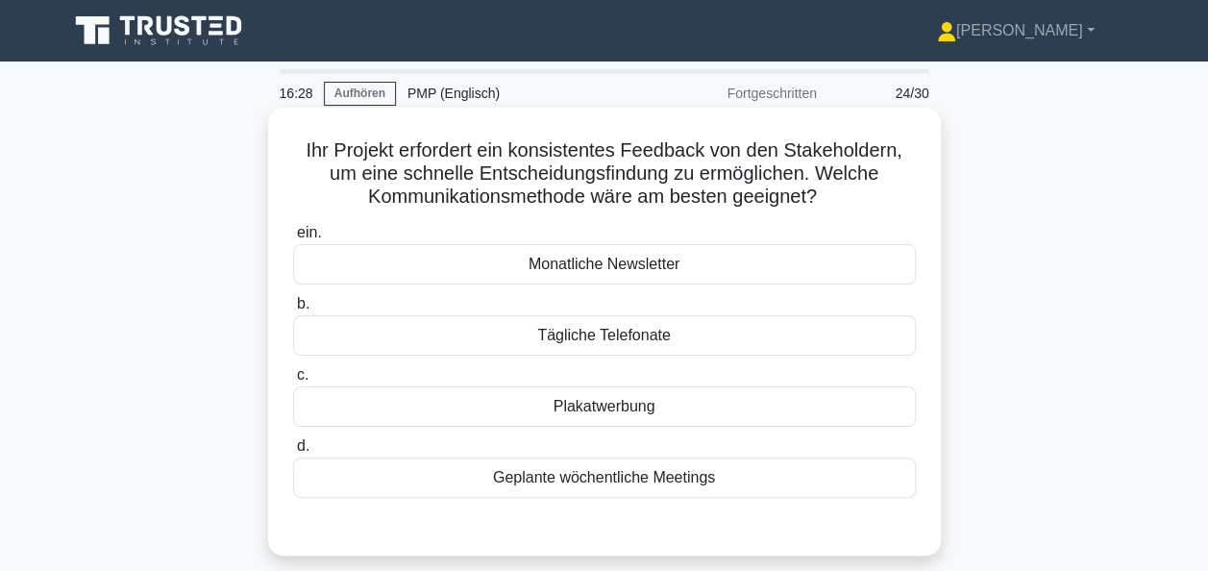
click at [631, 481] on div "Geplante wöchentliche Meetings" at bounding box center [604, 478] width 623 height 40
click at [293, 453] on input "d. Geplante wöchentliche Meetings" at bounding box center [293, 446] width 0 height 12
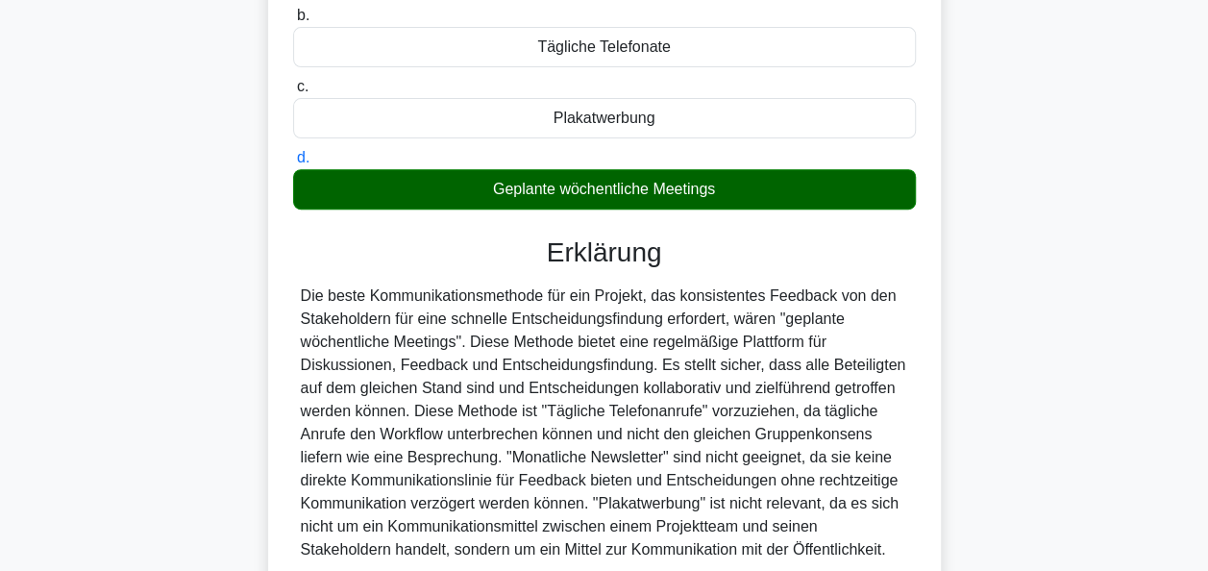
scroll to position [467, 0]
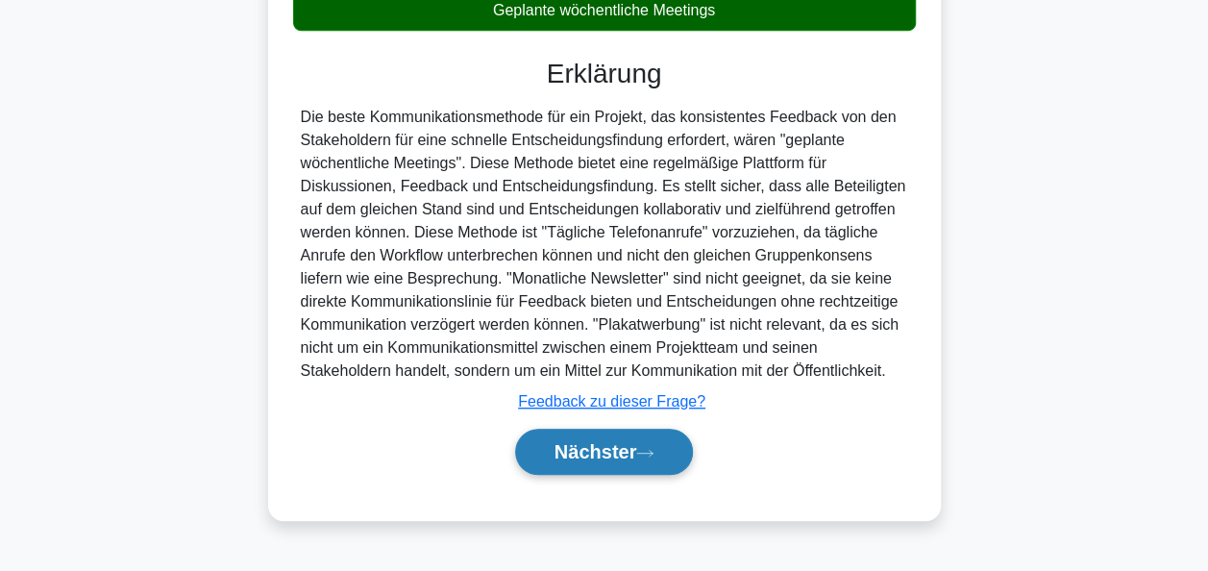
click at [620, 456] on font "Nächster" at bounding box center [596, 451] width 83 height 21
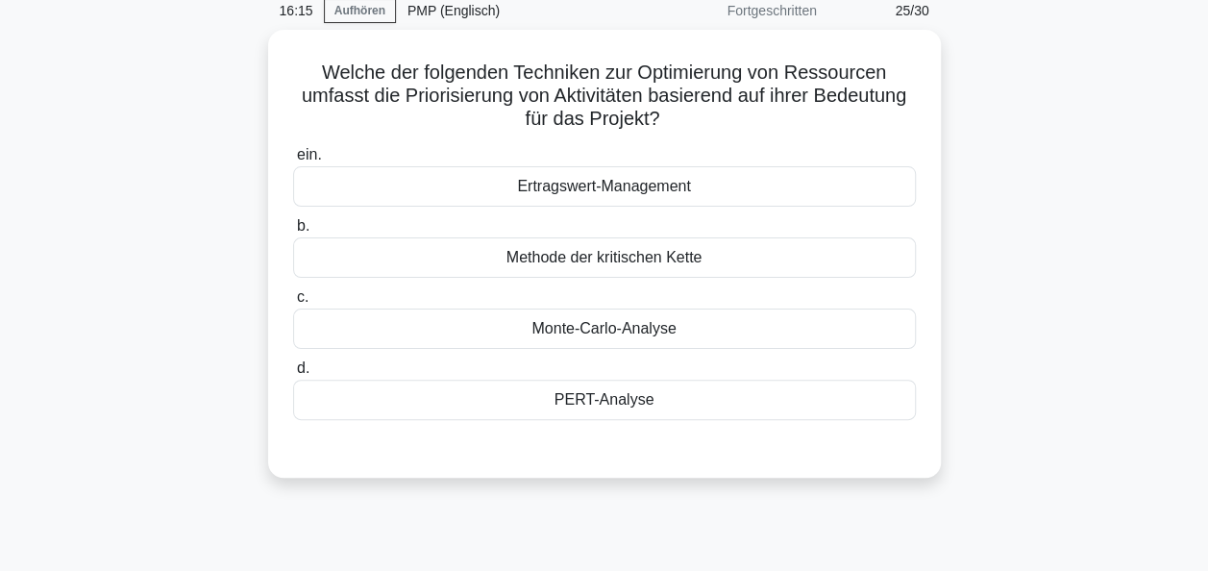
scroll to position [0, 0]
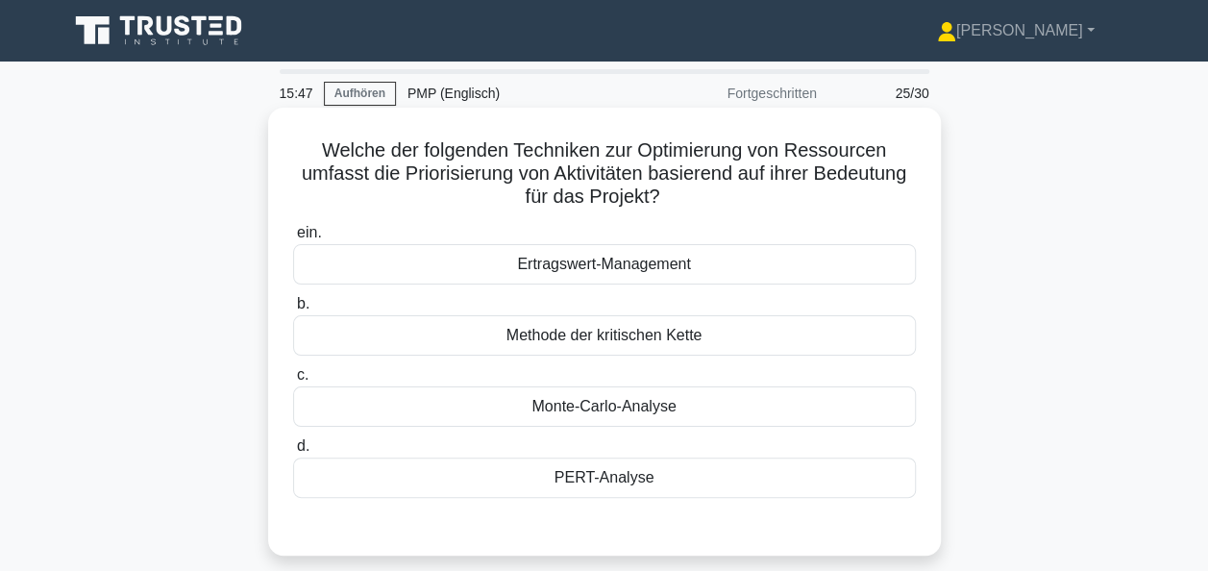
click at [644, 271] on div "Ertragswert-Management" at bounding box center [604, 264] width 623 height 40
click at [293, 239] on input "ein. Ertragswert-Management" at bounding box center [293, 233] width 0 height 12
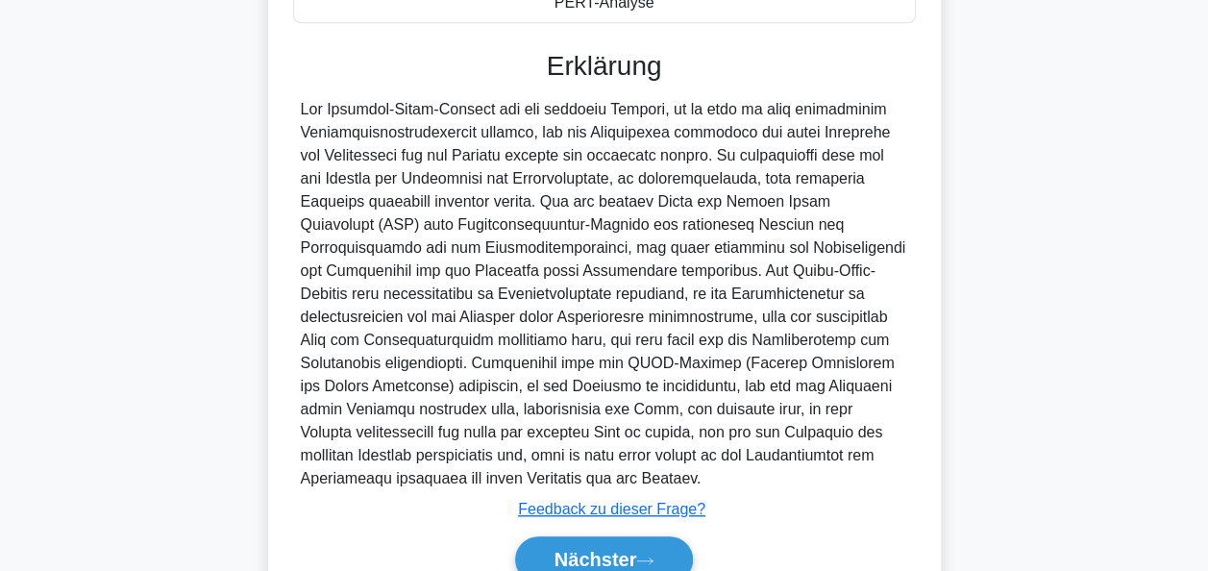
scroll to position [568, 0]
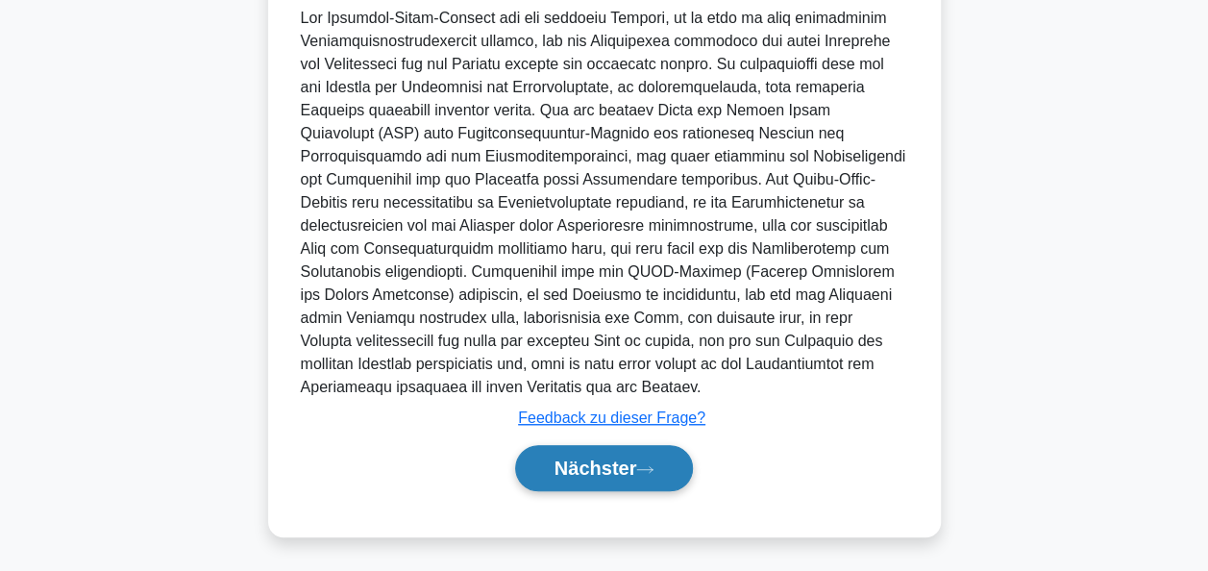
click at [634, 469] on font "Nächster" at bounding box center [596, 468] width 83 height 21
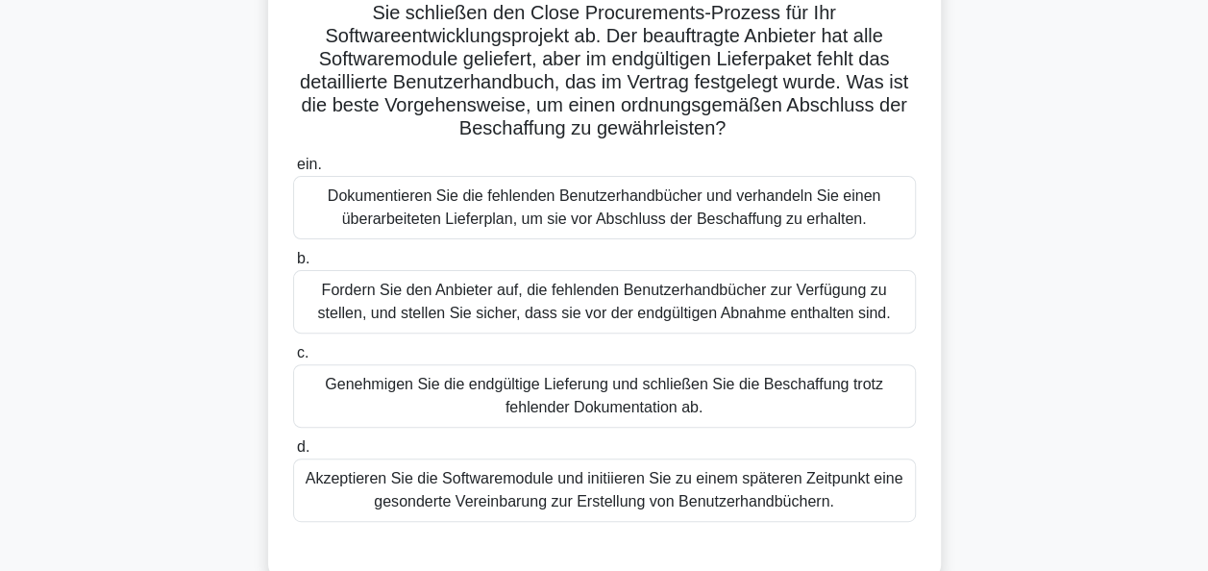
scroll to position [96, 0]
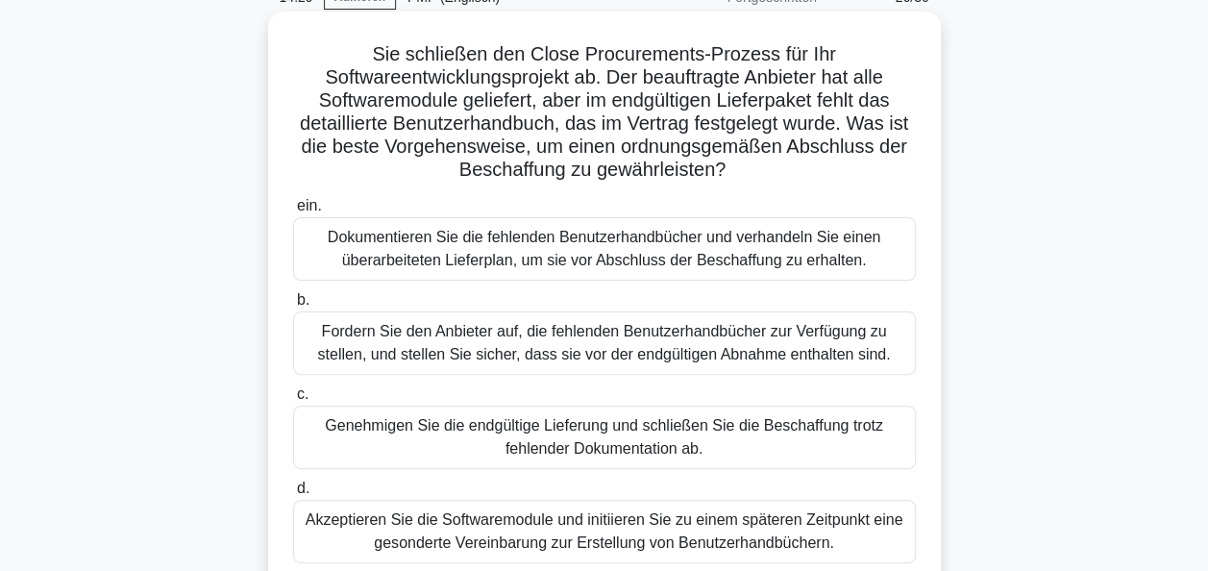
click at [569, 344] on div "Fordern Sie den Anbieter auf, die fehlenden Benutzerhandbücher zur Verfügung zu…" at bounding box center [604, 342] width 623 height 63
click at [293, 307] on input "b. Fordern Sie den Anbieter auf, die fehlenden Benutzerhandbücher zur Verfügung…" at bounding box center [293, 300] width 0 height 12
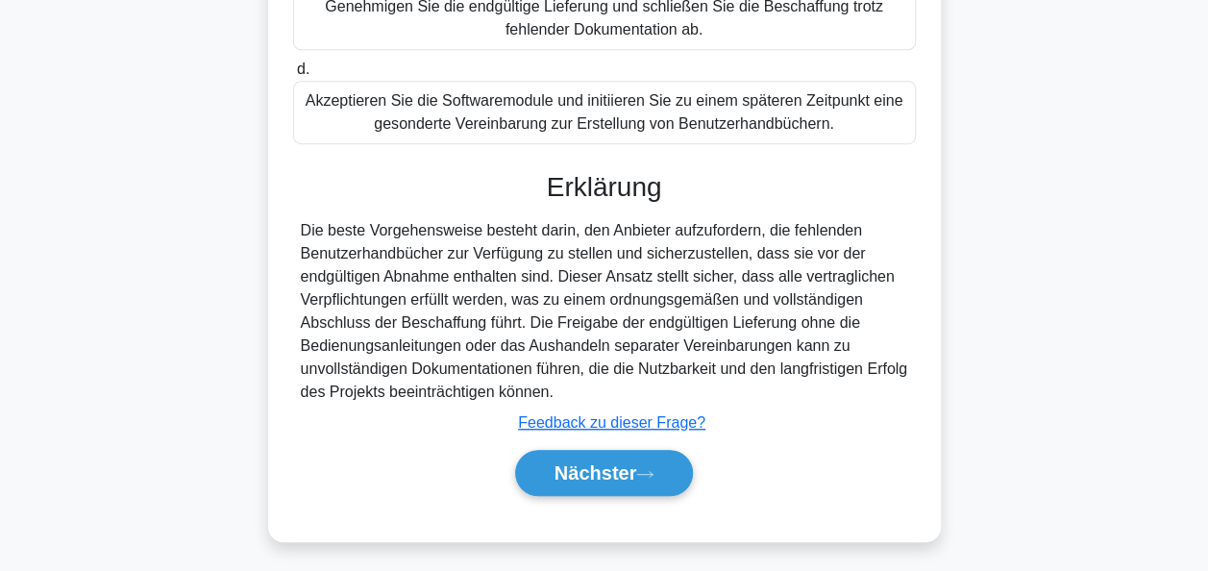
scroll to position [519, 0]
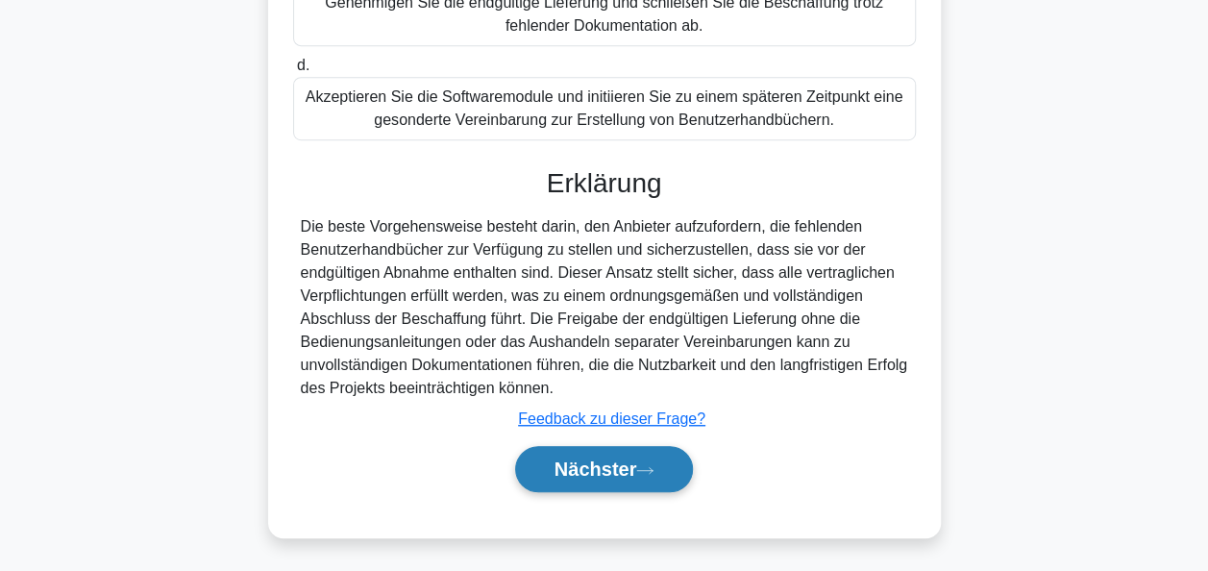
click at [629, 469] on font "Nächster" at bounding box center [596, 468] width 83 height 21
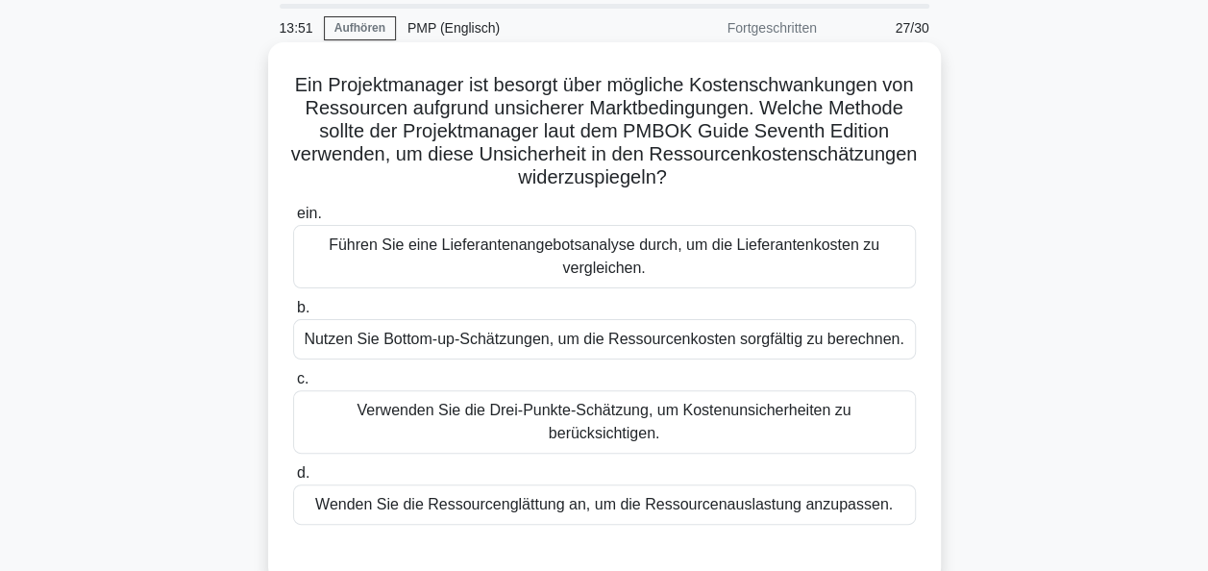
scroll to position [96, 0]
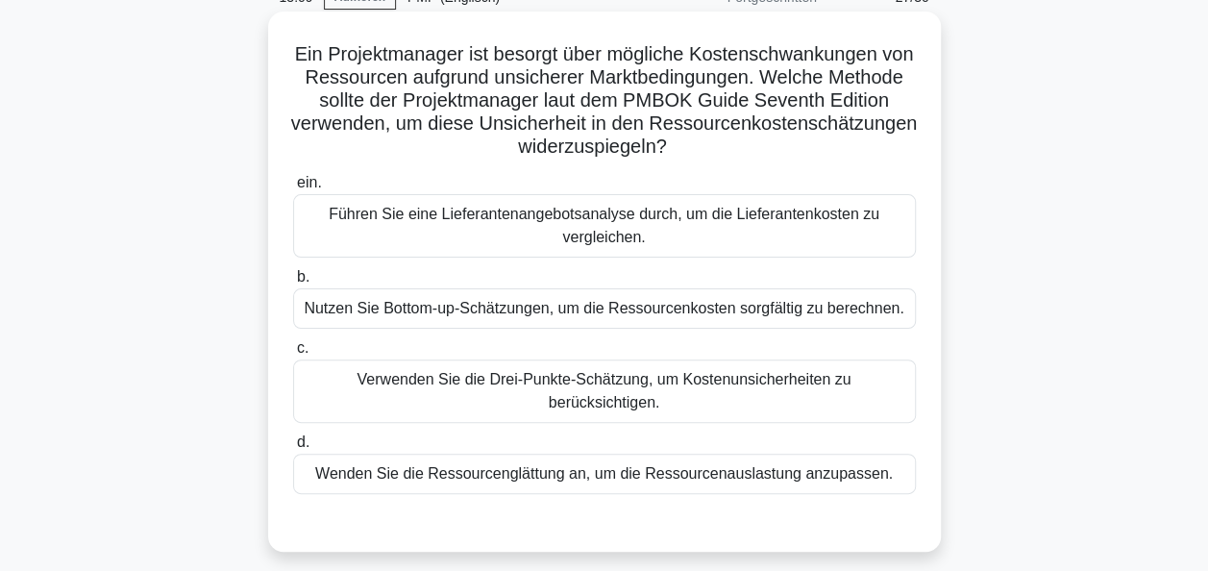
click at [597, 237] on div "Führen Sie eine Lieferantenangebotsanalyse durch, um die Lieferantenkosten zu v…" at bounding box center [604, 225] width 623 height 63
click at [293, 189] on input "ein. Führen Sie eine Lieferantenangebotsanalyse durch, um die Lieferantenkosten…" at bounding box center [293, 183] width 0 height 12
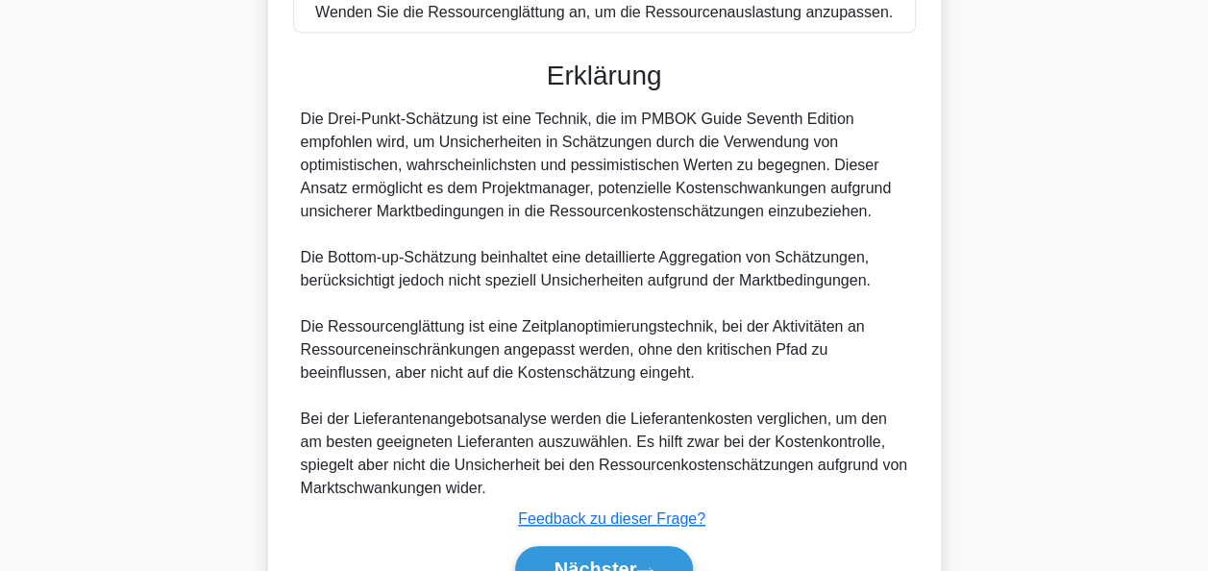
scroll to position [660, 0]
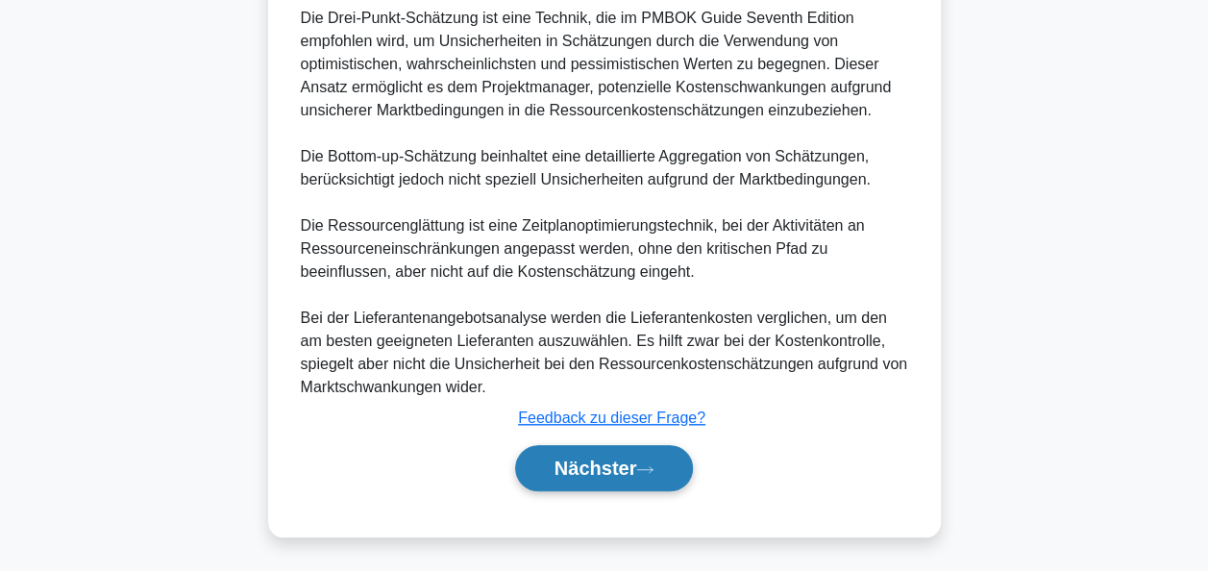
click at [604, 452] on button "Nächster" at bounding box center [604, 468] width 179 height 46
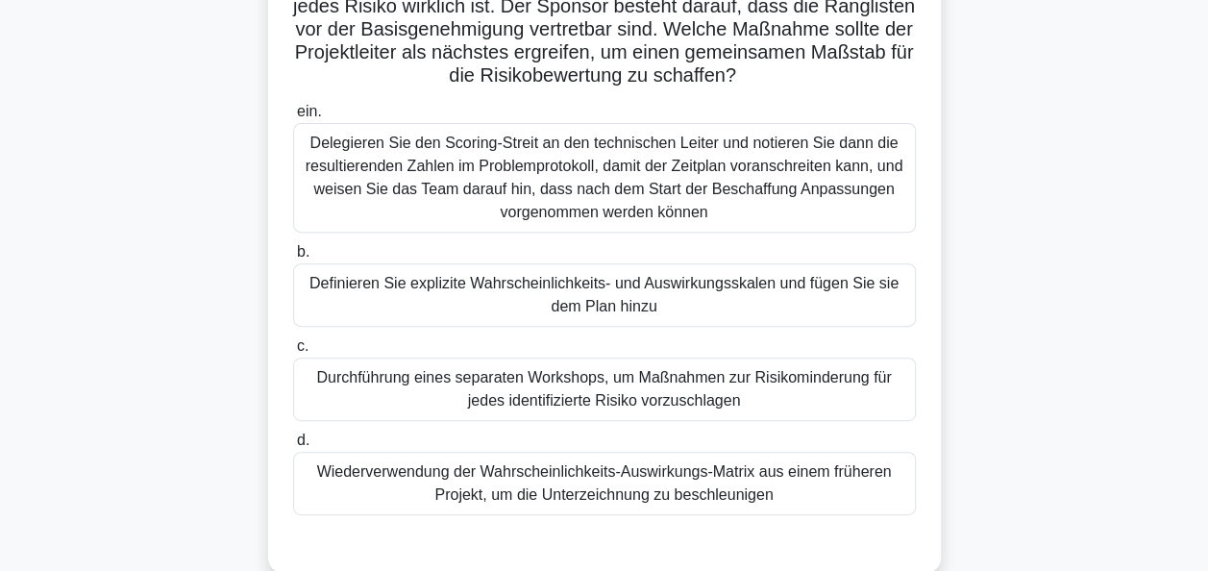
scroll to position [275, 0]
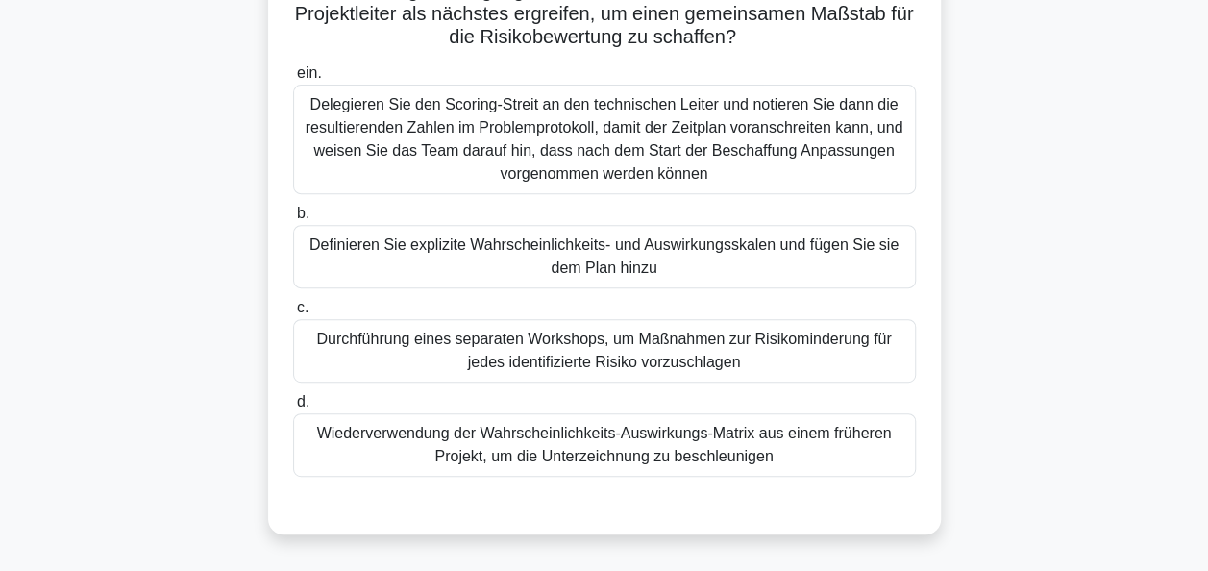
click at [583, 254] on div "Definieren Sie explizite Wahrscheinlichkeits- und Auswirkungsskalen und fügen S…" at bounding box center [604, 256] width 623 height 63
click at [293, 220] on input "b. Definieren Sie explizite Wahrscheinlichkeits- und Auswirkungsskalen und füge…" at bounding box center [293, 214] width 0 height 12
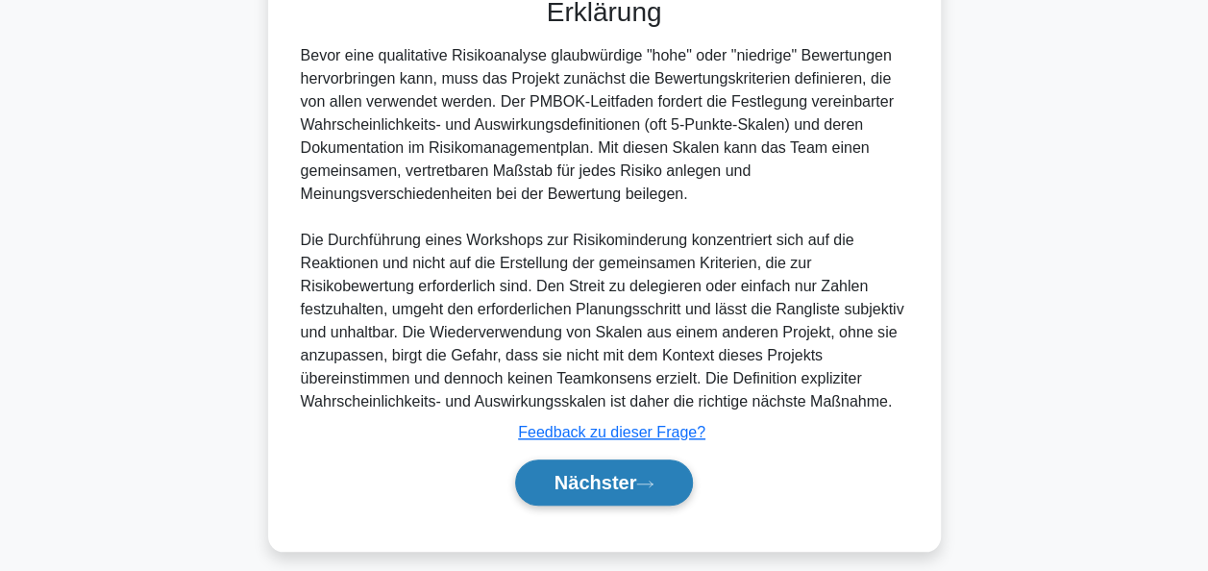
scroll to position [796, 0]
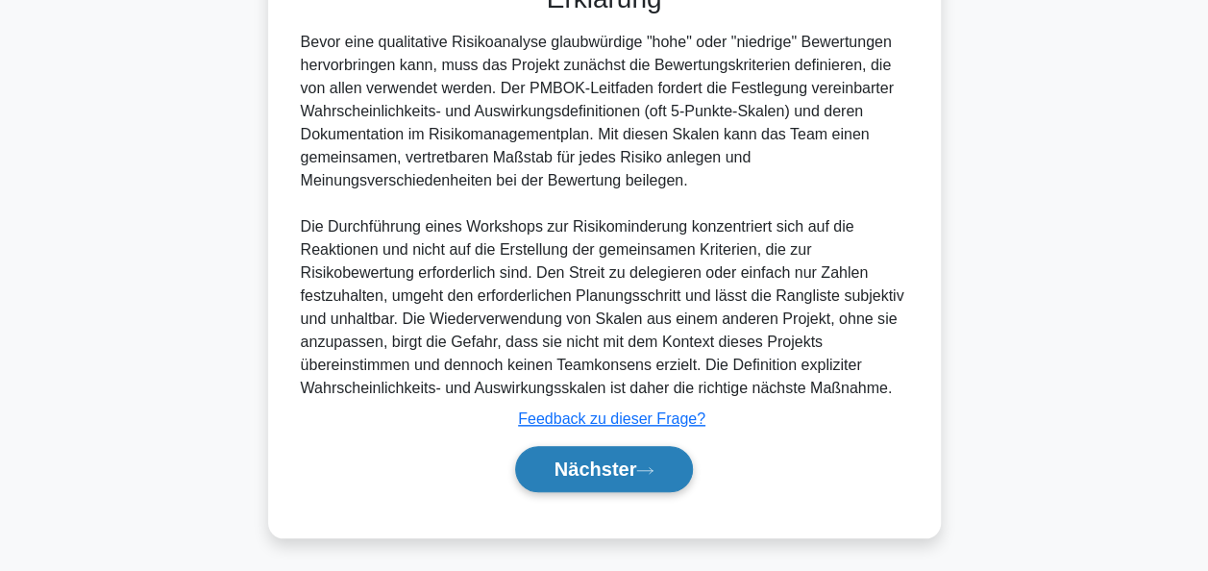
click at [654, 454] on button "Nächster" at bounding box center [604, 469] width 179 height 46
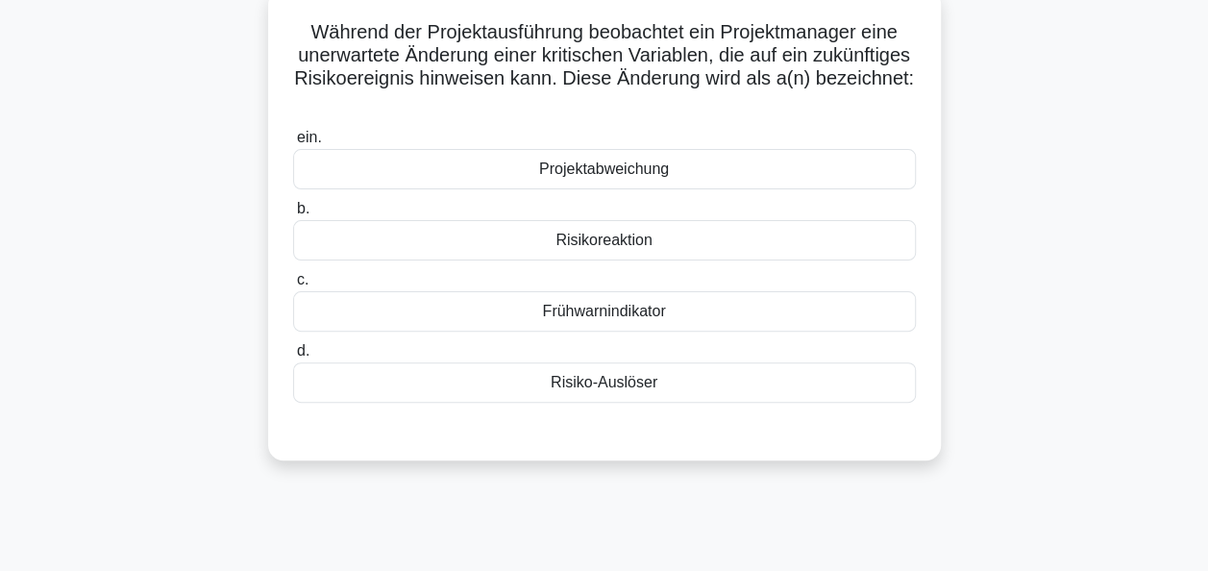
scroll to position [83, 0]
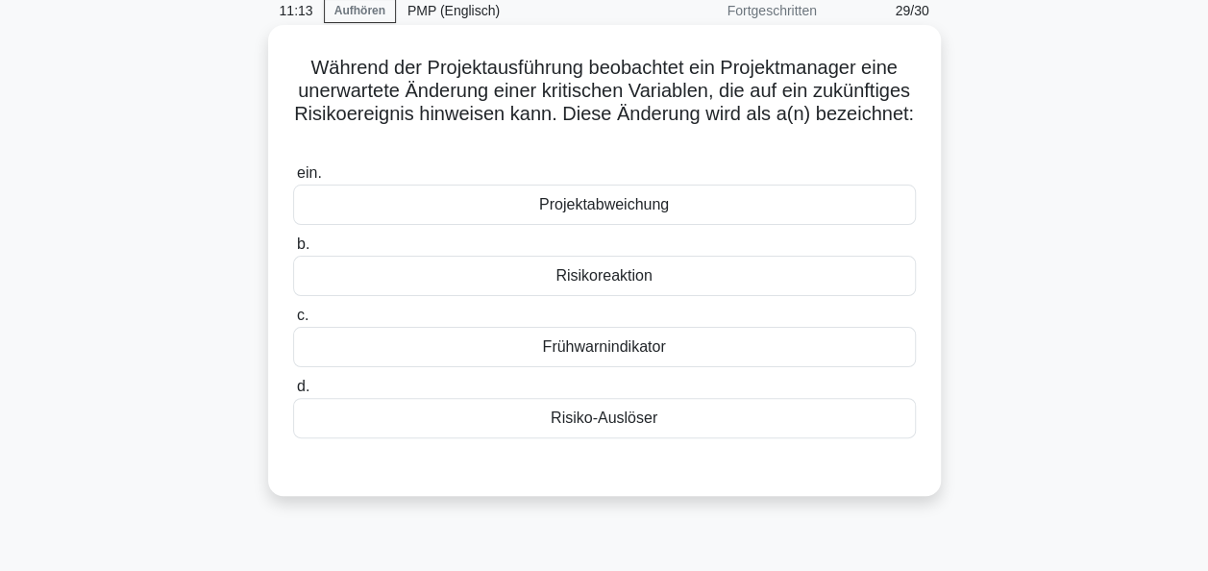
click at [607, 205] on div "Projektabweichung" at bounding box center [604, 205] width 623 height 40
click at [293, 180] on input "ein. Projektabweichung" at bounding box center [293, 173] width 0 height 12
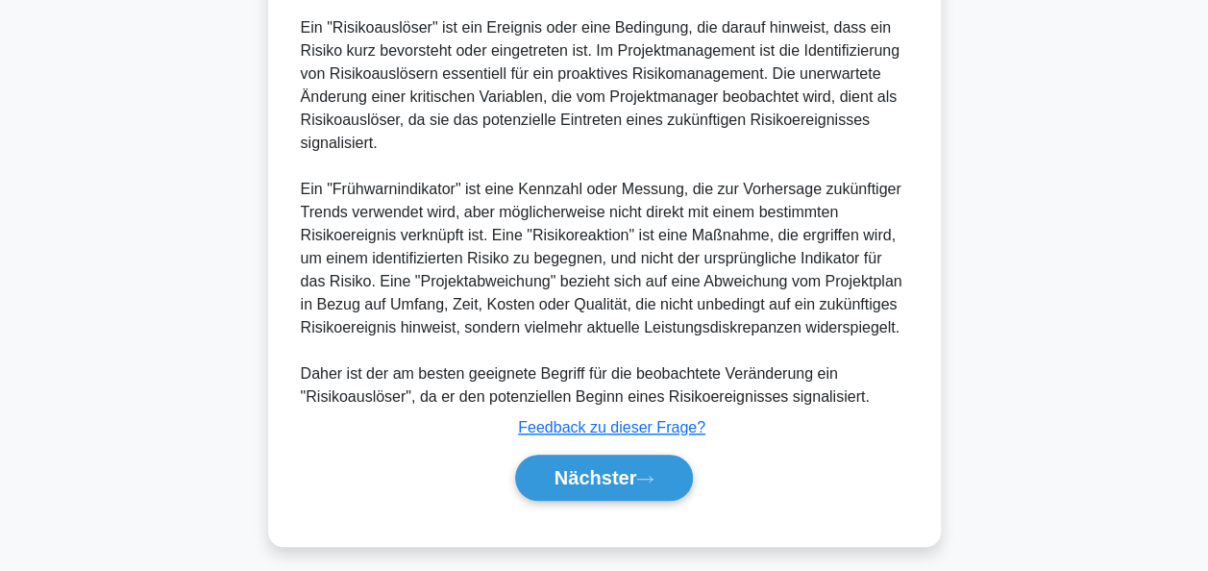
scroll to position [591, 0]
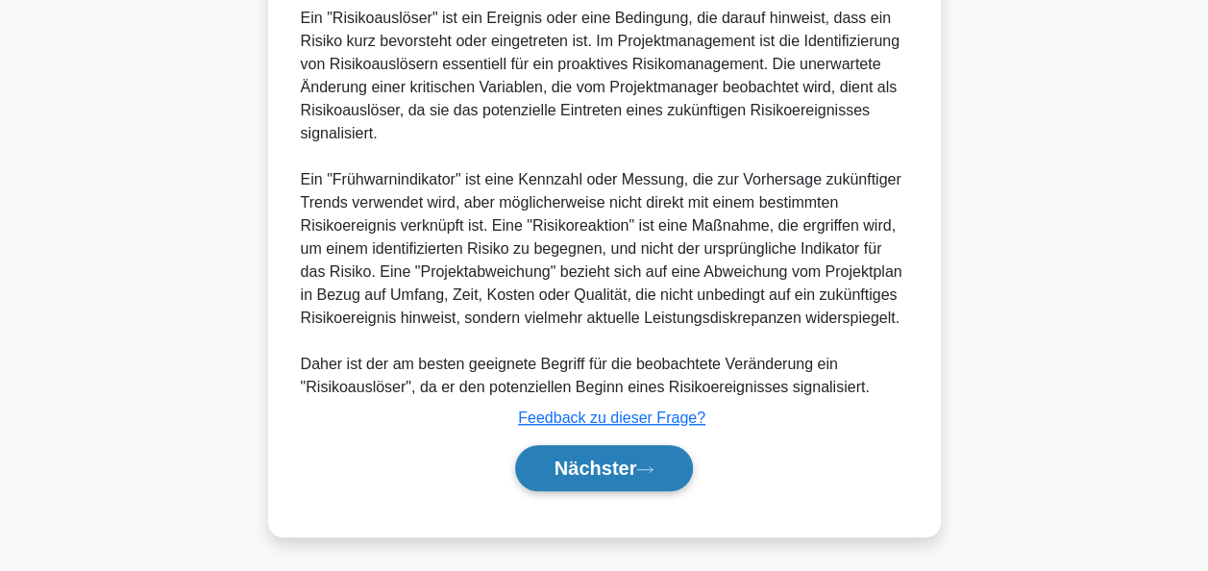
click at [587, 459] on font "Nächster" at bounding box center [596, 468] width 83 height 21
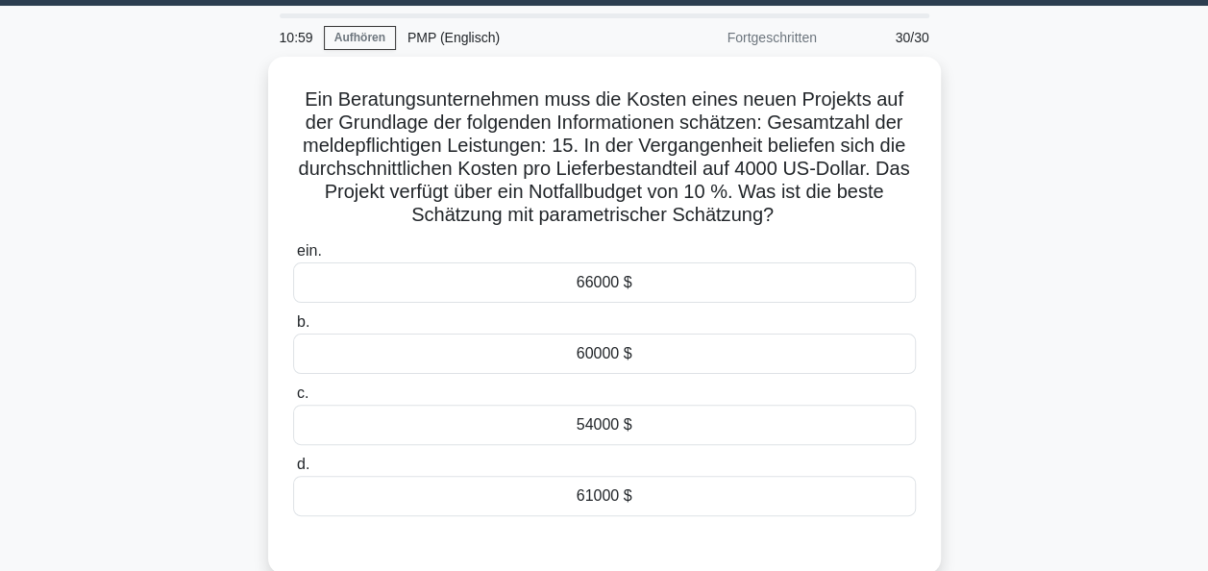
scroll to position [96, 0]
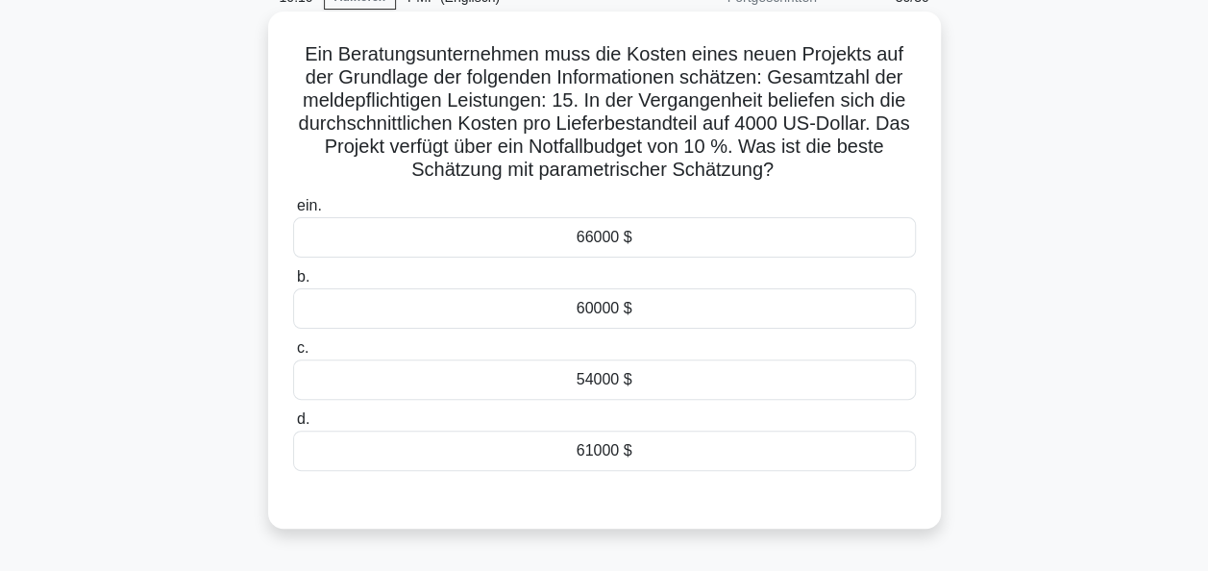
click at [610, 306] on div "60000 $" at bounding box center [604, 308] width 623 height 40
click at [293, 284] on input "b. 60000 $" at bounding box center [293, 277] width 0 height 12
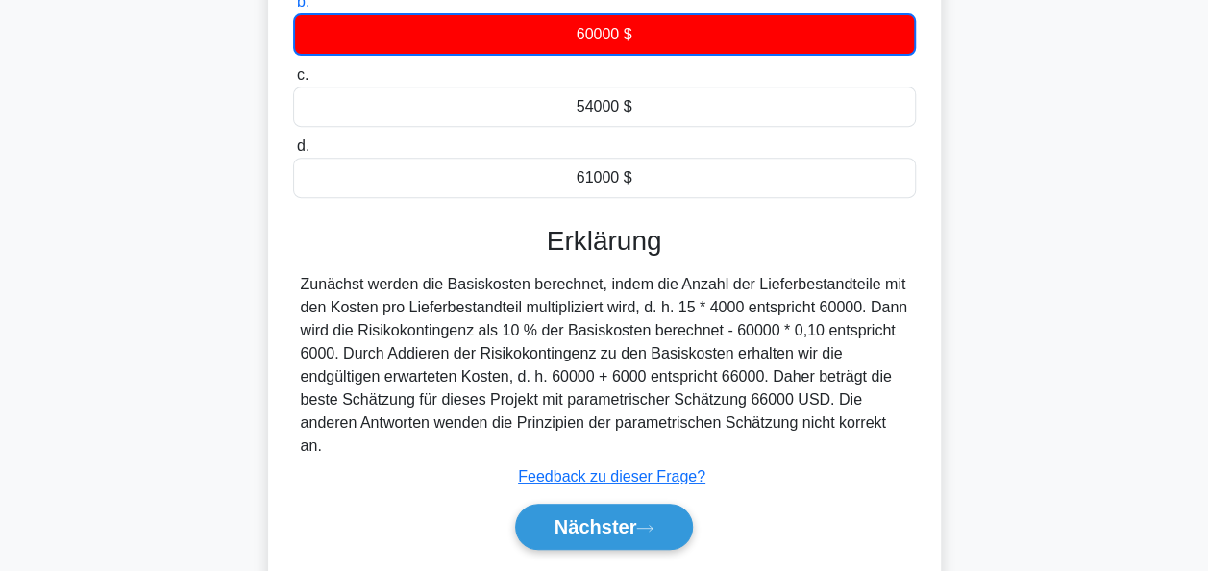
scroll to position [467, 0]
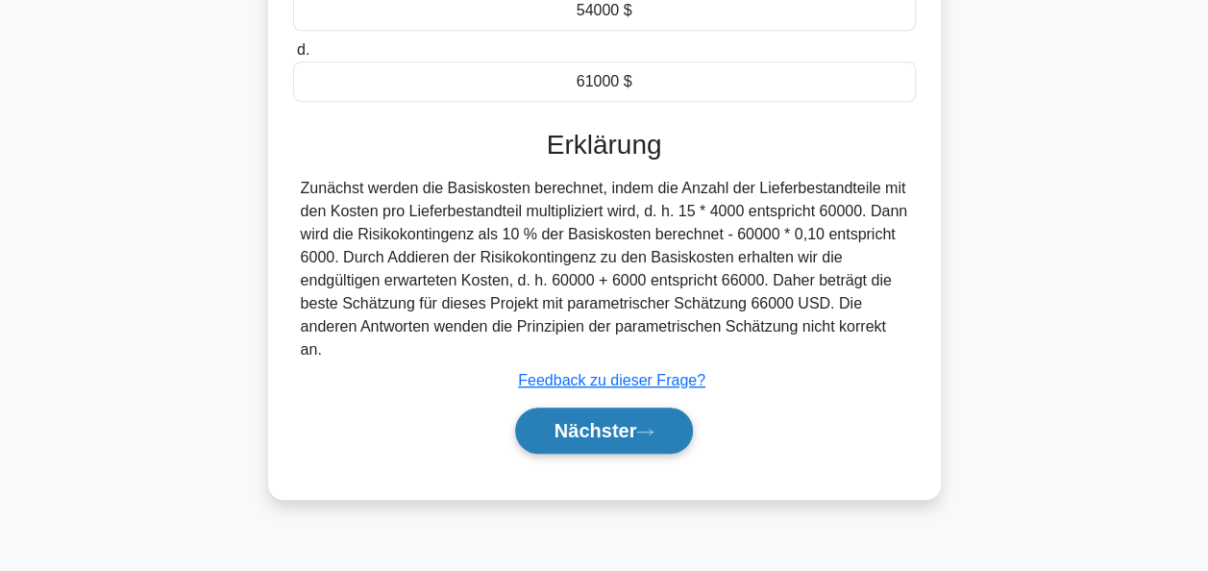
click at [589, 433] on font "Nächster" at bounding box center [596, 430] width 83 height 21
click at [581, 428] on font "Nächster" at bounding box center [596, 430] width 83 height 21
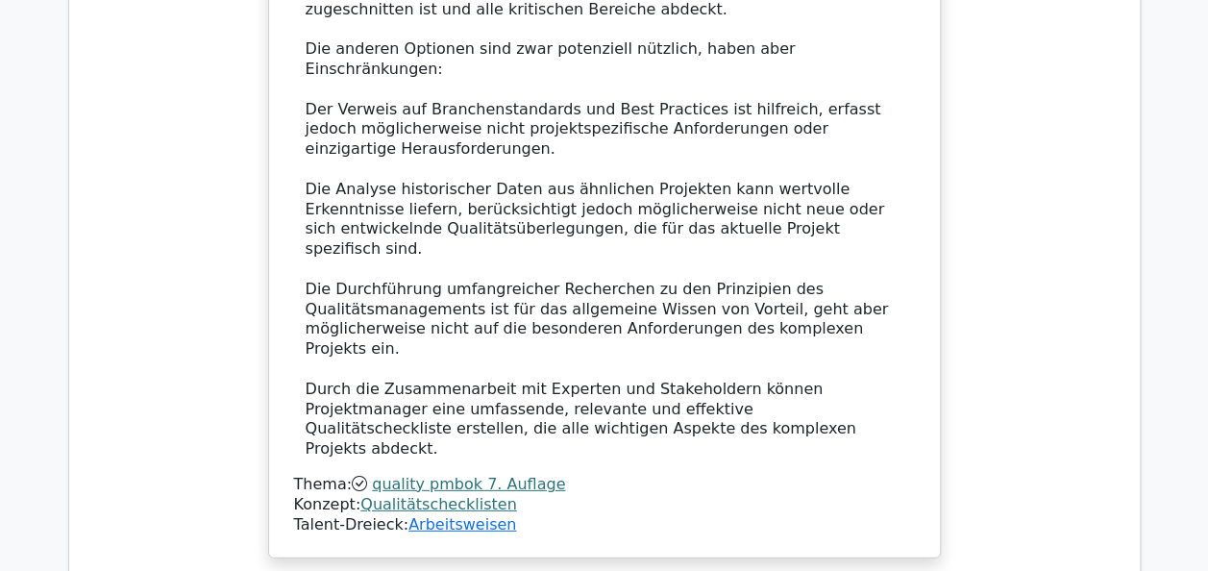
scroll to position [2787, 0]
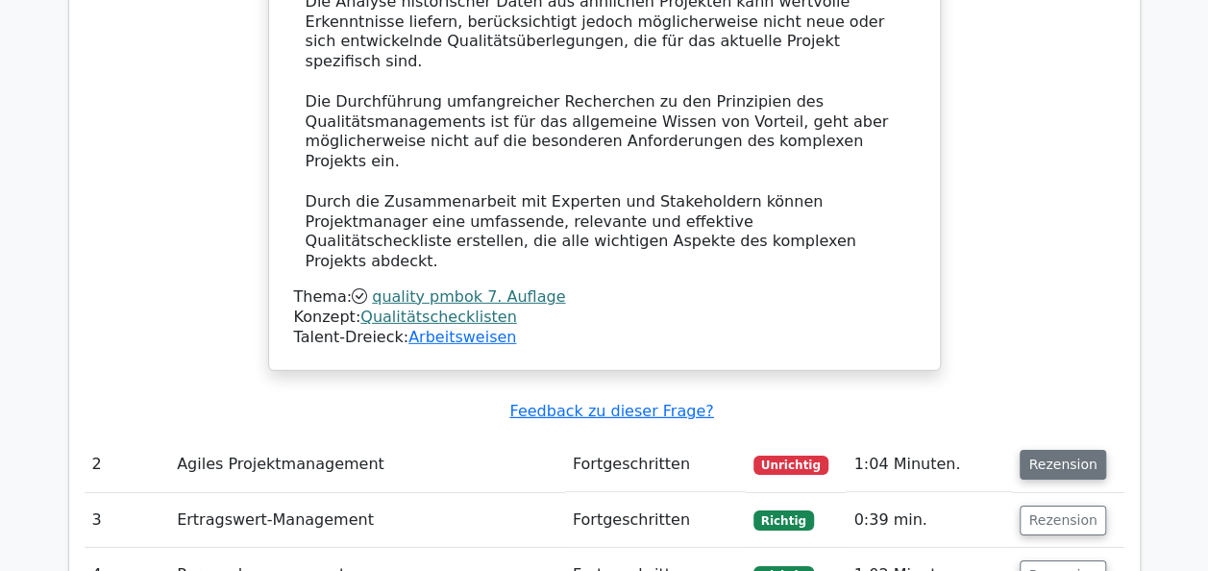
click at [1059, 450] on button "Rezension" at bounding box center [1063, 465] width 86 height 30
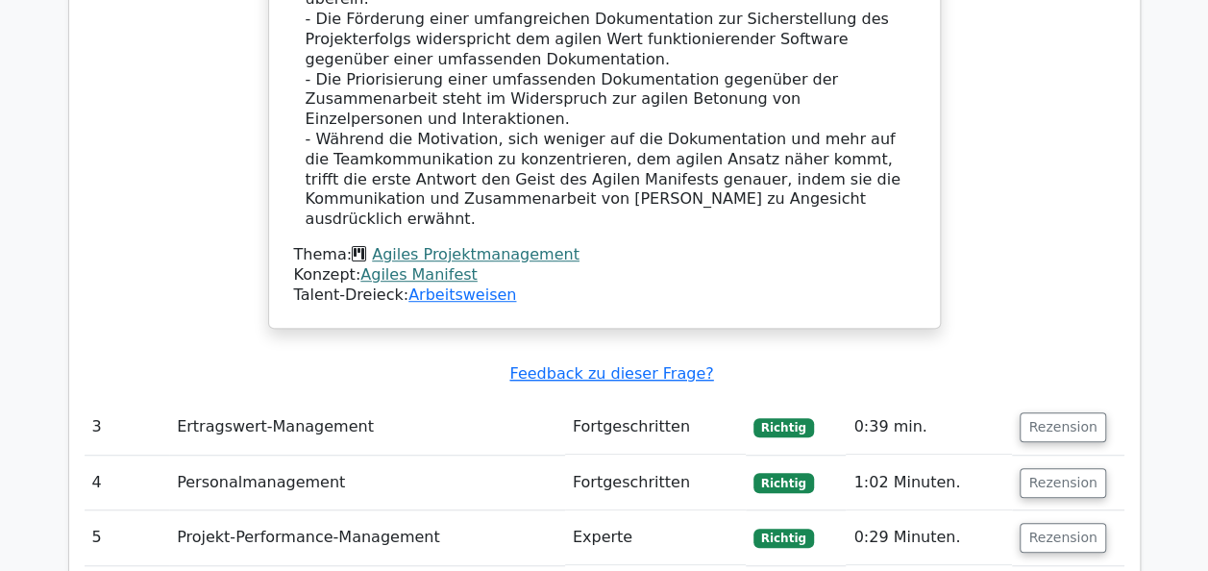
scroll to position [4133, 0]
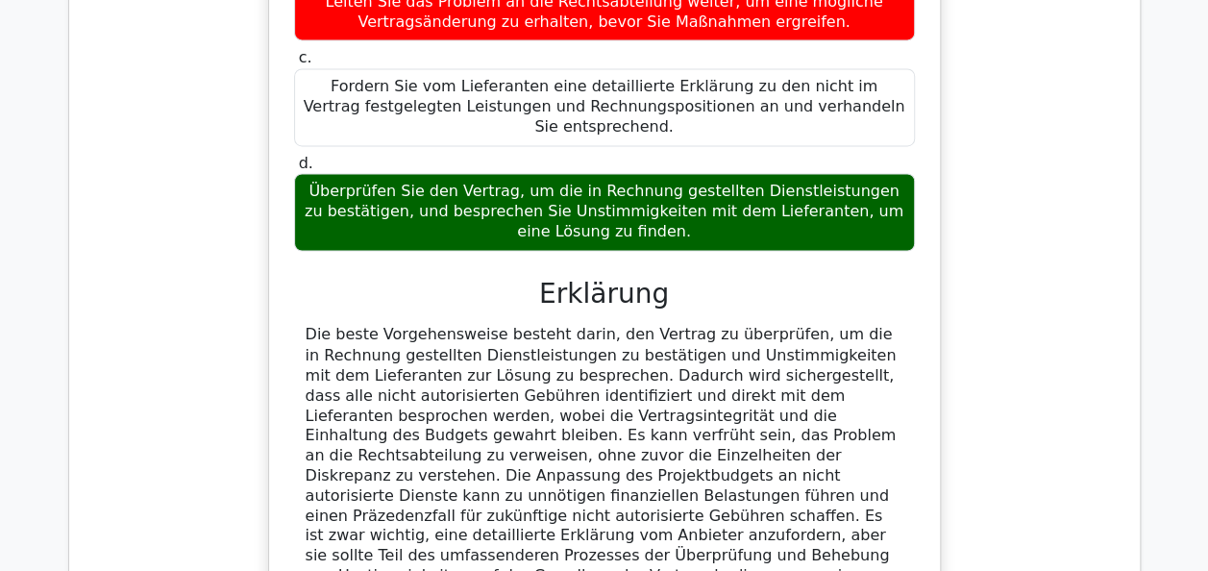
scroll to position [5287, 0]
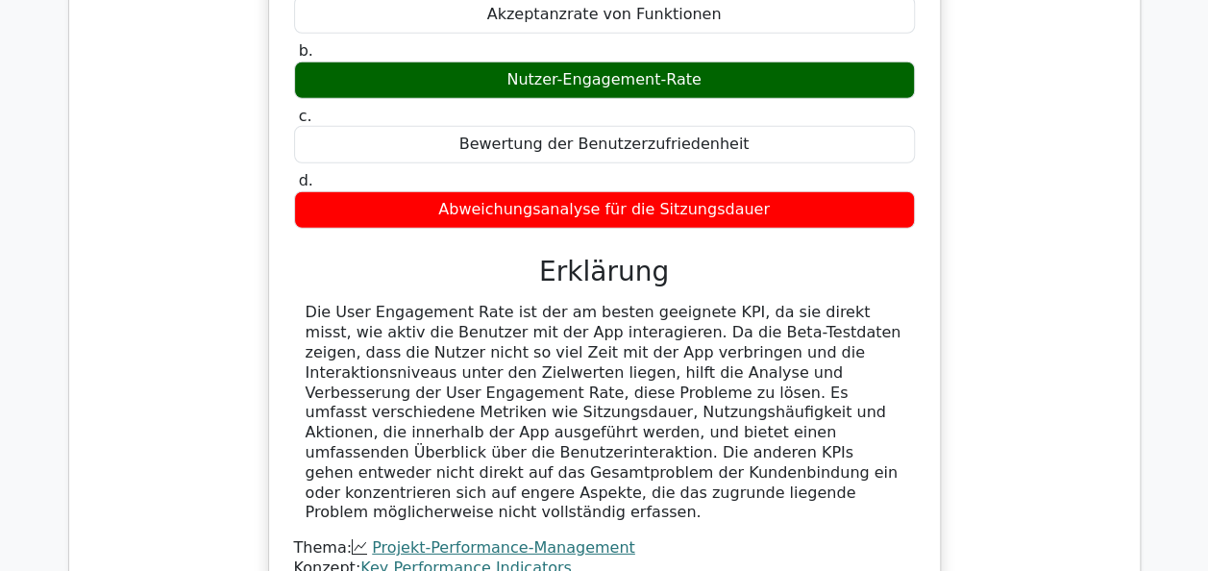
scroll to position [6248, 0]
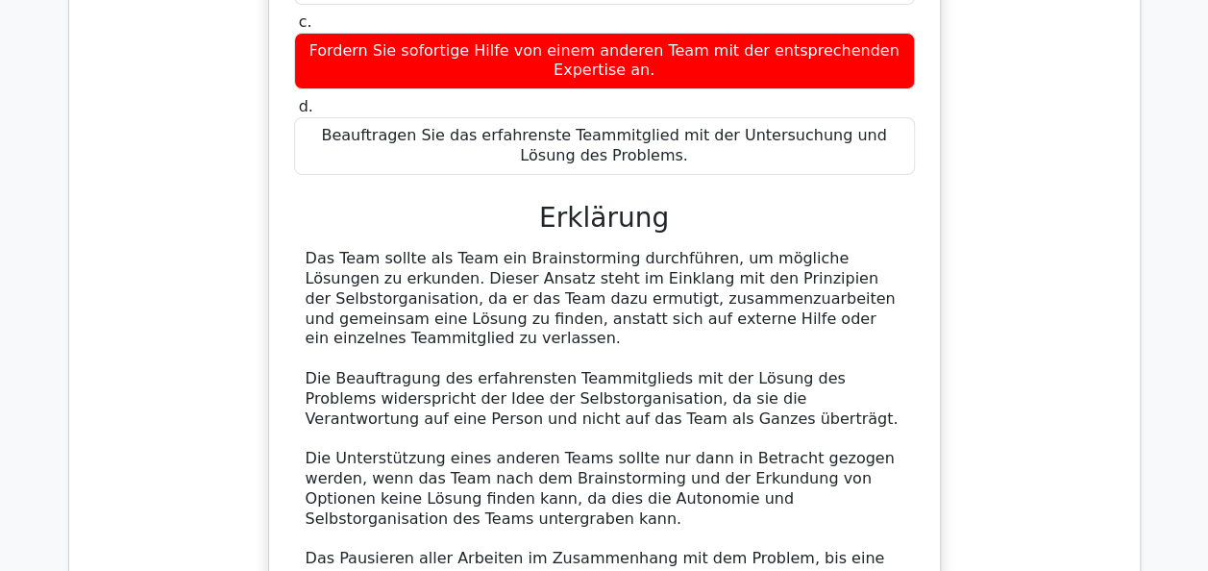
scroll to position [7401, 0]
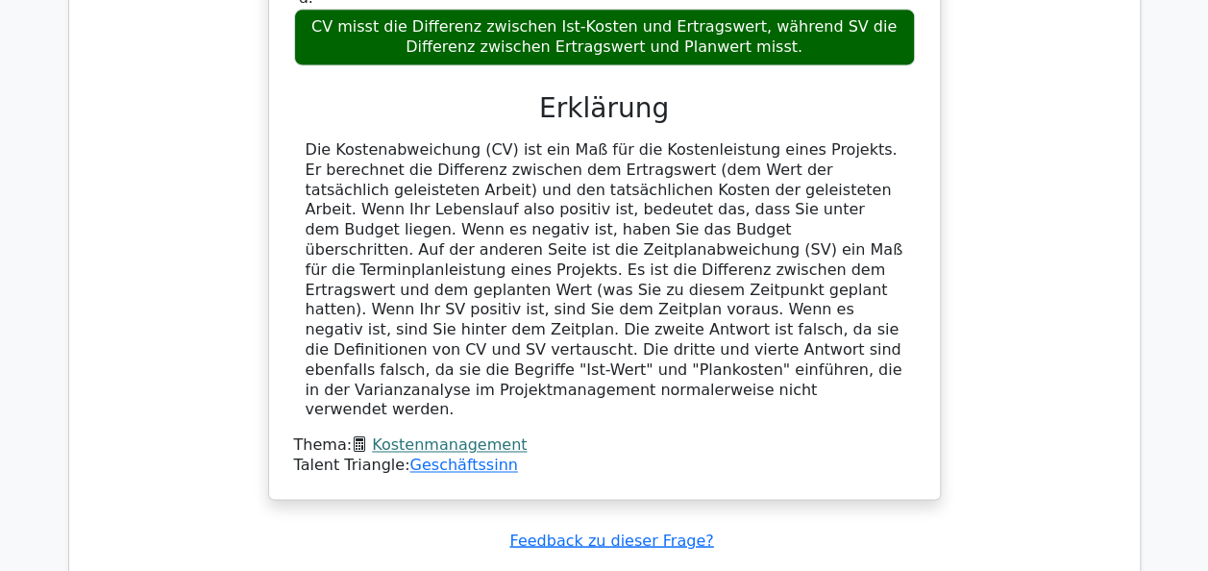
scroll to position [8651, 0]
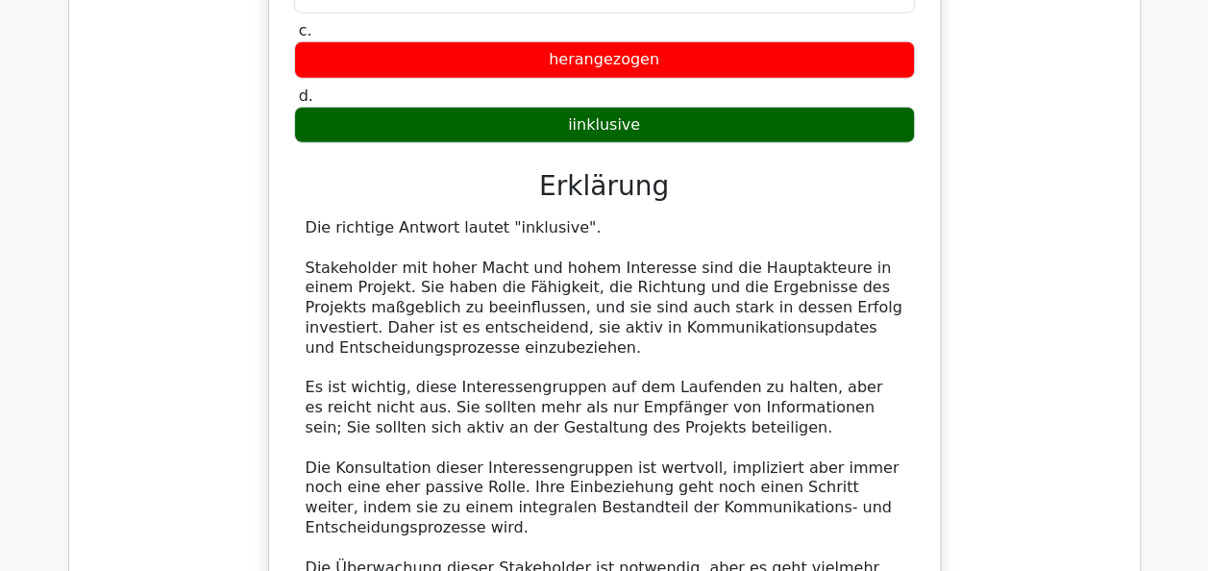
scroll to position [9996, 0]
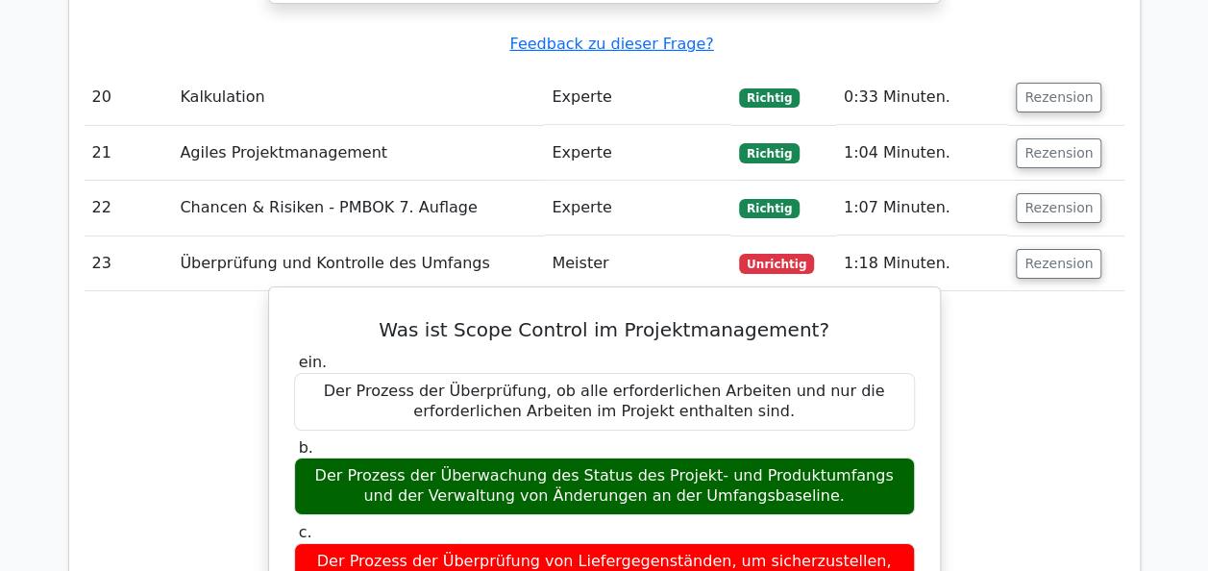
scroll to position [10477, 0]
